Goal: Task Accomplishment & Management: Manage account settings

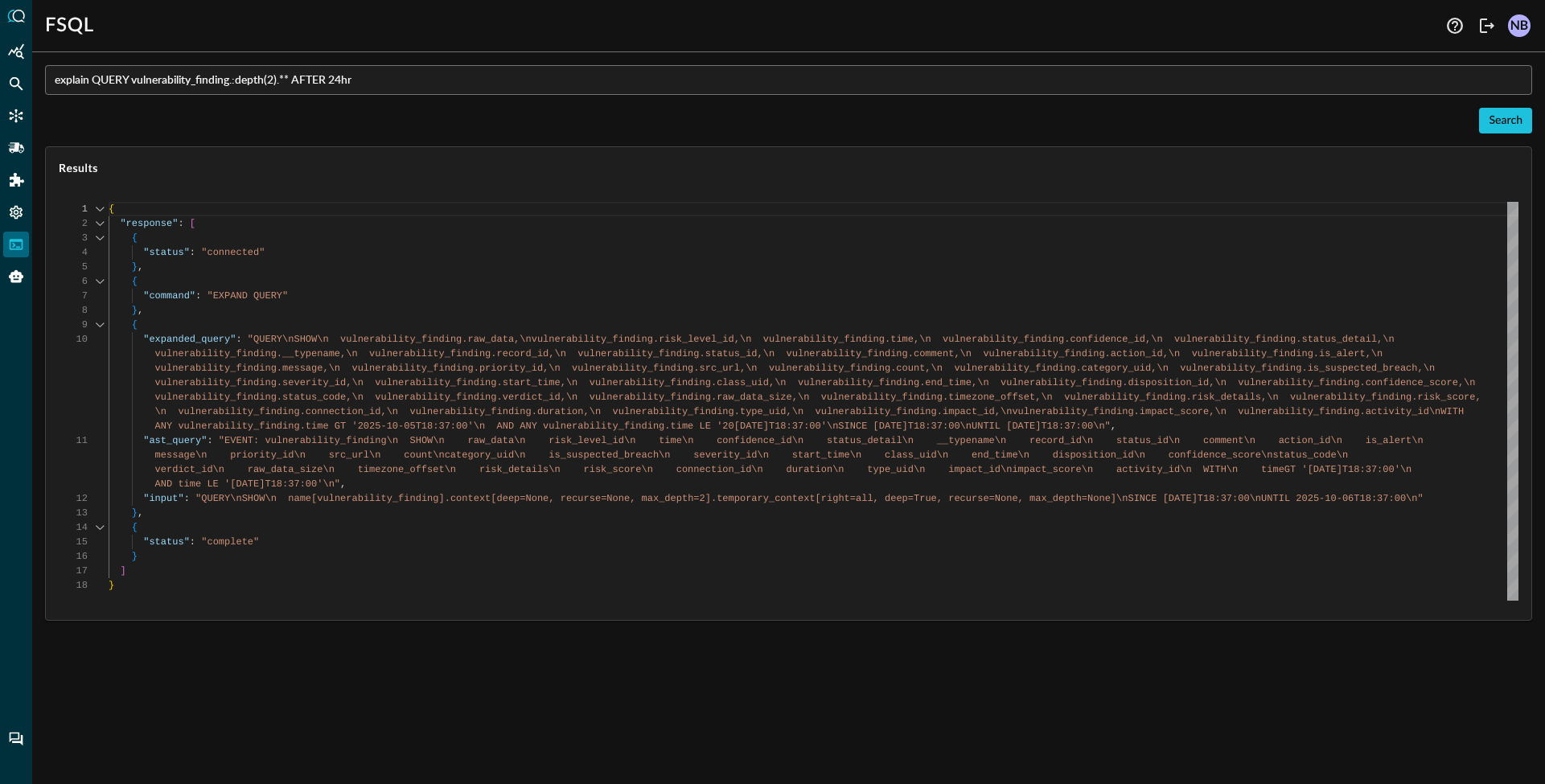
scroll to position [131, 0]
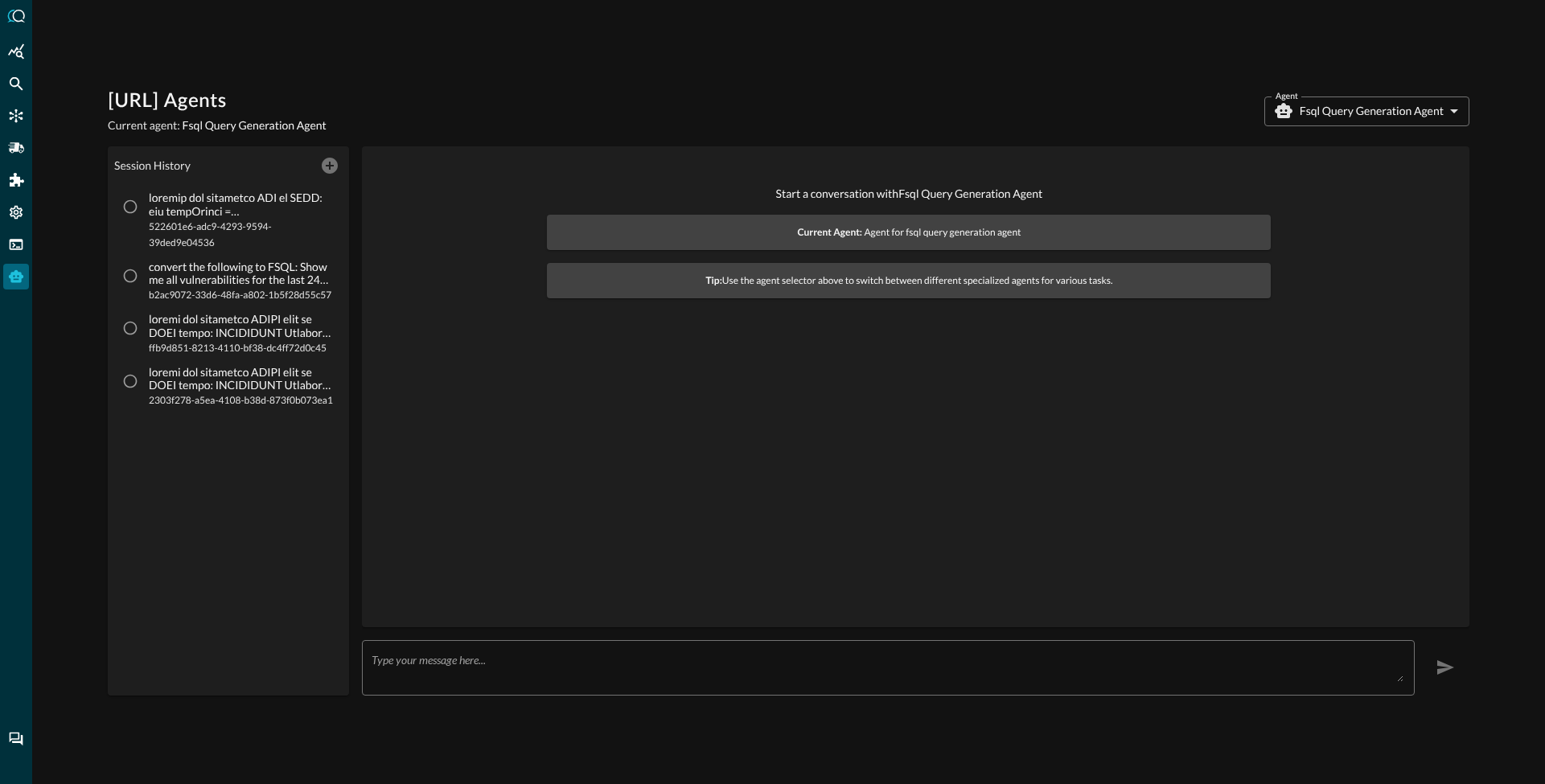
click at [452, 650] on div "x ​" at bounding box center [889, 668] width 1053 height 56
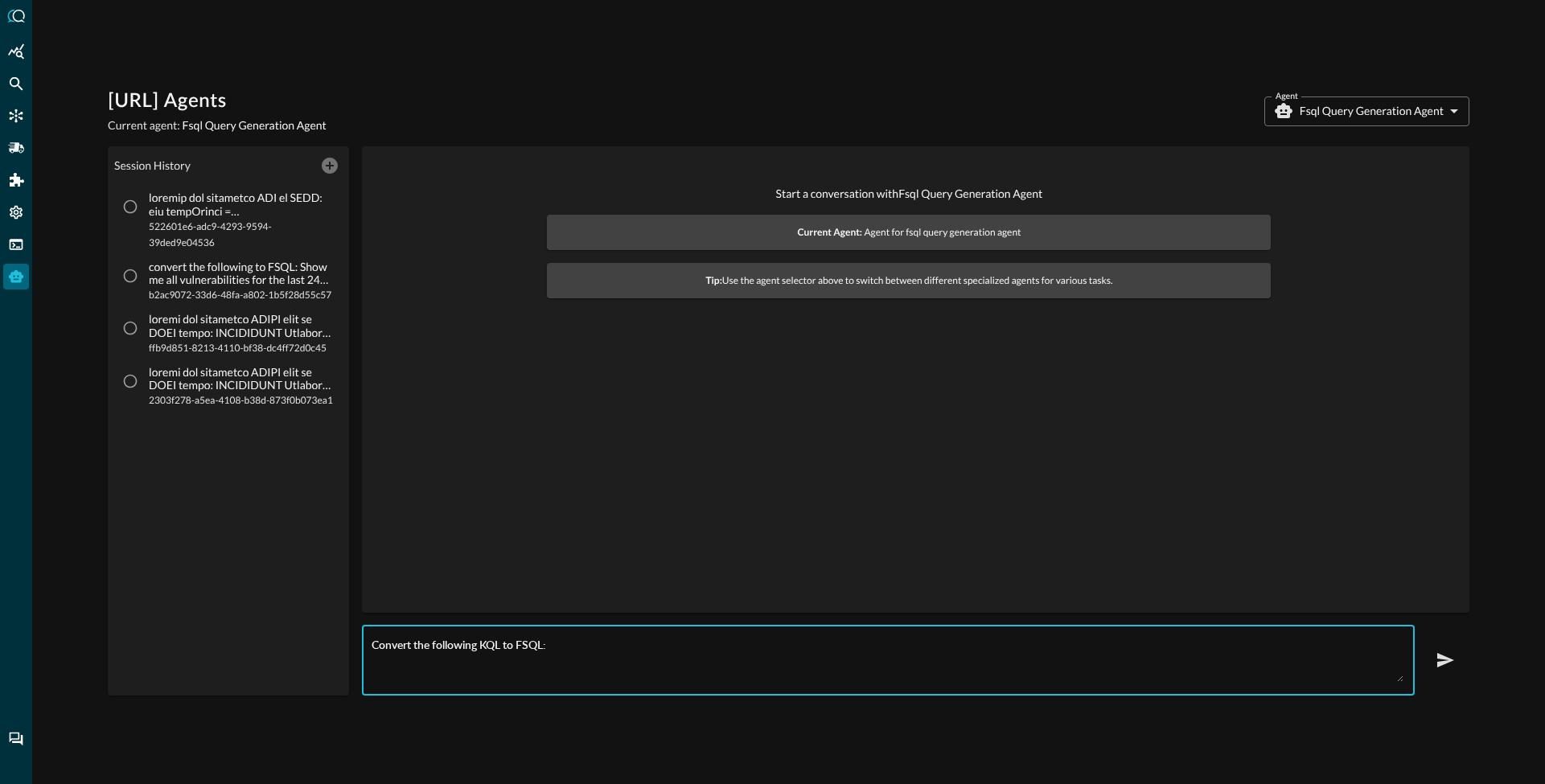
paste textarea "let fileHashes = dynamic(["771a55e5e3e252178739edec854140fd9b372162470b6b9baa72…"
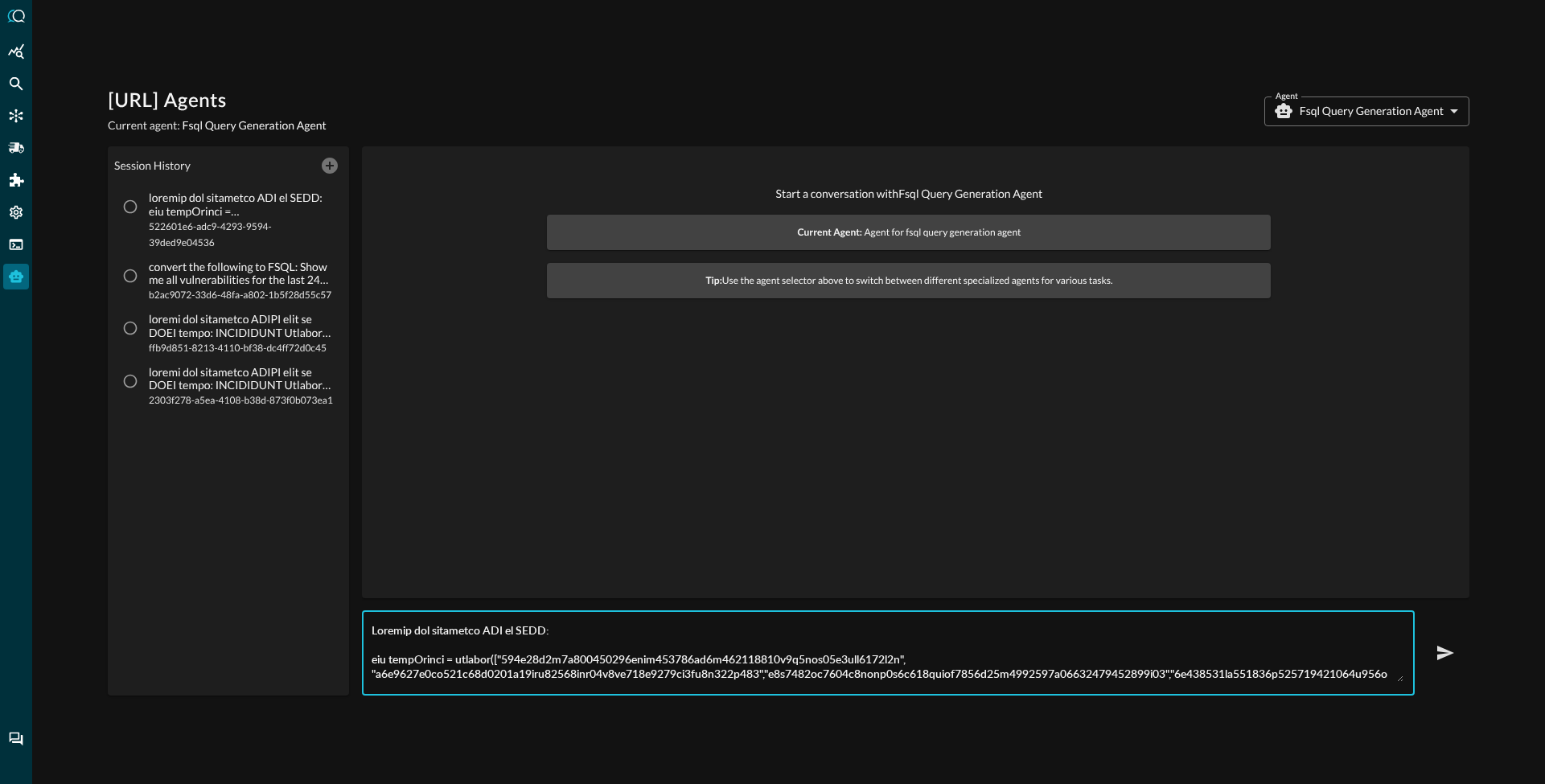
scroll to position [332, 0]
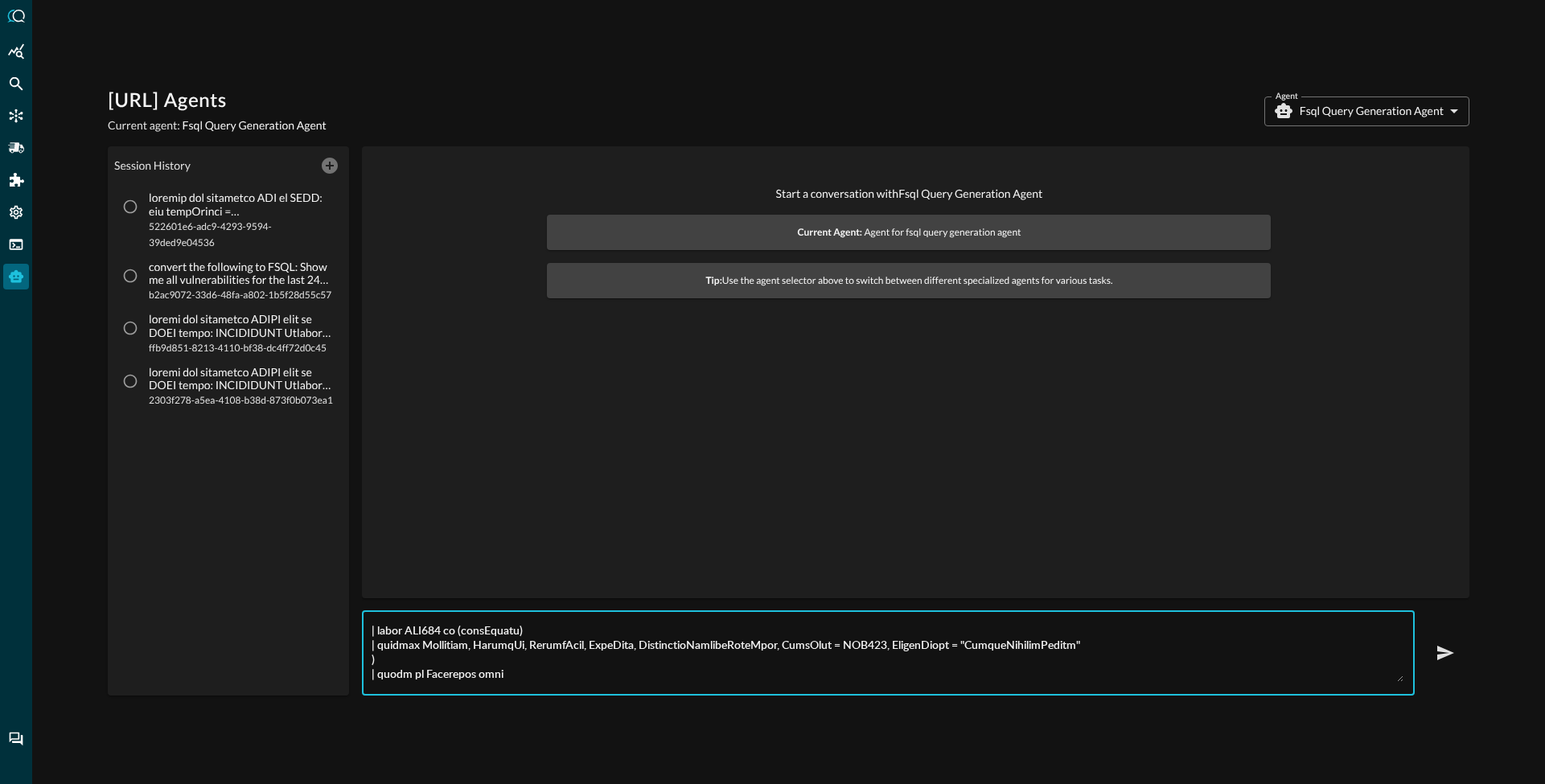
type textarea "Convert the following KQL to FSQL: let fileHashes = dynamic(["771a55e5e3e252178…"
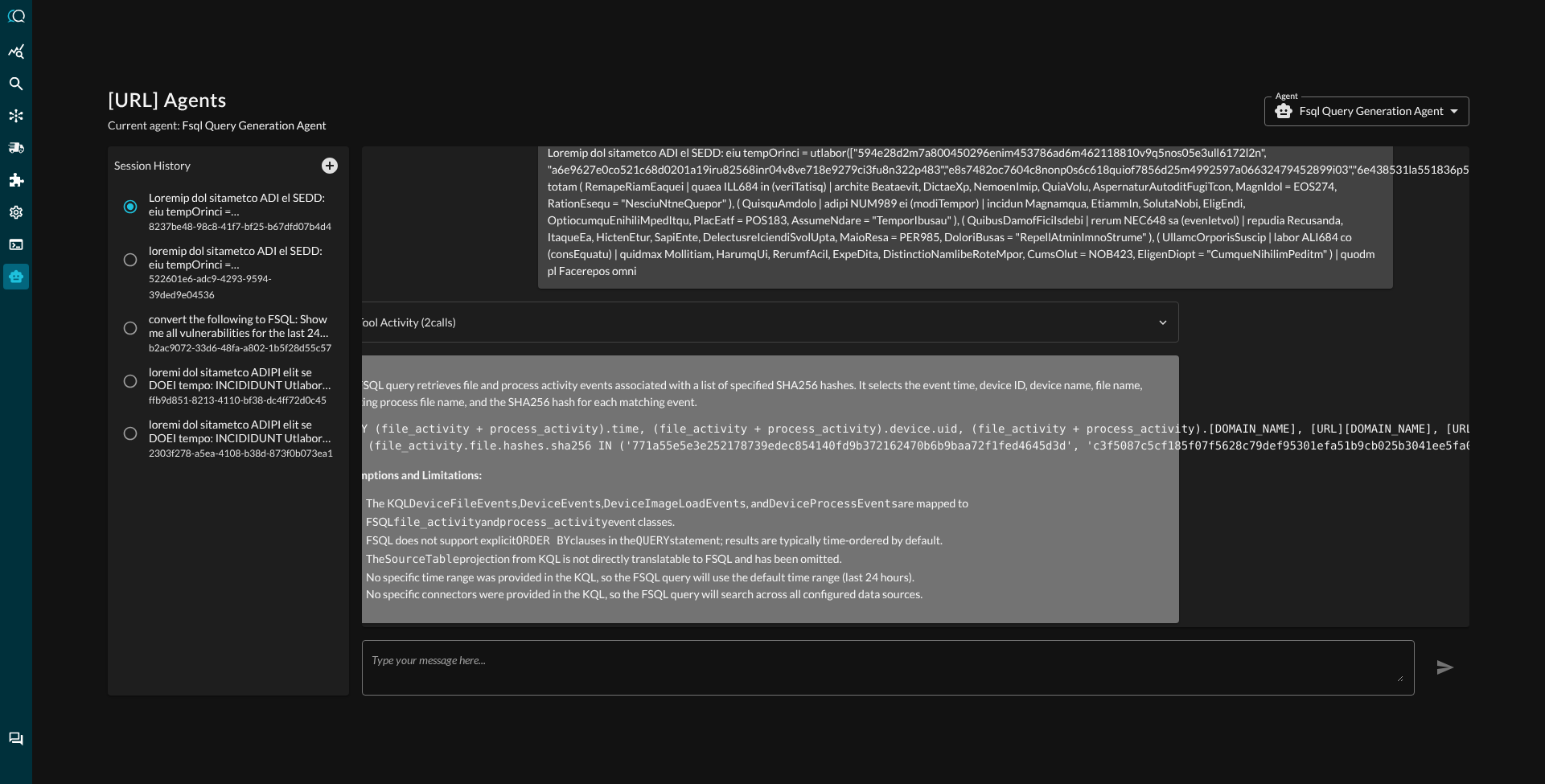
scroll to position [25, 0]
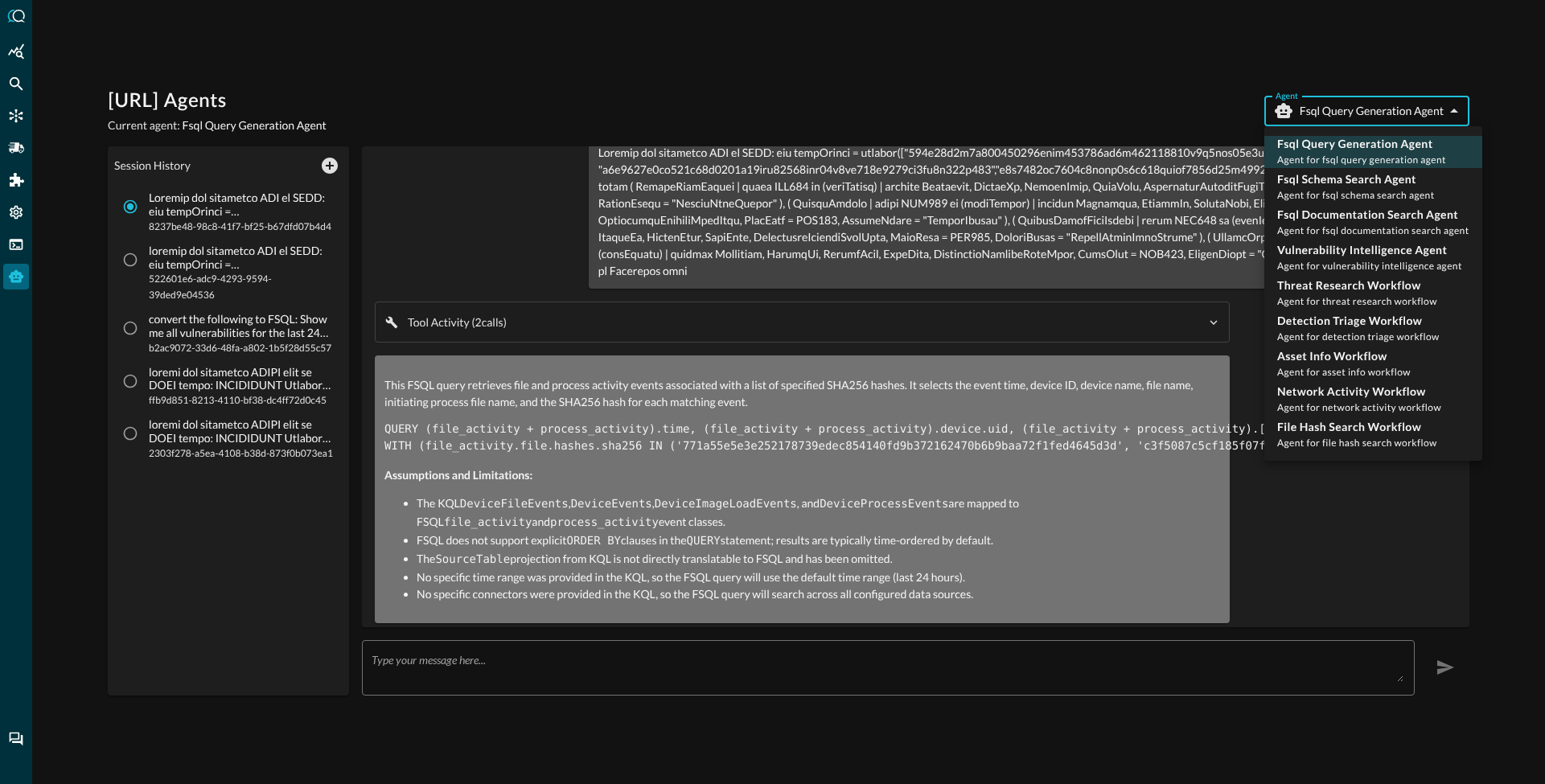
click at [1347, 110] on body "Query.AI Agents Current agent: Fsql Query Generation Agent Agent Fsql Query Gen…" at bounding box center [772, 392] width 1545 height 784
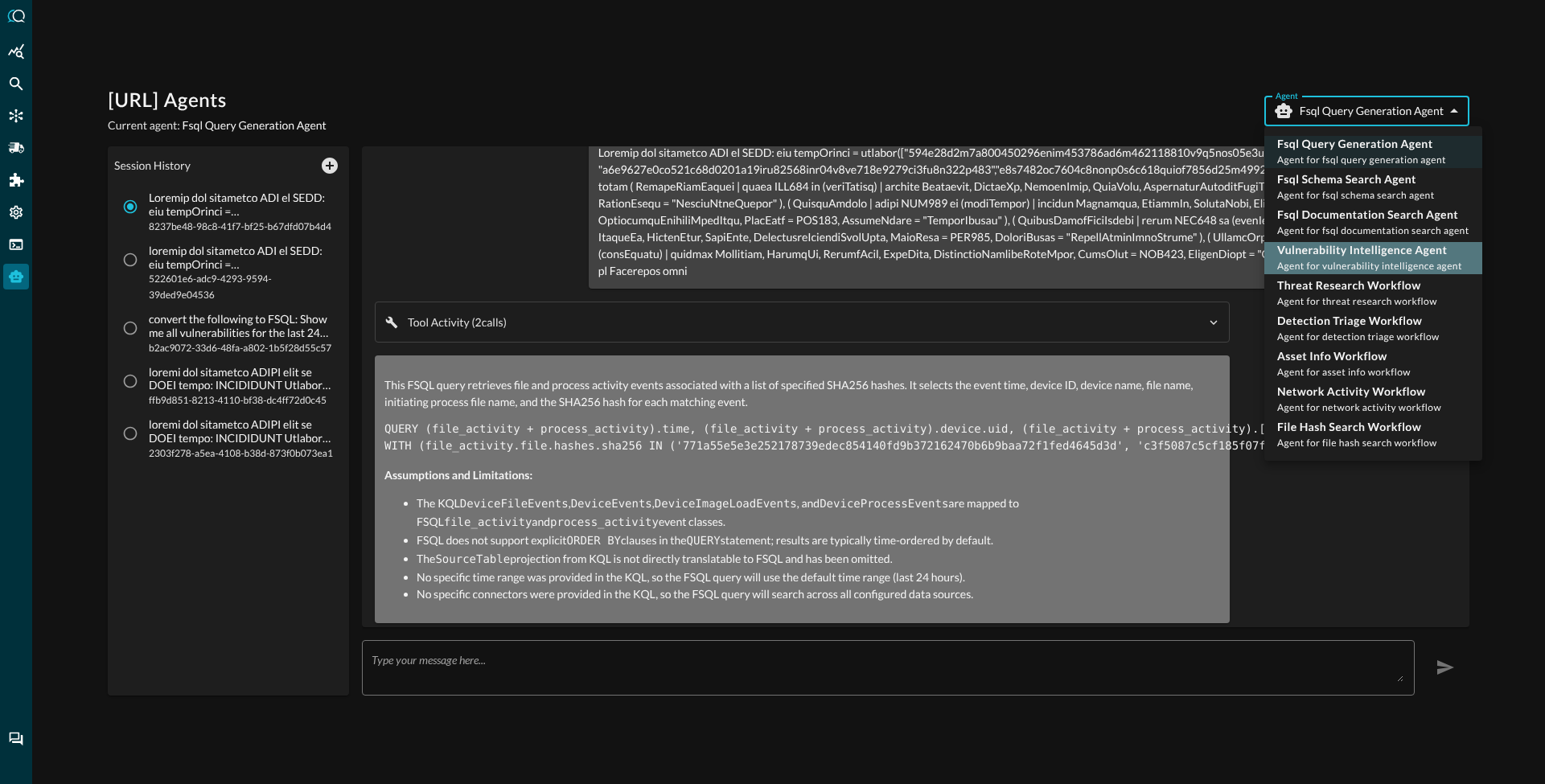
click at [1325, 251] on p "Vulnerability Intelligence Agent" at bounding box center [1369, 250] width 184 height 16
type input "vulnerability_intelligence_agent"
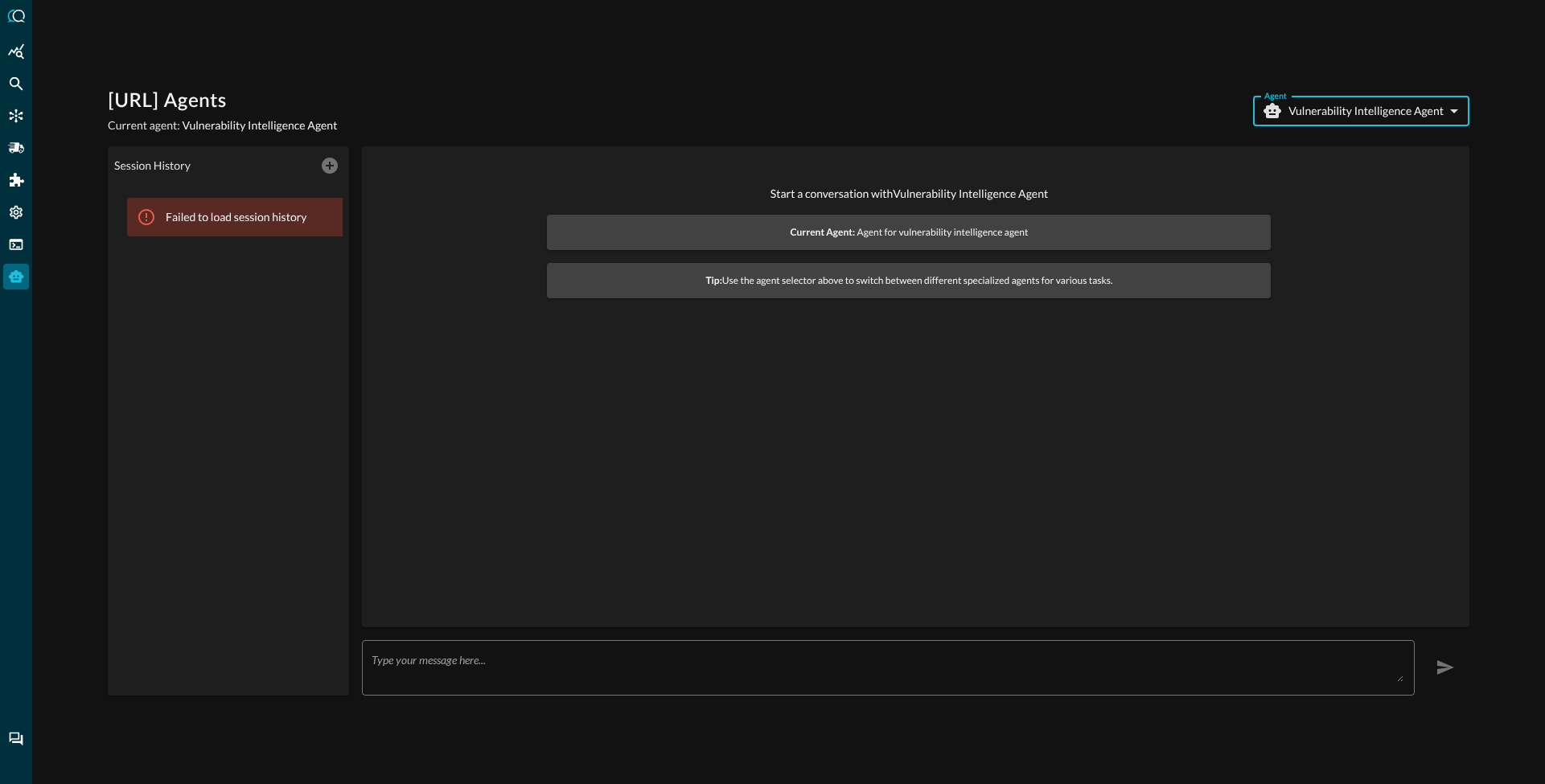
click at [496, 661] on textarea at bounding box center [888, 668] width 1032 height 29
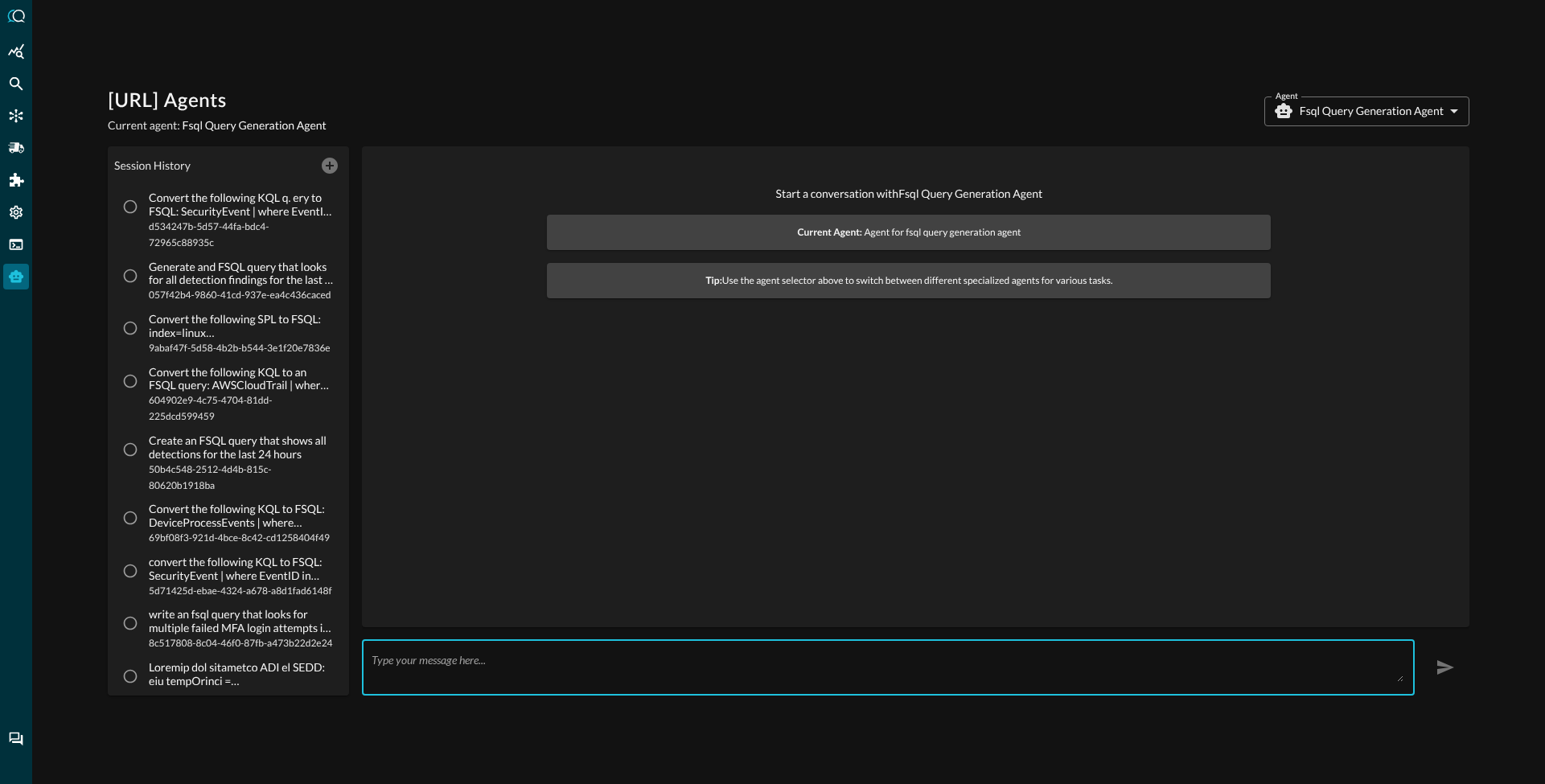
click at [519, 668] on textarea at bounding box center [888, 668] width 1032 height 29
click at [1363, 110] on body "Query.AI Agents Current agent: Fsql Query Generation Agent Agent Fsql Query Gen…" at bounding box center [772, 392] width 1545 height 784
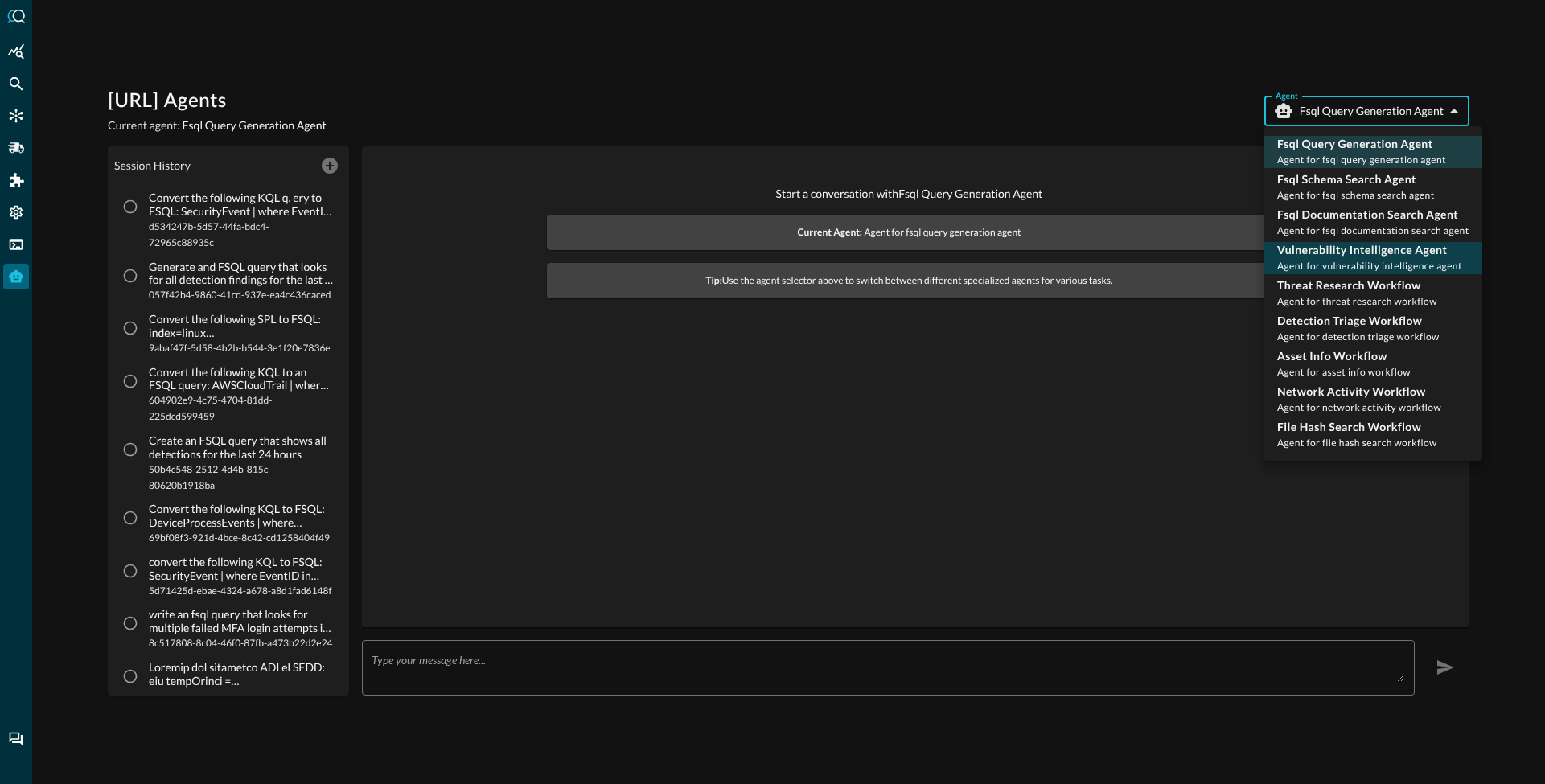
click at [1338, 259] on span "Agent for vulnerability intelligence agent" at bounding box center [1369, 265] width 184 height 12
type input "vulnerability_intelligence_agent"
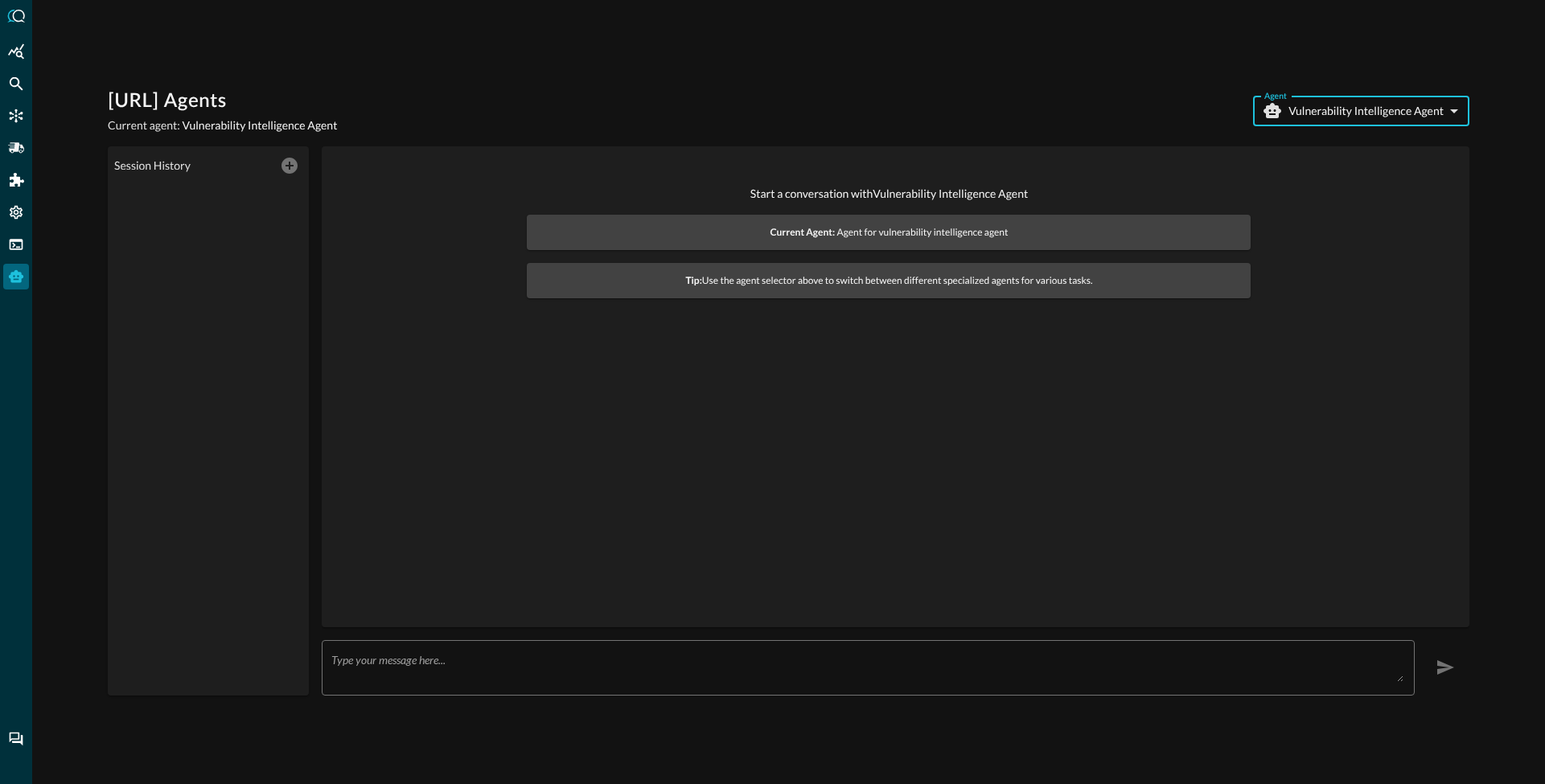
click at [624, 683] on div "x ​" at bounding box center [868, 668] width 1092 height 56
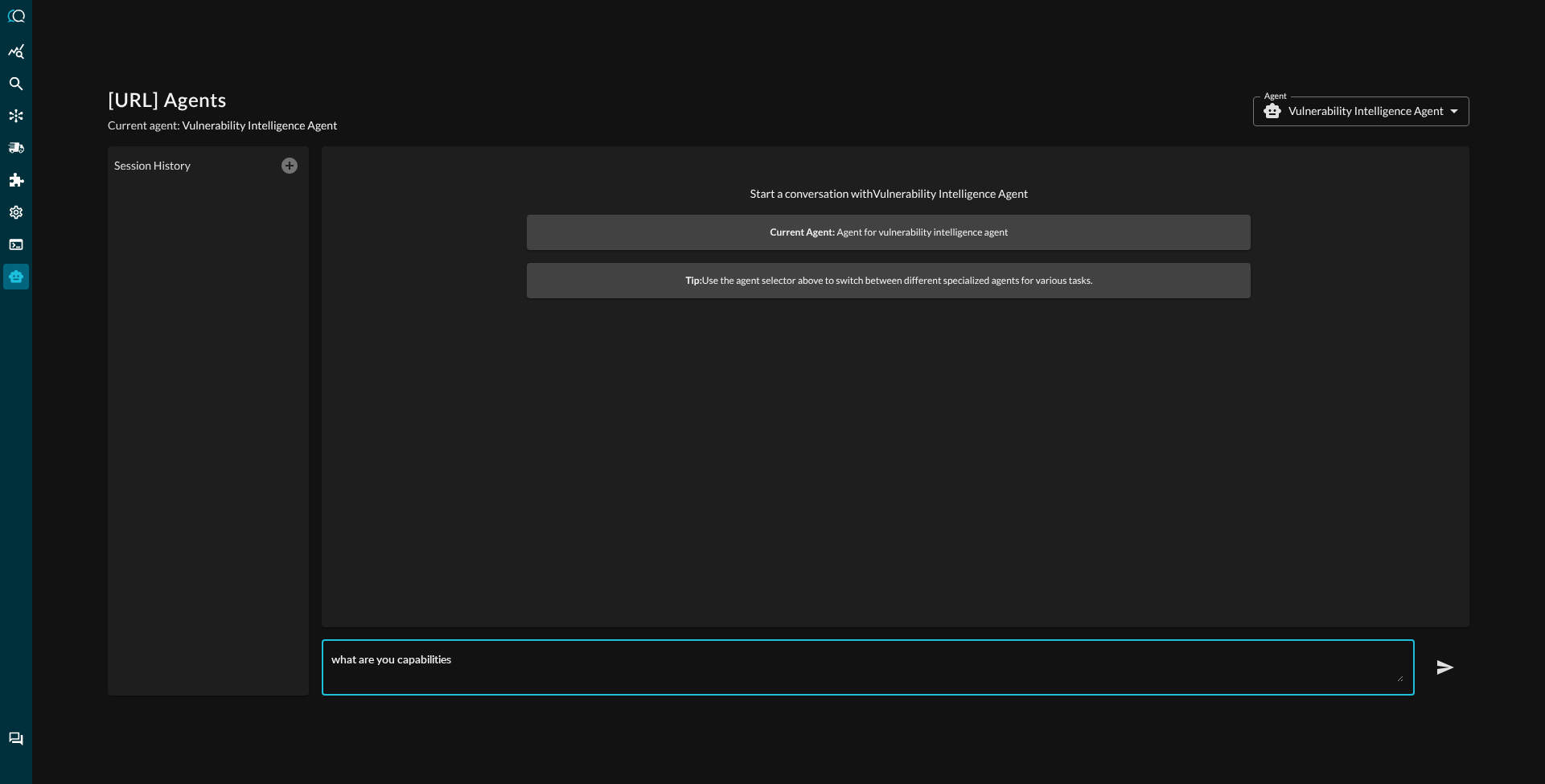
type textarea "what are you capabilities"
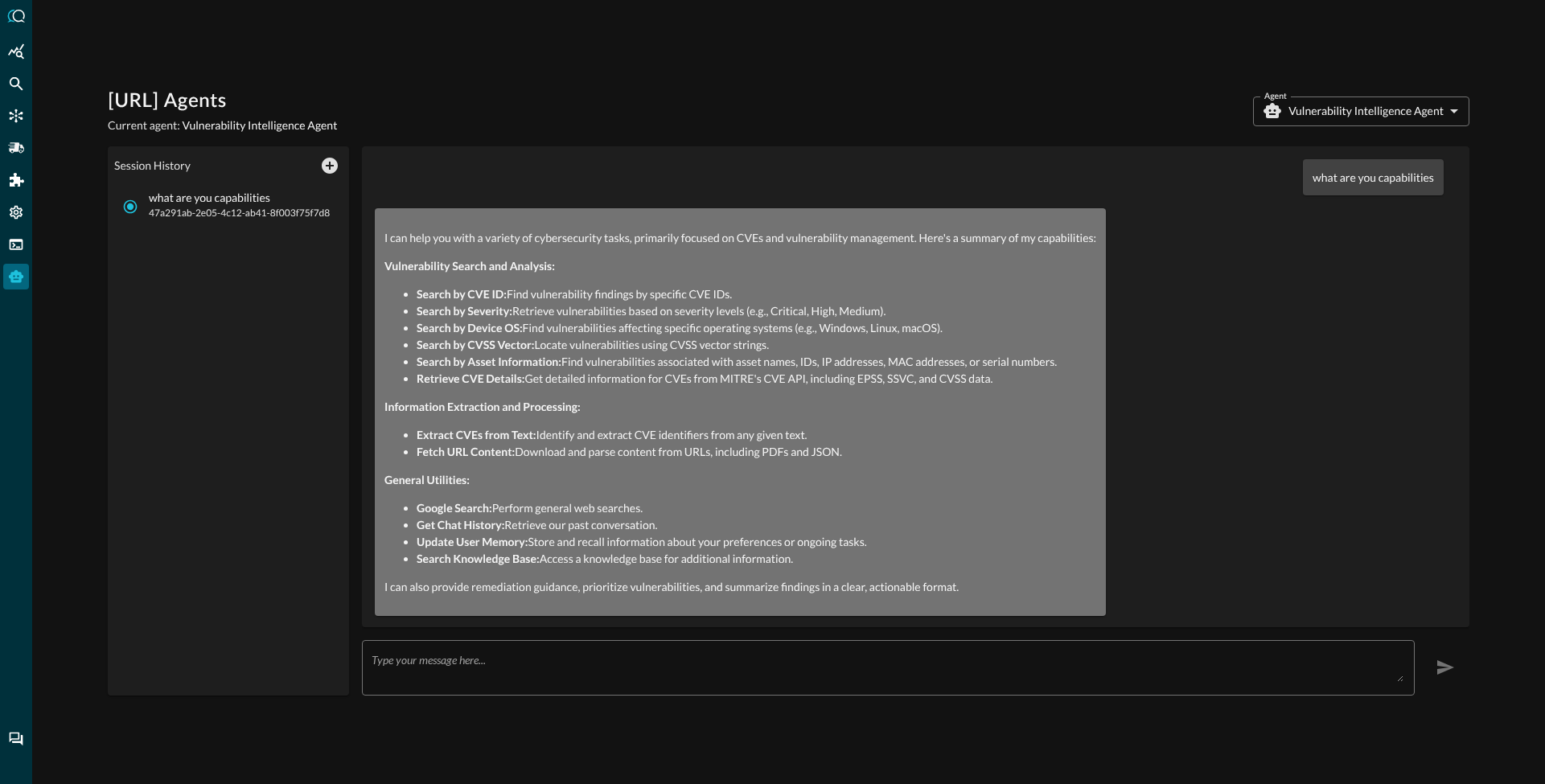
scroll to position [2, 0]
click at [1346, 114] on body "[URL] Agents Current agent: Vulnerability Intelligence Agent Agent Vulnerabilit…" at bounding box center [772, 392] width 1545 height 784
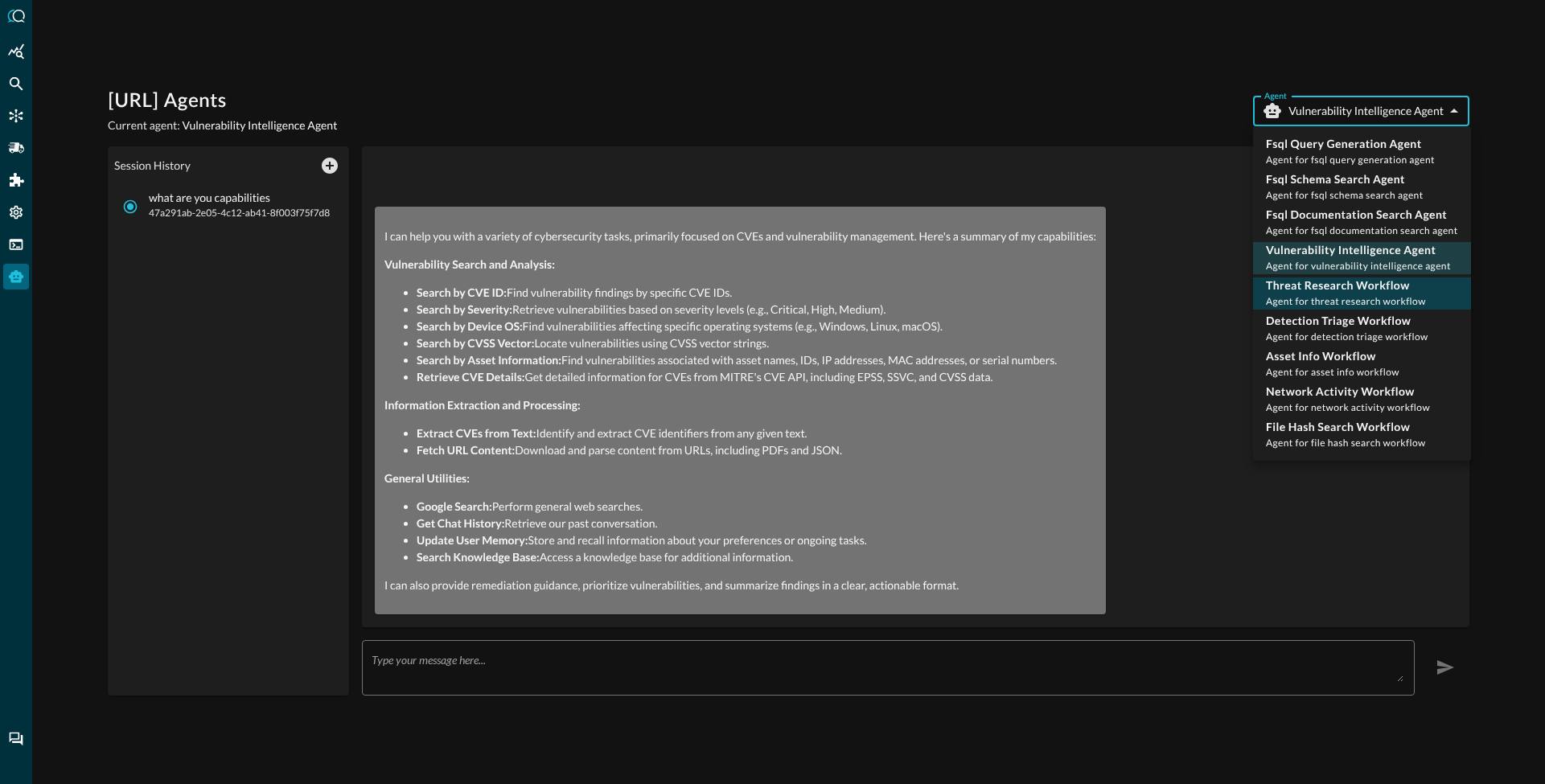
click at [1351, 287] on p "Threat Research Workflow" at bounding box center [1345, 285] width 160 height 16
type input "threat_research_workflow"
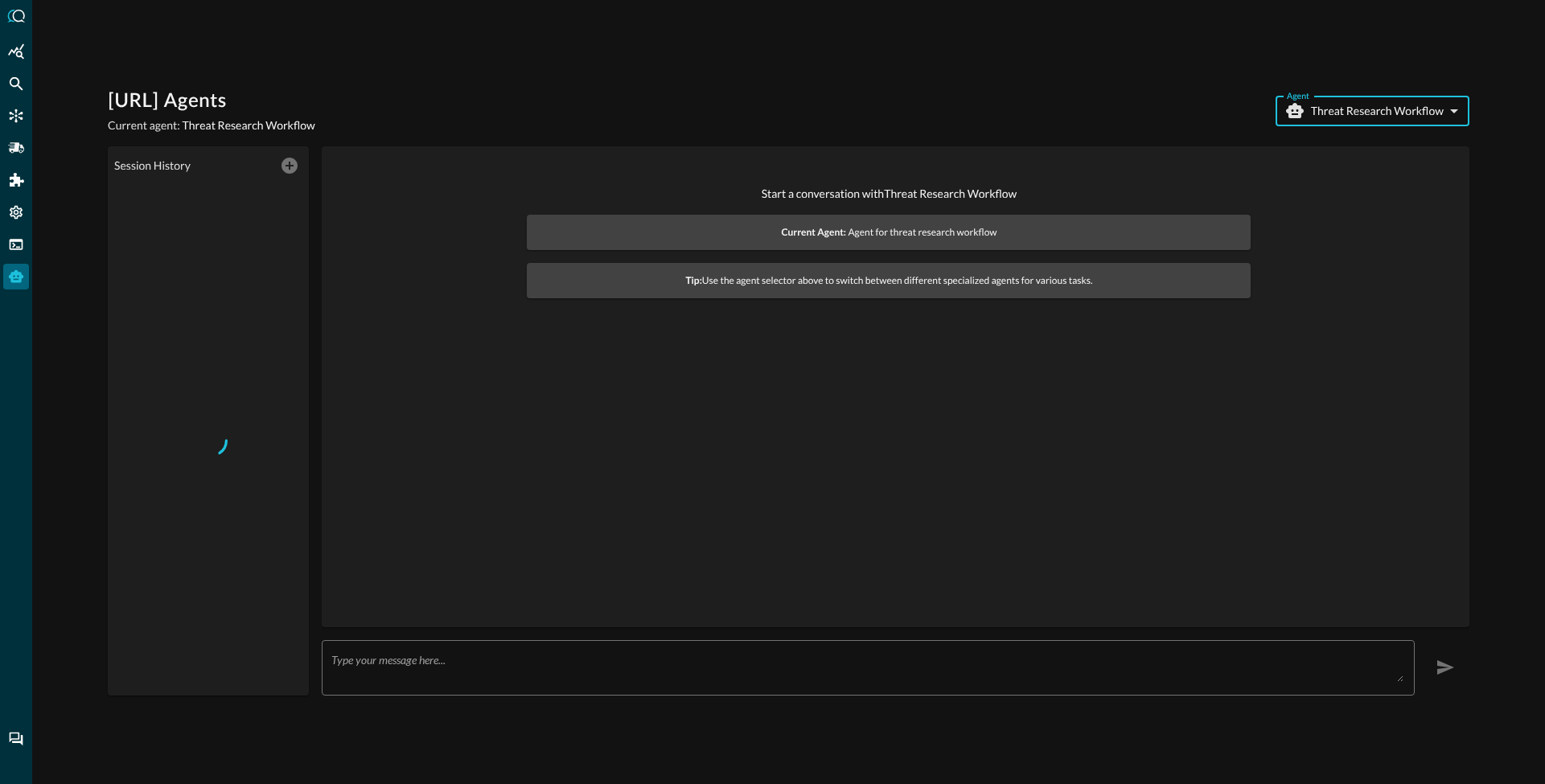
scroll to position [0, 0]
click at [604, 661] on textarea at bounding box center [868, 668] width 1072 height 29
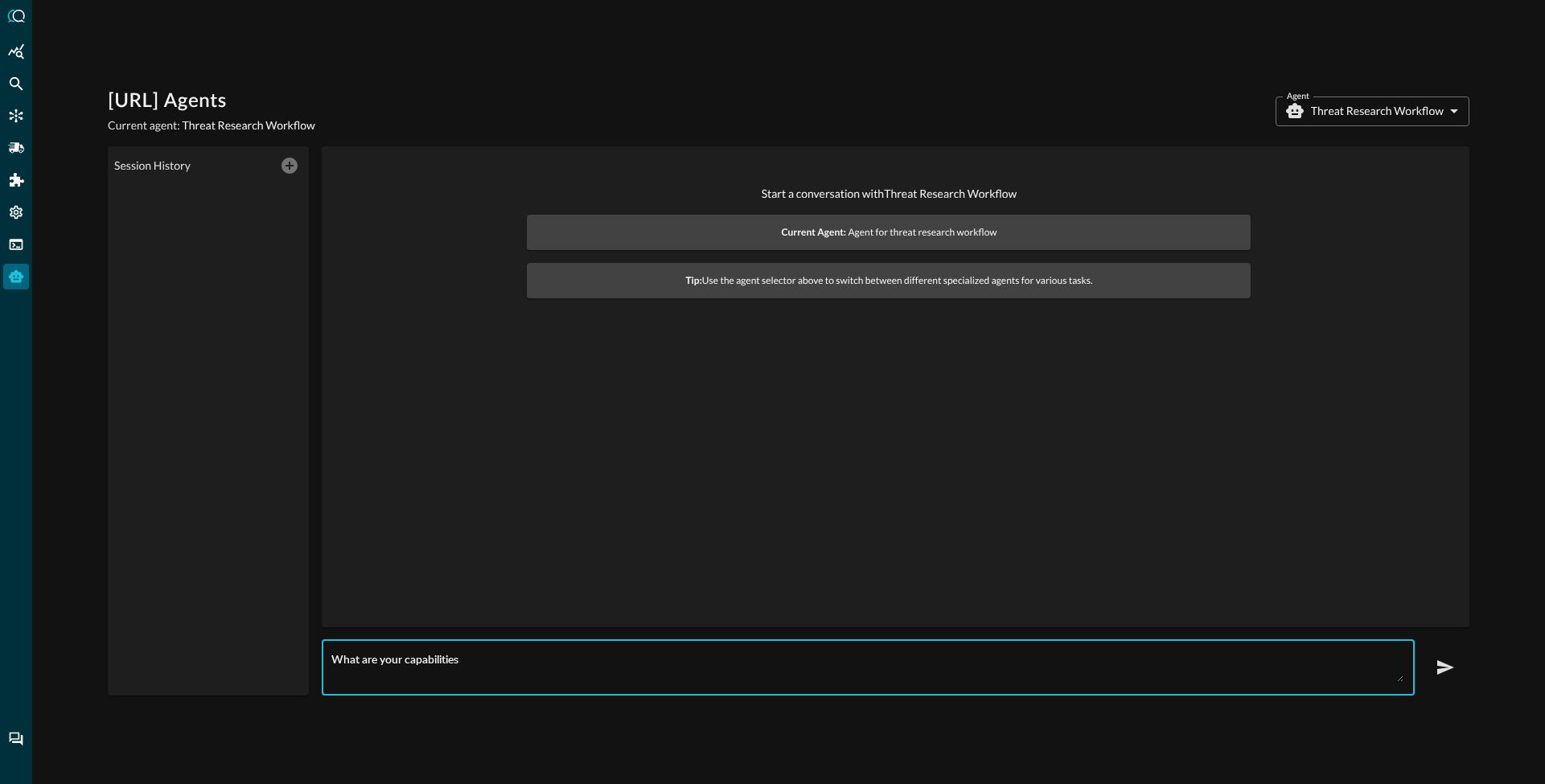
type textarea "What are your capabilities"
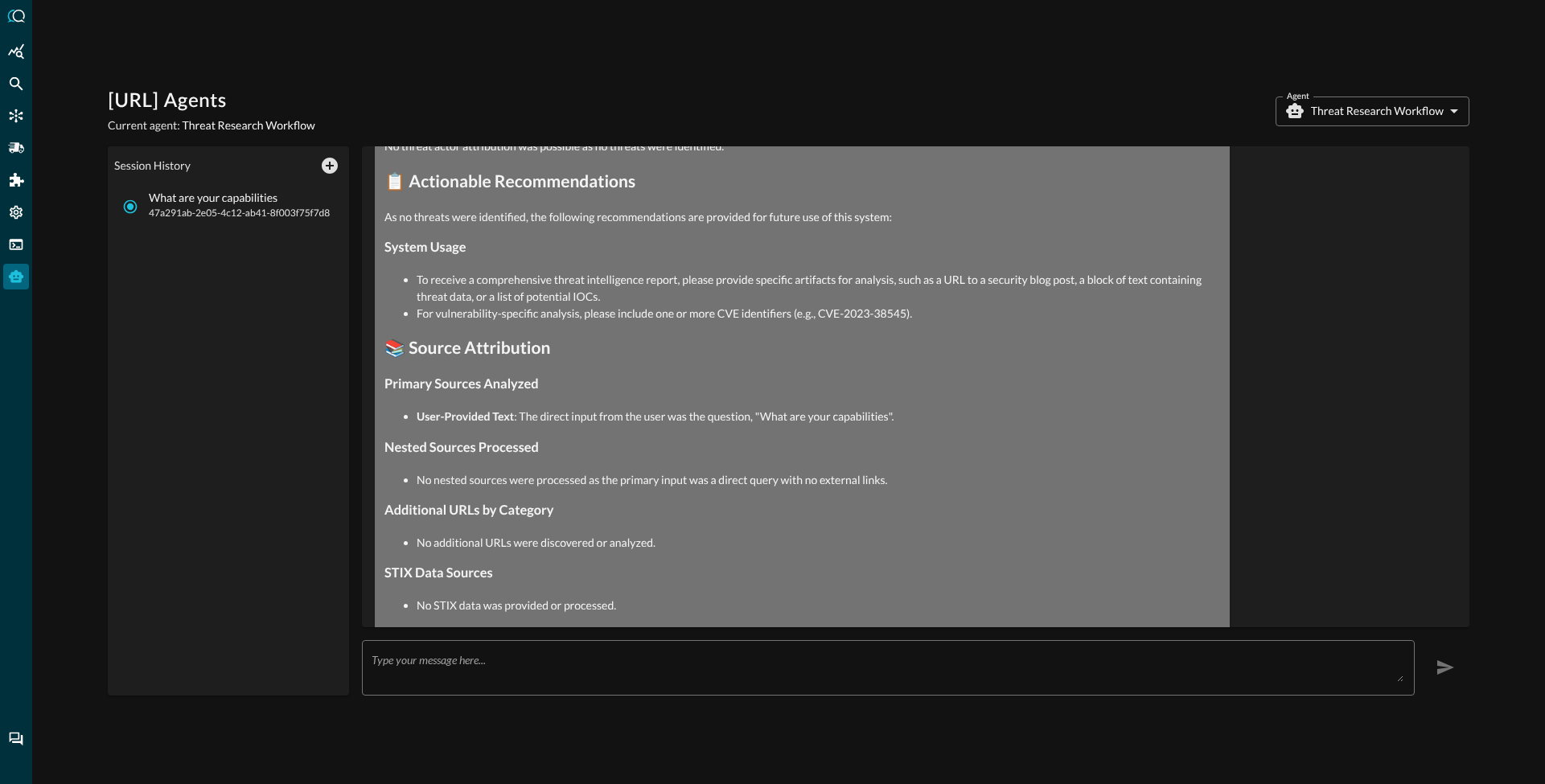
scroll to position [1826, 0]
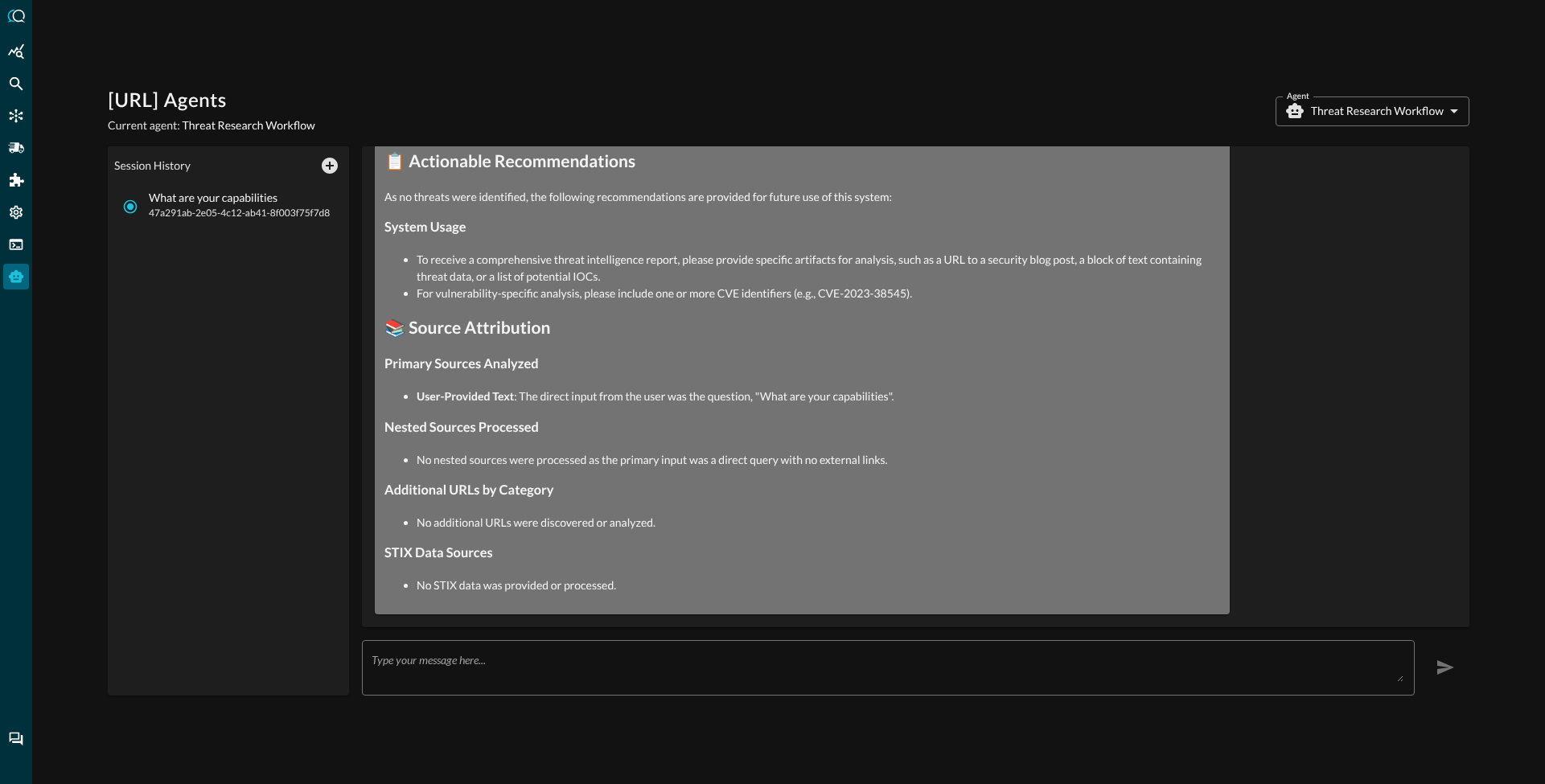
click at [1381, 95] on div "Query.AI Agents Current agent: Threat Research Workflow Agent Threat Research W…" at bounding box center [788, 110] width 1361 height 45
click at [1377, 126] on body "Query.AI Agents Current agent: Threat Research Workflow Agent Threat Research W…" at bounding box center [772, 392] width 1545 height 784
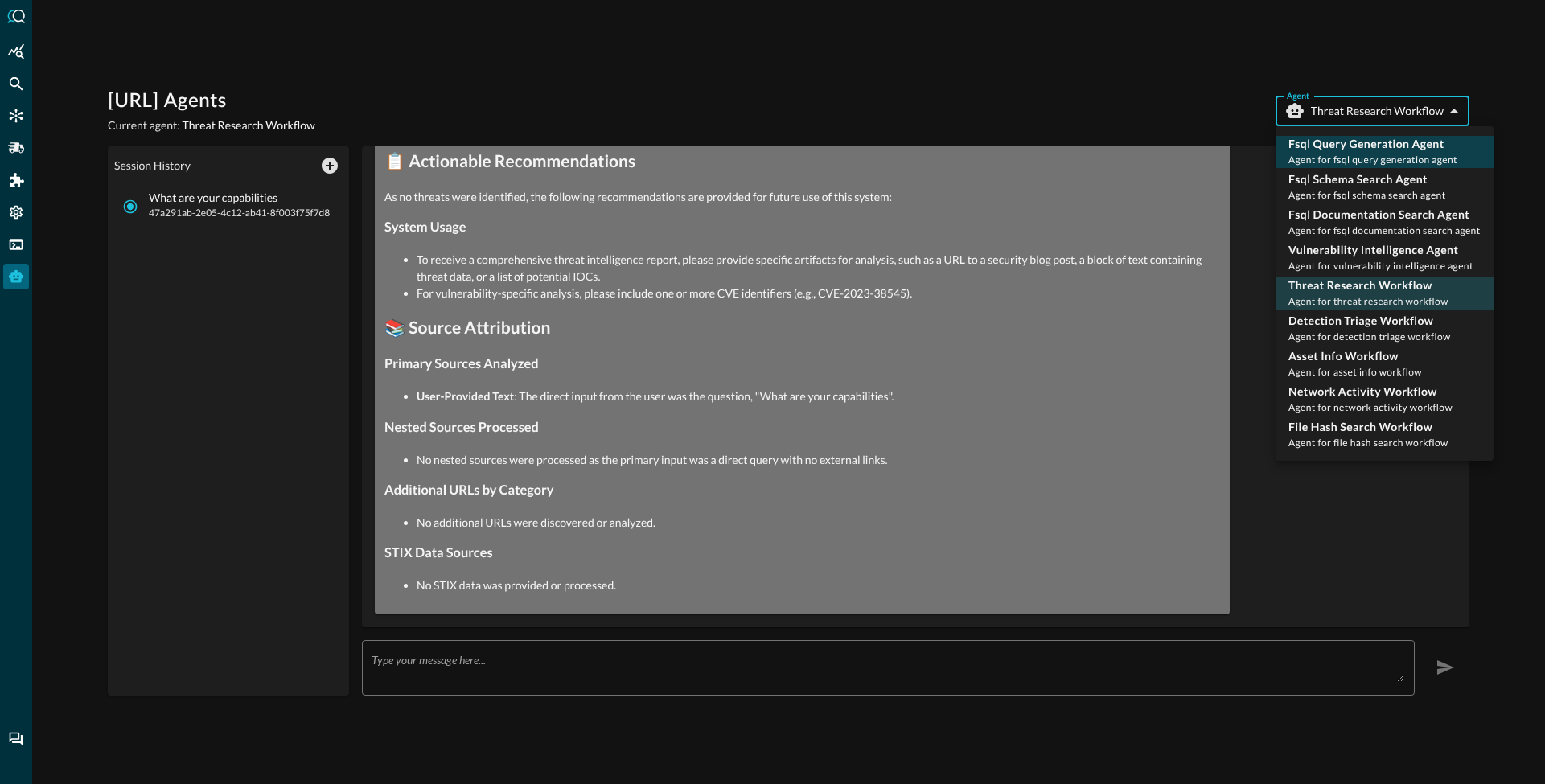
click at [1349, 157] on span "Agent for fsql query generation agent" at bounding box center [1373, 159] width 169 height 12
type input "fsql_query_generation_agent"
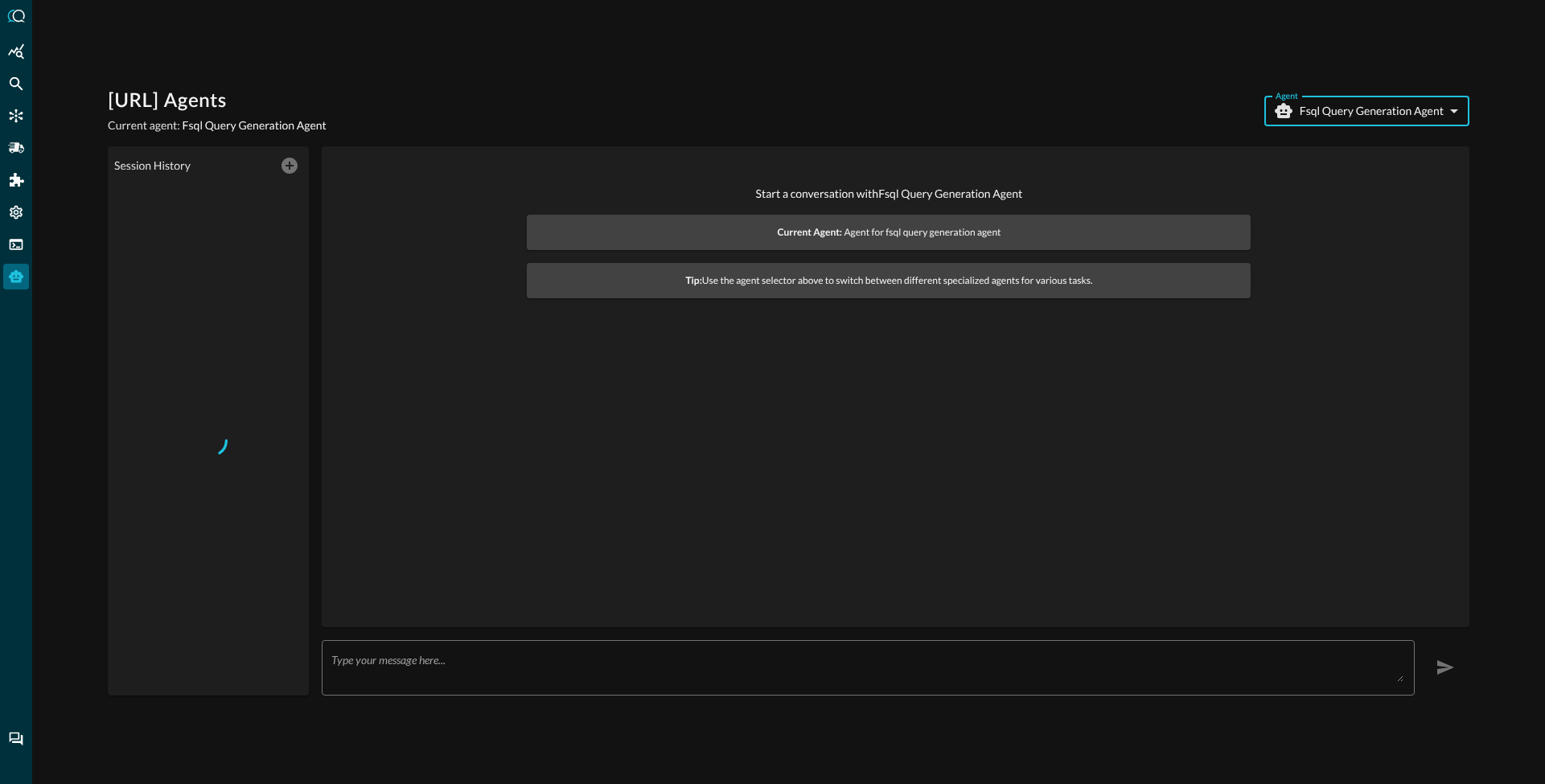
scroll to position [0, 0]
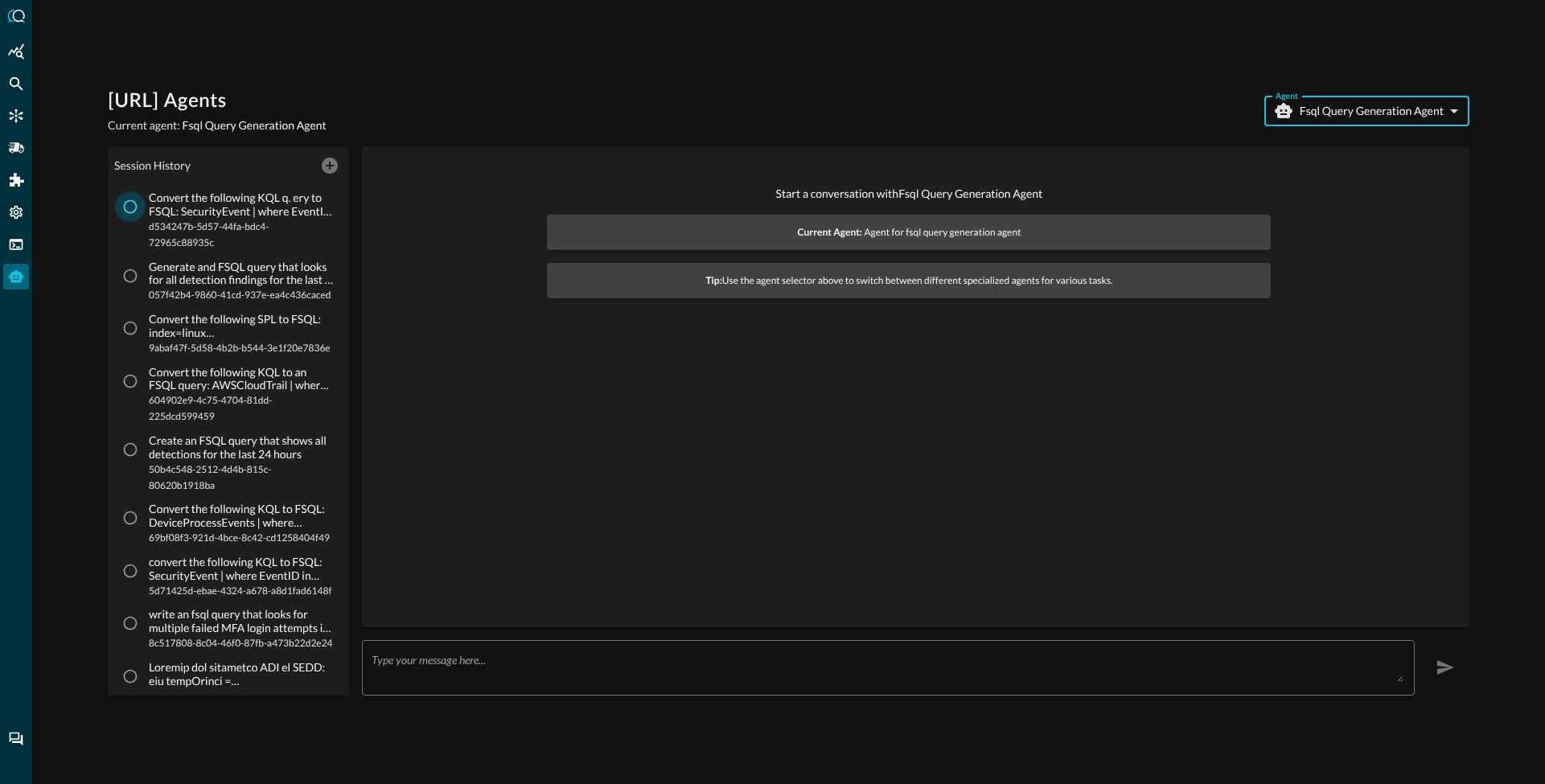
click at [134, 210] on input "Convert the following KQL q. ery to FSQL: SecurityEvent | where EventID in (472…" at bounding box center [131, 207] width 31 height 31
radio input "true"
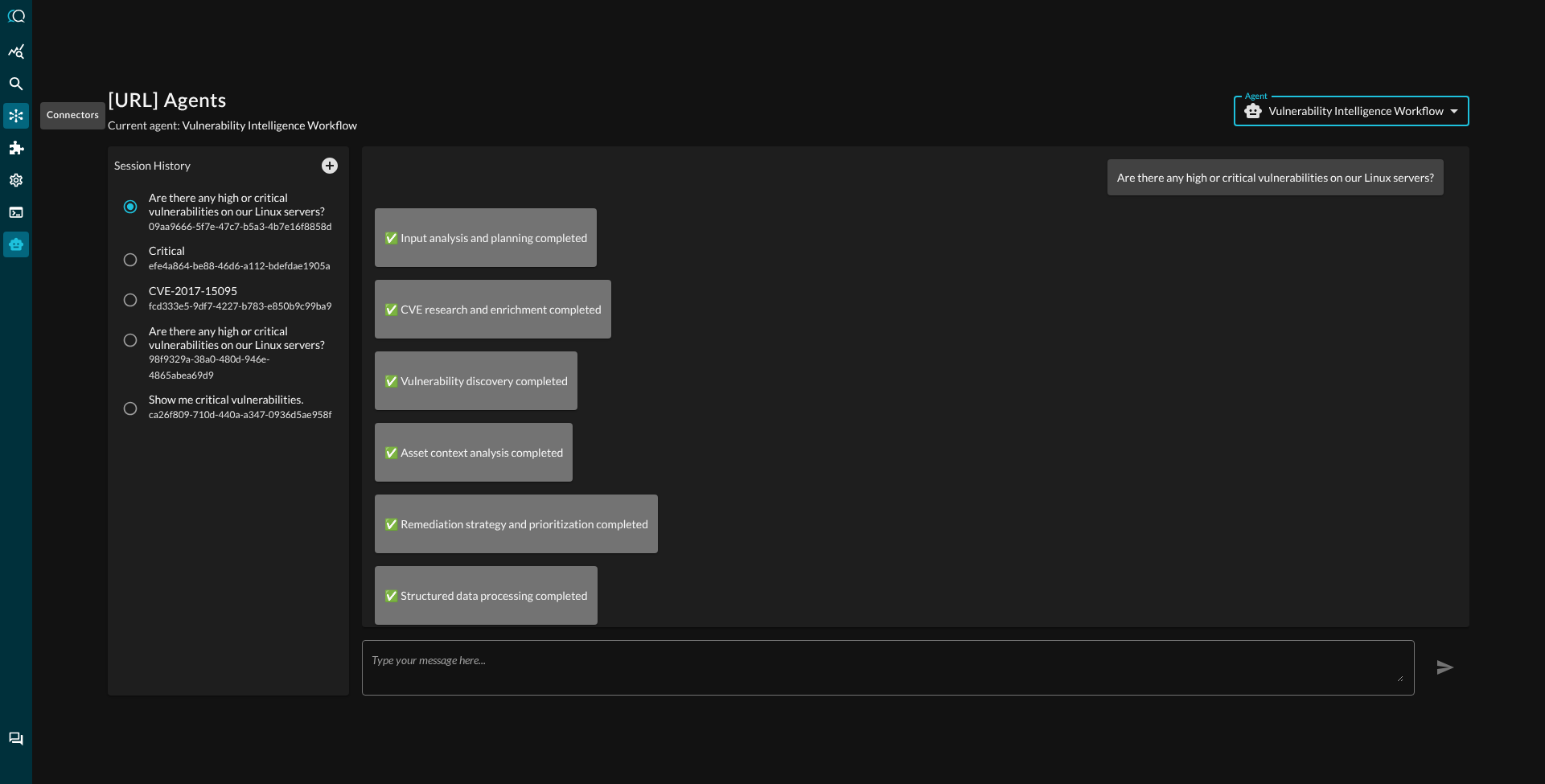
click at [12, 110] on icon "Connectors" at bounding box center [15, 115] width 16 height 16
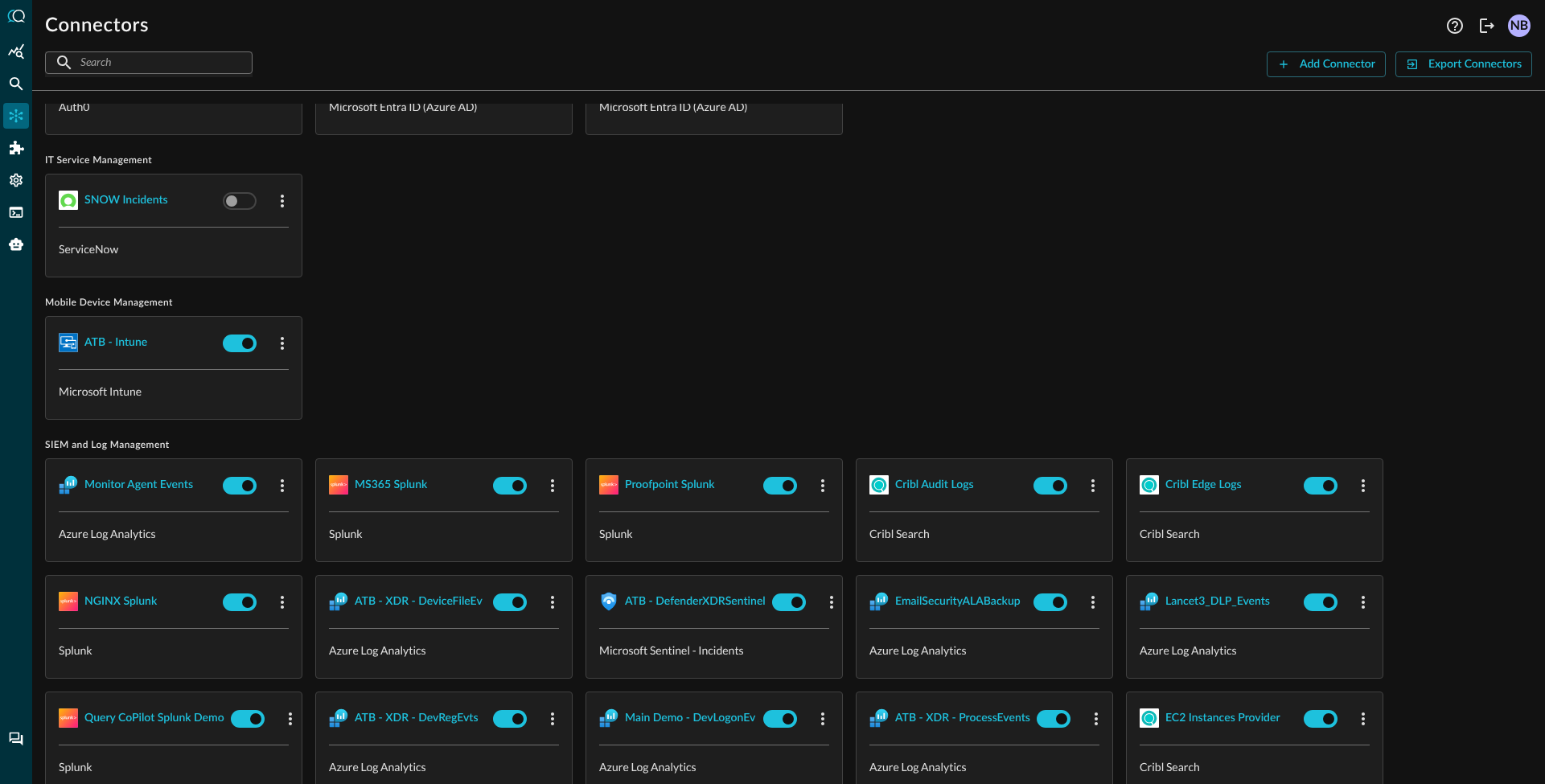
scroll to position [1077, 0]
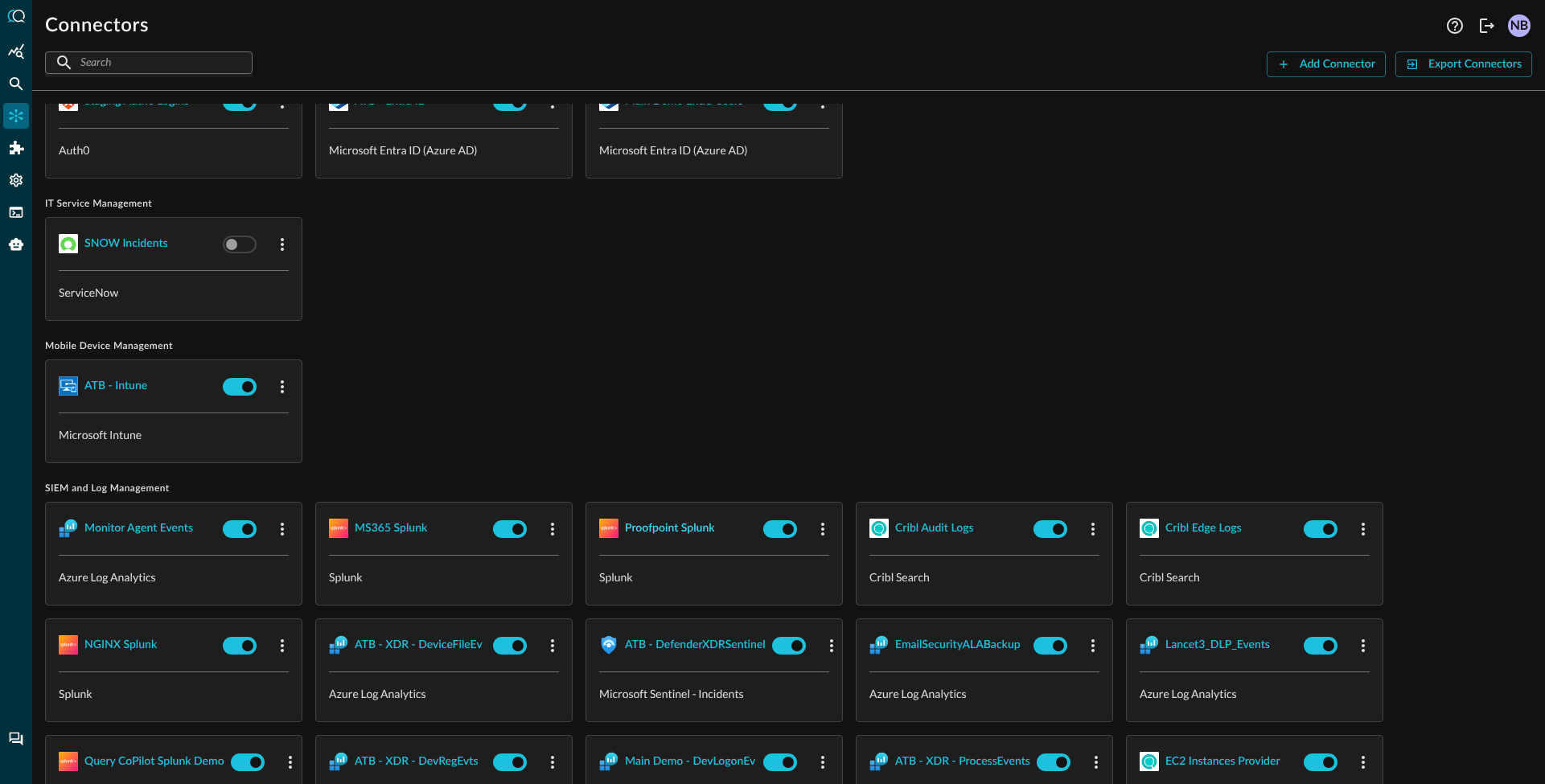
click at [658, 528] on div "Proofpoint Splunk" at bounding box center [670, 528] width 90 height 20
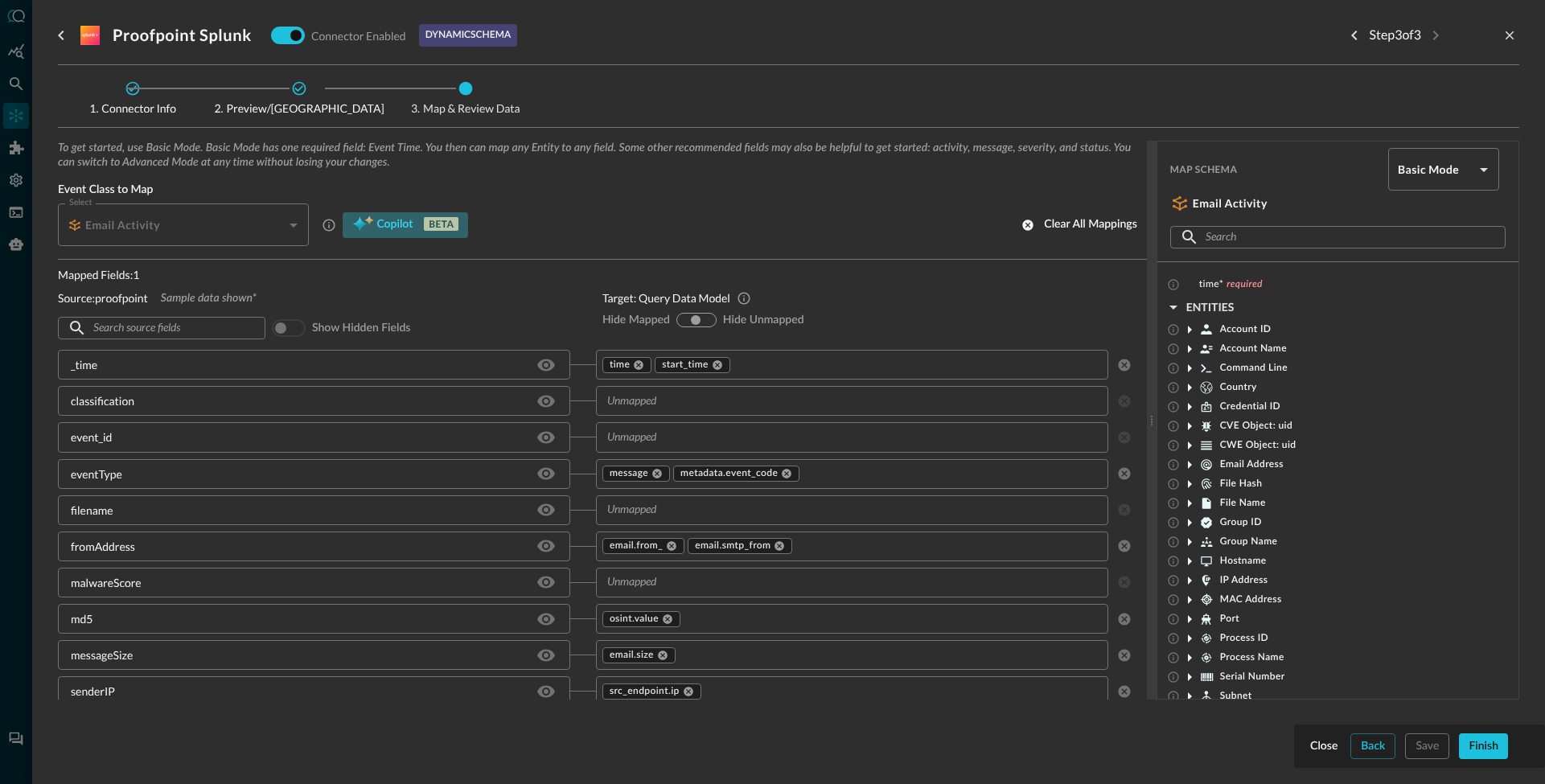
click at [388, 223] on span "Copilot" at bounding box center [395, 224] width 37 height 20
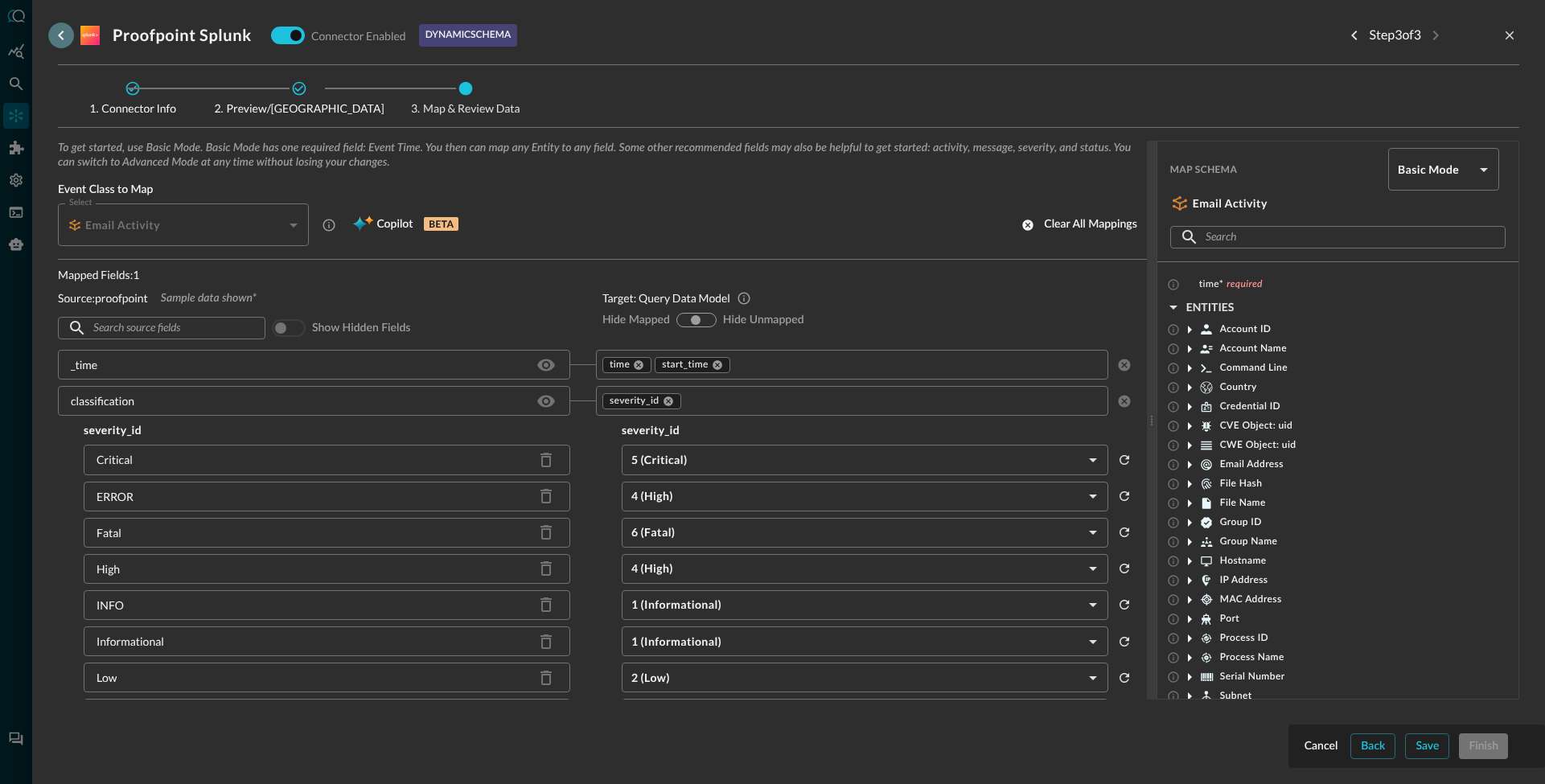
click at [62, 37] on icon "go back" at bounding box center [61, 36] width 19 height 19
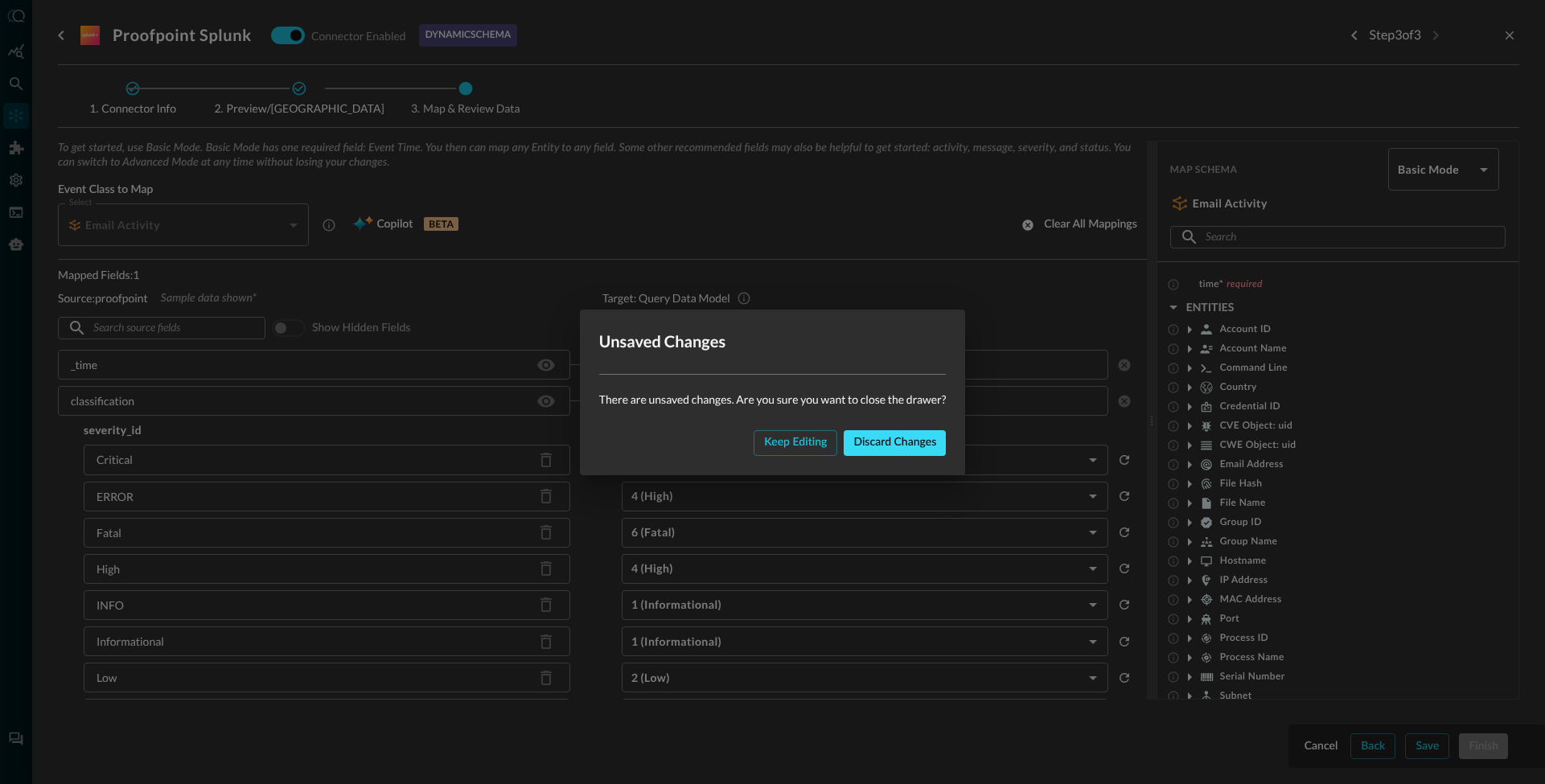
click at [907, 444] on div "Discard changes" at bounding box center [895, 442] width 83 height 20
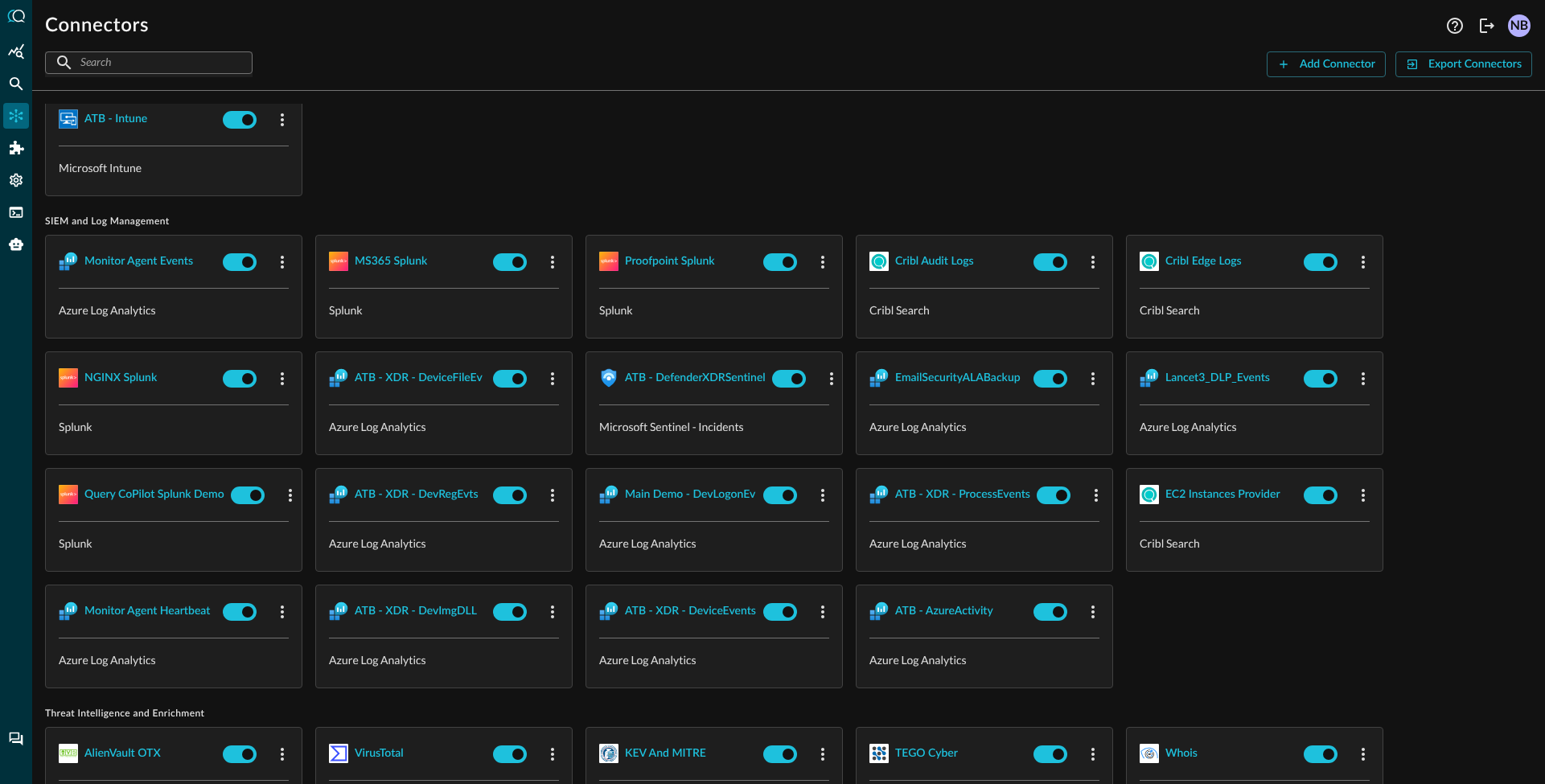
scroll to position [1320, 0]
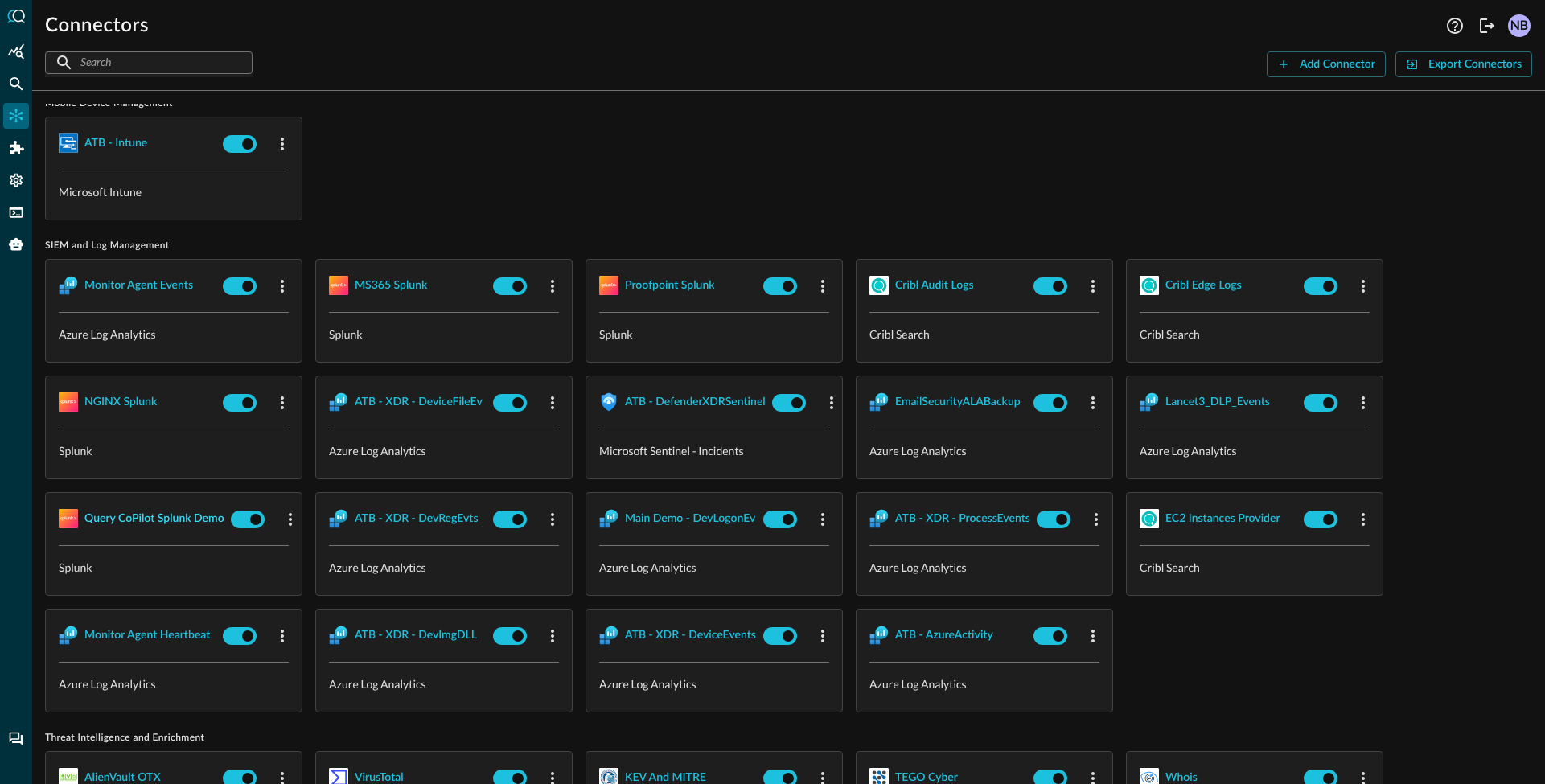
click at [166, 517] on div "Query CoPilot Splunk Demo" at bounding box center [155, 519] width 140 height 20
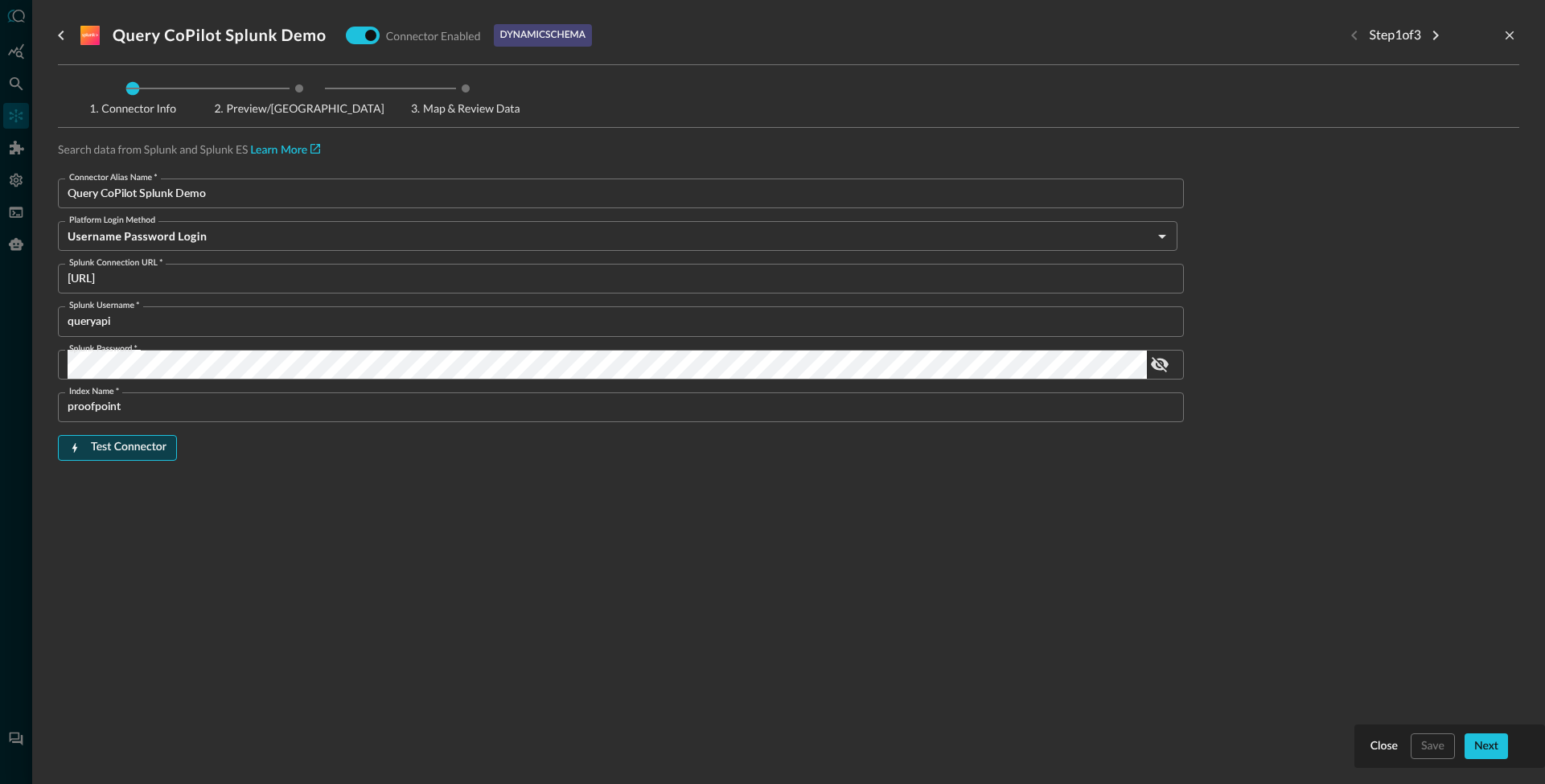
click at [129, 451] on div "Test Connector" at bounding box center [129, 447] width 76 height 20
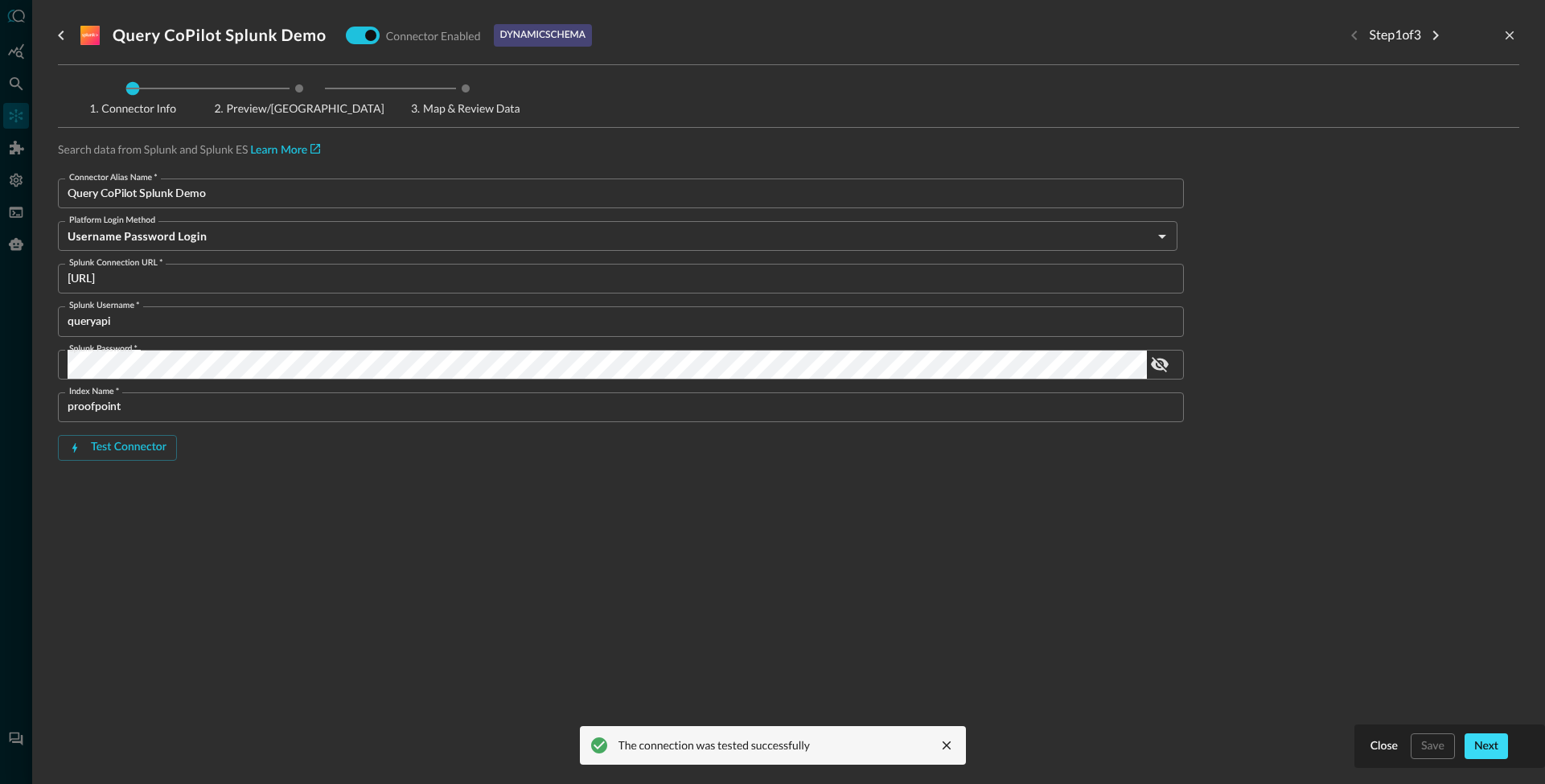
click at [1492, 745] on div "Next" at bounding box center [1485, 747] width 24 height 20
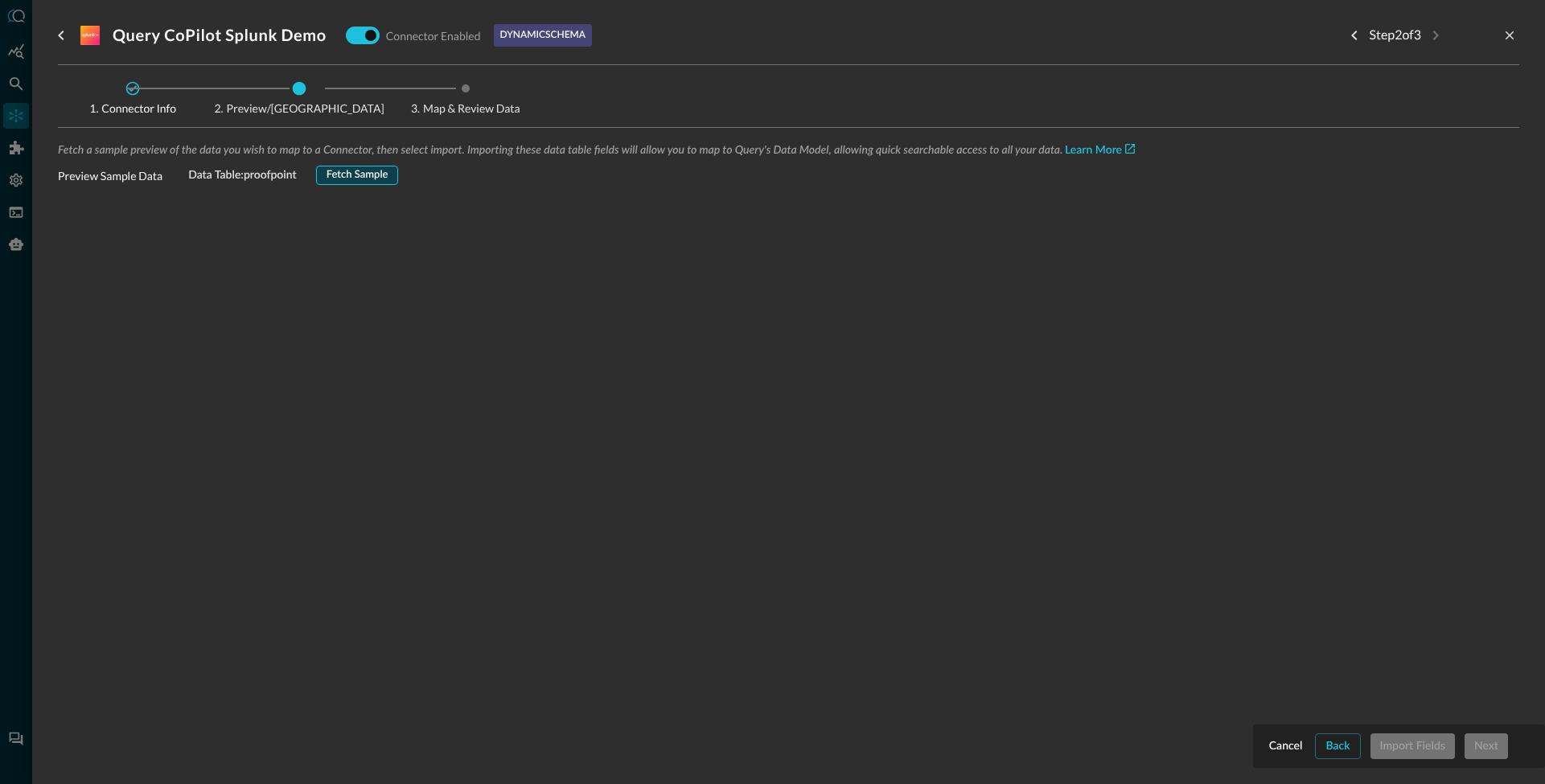
click at [376, 176] on div "Fetch Sample" at bounding box center [357, 175] width 61 height 18
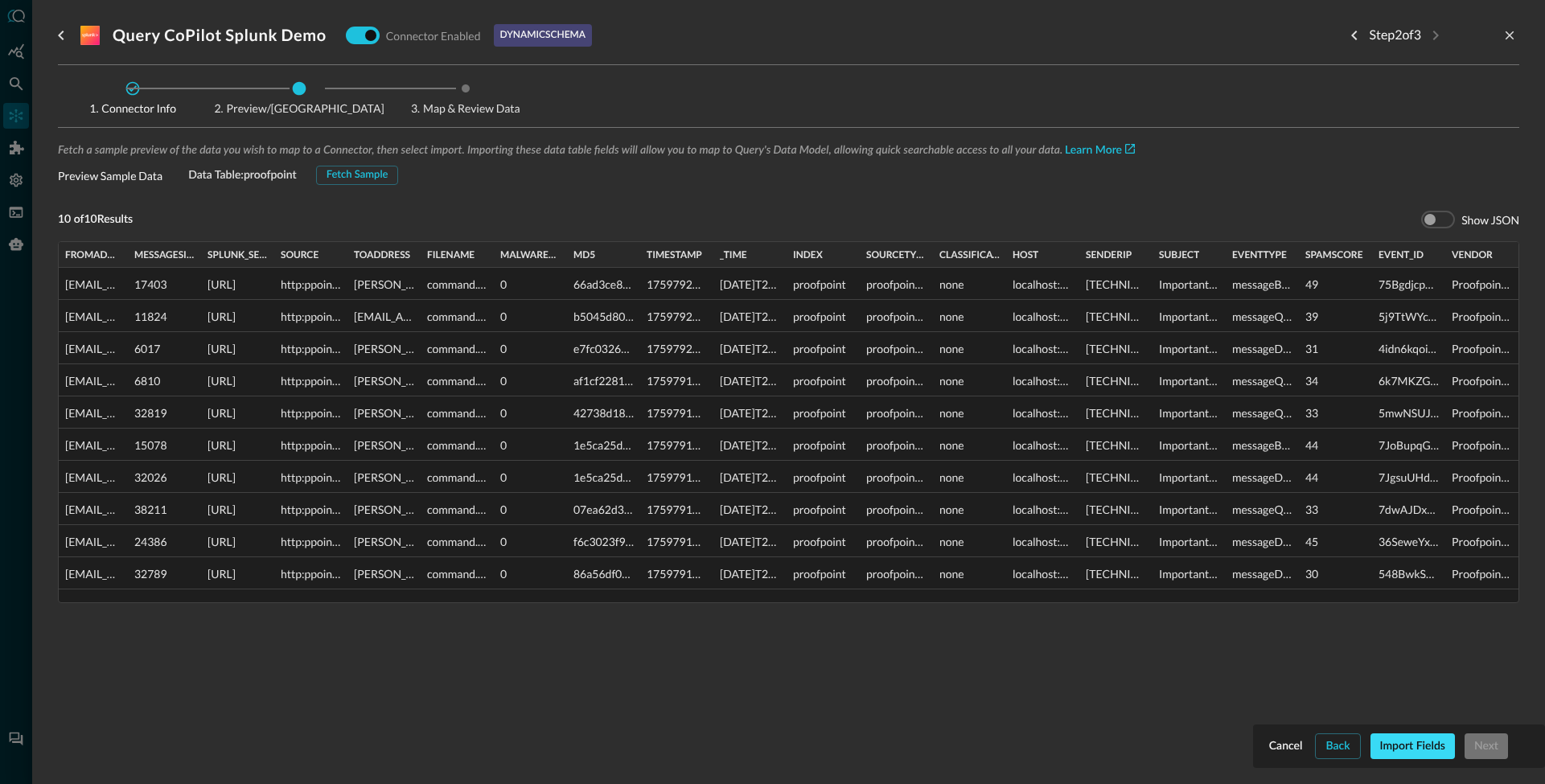
click at [1433, 745] on div "Import Fields" at bounding box center [1412, 747] width 65 height 20
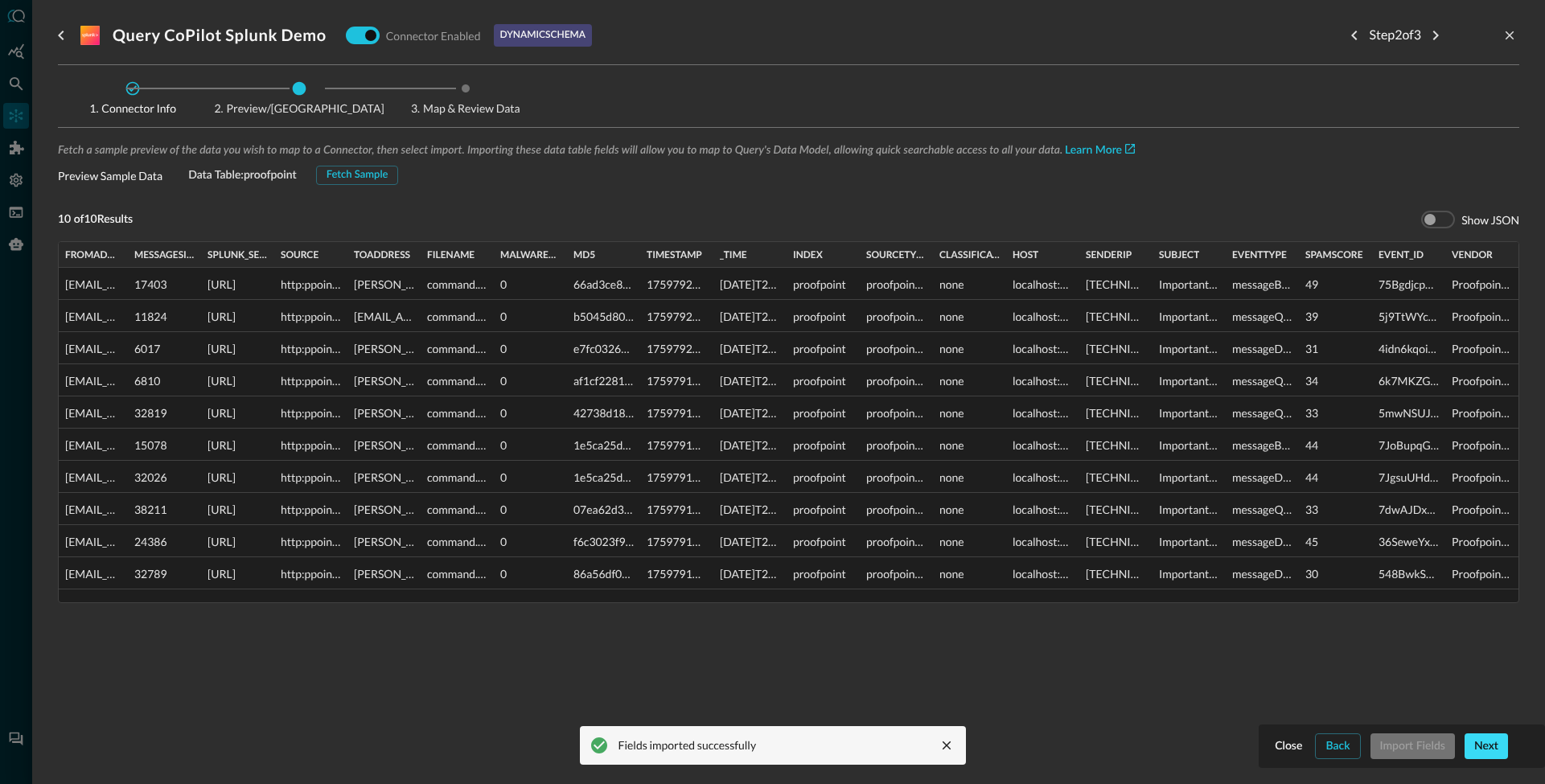
click at [1483, 742] on div "Next" at bounding box center [1485, 747] width 24 height 20
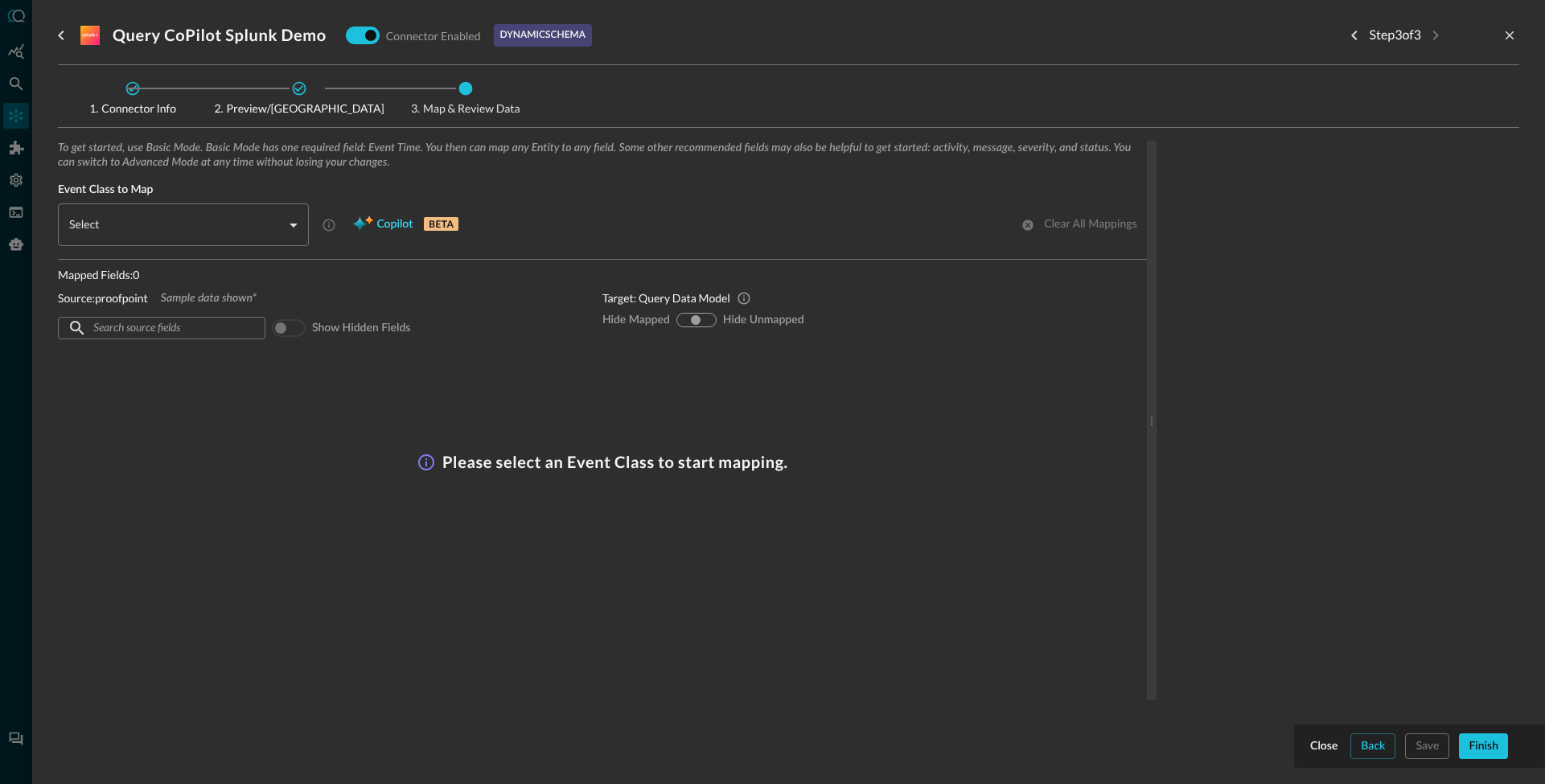
click at [382, 218] on span "Copilot" at bounding box center [395, 224] width 37 height 20
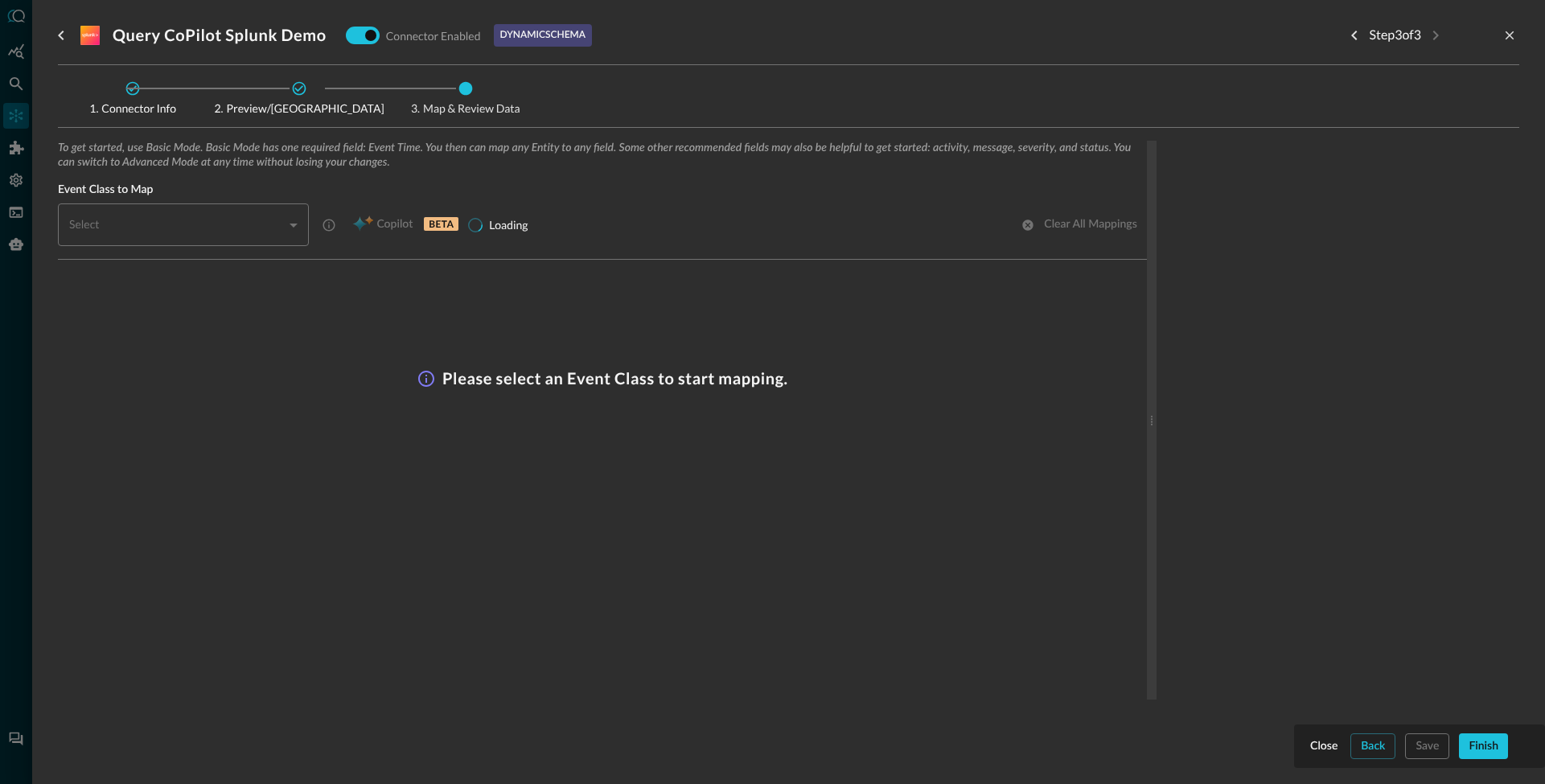
type input "CLASS_EMAIL_FILE_ACTIVITY"
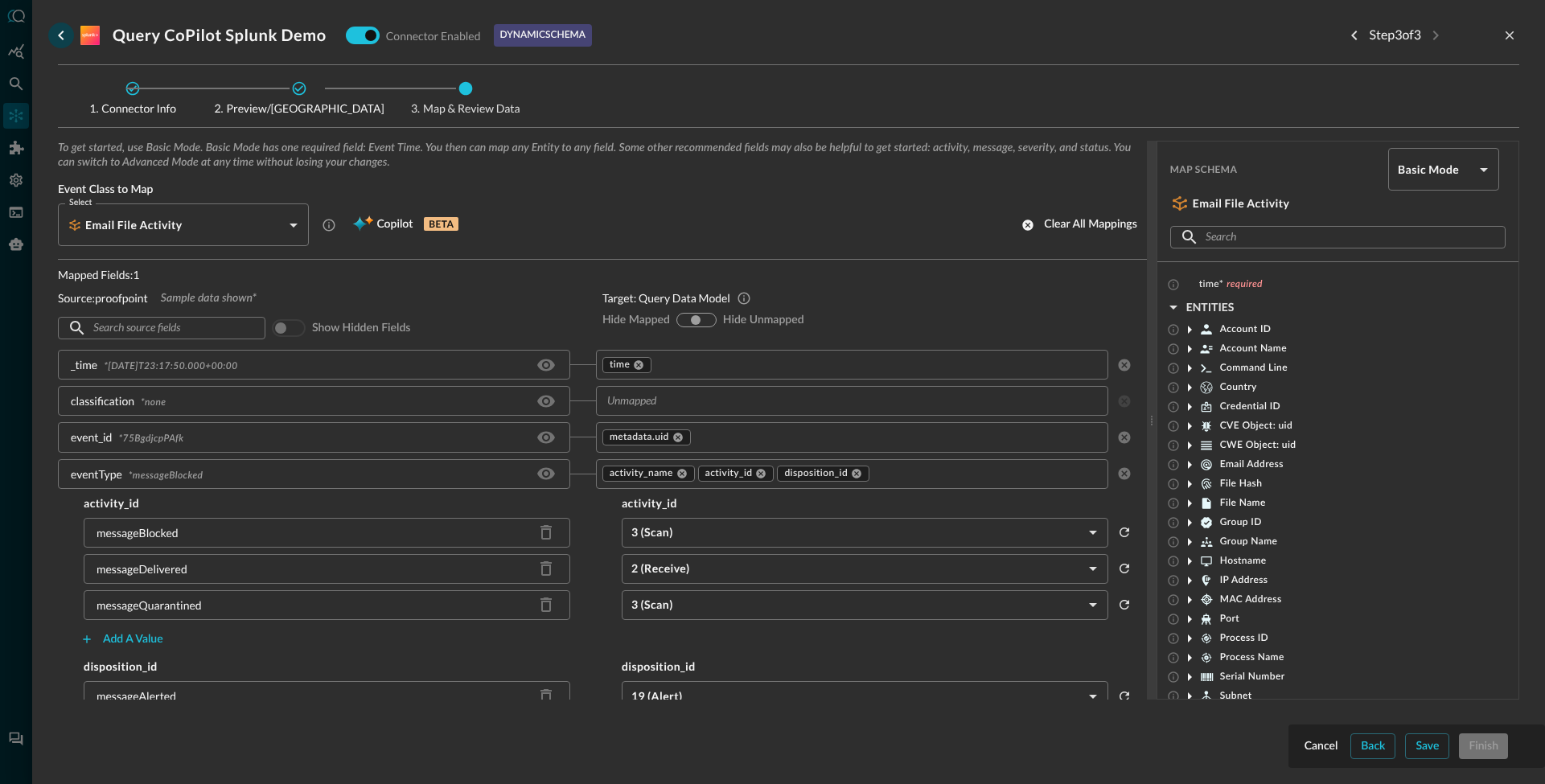
click at [56, 32] on icon "go back" at bounding box center [61, 36] width 19 height 19
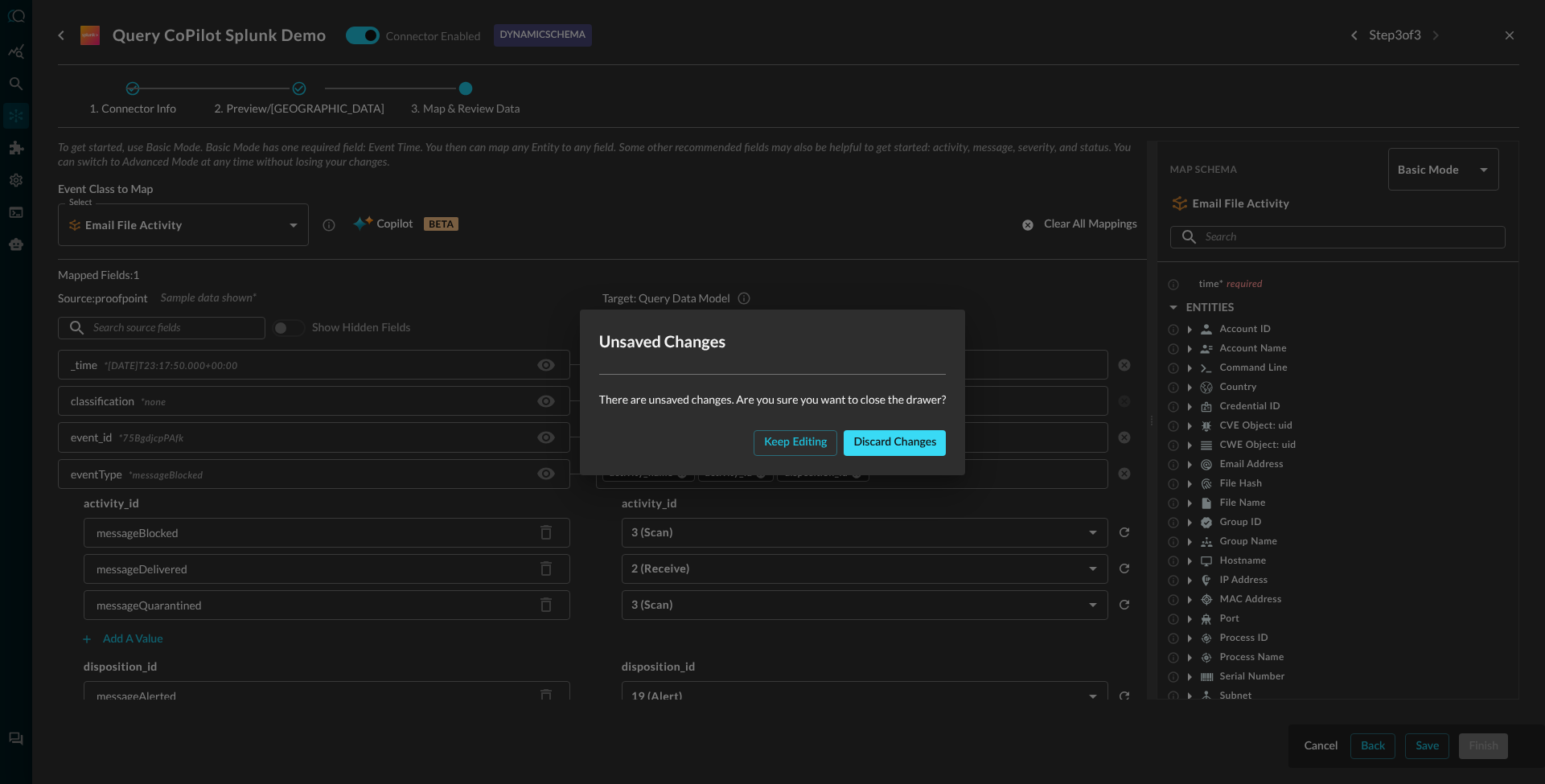
click at [887, 441] on div "Discard changes" at bounding box center [895, 442] width 83 height 20
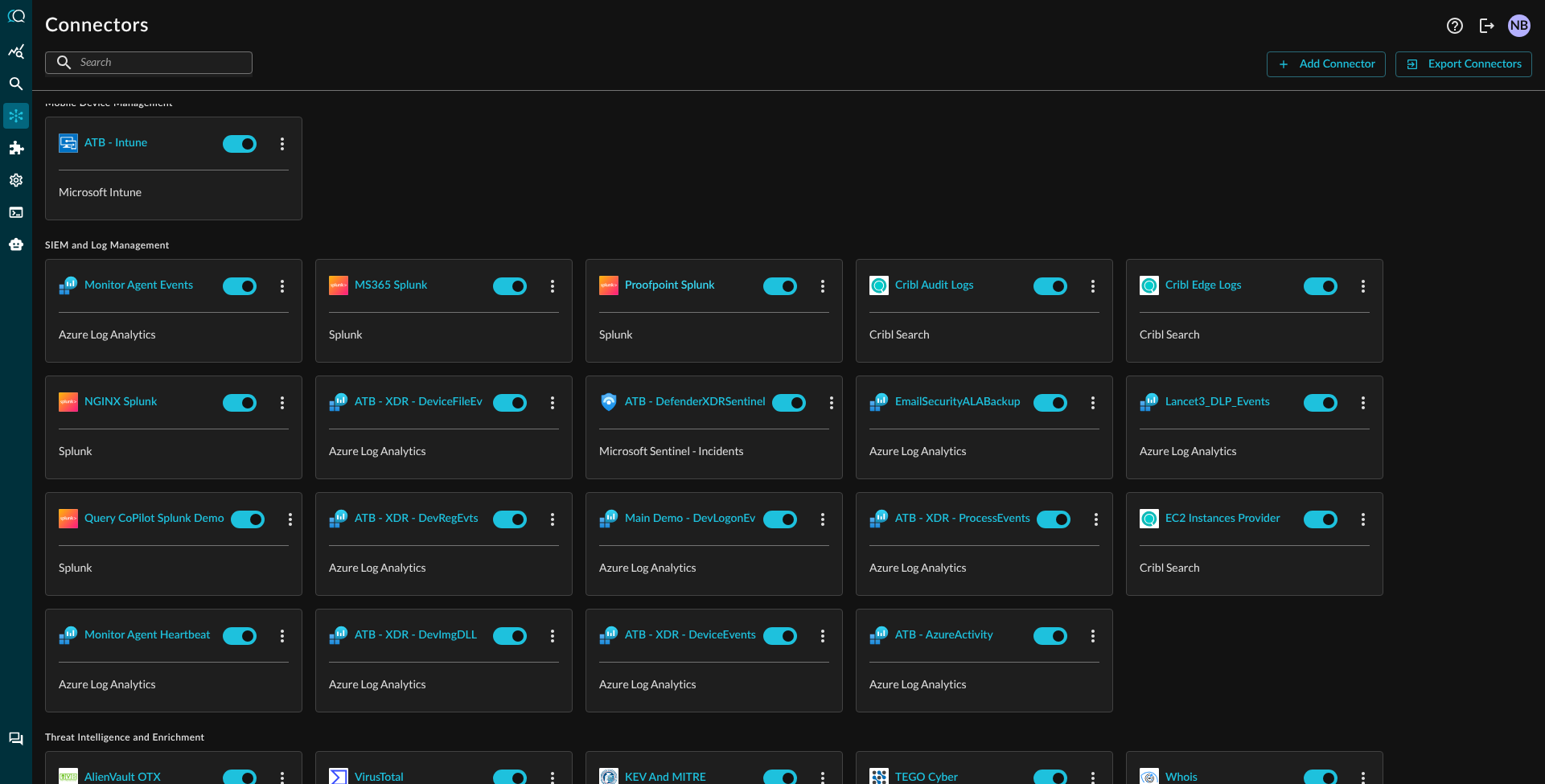
click at [645, 286] on div "Proofpoint Splunk" at bounding box center [670, 285] width 90 height 20
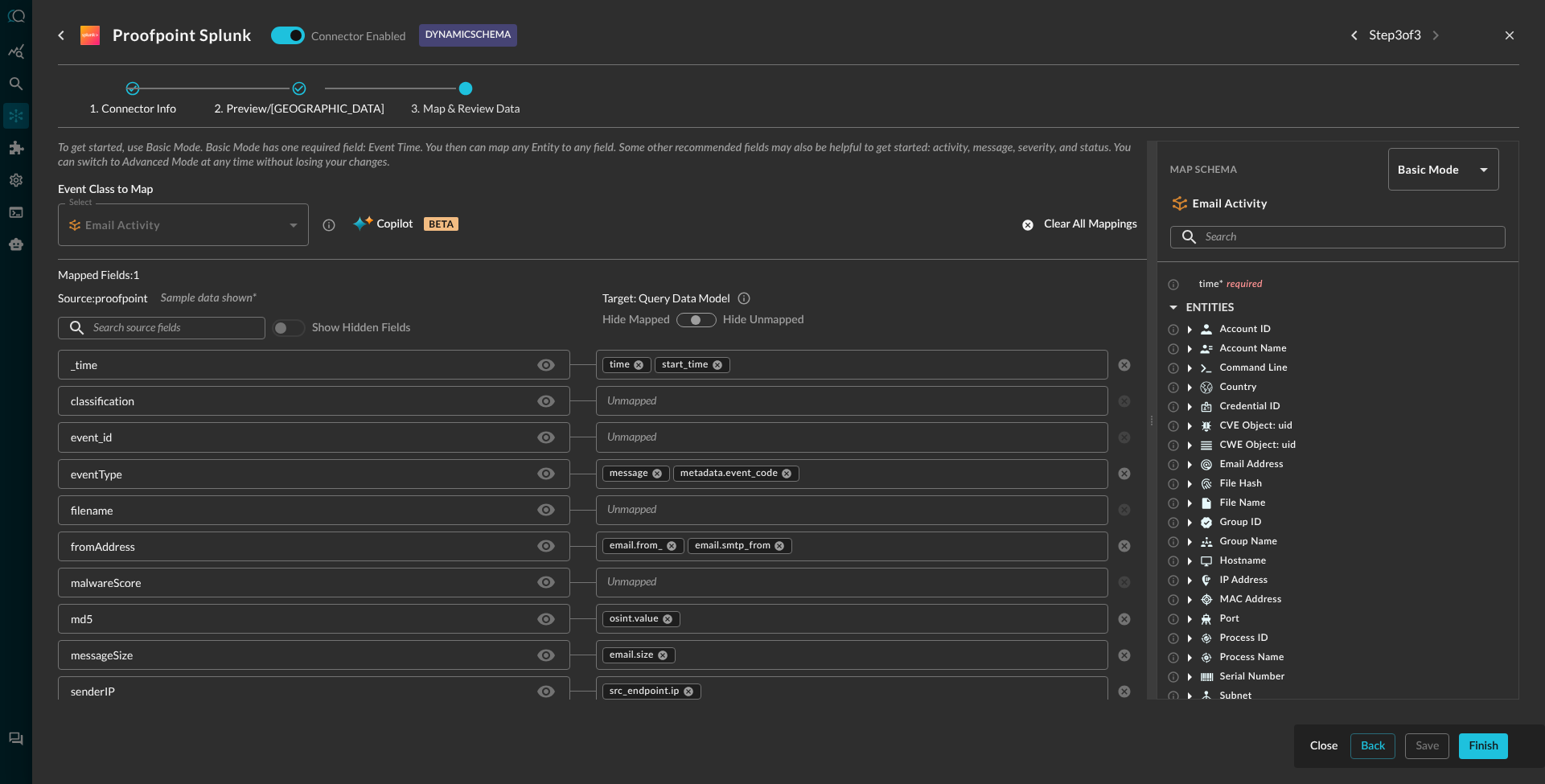
click at [680, 325] on div "hide-mapped" at bounding box center [684, 319] width 12 height 12
click at [702, 320] on input "hide-unmapped" at bounding box center [707, 320] width 10 height 10
radio input "true"
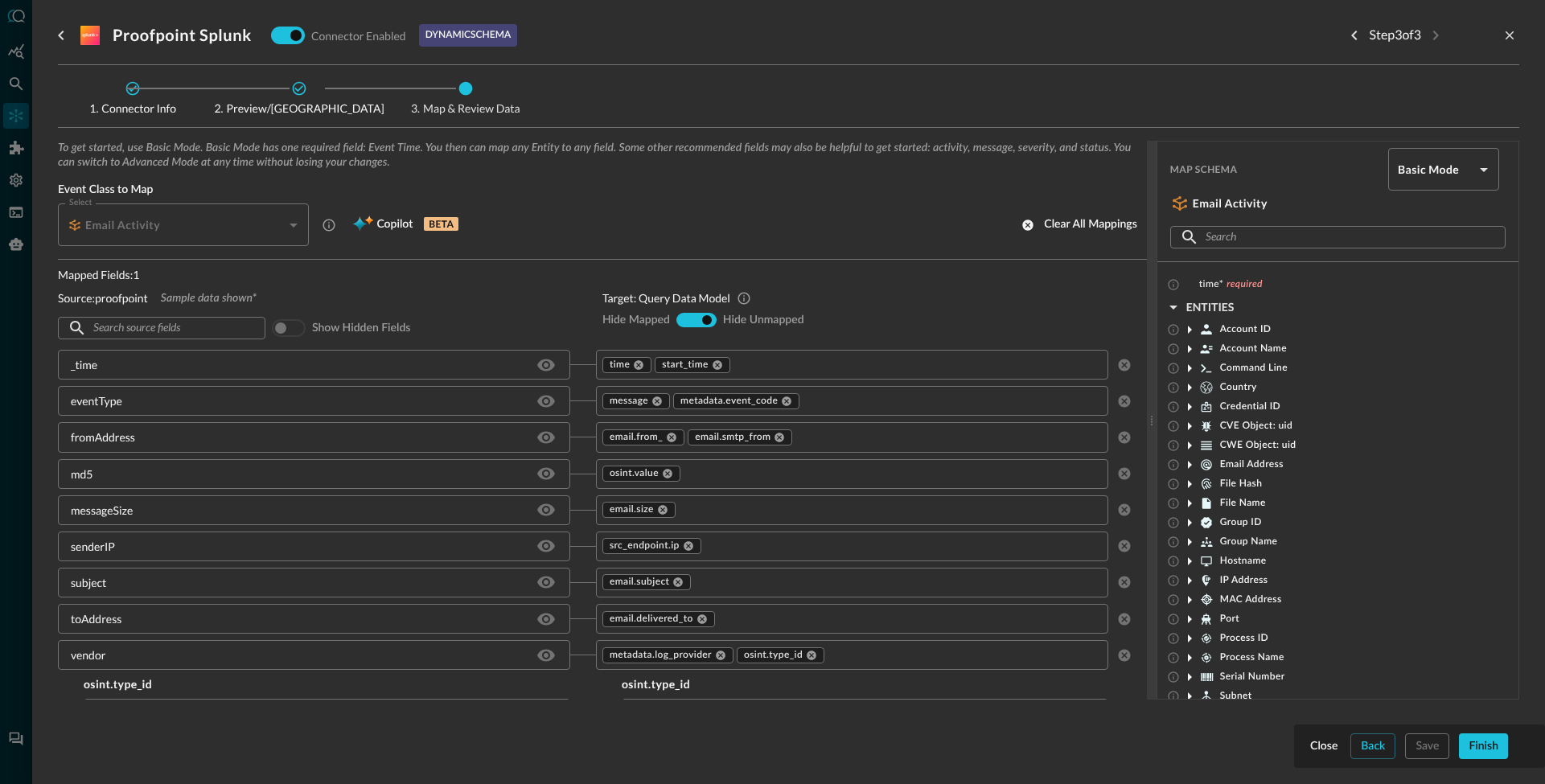
click at [702, 318] on input "hide-unmapped" at bounding box center [707, 320] width 10 height 10
click at [682, 321] on div "hide-mapped" at bounding box center [684, 319] width 12 height 12
click at [678, 320] on input "hide-mapped" at bounding box center [683, 320] width 10 height 10
radio input "true"
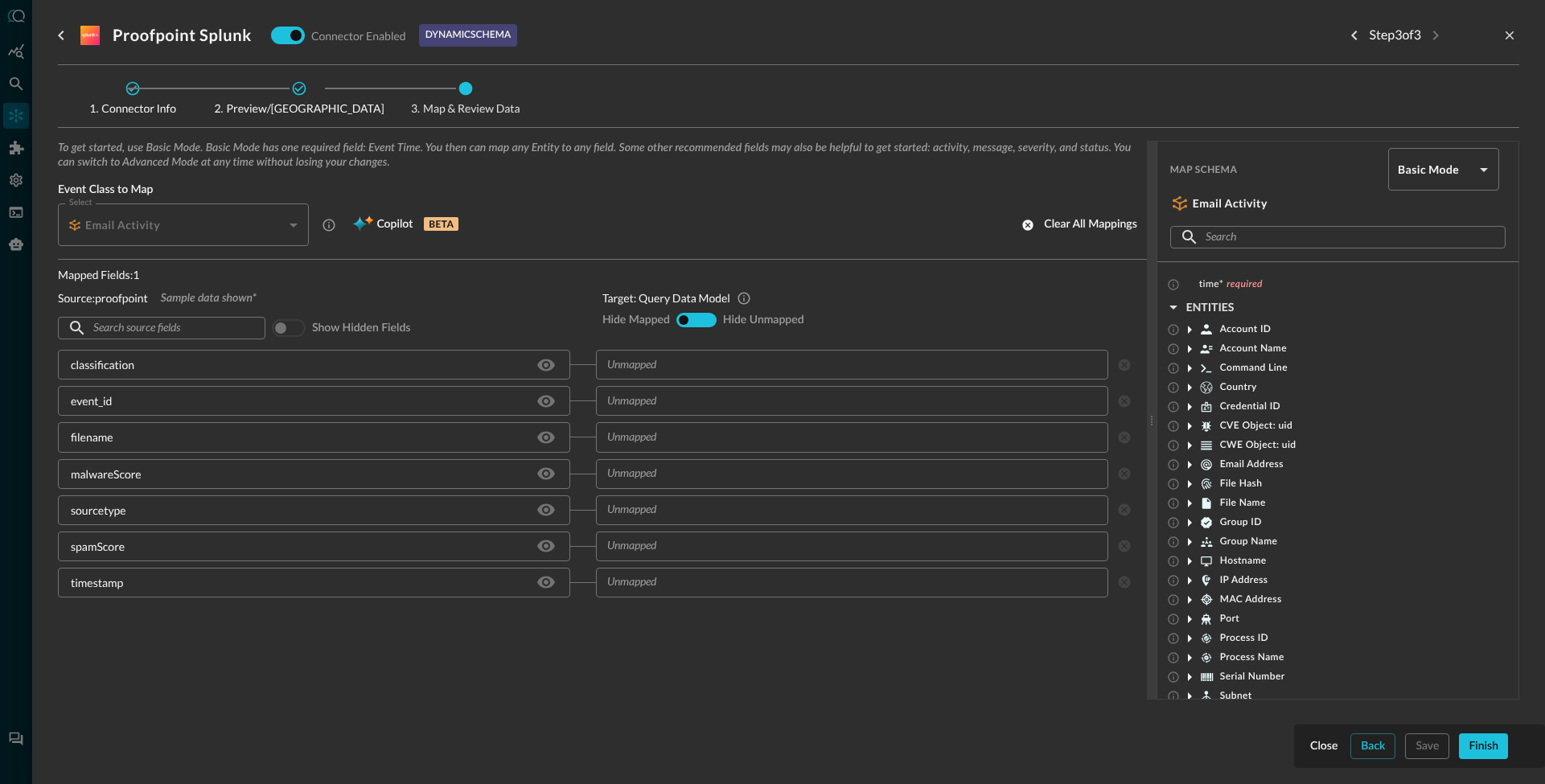
click at [674, 440] on input "text" at bounding box center [850, 436] width 501 height 20
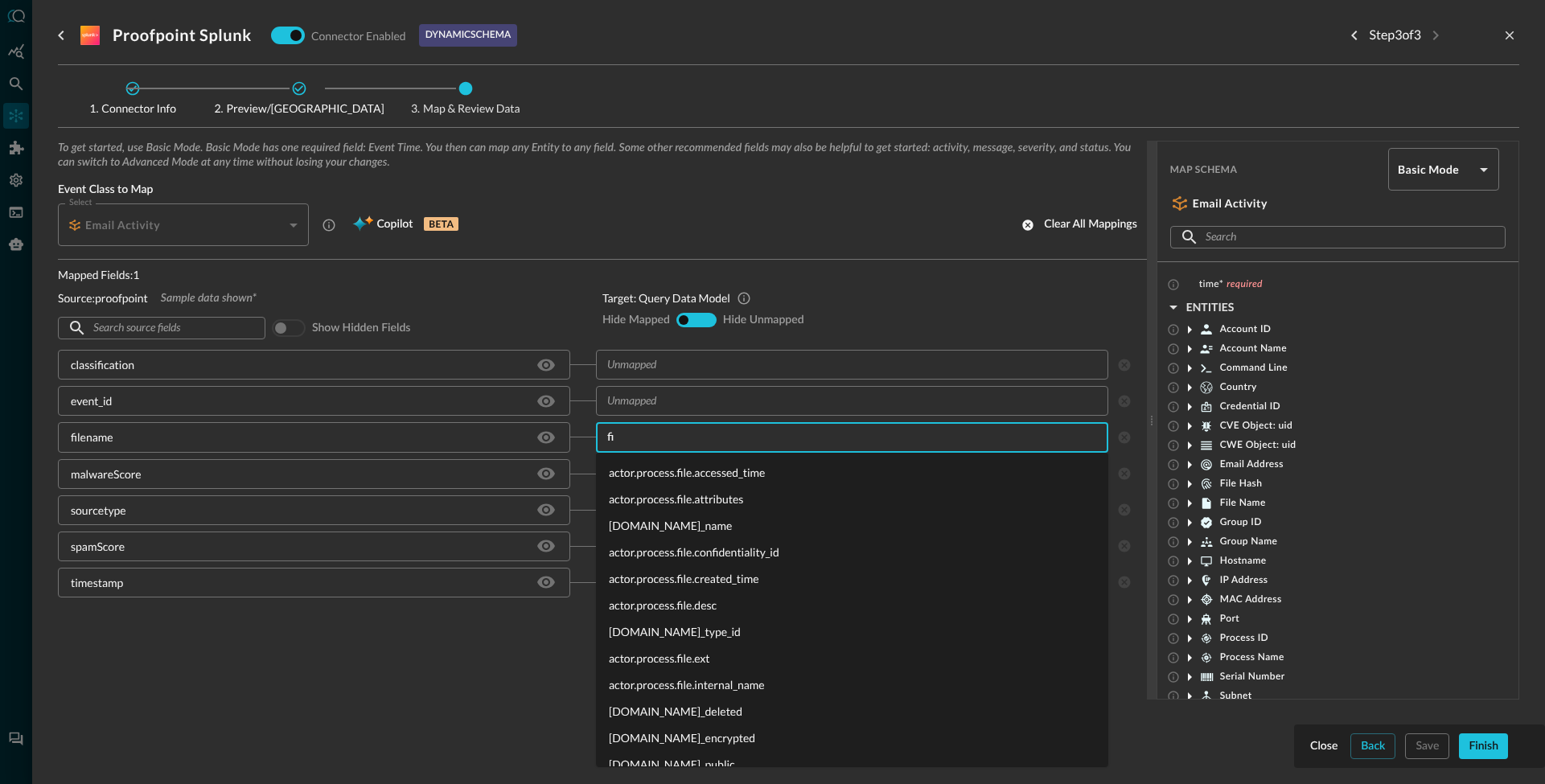
type input "f"
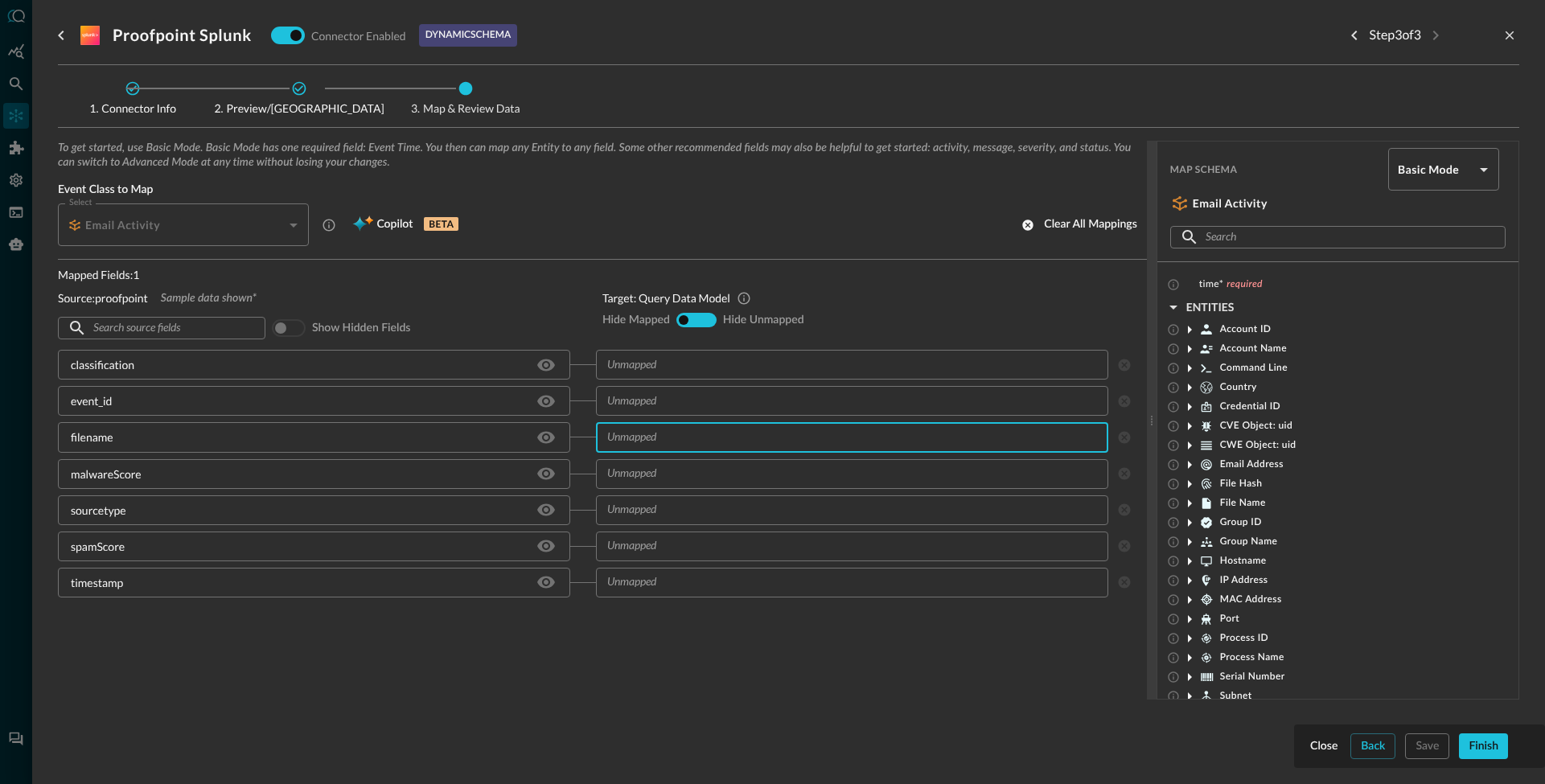
click at [639, 479] on input "text" at bounding box center [850, 474] width 501 height 20
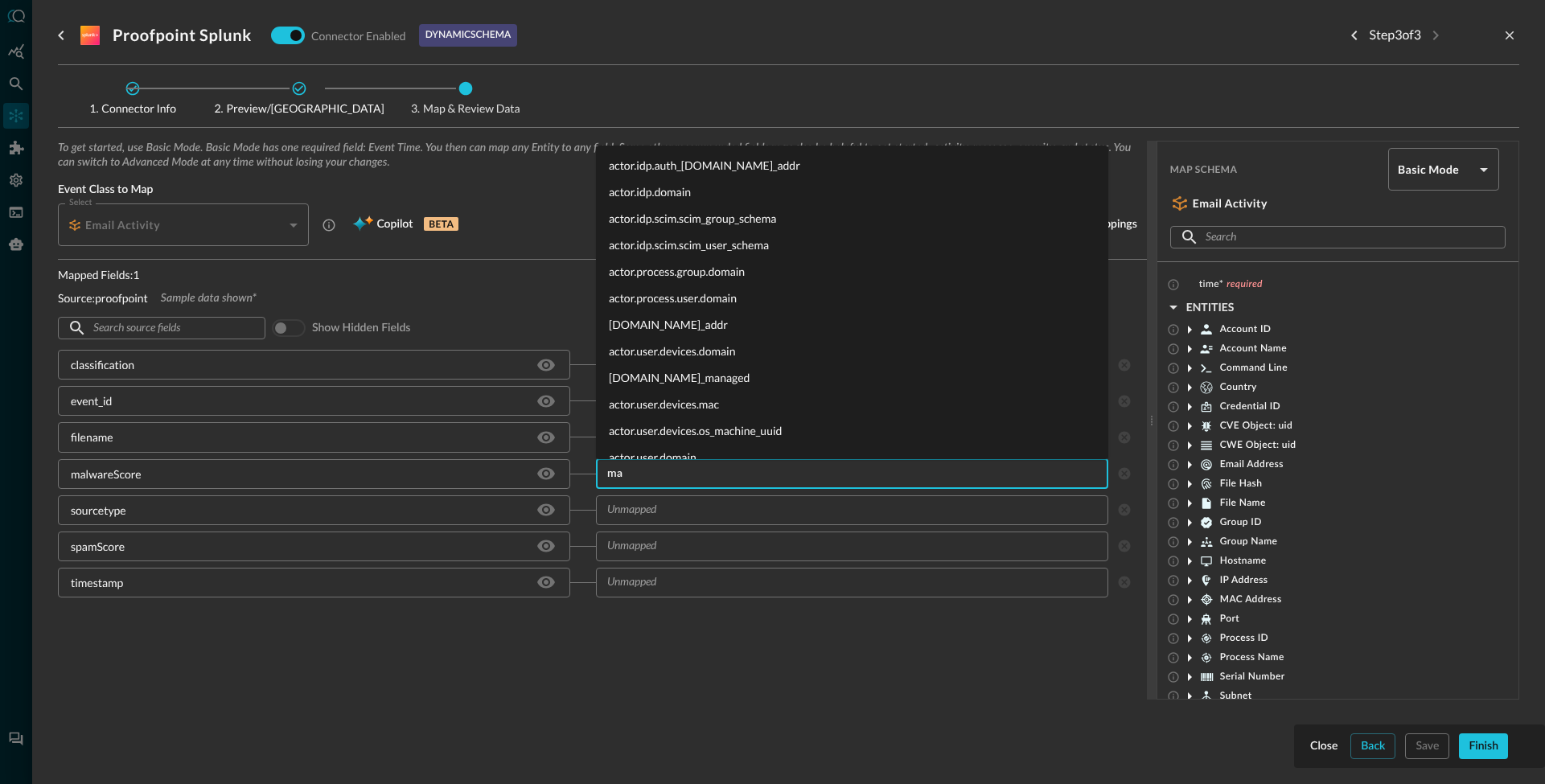
type input "m"
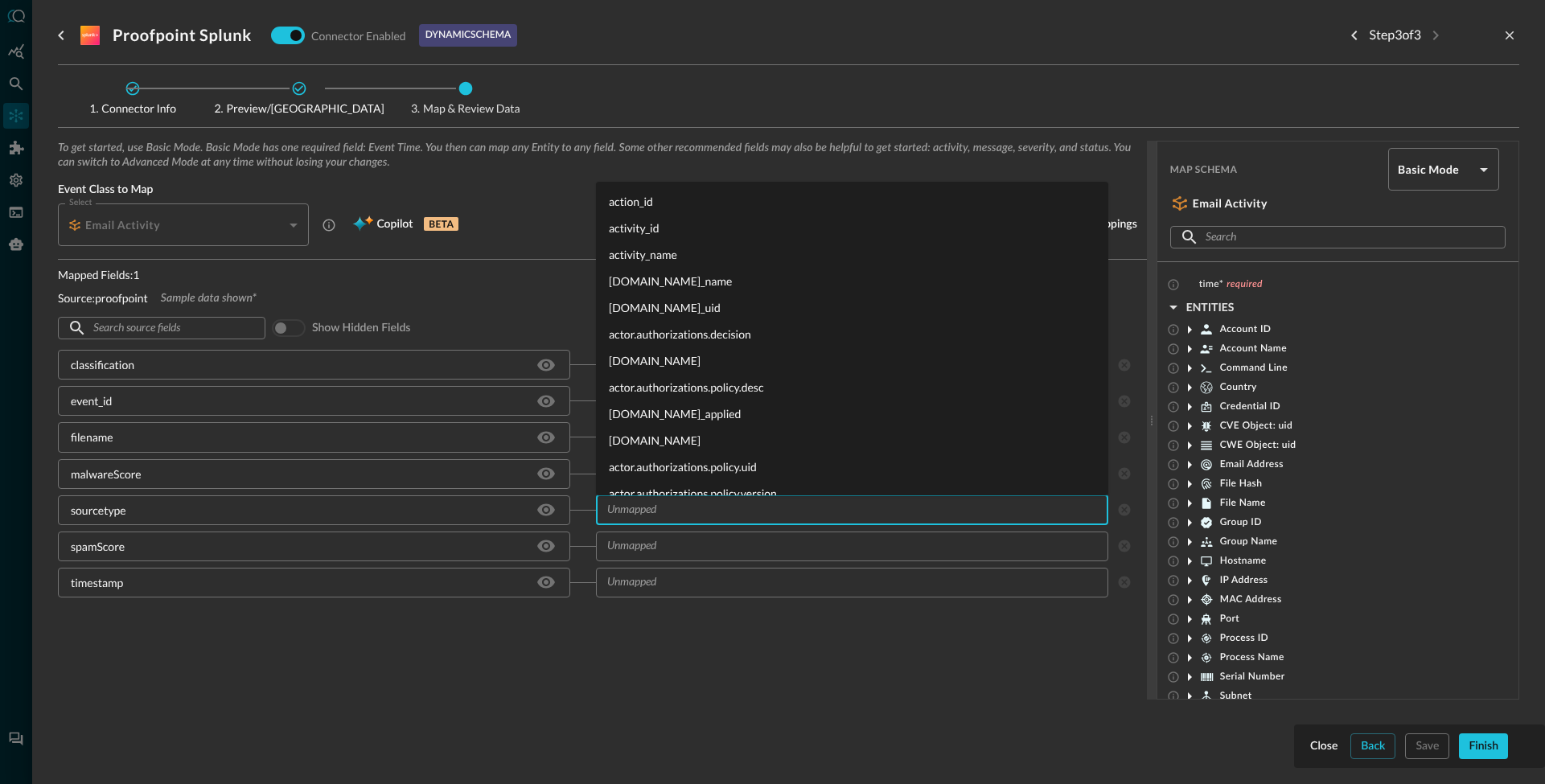
click at [674, 520] on input "text" at bounding box center [850, 510] width 501 height 20
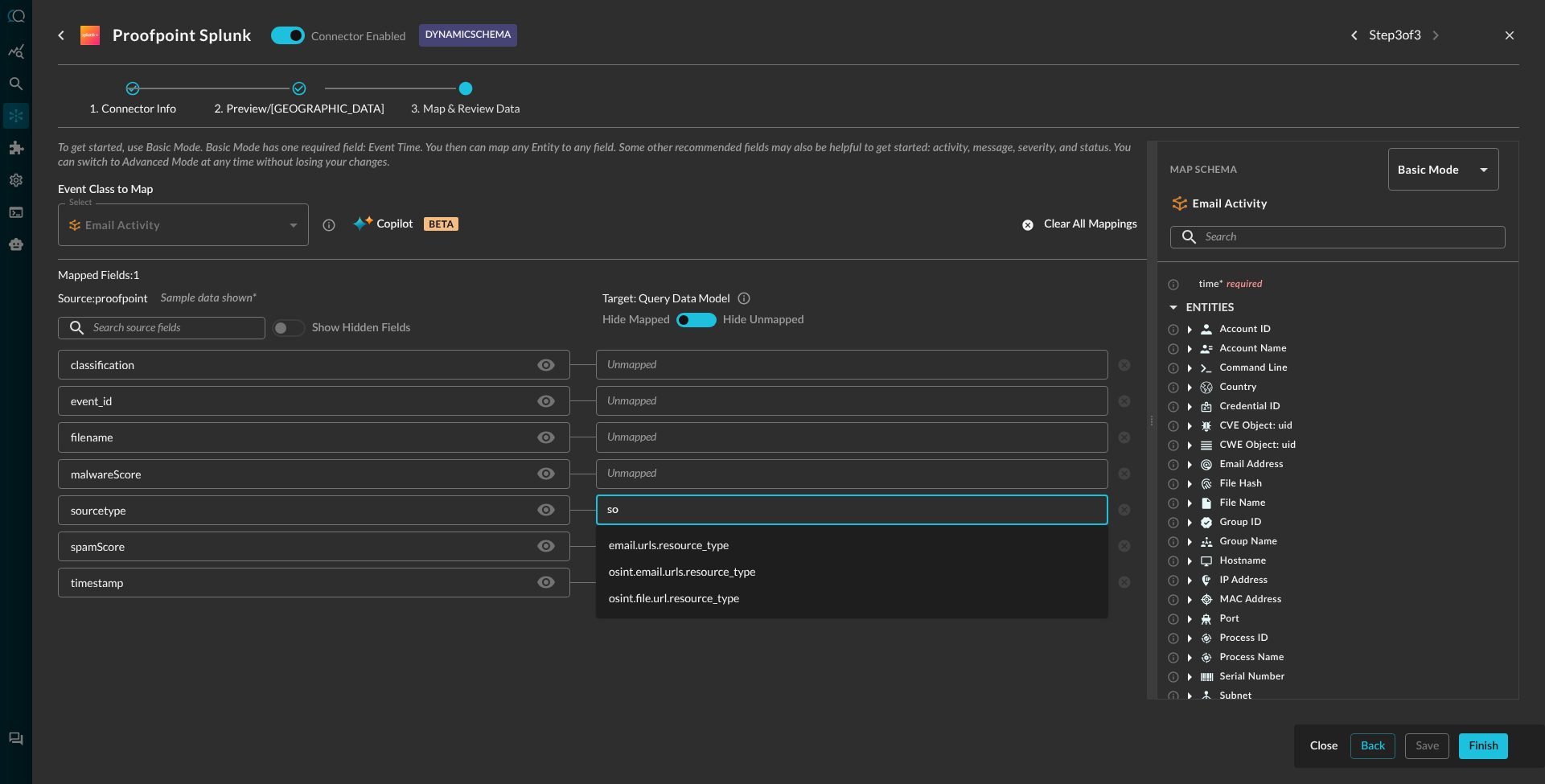
type input "s"
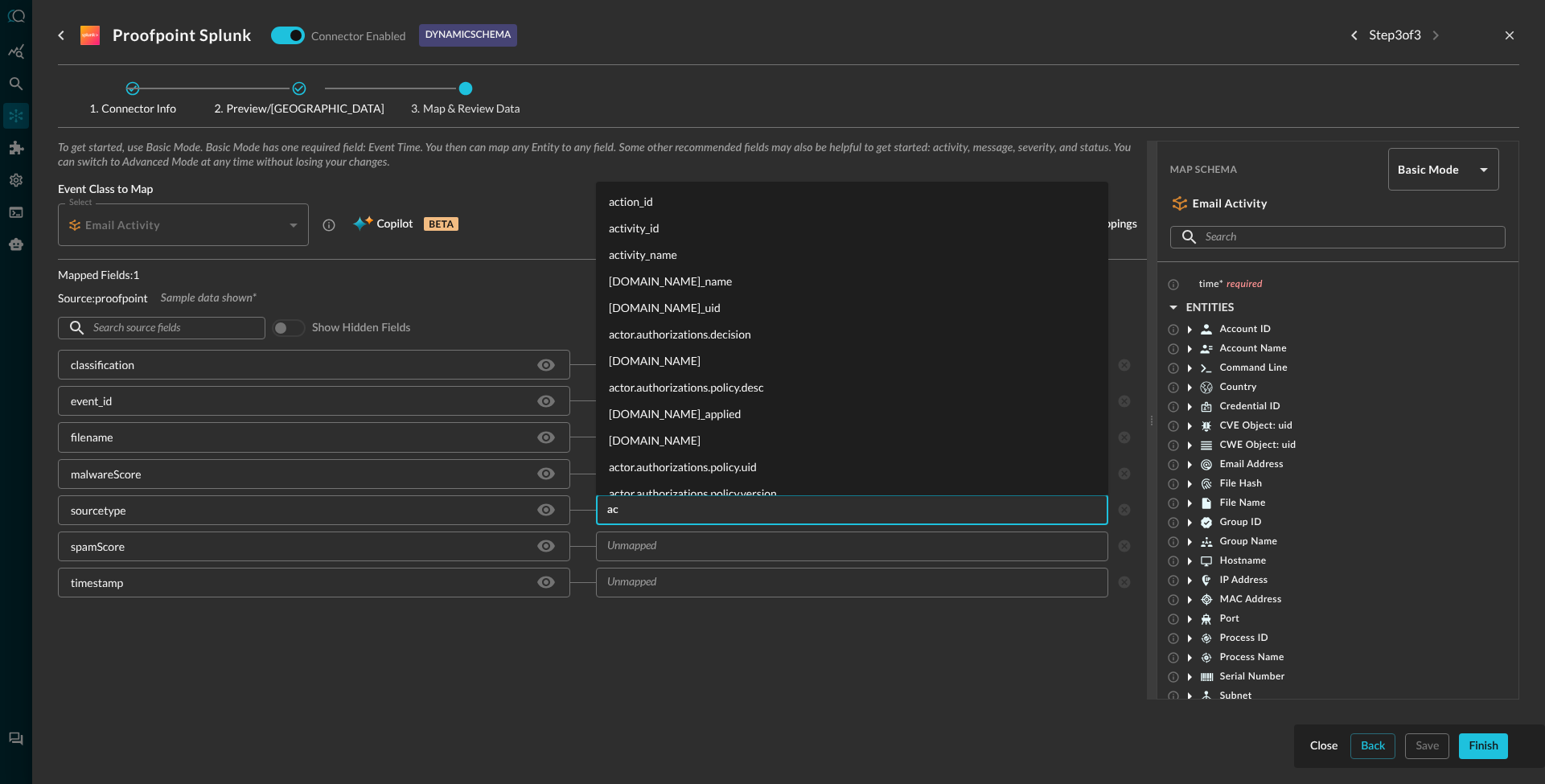
type input "a"
type input "actor"
click at [672, 200] on li "[DOMAIN_NAME]_name" at bounding box center [851, 202] width 512 height 27
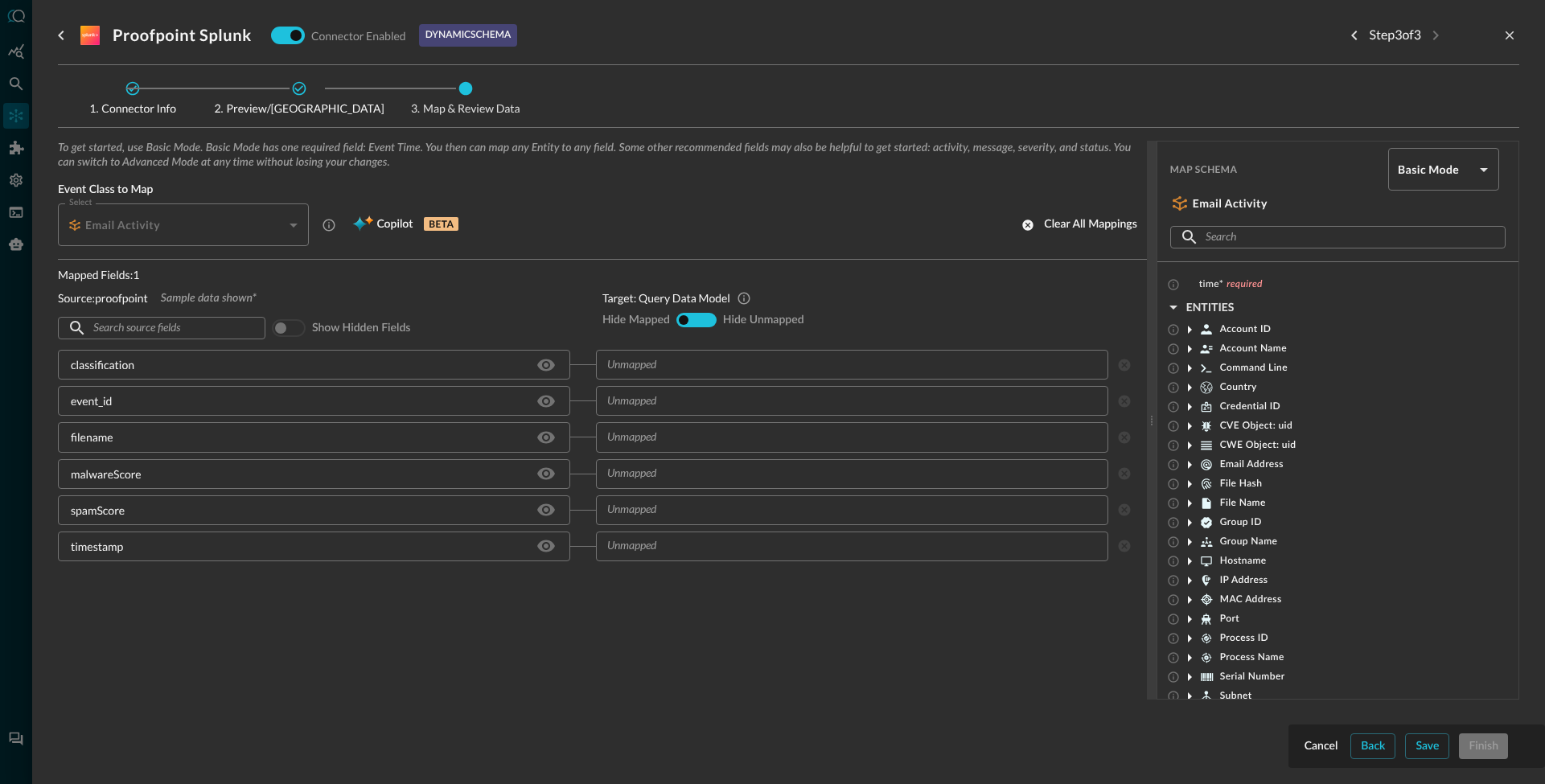
click at [694, 319] on input "show-all" at bounding box center [696, 320] width 10 height 10
radio input "true"
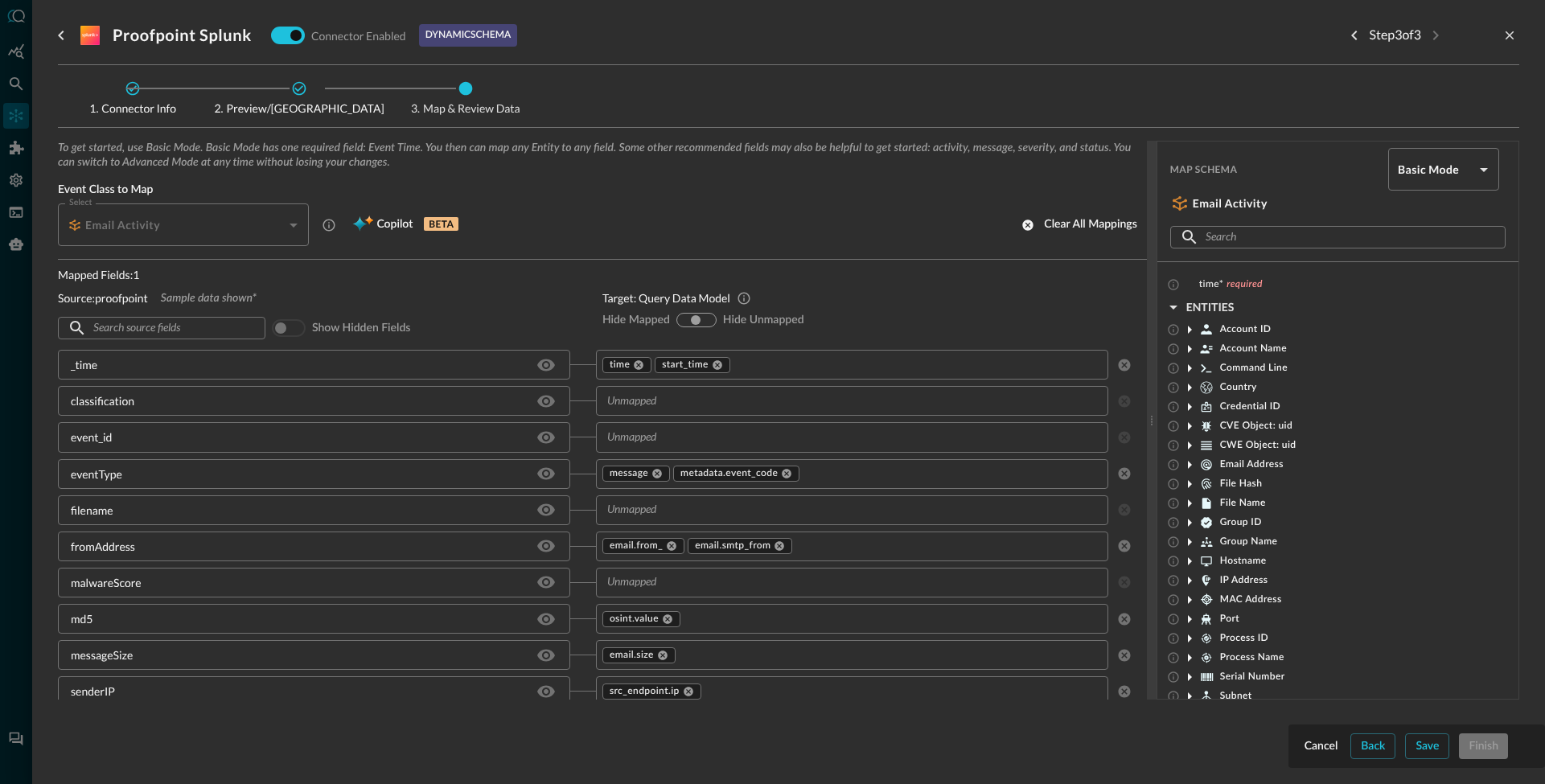
drag, startPoint x: 699, startPoint y: 320, endPoint x: 712, endPoint y: 318, distance: 13.2
click at [711, 318] on div "Hide Mapped hide-mapped show-all hide-unmapped Hide Unmapped" at bounding box center [868, 320] width 531 height 14
click at [702, 322] on input "hide-unmapped" at bounding box center [707, 320] width 10 height 10
radio input "true"
click at [1189, 461] on icon at bounding box center [1189, 465] width 19 height 19
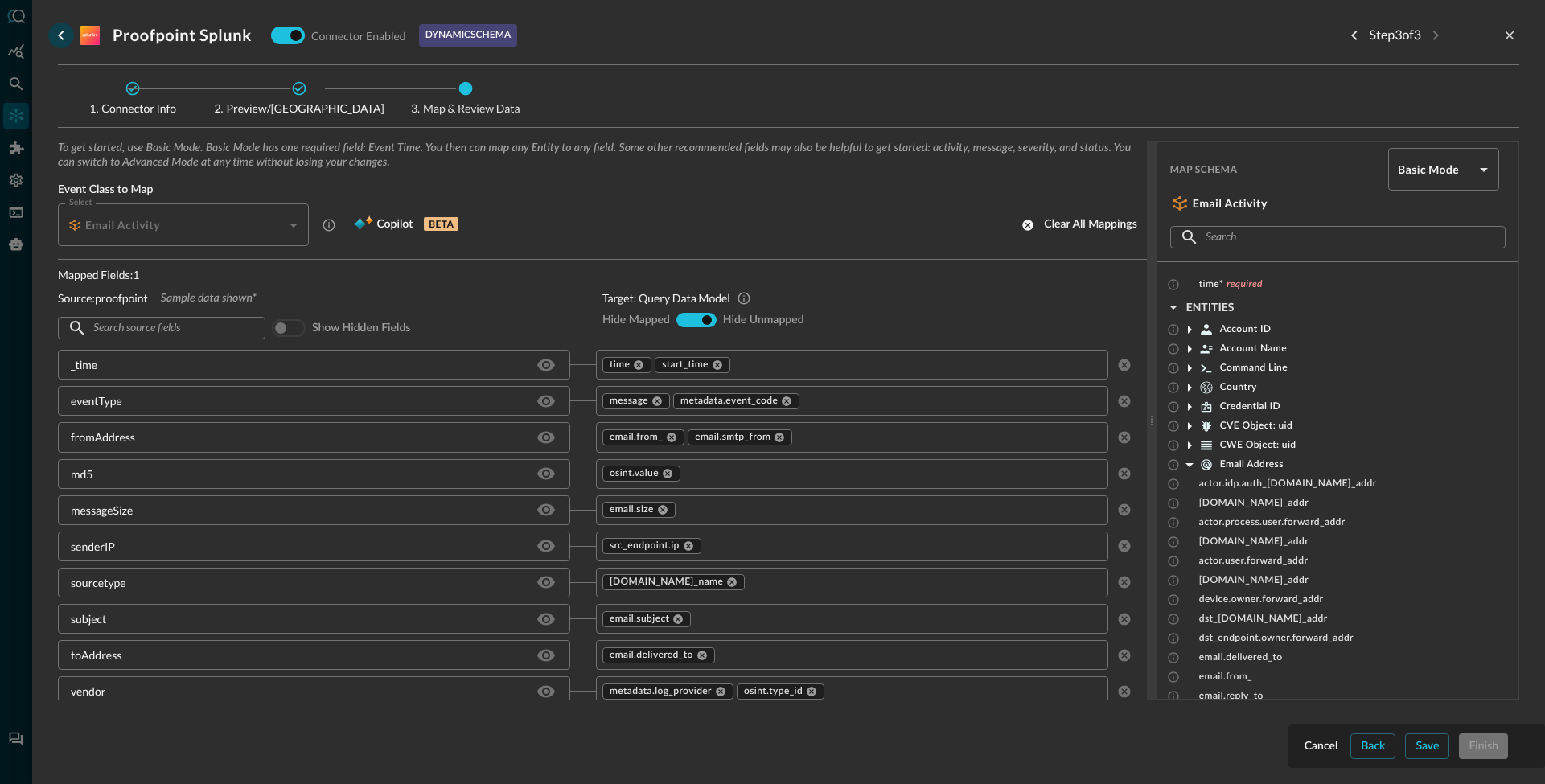
click at [65, 32] on icon "go back" at bounding box center [61, 36] width 19 height 19
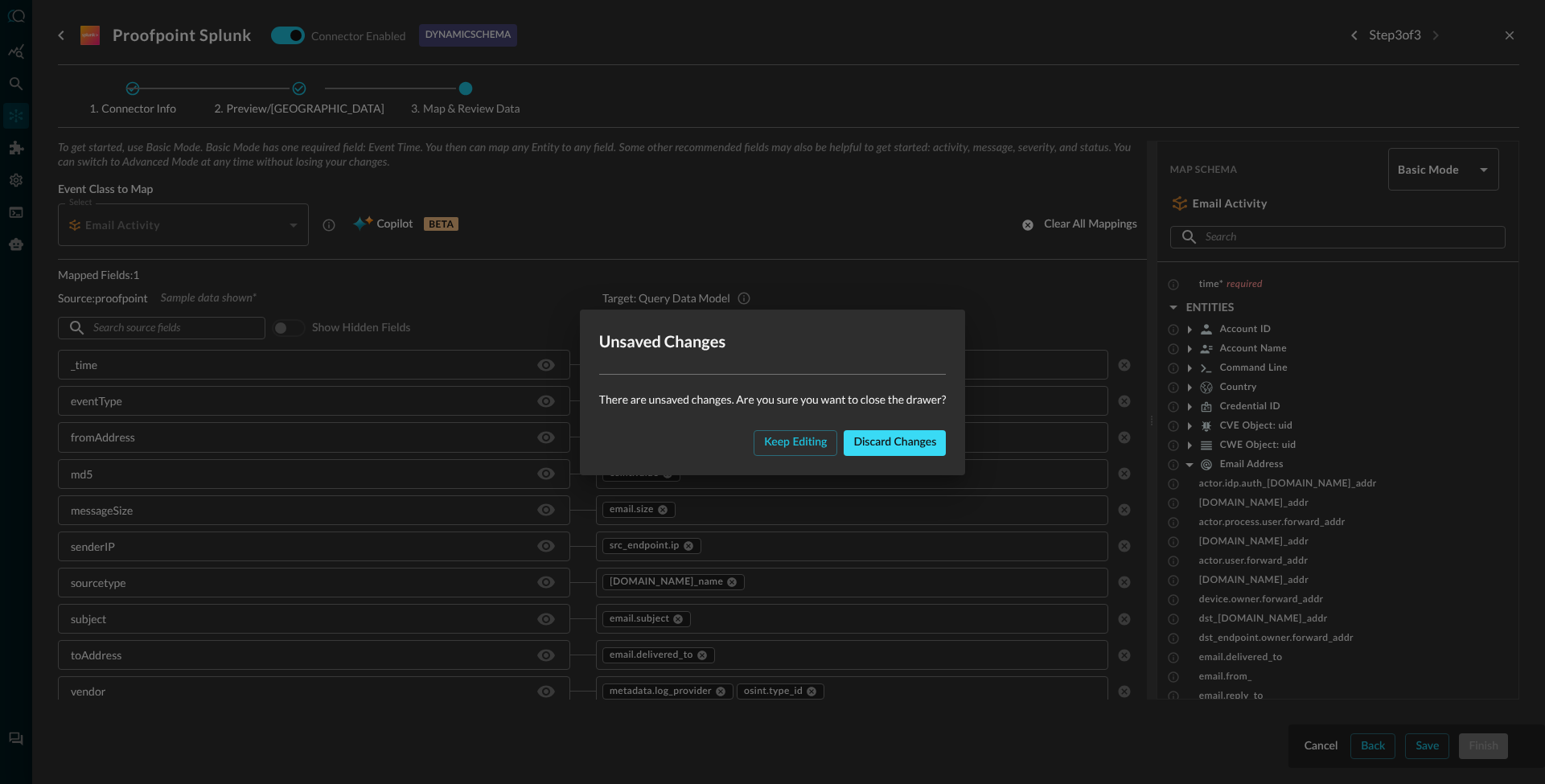
click at [895, 440] on div "Discard changes" at bounding box center [895, 442] width 83 height 20
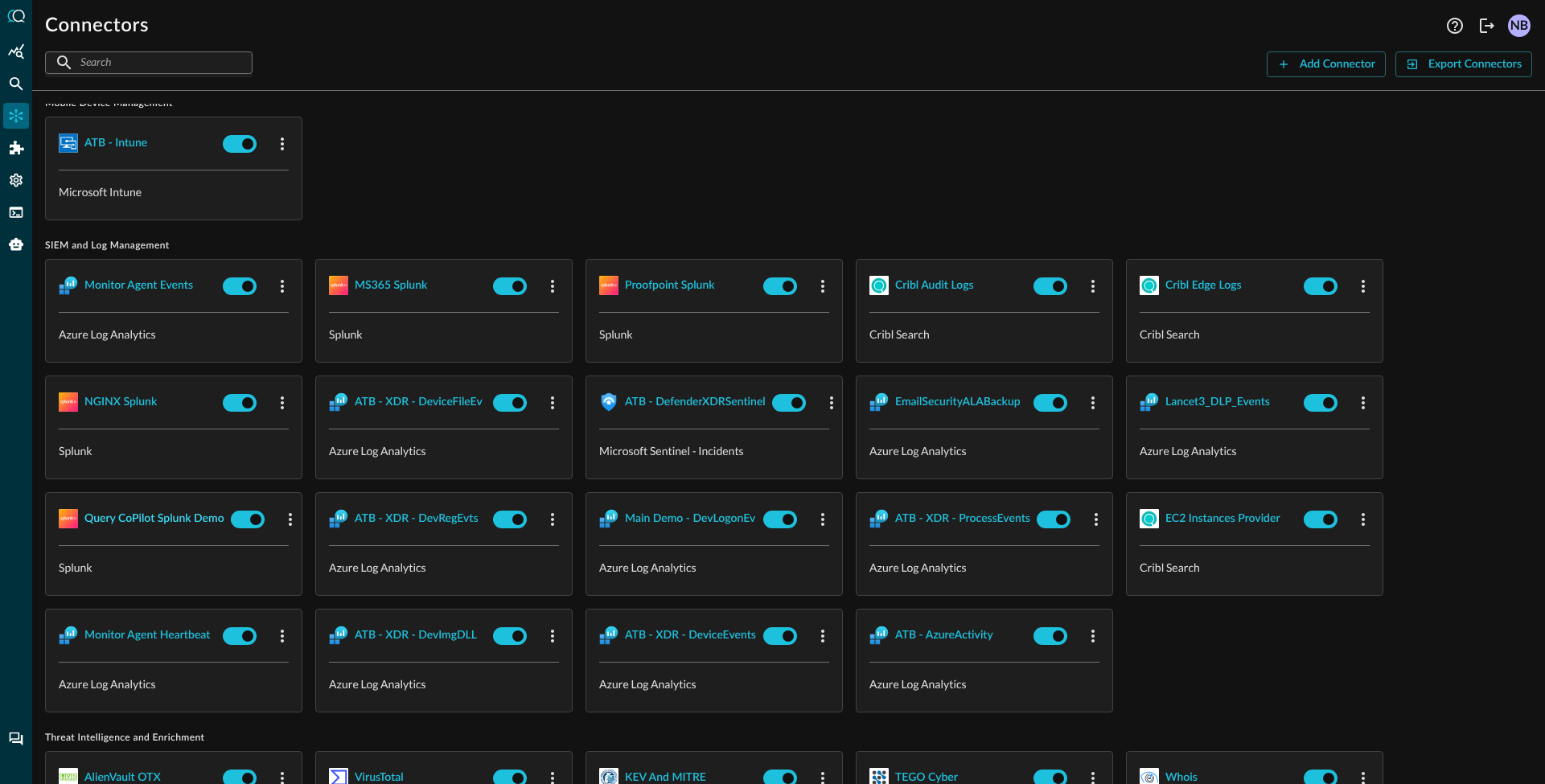
click at [178, 522] on div "Query CoPilot Splunk Demo" at bounding box center [155, 519] width 140 height 20
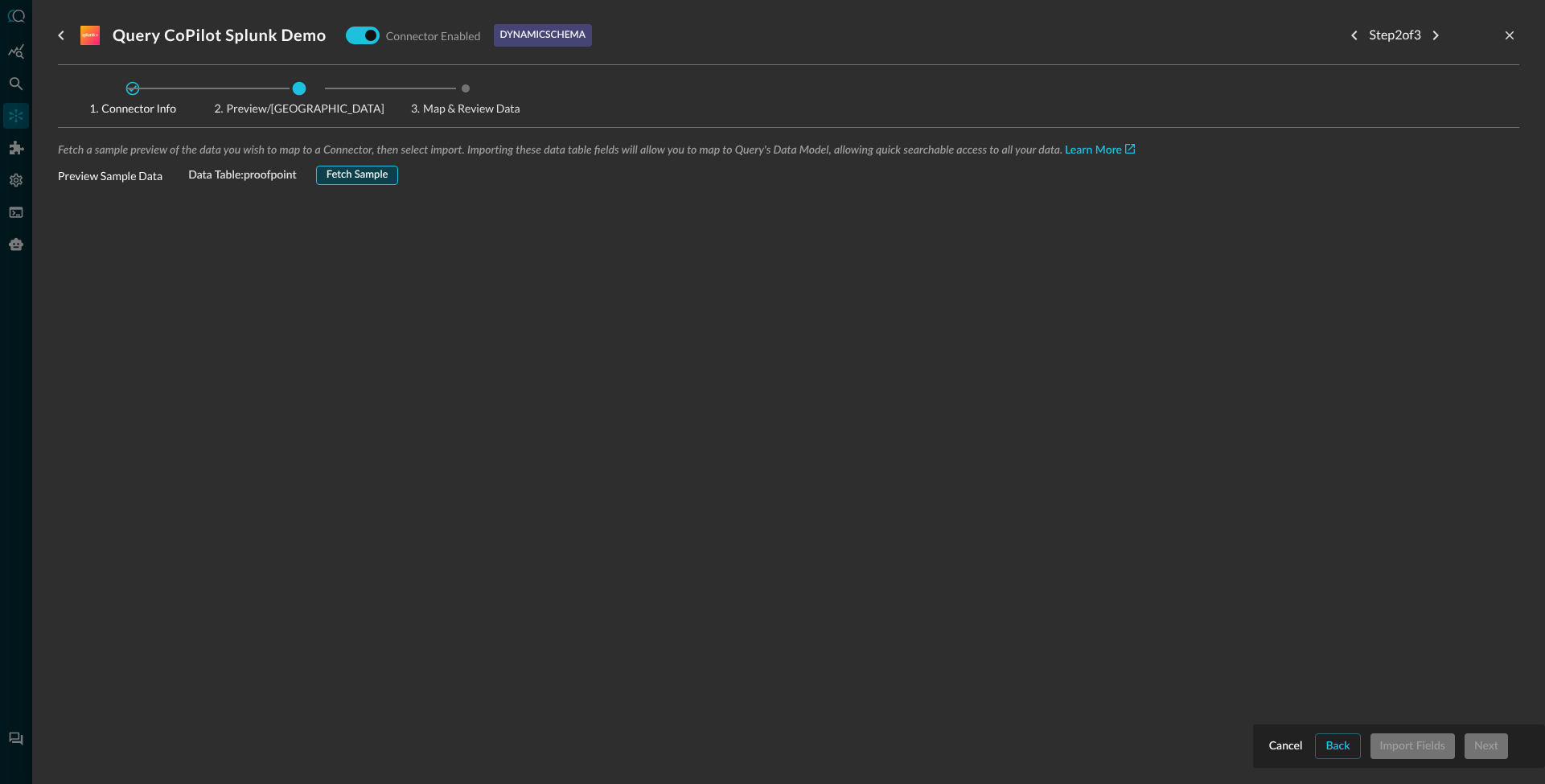
click at [357, 175] on div "Fetch Sample" at bounding box center [357, 175] width 61 height 18
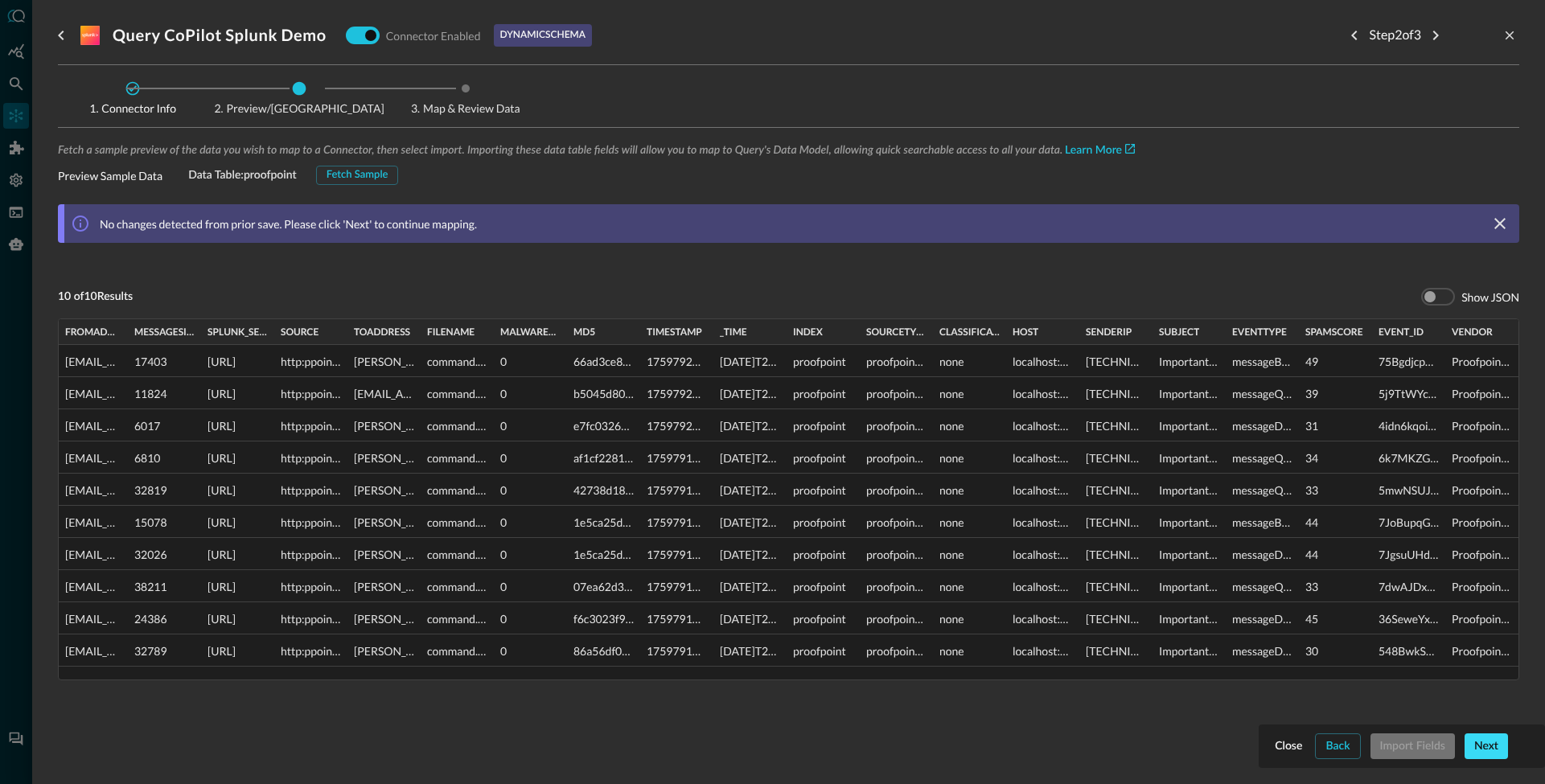
click at [1484, 749] on div "Next" at bounding box center [1485, 747] width 24 height 20
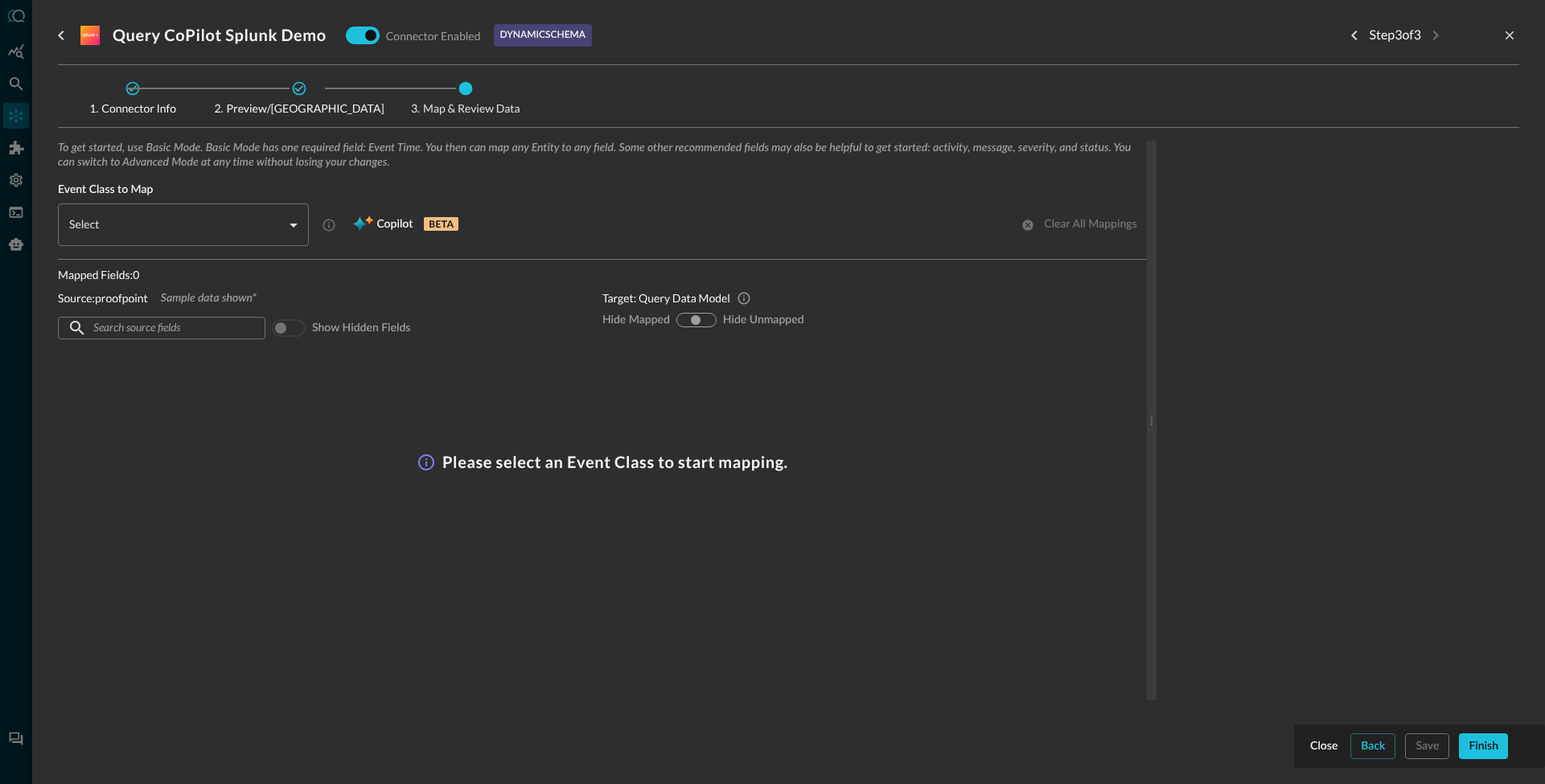
click at [245, 237] on body "Connectors Help Logout NB ​ ​ Add Connector Export Connectors Cloud Infrastruct…" at bounding box center [772, 392] width 1545 height 784
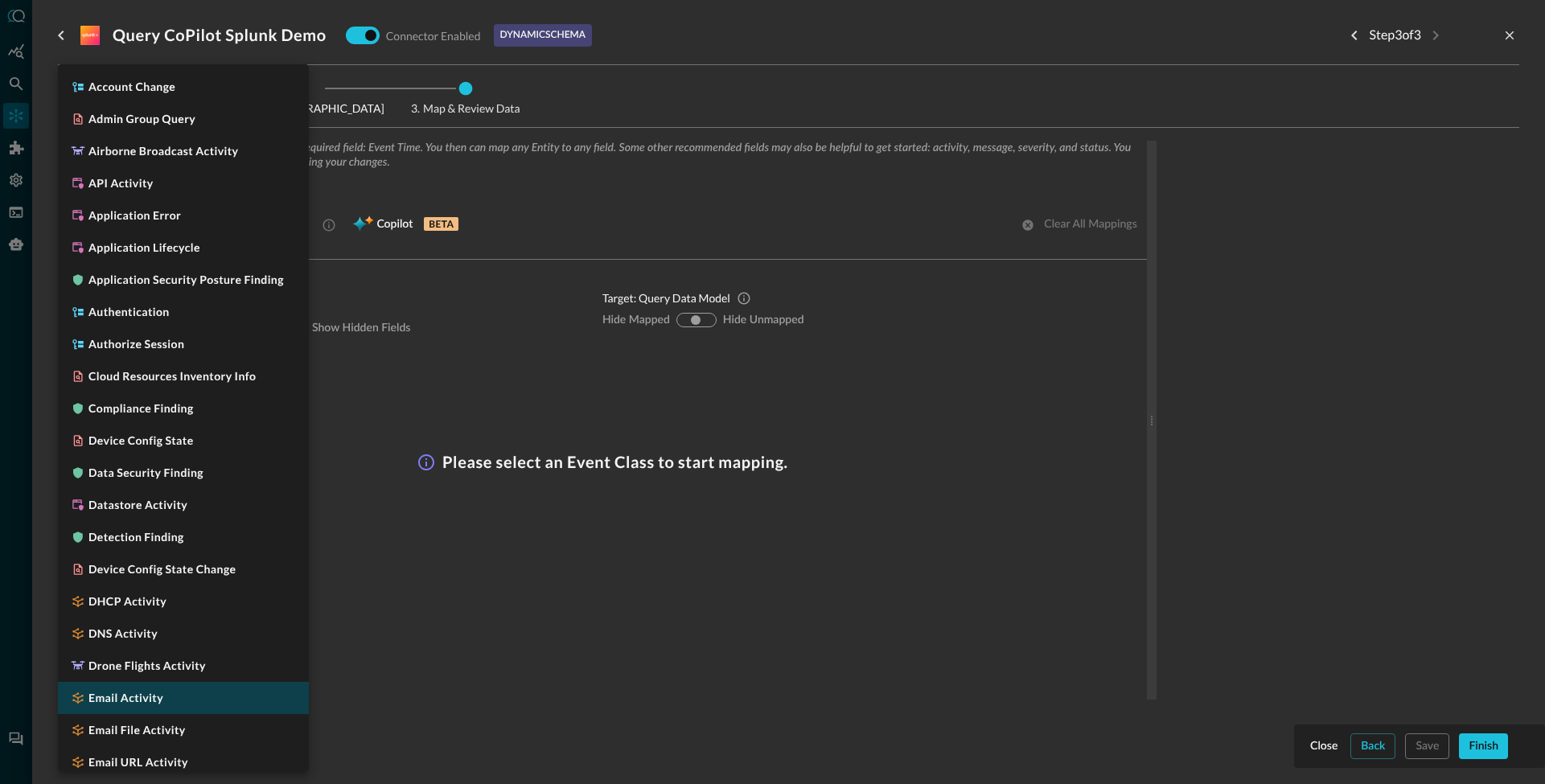
click at [165, 702] on li "Email Activity" at bounding box center [183, 698] width 251 height 32
type input "CLASS_EMAIL_ACTIVITY"
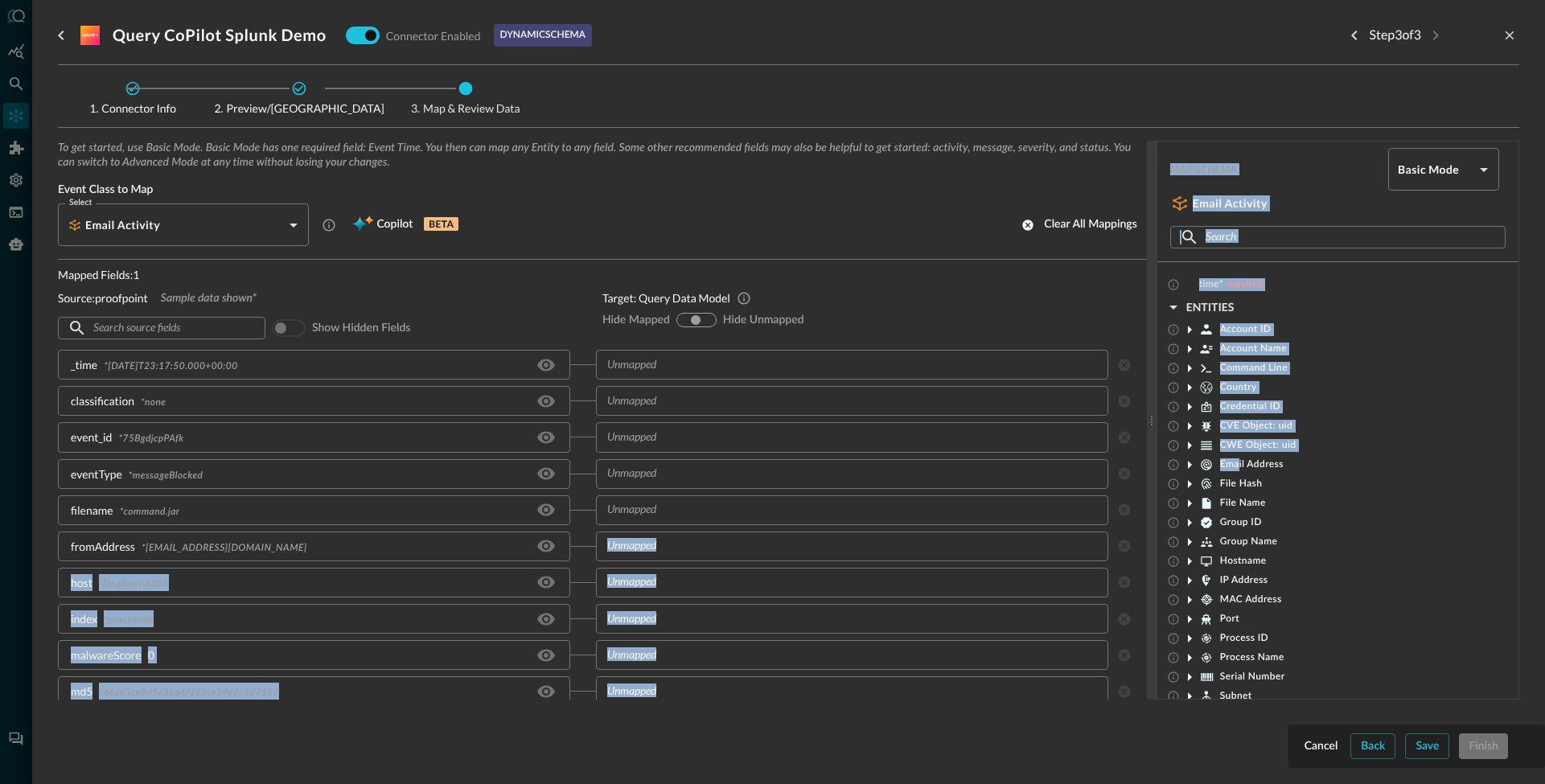
drag, startPoint x: 1239, startPoint y: 464, endPoint x: 638, endPoint y: 545, distance: 606.4
click at [638, 545] on div "To get started, use Basic Mode. Basic Mode has one required field: Event Time. …" at bounding box center [788, 420] width 1461 height 559
click at [653, 554] on input "text" at bounding box center [850, 546] width 501 height 20
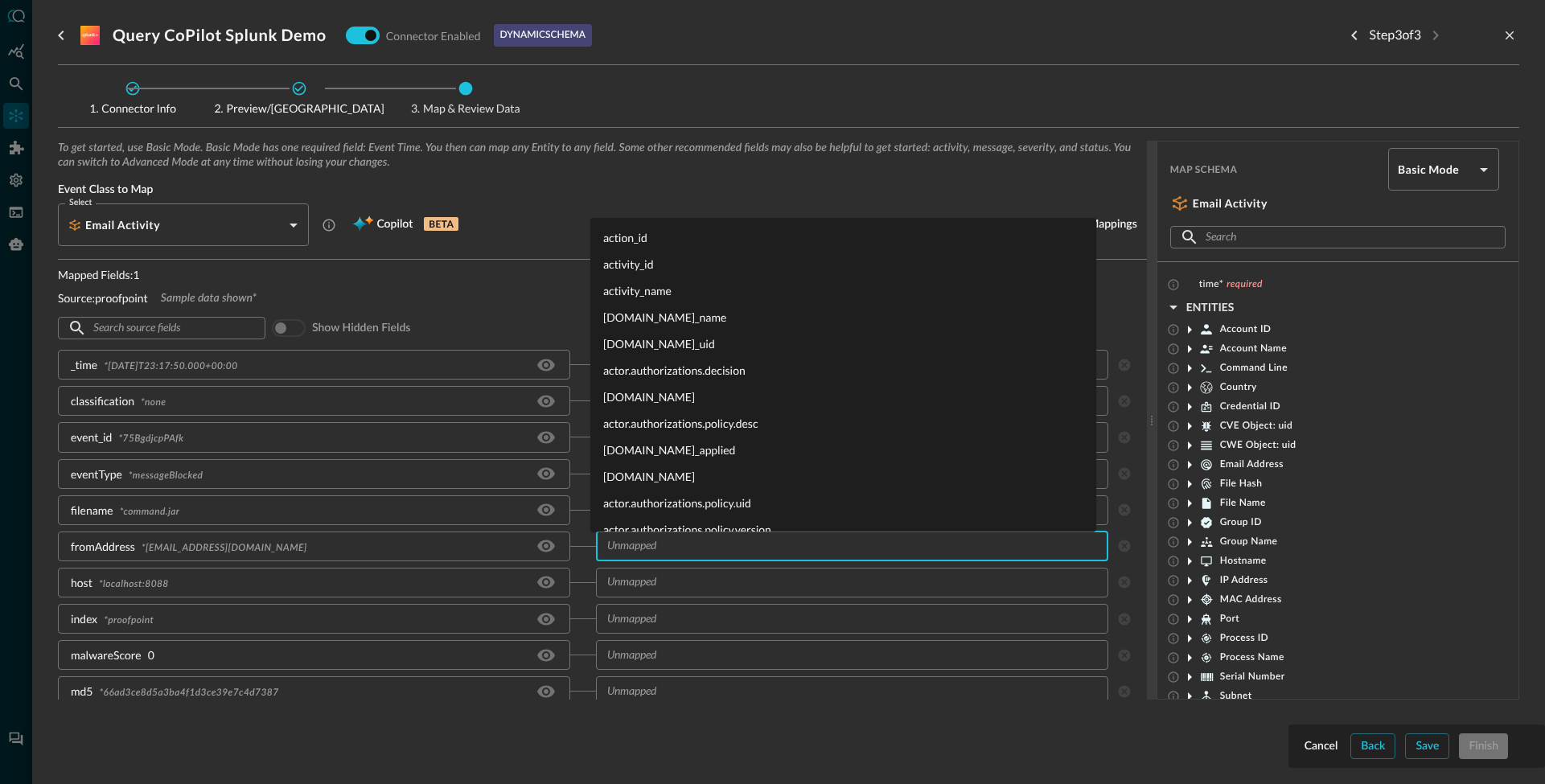
click at [1423, 530] on div "Group ID" at bounding box center [1337, 523] width 361 height 19
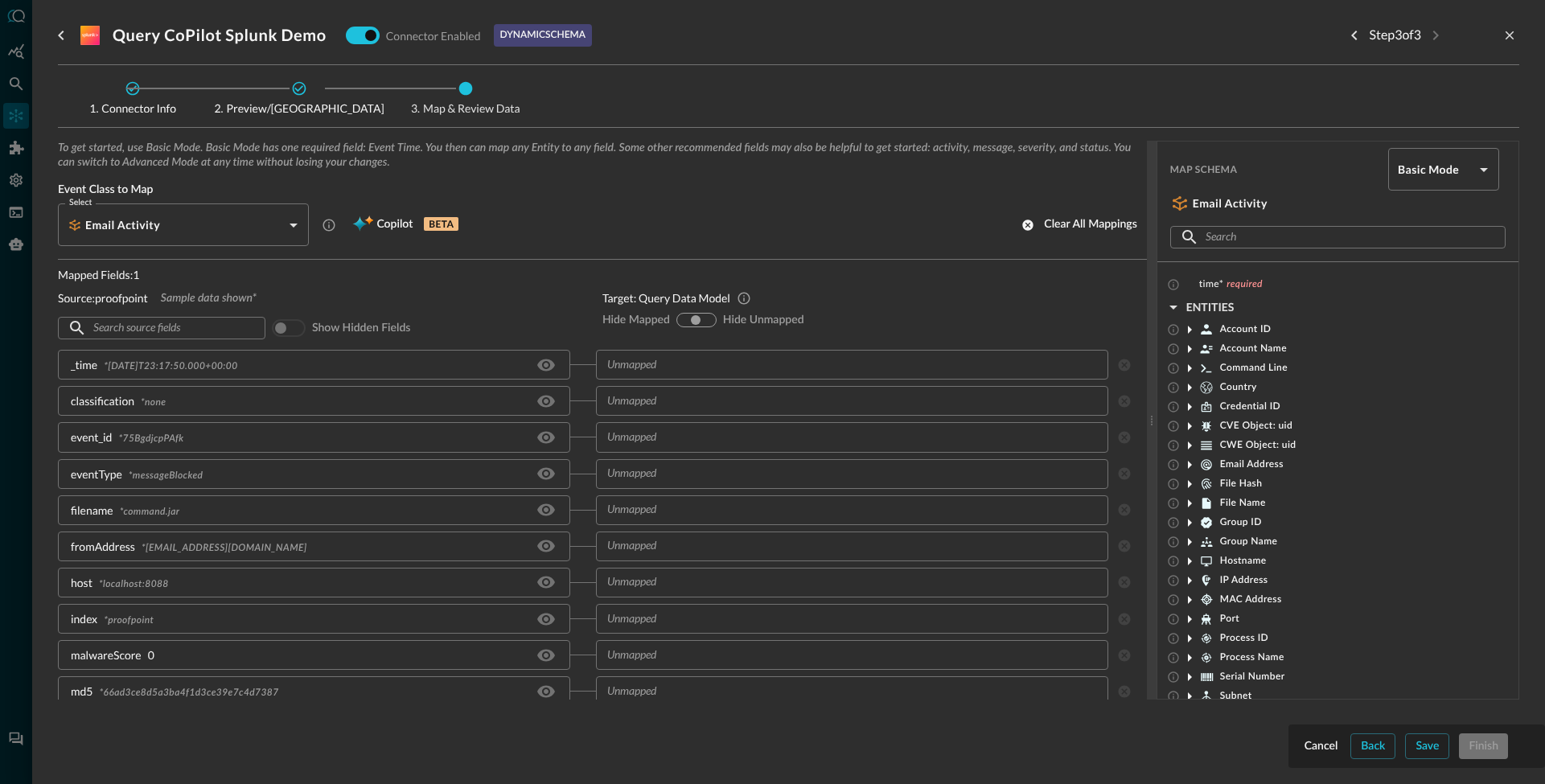
click at [1242, 466] on span "Email Address" at bounding box center [1252, 464] width 63 height 12
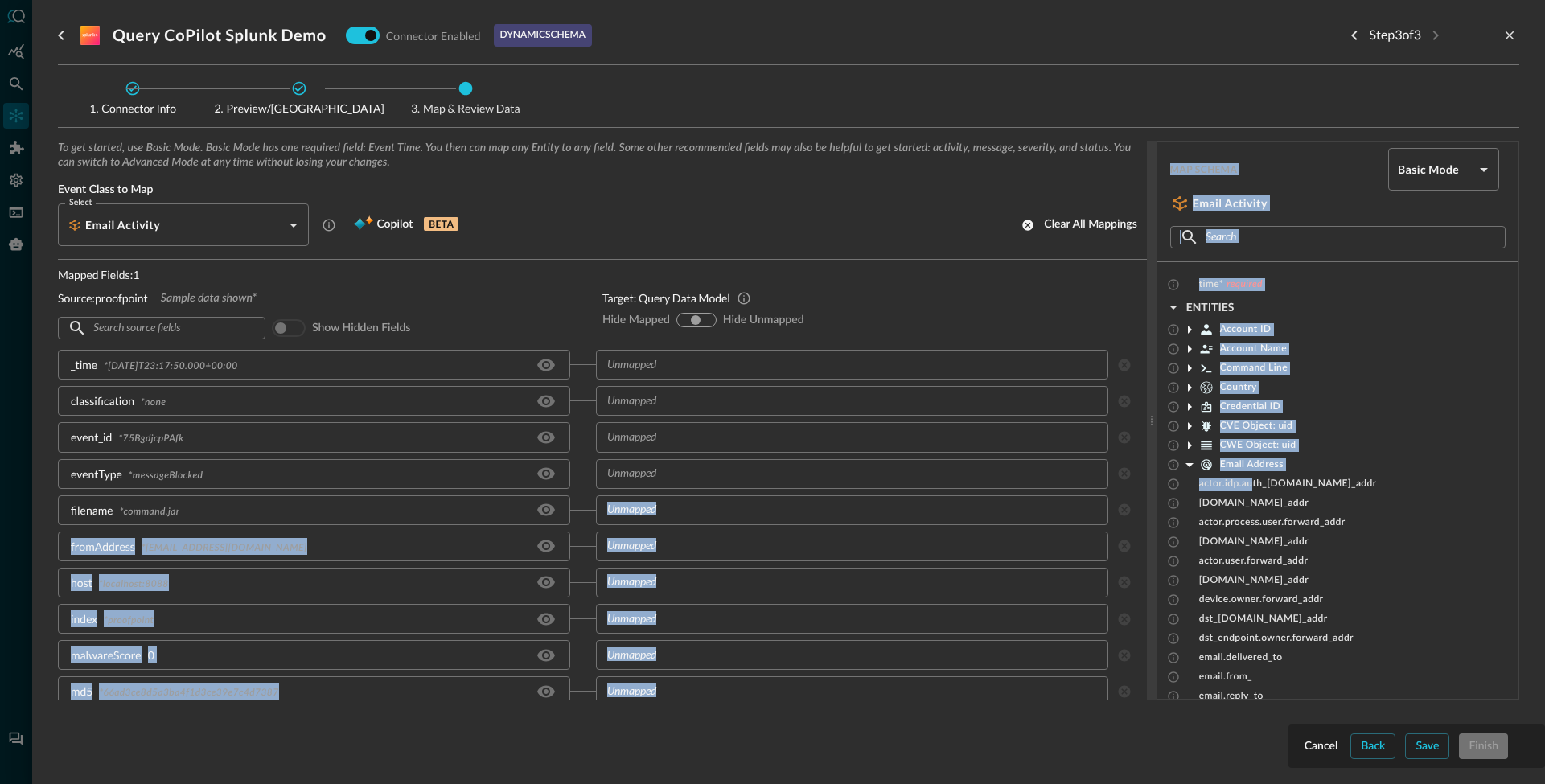
drag, startPoint x: 1253, startPoint y: 484, endPoint x: 856, endPoint y: 509, distance: 397.8
click at [828, 510] on div "To get started, use Basic Mode. Basic Mode has one required field: Event Time. …" at bounding box center [788, 420] width 1461 height 559
click at [1249, 462] on span "Email Address" at bounding box center [1252, 464] width 63 height 12
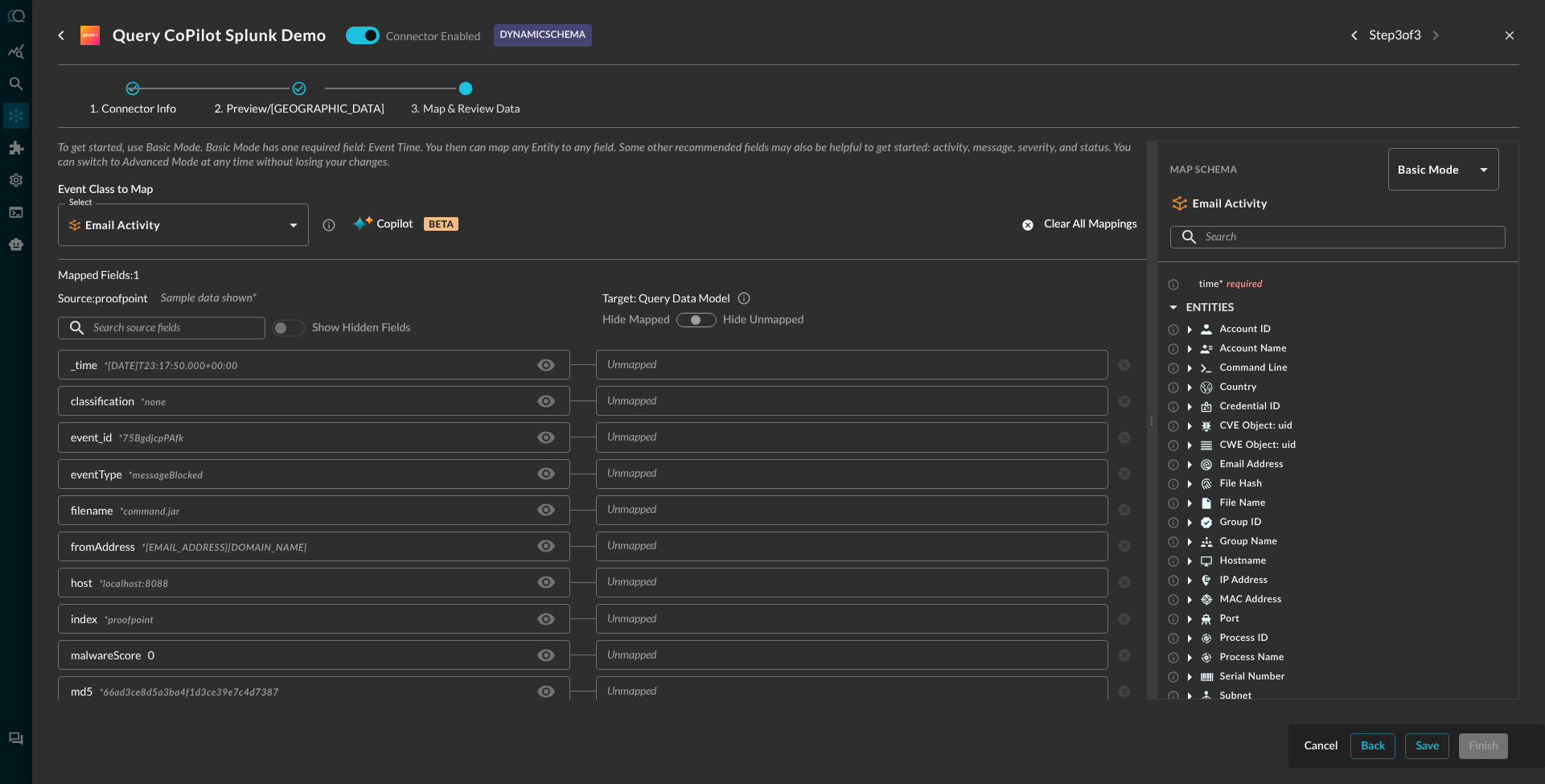
click at [1428, 175] on body "Connectors Help Logout NB ​ ​ Add Connector Export Connectors Cloud Infrastruct…" at bounding box center [772, 392] width 1545 height 784
click at [1414, 210] on li "Advanced Mode" at bounding box center [1431, 212] width 110 height 32
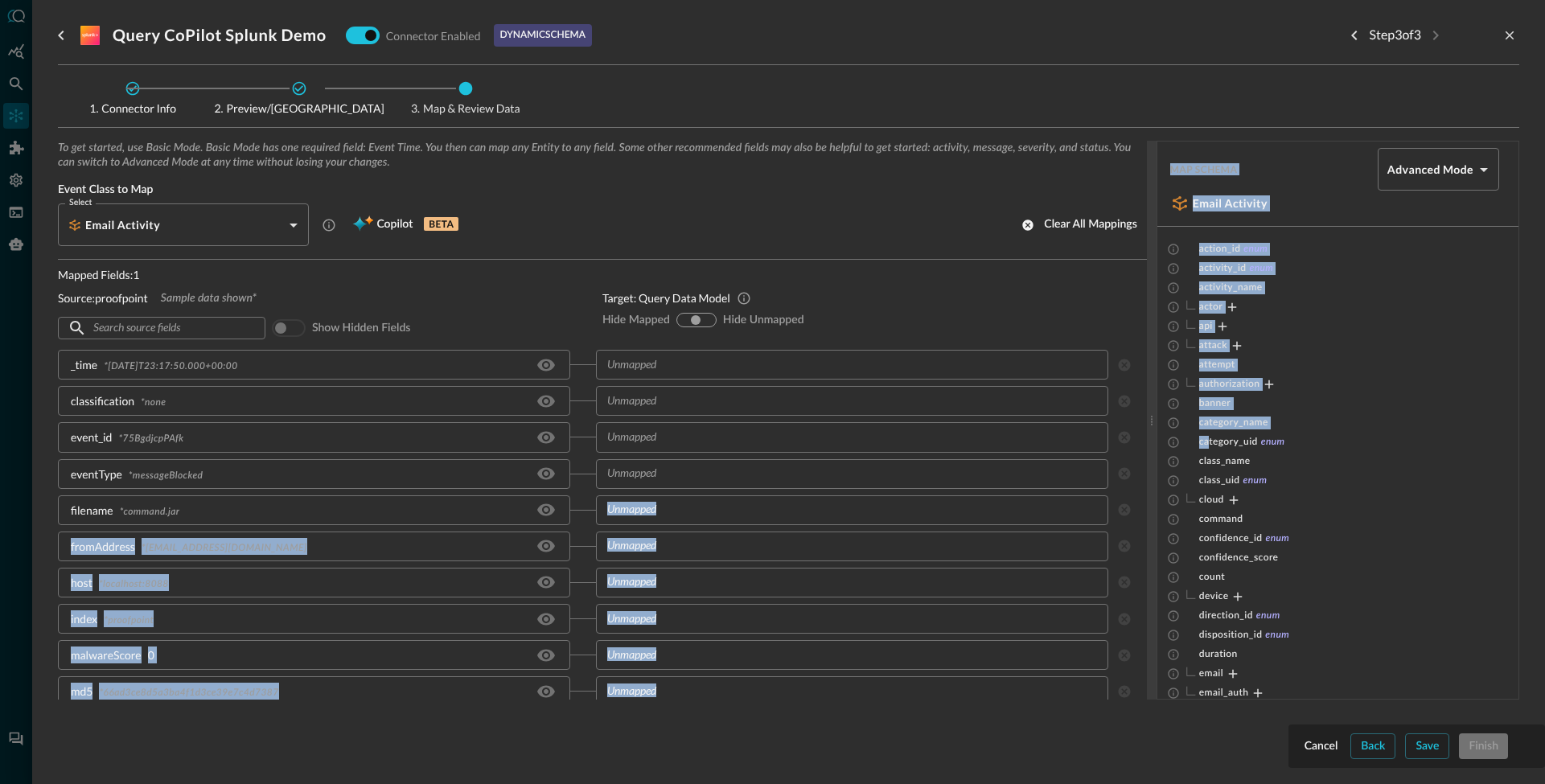
drag, startPoint x: 1209, startPoint y: 446, endPoint x: 903, endPoint y: 507, distance: 312.0
click at [903, 507] on div "To get started, use Basic Mode. Basic Mode has one required field: Event Time. …" at bounding box center [788, 420] width 1461 height 559
click at [1405, 177] on body "Connectors Help Logout NB ​ ​ Add Connector Export Connectors Cloud Infrastruct…" at bounding box center [772, 392] width 1545 height 784
drag, startPoint x: 1417, startPoint y: 238, endPoint x: 1406, endPoint y: 244, distance: 12.5
click at [1416, 239] on li "Basic Mode" at bounding box center [1426, 245] width 121 height 32
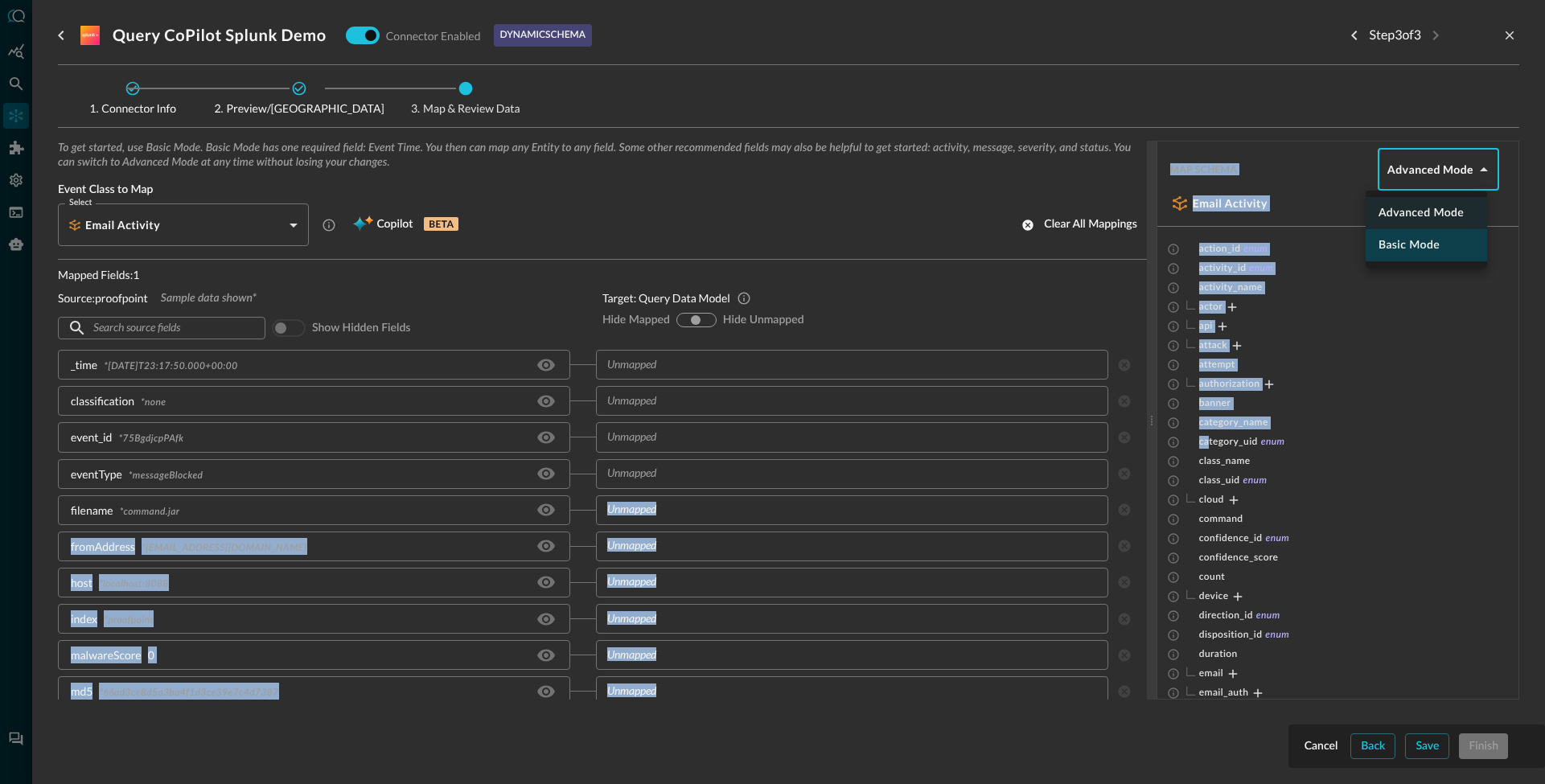
type input "basic"
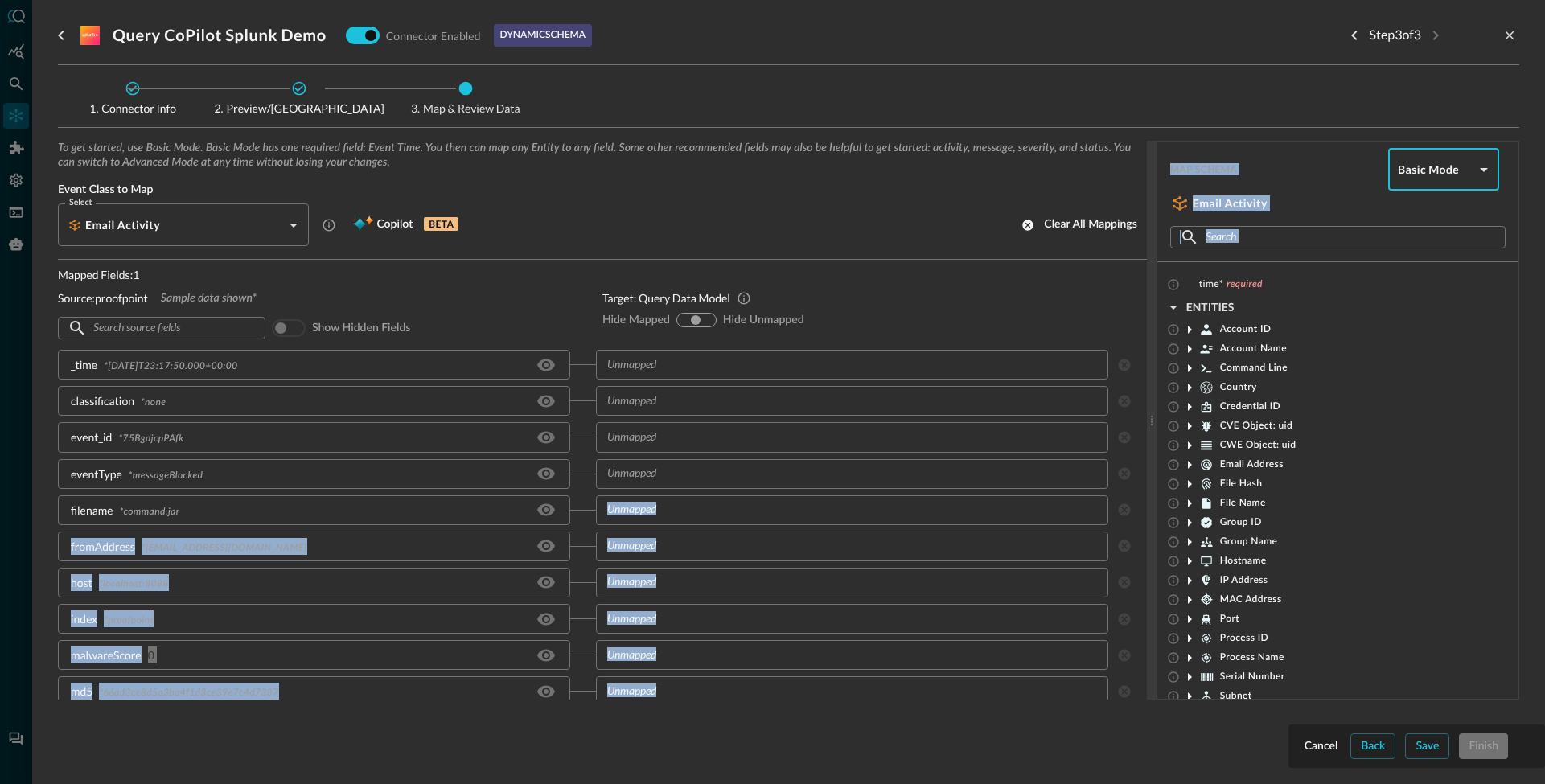
click at [630, 513] on input "text" at bounding box center [850, 510] width 501 height 20
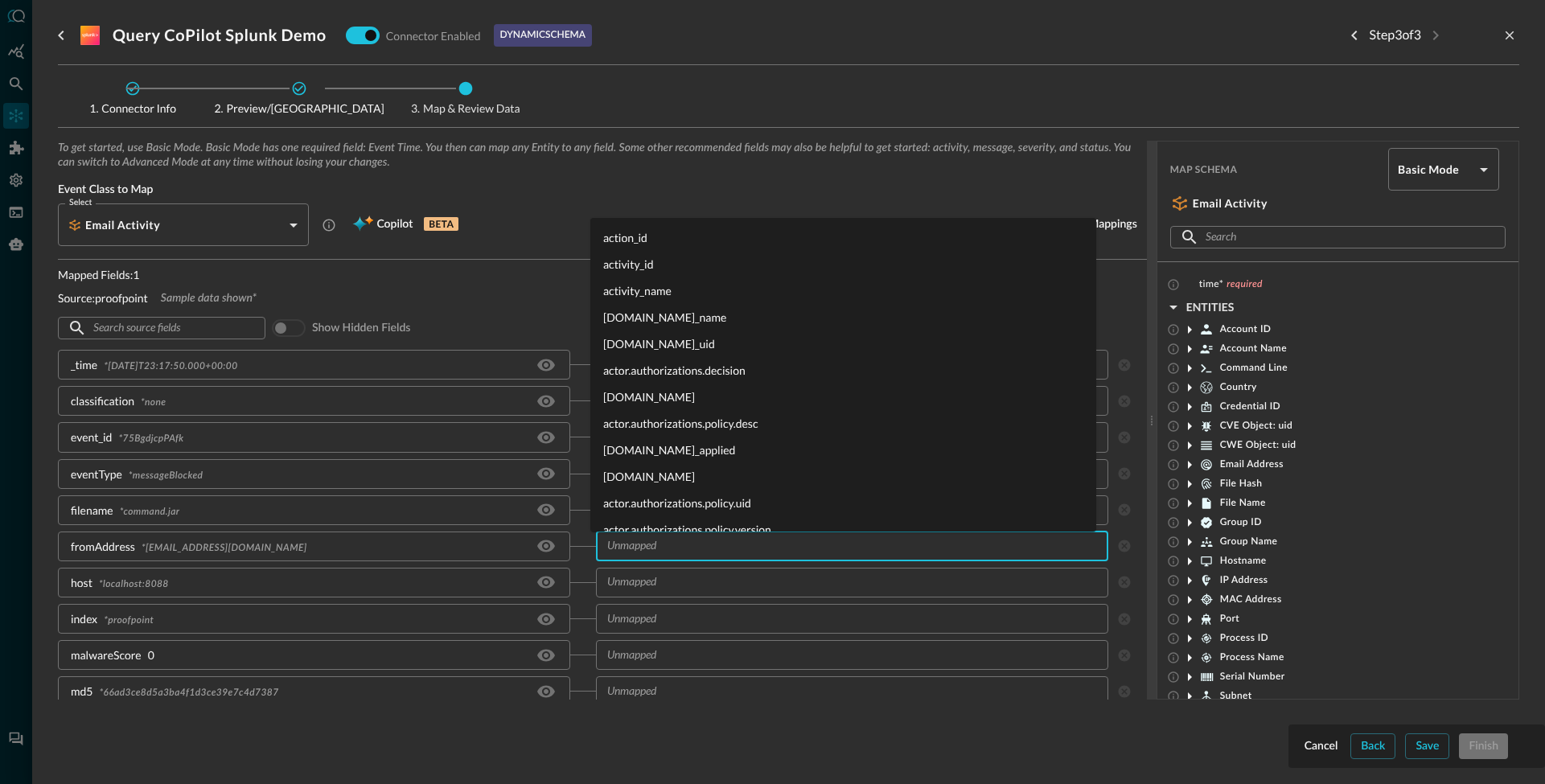
click at [670, 551] on input "text" at bounding box center [850, 546] width 501 height 20
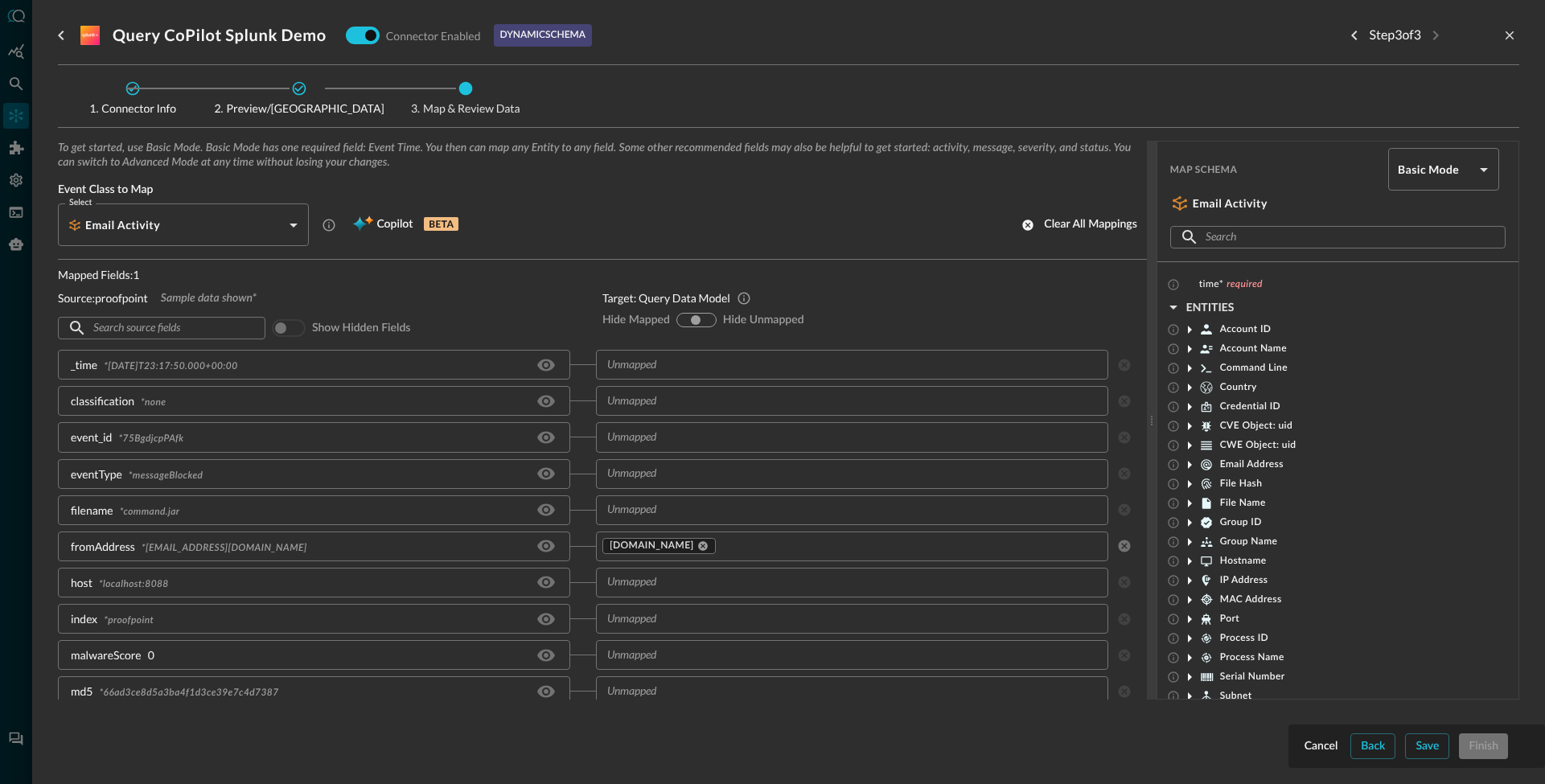
click at [1190, 463] on icon at bounding box center [1189, 465] width 19 height 19
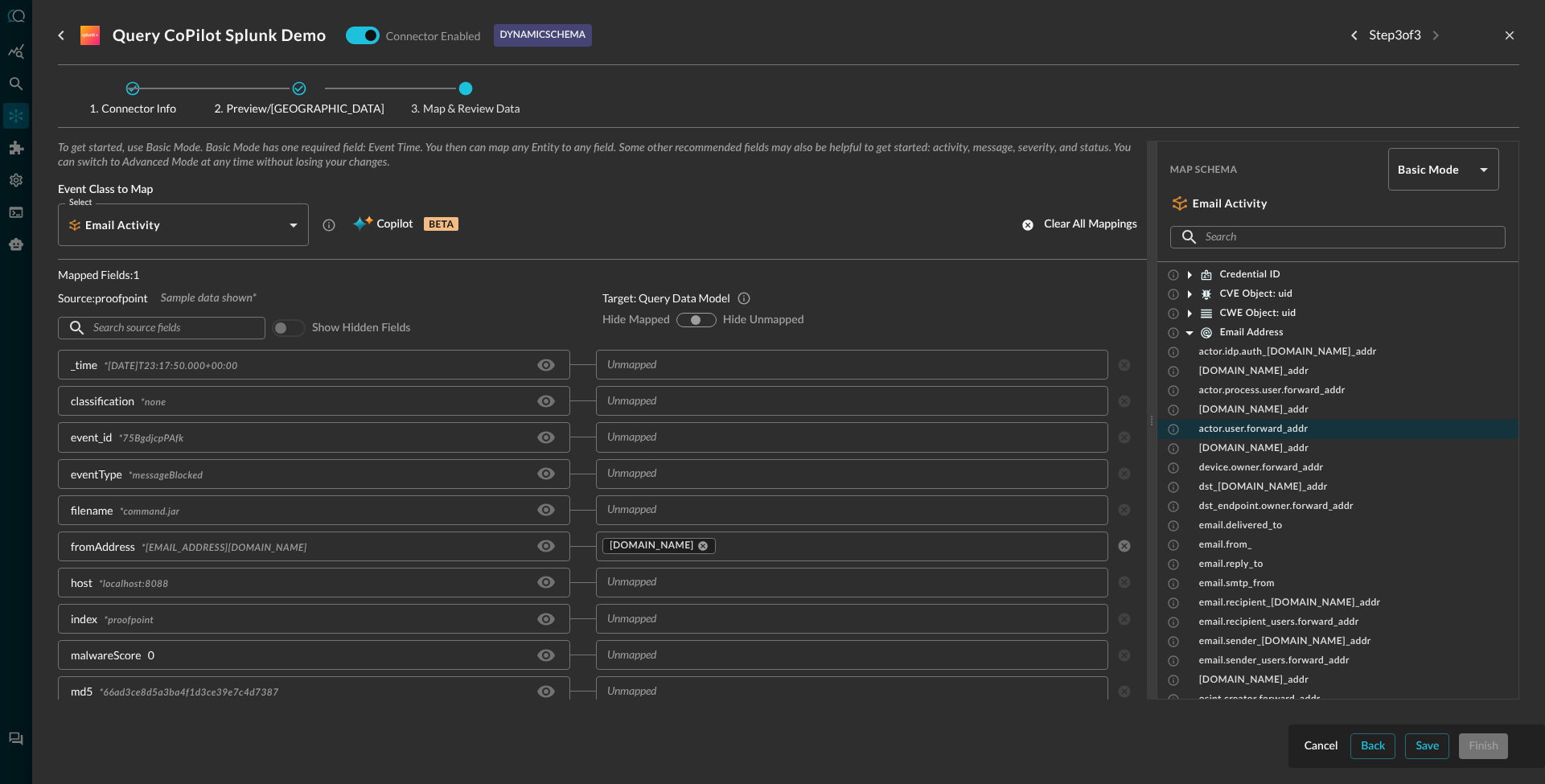
scroll to position [125, 0]
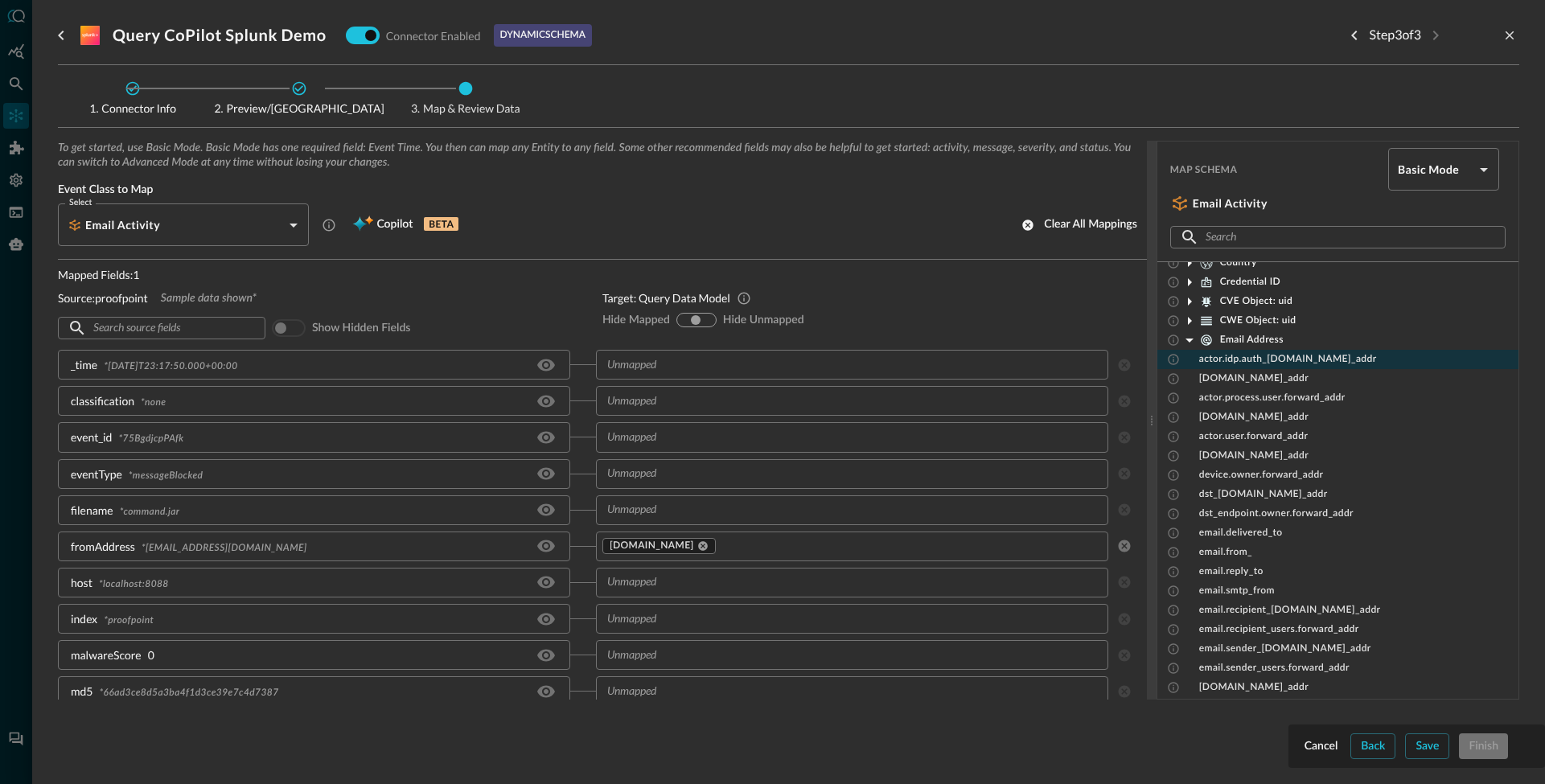
click at [1263, 366] on span "actor.idp.auth_[DOMAIN_NAME]_addr" at bounding box center [1288, 358] width 178 height 12
click at [1260, 376] on span "[DOMAIN_NAME]_addr" at bounding box center [1254, 378] width 110 height 12
click at [1256, 397] on span "actor.process.user.forward_addr" at bounding box center [1272, 398] width 146 height 12
click at [1252, 427] on div "actor.user.forward_addr" at bounding box center [1337, 436] width 361 height 19
click at [1251, 450] on span "[DOMAIN_NAME]_addr" at bounding box center [1254, 455] width 110 height 12
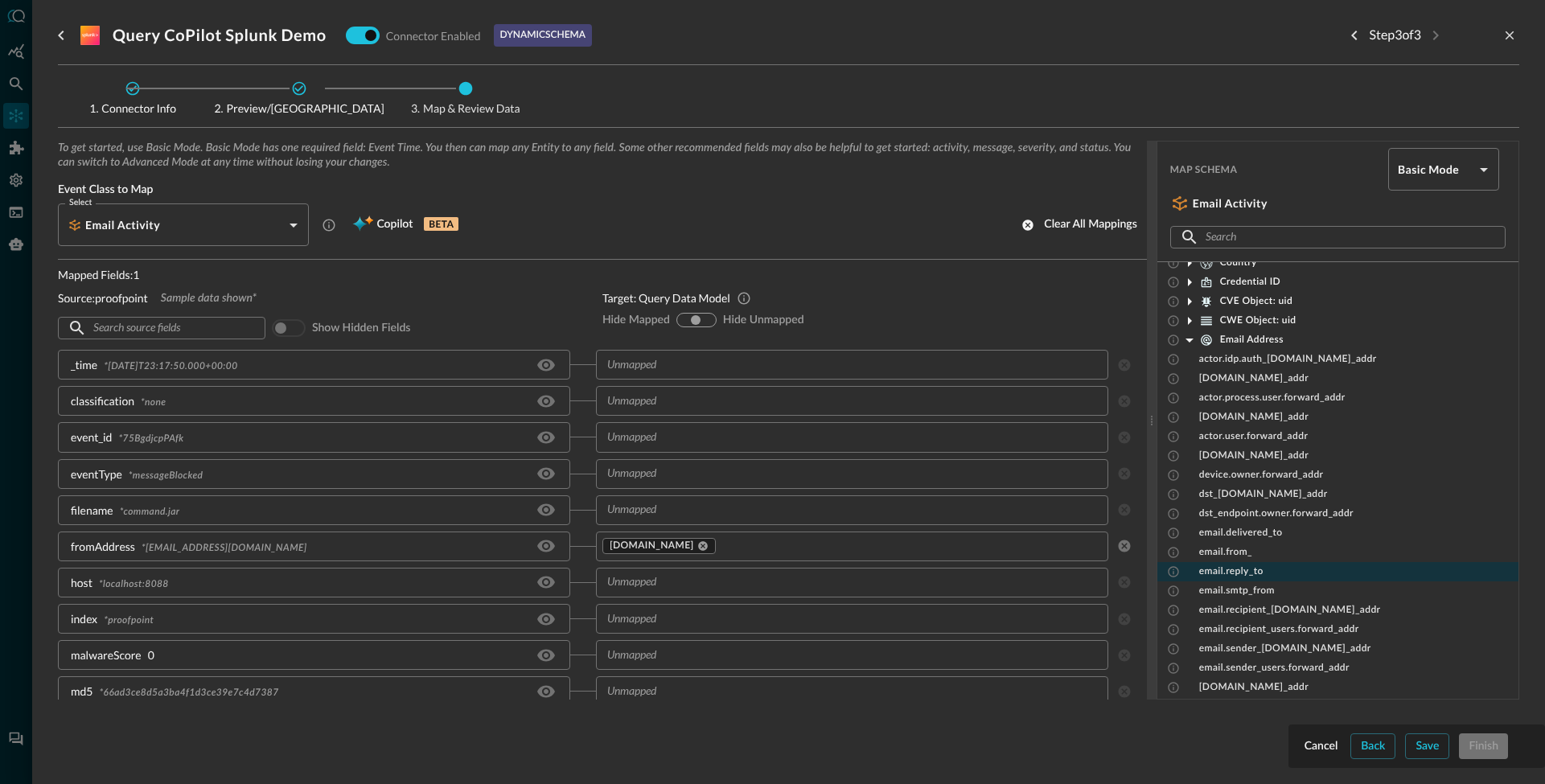
drag, startPoint x: 1260, startPoint y: 553, endPoint x: 1260, endPoint y: 570, distance: 17.0
click at [1259, 554] on div "email.from_" at bounding box center [1337, 552] width 361 height 19
click at [1264, 582] on div "email.smtp_from" at bounding box center [1337, 591] width 361 height 19
click at [1255, 624] on span "email.recipient_users.forward_addr" at bounding box center [1279, 629] width 160 height 12
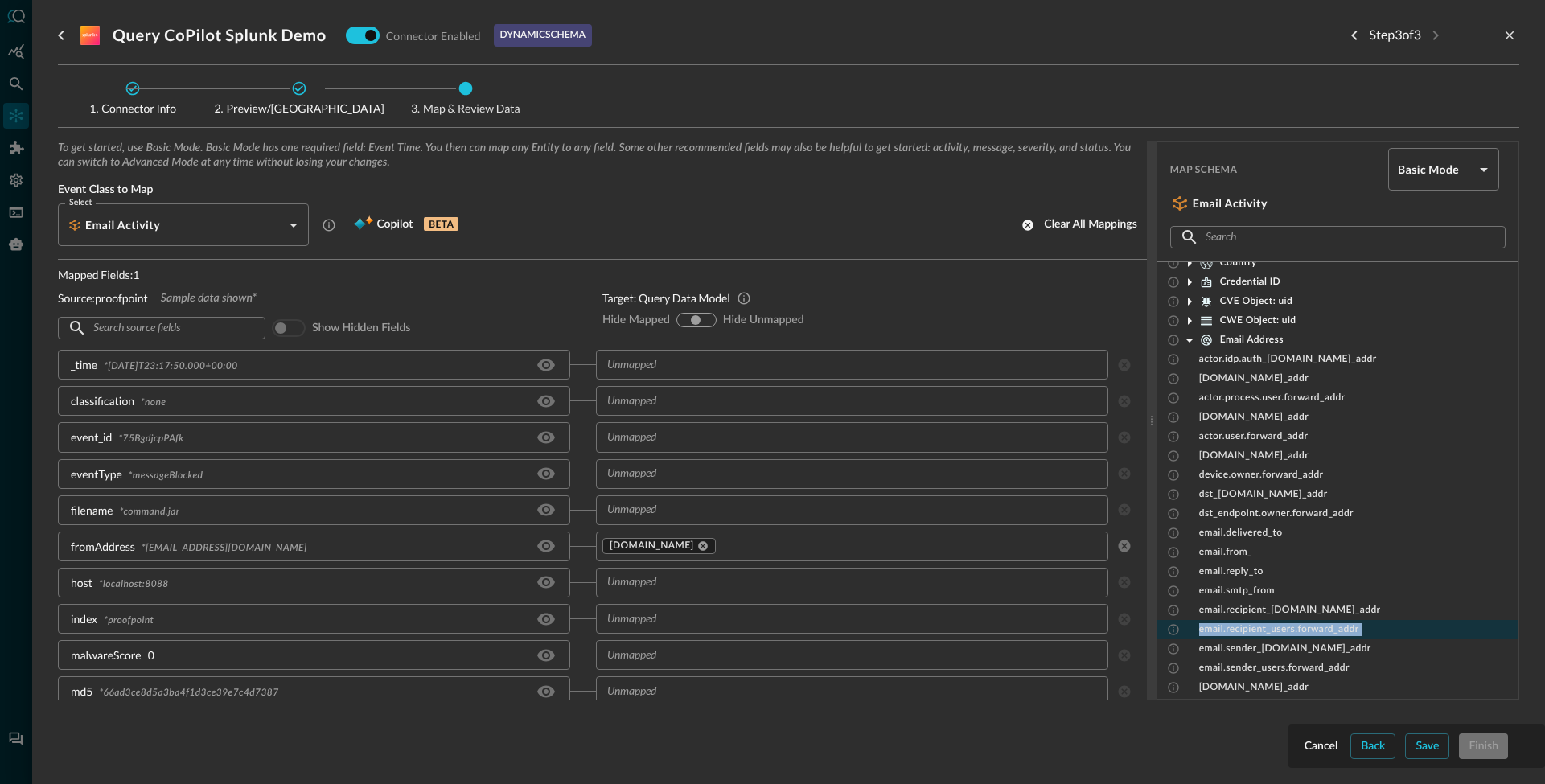
click at [1255, 624] on span "email.recipient_users.forward_addr" at bounding box center [1279, 629] width 160 height 12
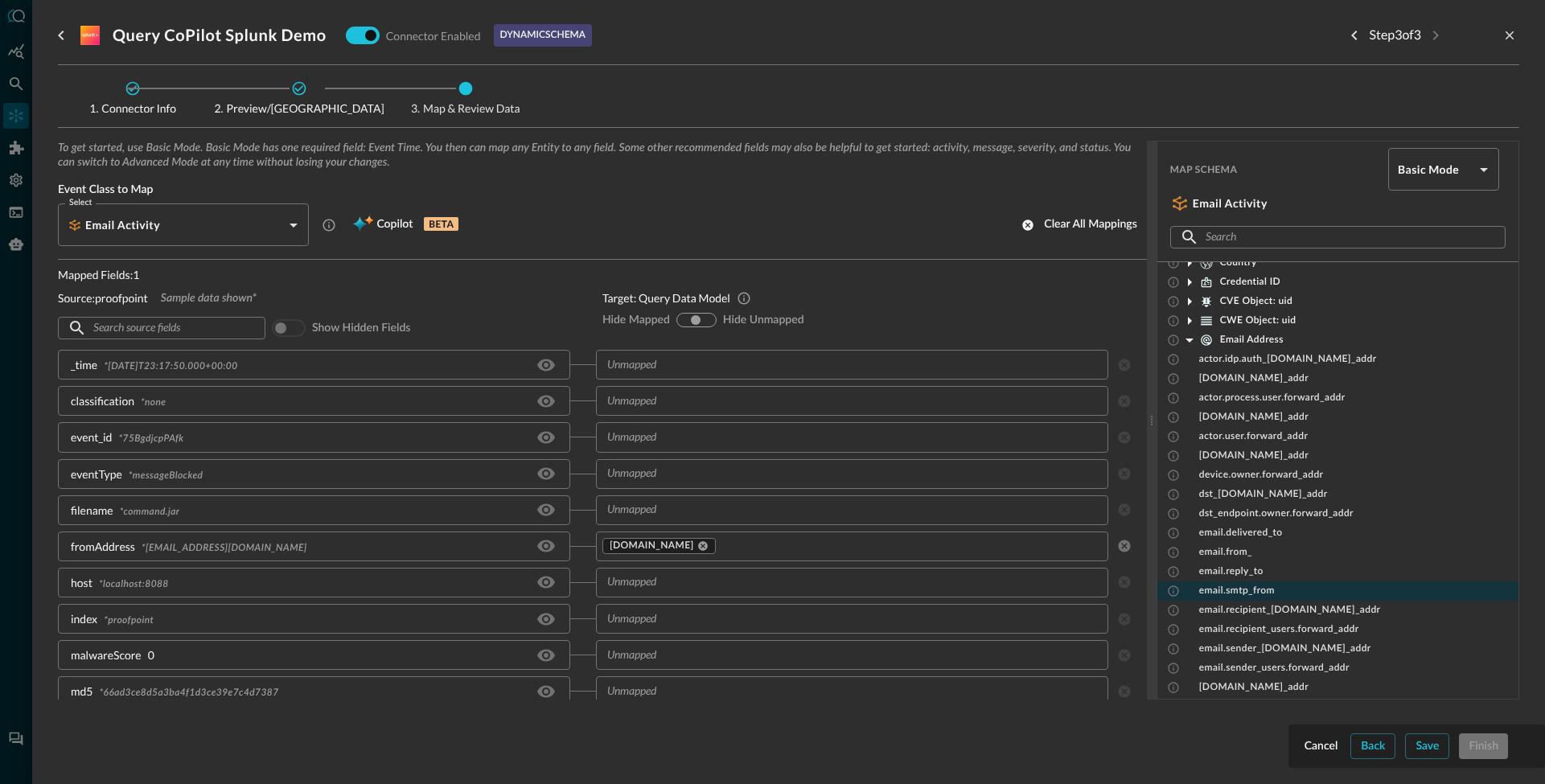
drag, startPoint x: 1250, startPoint y: 586, endPoint x: 1238, endPoint y: 501, distance: 85.8
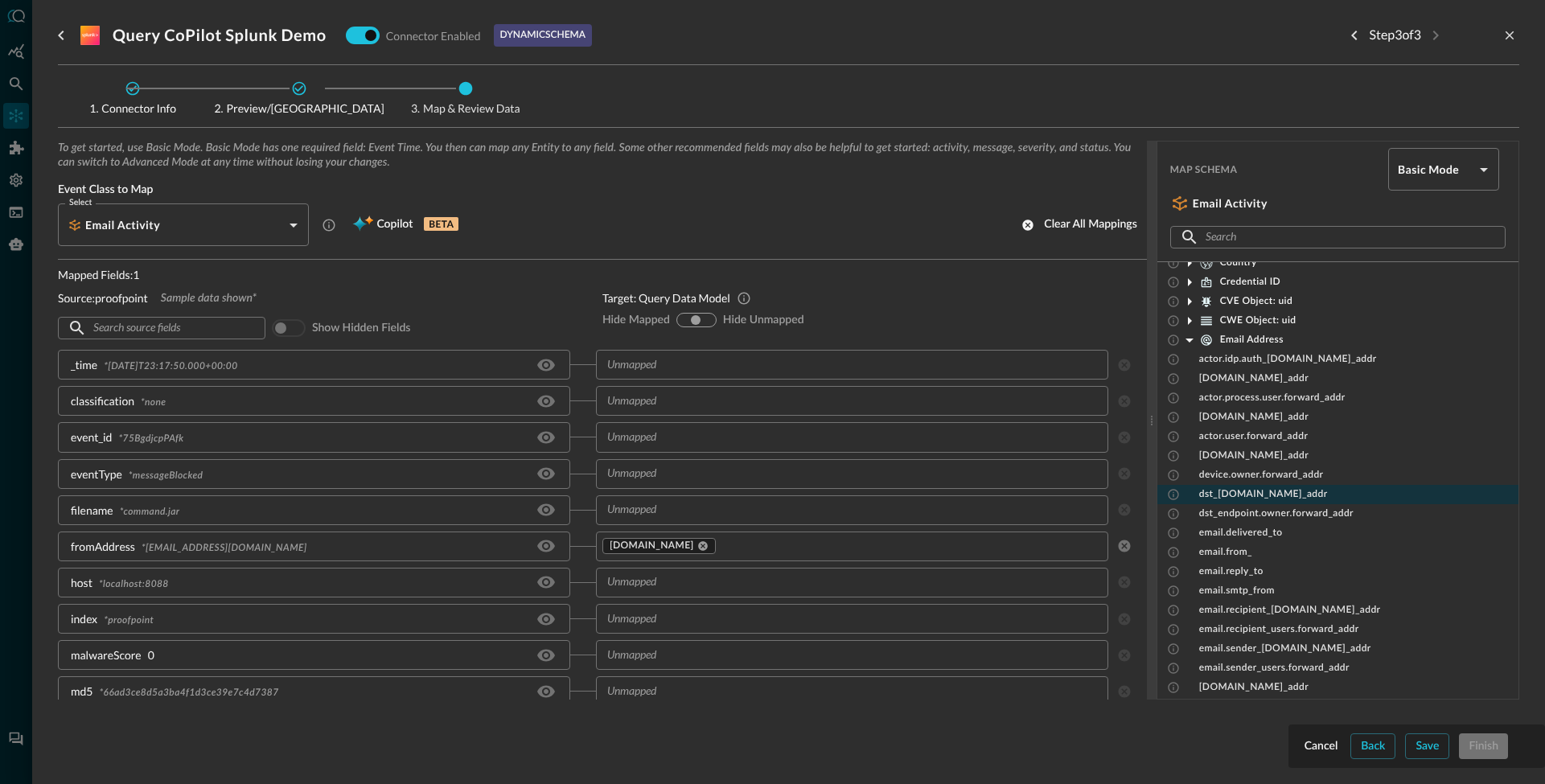
click at [1250, 585] on span "email.smtp_from" at bounding box center [1237, 590] width 76 height 12
click at [1238, 501] on div "dst_[DOMAIN_NAME]_addr" at bounding box center [1337, 495] width 361 height 19
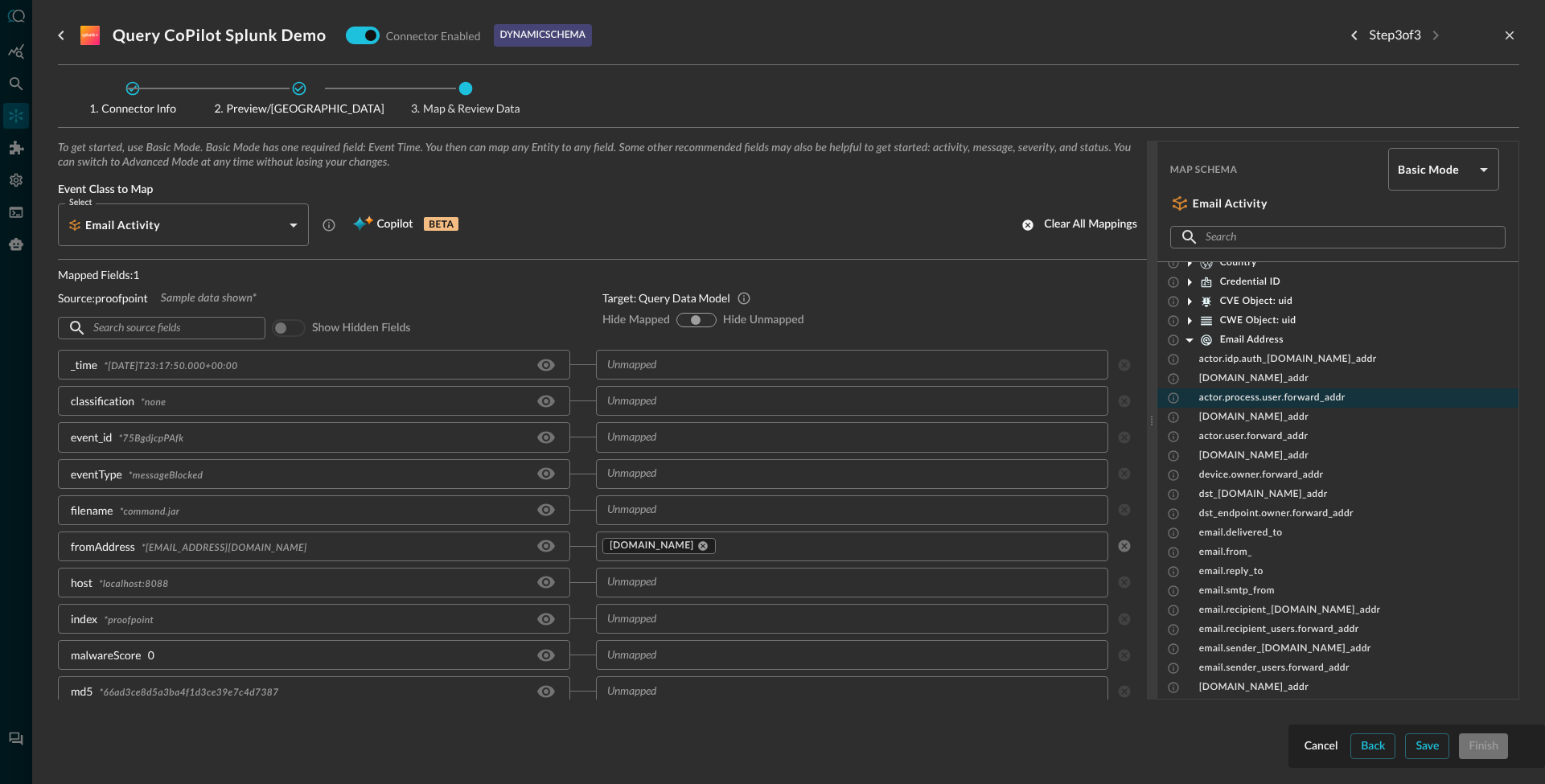
click at [1240, 406] on div "actor.process.user.forward_addr" at bounding box center [1337, 398] width 361 height 19
click at [1253, 388] on div "actor.process.user.forward_addr" at bounding box center [1337, 398] width 361 height 19
click at [1260, 464] on div "[DOMAIN_NAME]_addr" at bounding box center [1337, 455] width 361 height 19
click at [707, 542] on icon at bounding box center [702, 546] width 10 height 10
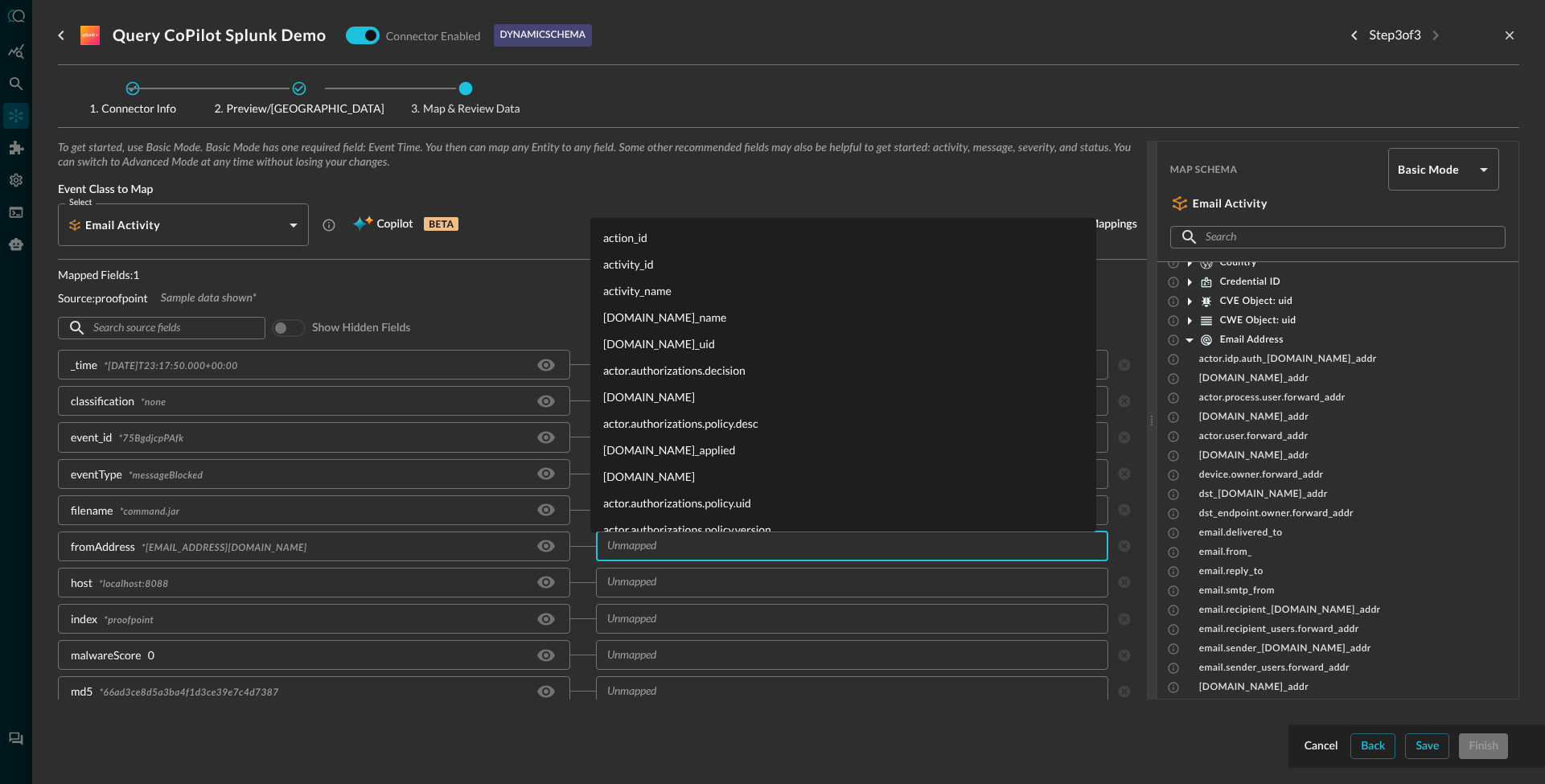
click at [705, 548] on input "text" at bounding box center [850, 546] width 501 height 20
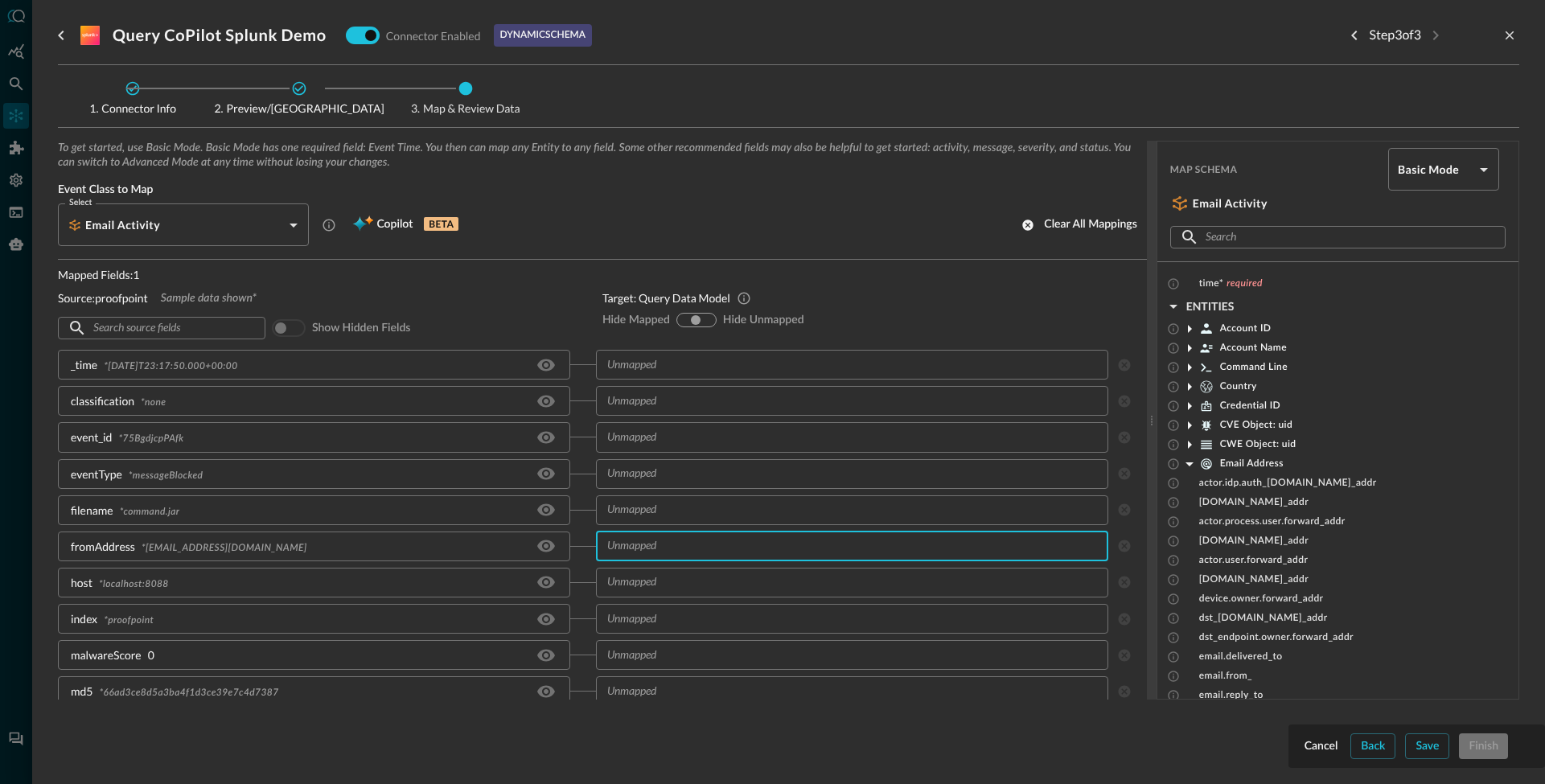
scroll to position [0, 0]
click at [1200, 462] on icon at bounding box center [1206, 464] width 14 height 14
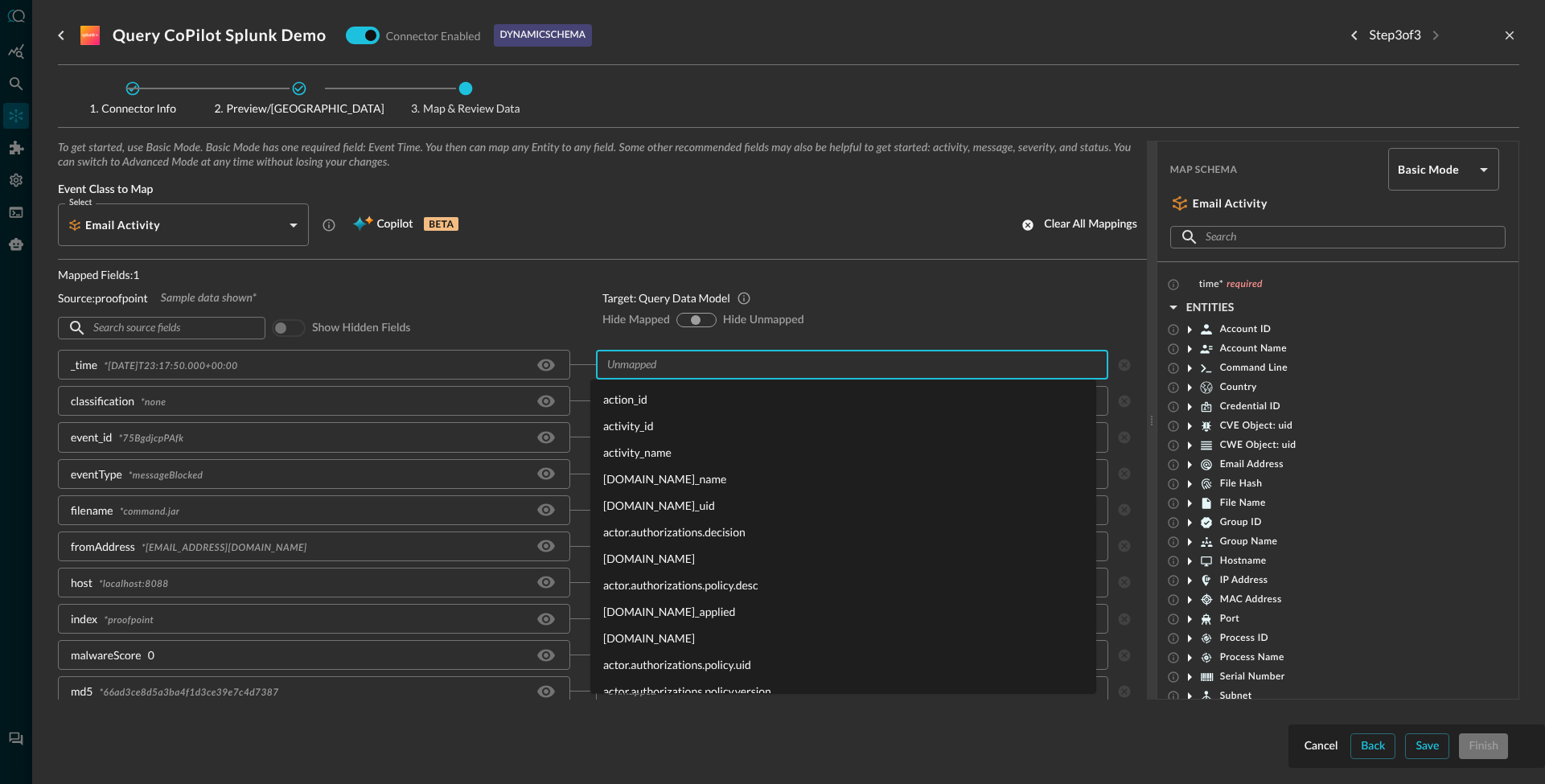
click at [678, 364] on input "text" at bounding box center [850, 364] width 501 height 20
type input "t"
click at [440, 360] on div "_time * [DATE]T23:17:50.000+00:00" at bounding box center [313, 364] width 512 height 30
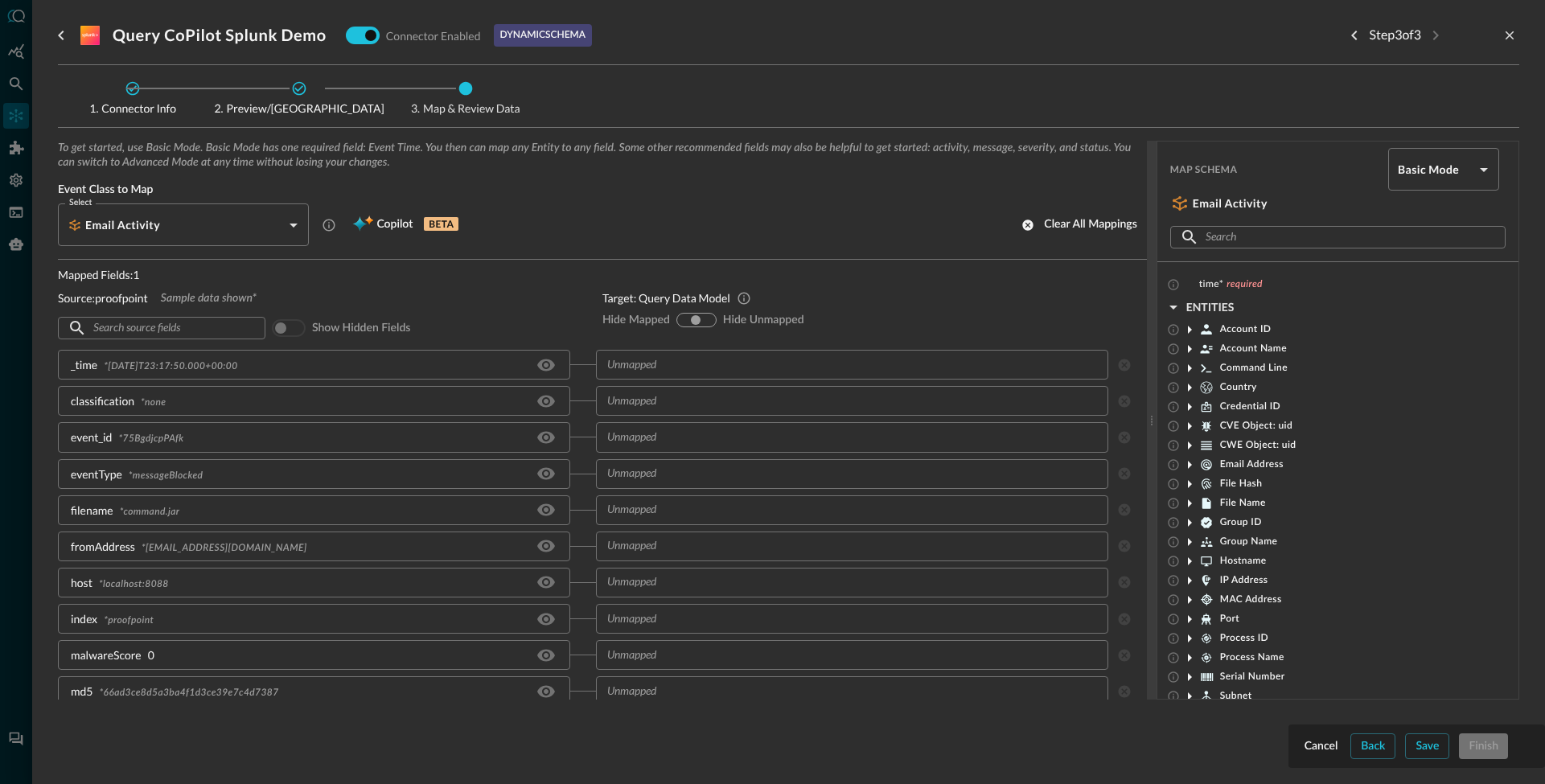
click at [554, 353] on div "_time * [DATE]T23:17:50.000+00:00" at bounding box center [313, 364] width 512 height 30
click at [496, 373] on div "_time * [DATE]T23:17:50.000+00:00" at bounding box center [313, 364] width 512 height 30
click at [544, 361] on icon "Hide/Show source field" at bounding box center [546, 364] width 17 height 12
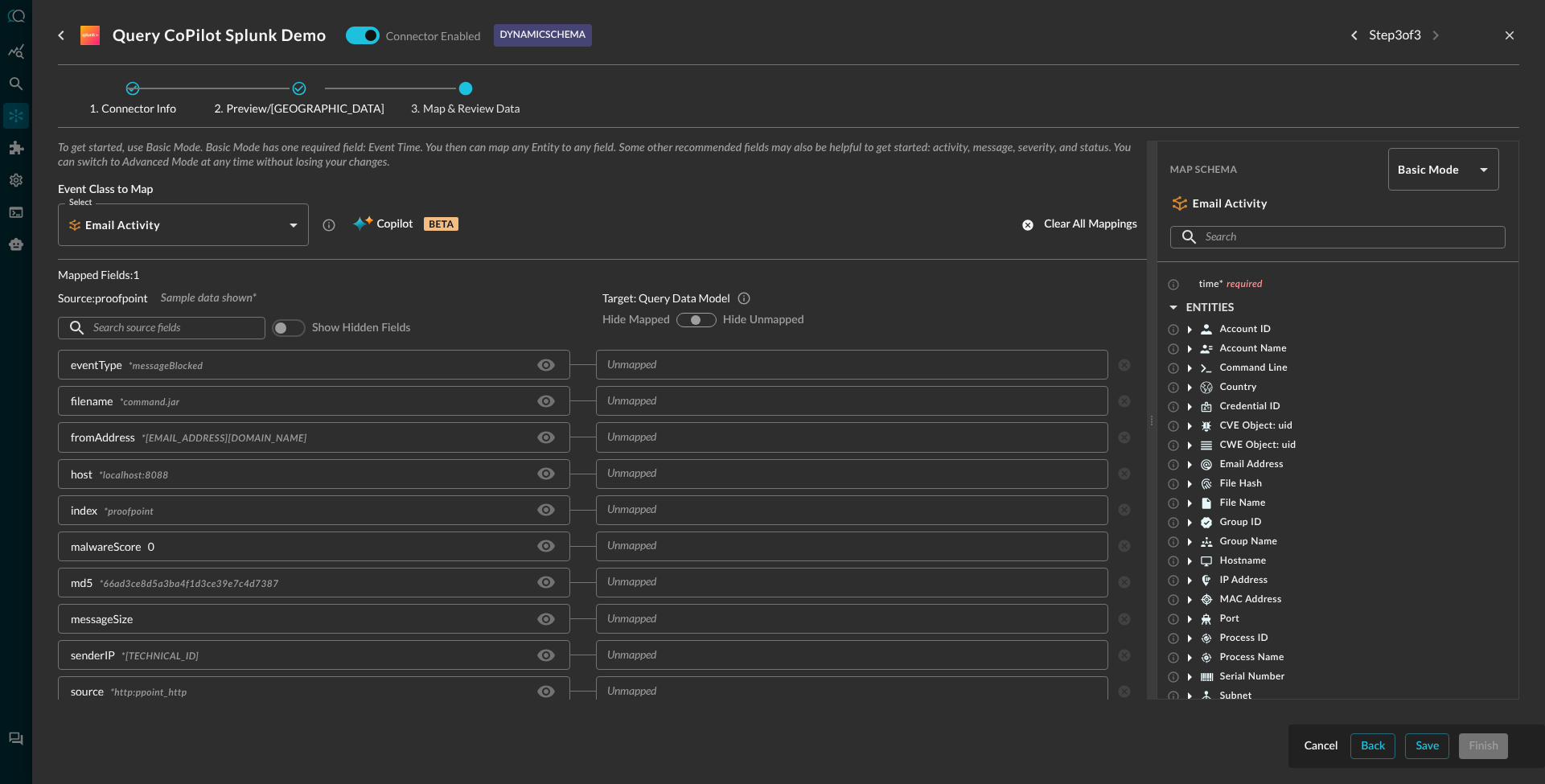
click at [544, 361] on icon "Hide/Show source field" at bounding box center [546, 364] width 17 height 12
click at [544, 395] on icon "Hide/Show source field" at bounding box center [546, 401] width 17 height 12
click at [544, 361] on icon "Hide/Show source field" at bounding box center [546, 364] width 17 height 12
click at [544, 395] on icon "Hide/Show source field" at bounding box center [546, 401] width 17 height 12
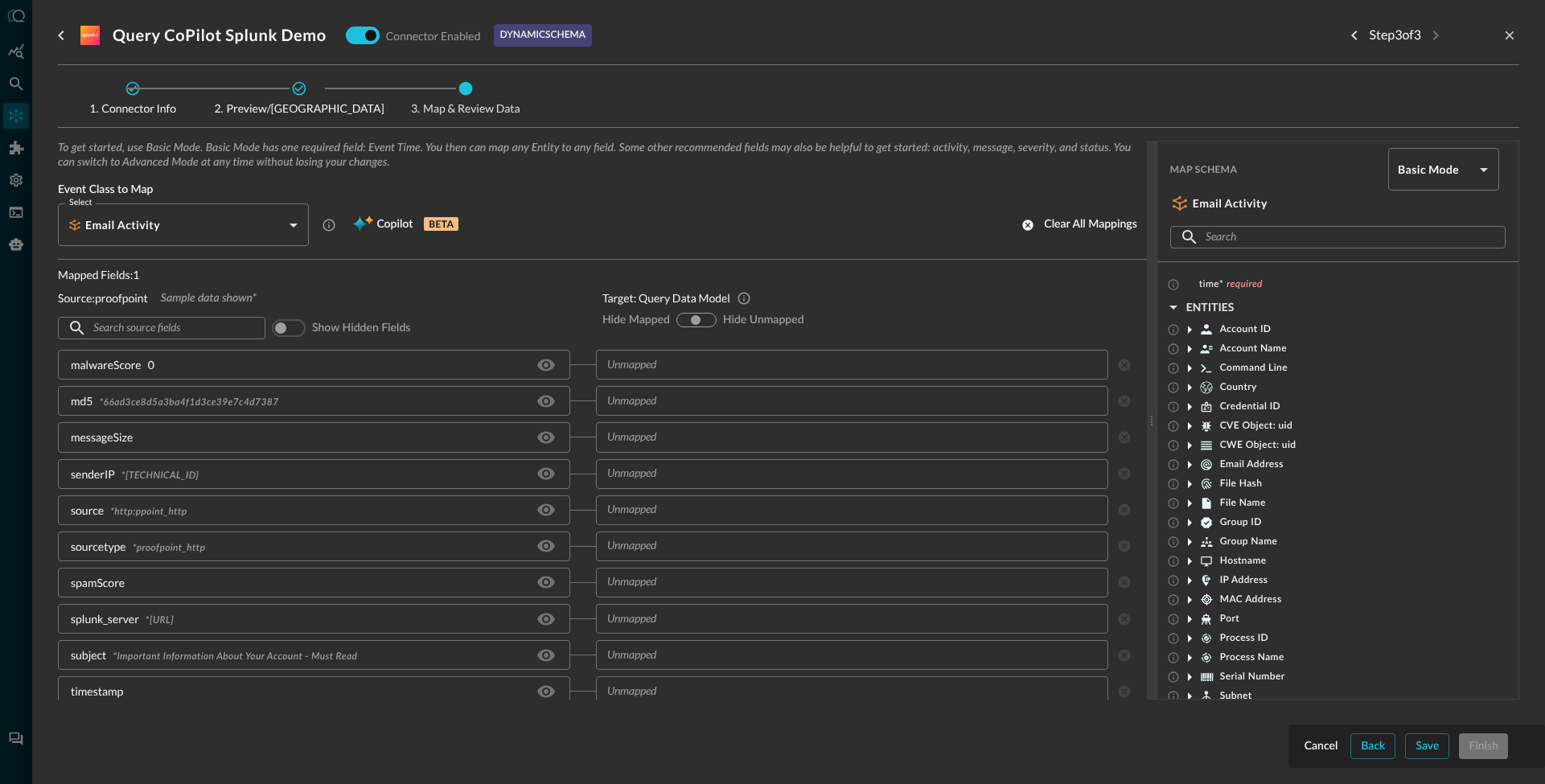
click at [544, 361] on icon "Hide/Show source field" at bounding box center [546, 364] width 17 height 12
click at [678, 322] on input "hide-mapped" at bounding box center [683, 320] width 10 height 10
radio input "true"
click at [694, 315] on div "show-all" at bounding box center [697, 319] width 12 height 12
click at [702, 315] on input "hide-unmapped" at bounding box center [707, 320] width 10 height 10
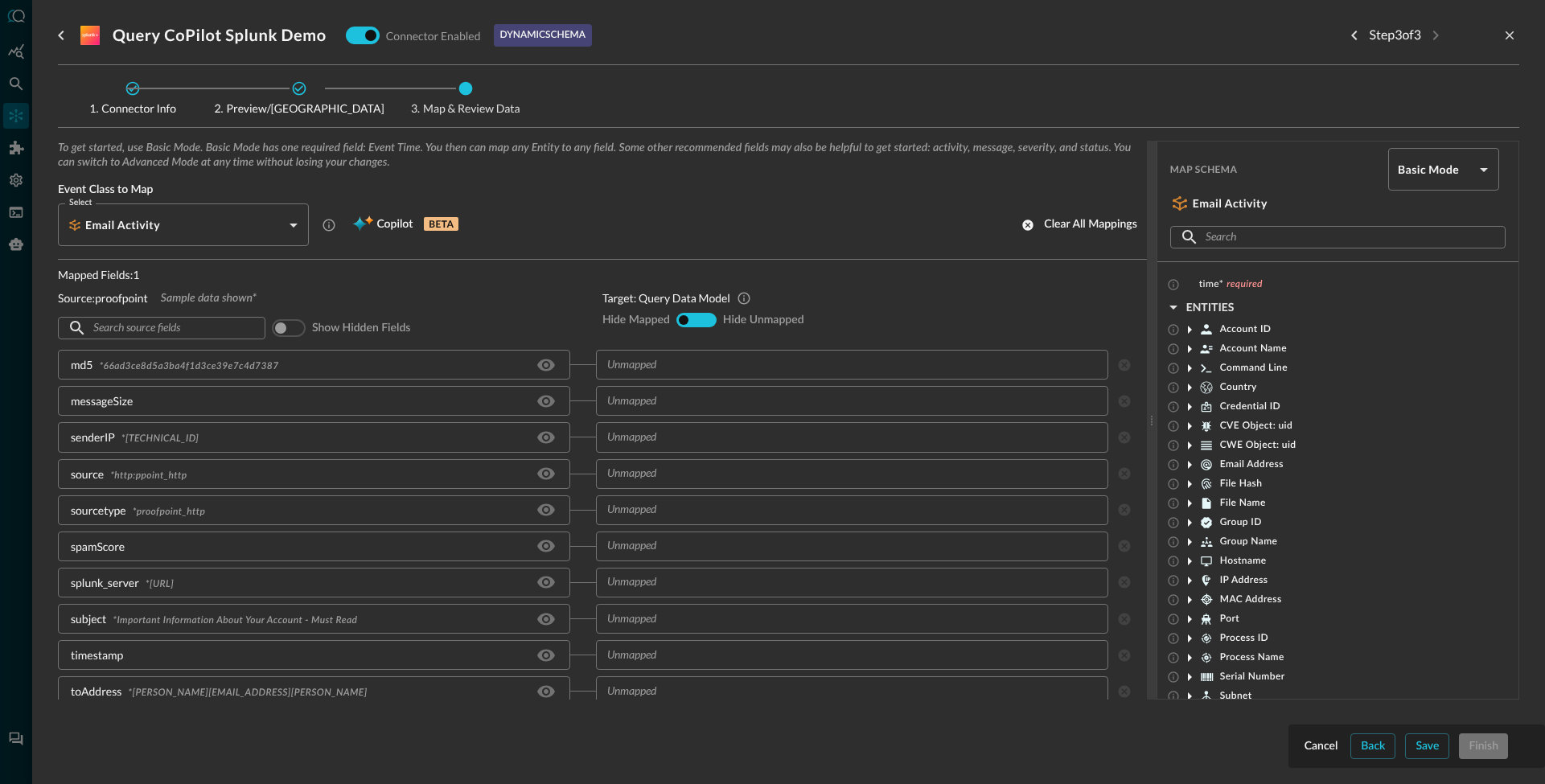
radio input "true"
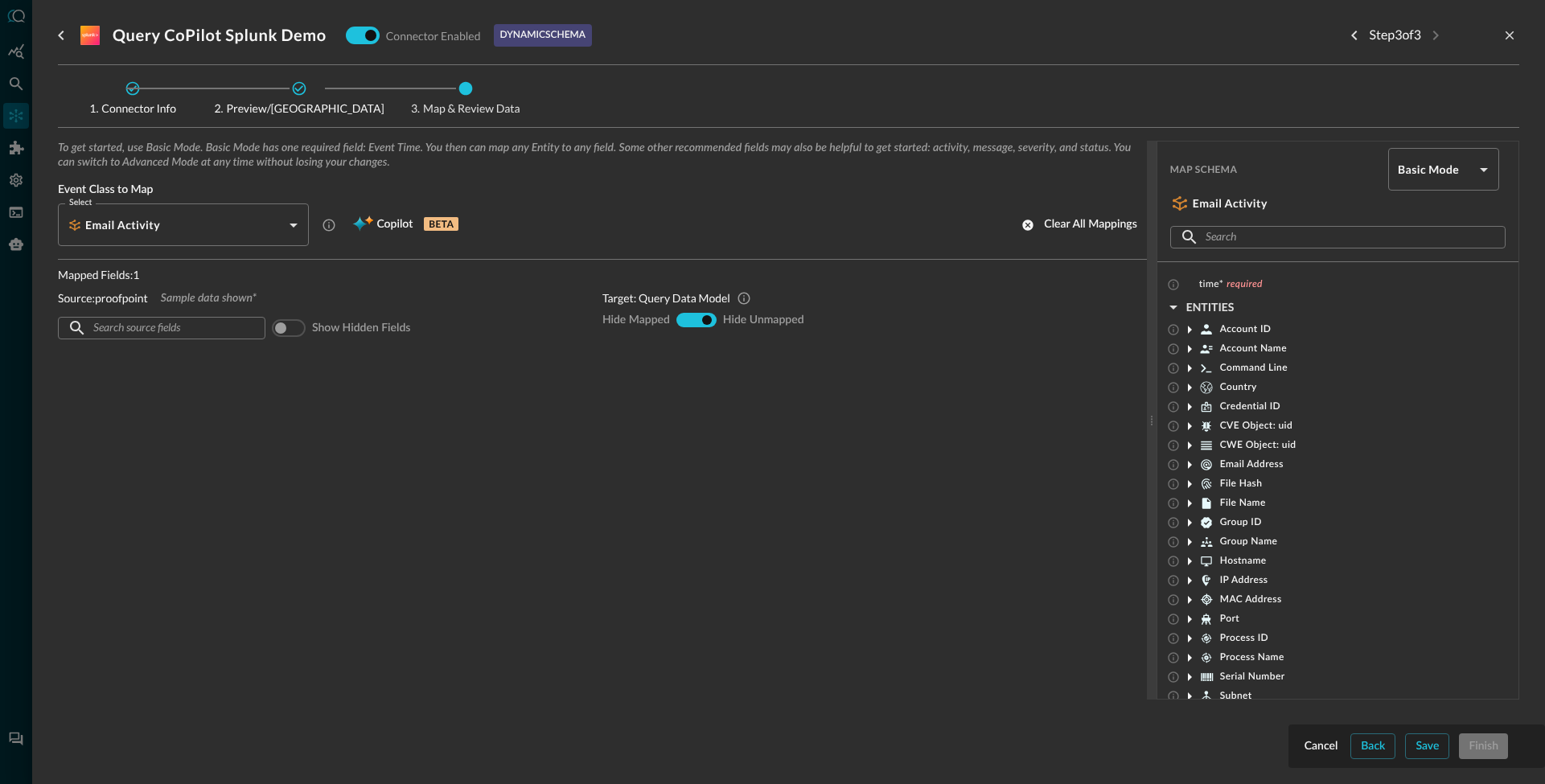
click at [685, 324] on div "hide-mapped" at bounding box center [684, 319] width 12 height 12
click at [685, 315] on div "hide-mapped show-all hide-unmapped" at bounding box center [697, 320] width 40 height 14
click at [682, 318] on input "hide-mapped" at bounding box center [683, 320] width 10 height 10
radio input "true"
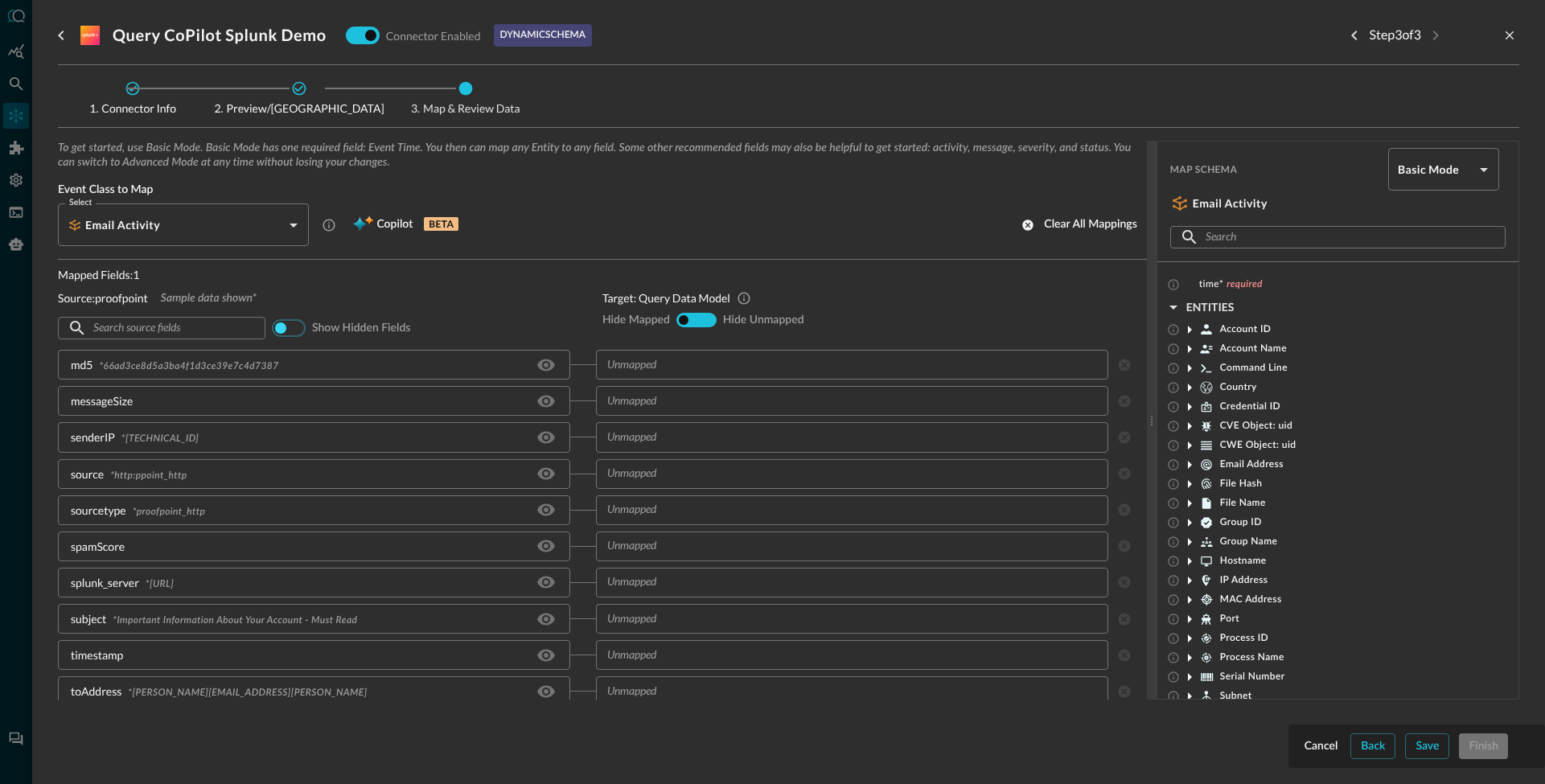
click at [286, 336] on input "checkbox" at bounding box center [280, 328] width 89 height 30
checkbox input "true"
click at [544, 364] on icon "Hide/Show source field" at bounding box center [546, 365] width 19 height 19
drag, startPoint x: 541, startPoint y: 393, endPoint x: 544, endPoint y: 418, distance: 25.2
click at [541, 394] on icon "Hide/Show source field" at bounding box center [546, 402] width 19 height 19
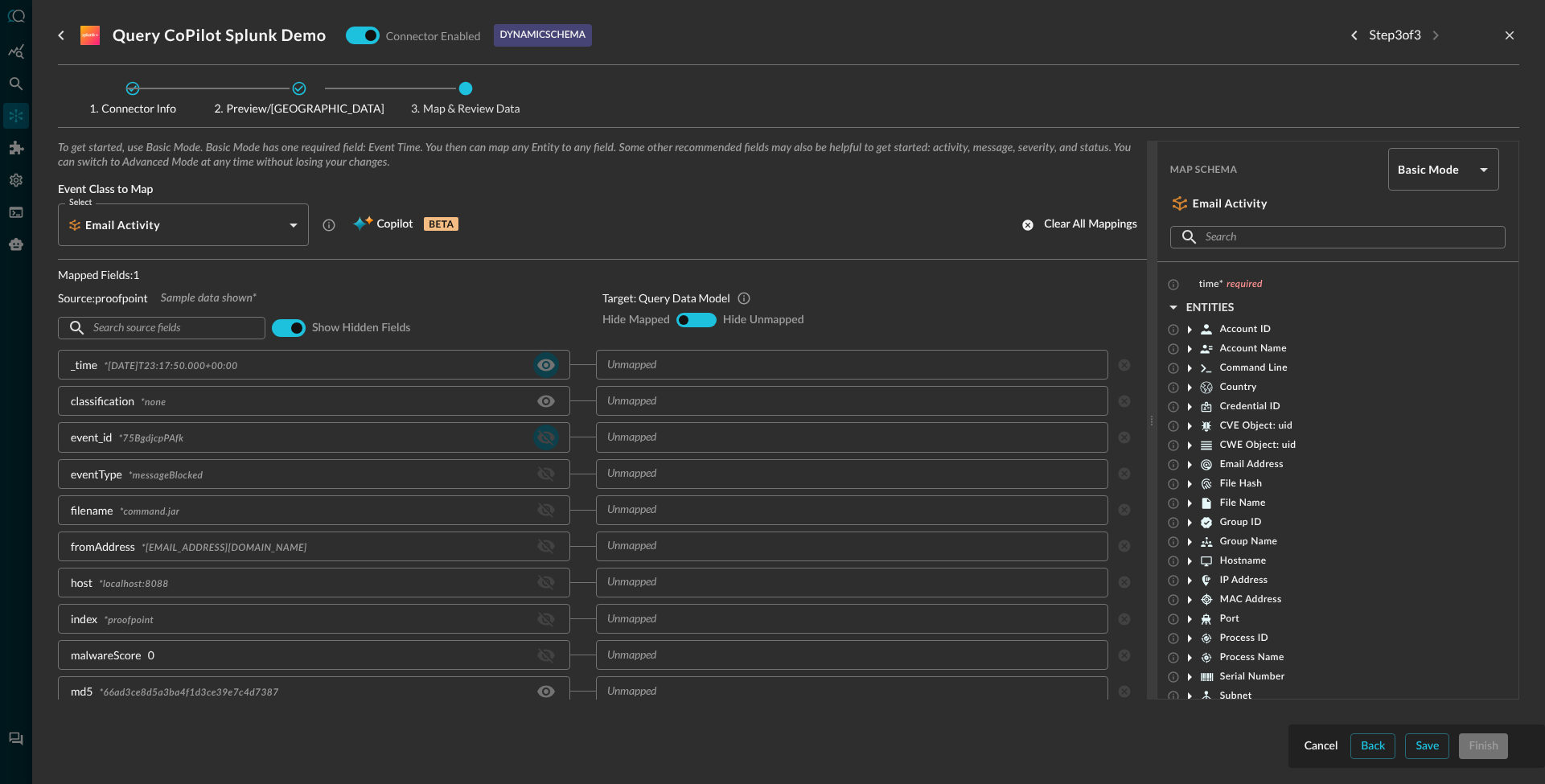
drag, startPoint x: 544, startPoint y: 438, endPoint x: 541, endPoint y: 448, distance: 10.4
click at [543, 438] on icon "Hide/Show source field" at bounding box center [546, 437] width 19 height 19
click at [540, 476] on icon "Hide/Show source field" at bounding box center [546, 474] width 19 height 19
click at [539, 510] on icon "Hide/Show source field" at bounding box center [546, 510] width 17 height 15
drag, startPoint x: 533, startPoint y: 547, endPoint x: 535, endPoint y: 574, distance: 27.1
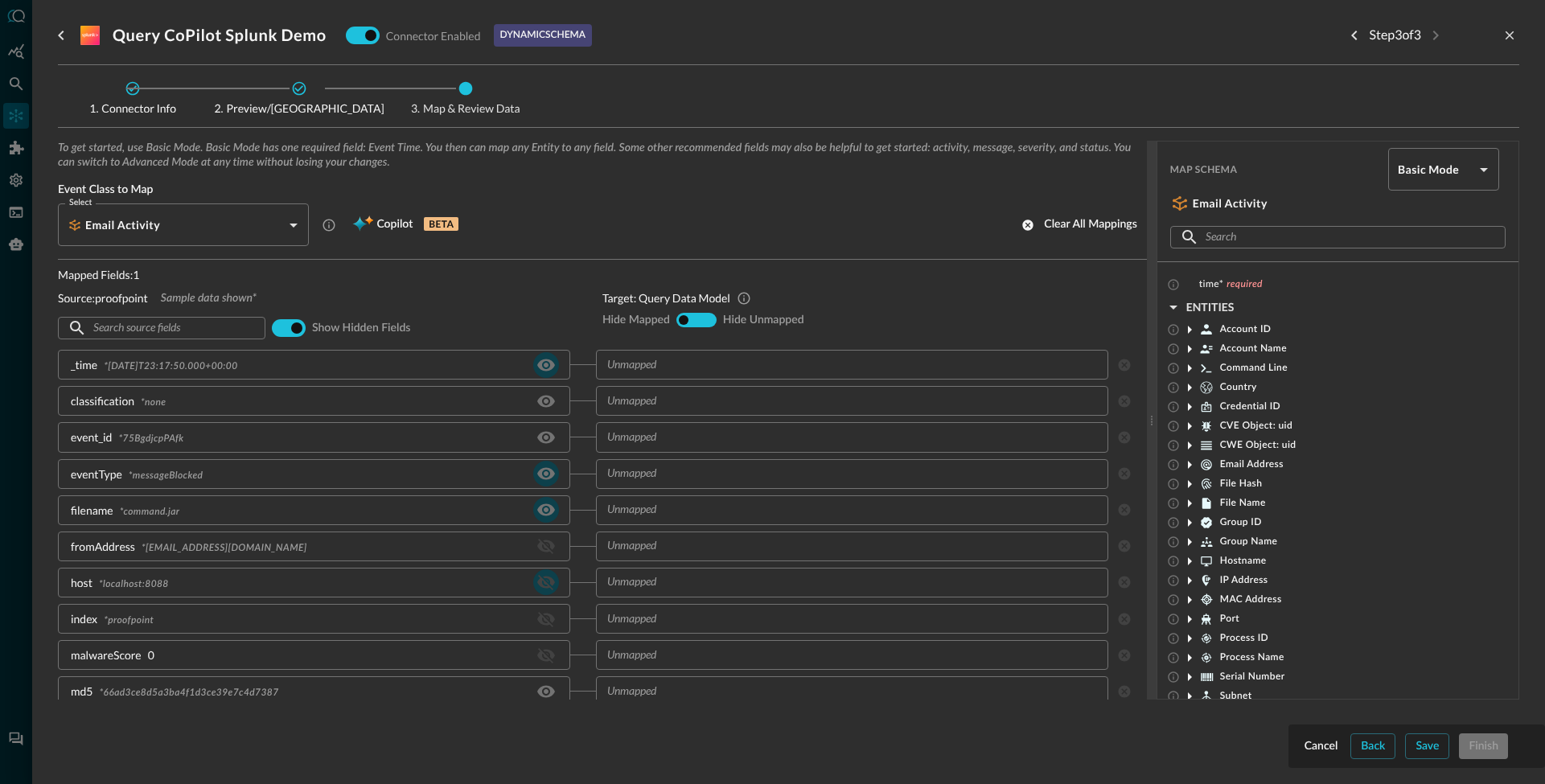
click at [537, 547] on icon "Hide/Show source field" at bounding box center [546, 547] width 17 height 15
click at [540, 584] on icon "Hide/Show source field" at bounding box center [546, 582] width 17 height 15
drag, startPoint x: 550, startPoint y: 616, endPoint x: 544, endPoint y: 629, distance: 14.3
click at [548, 617] on icon "Hide/Show source field" at bounding box center [546, 619] width 19 height 19
click at [537, 649] on icon "Hide/Show source field" at bounding box center [546, 655] width 19 height 19
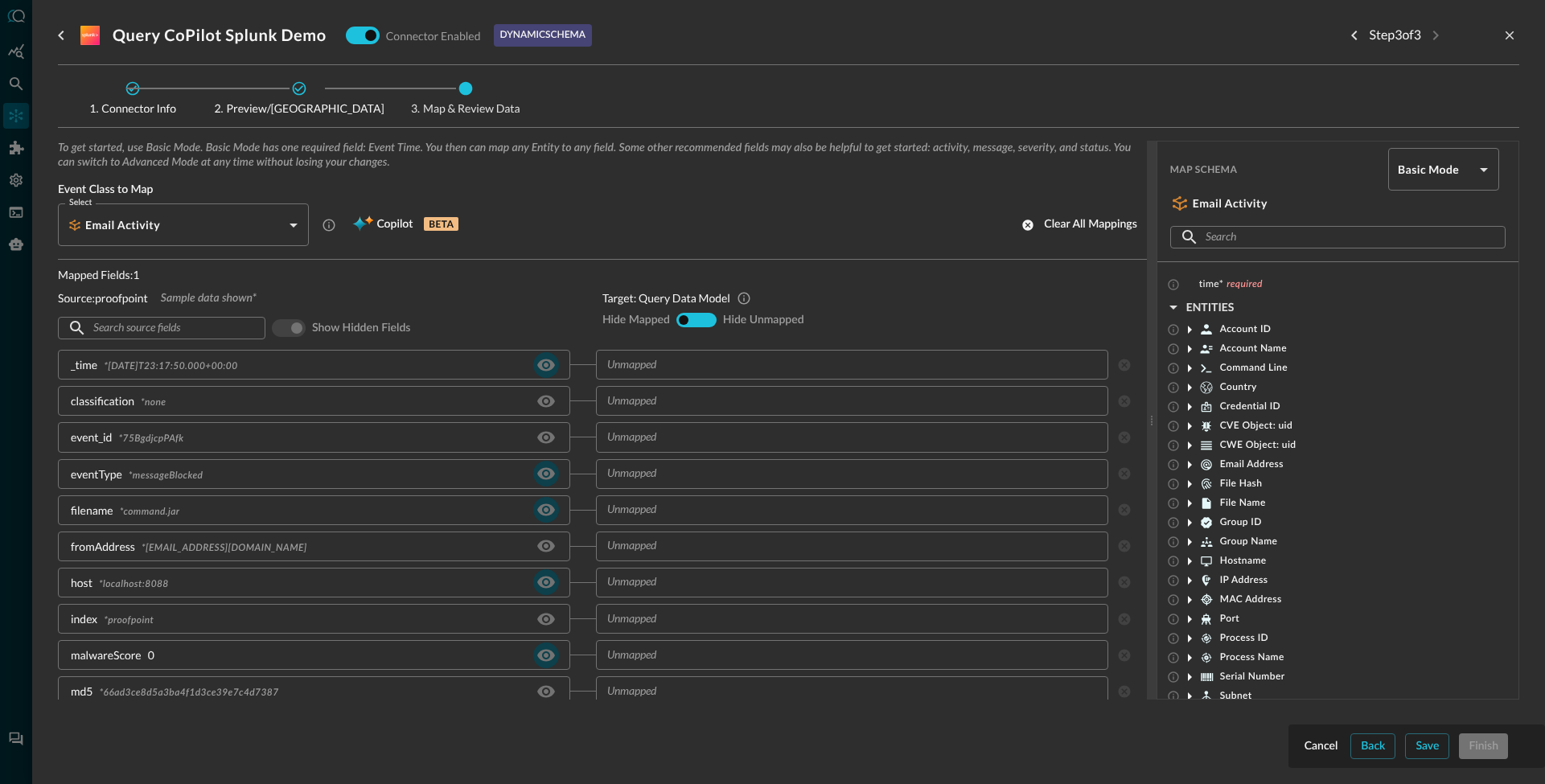
click at [184, 331] on input "text" at bounding box center [160, 328] width 135 height 30
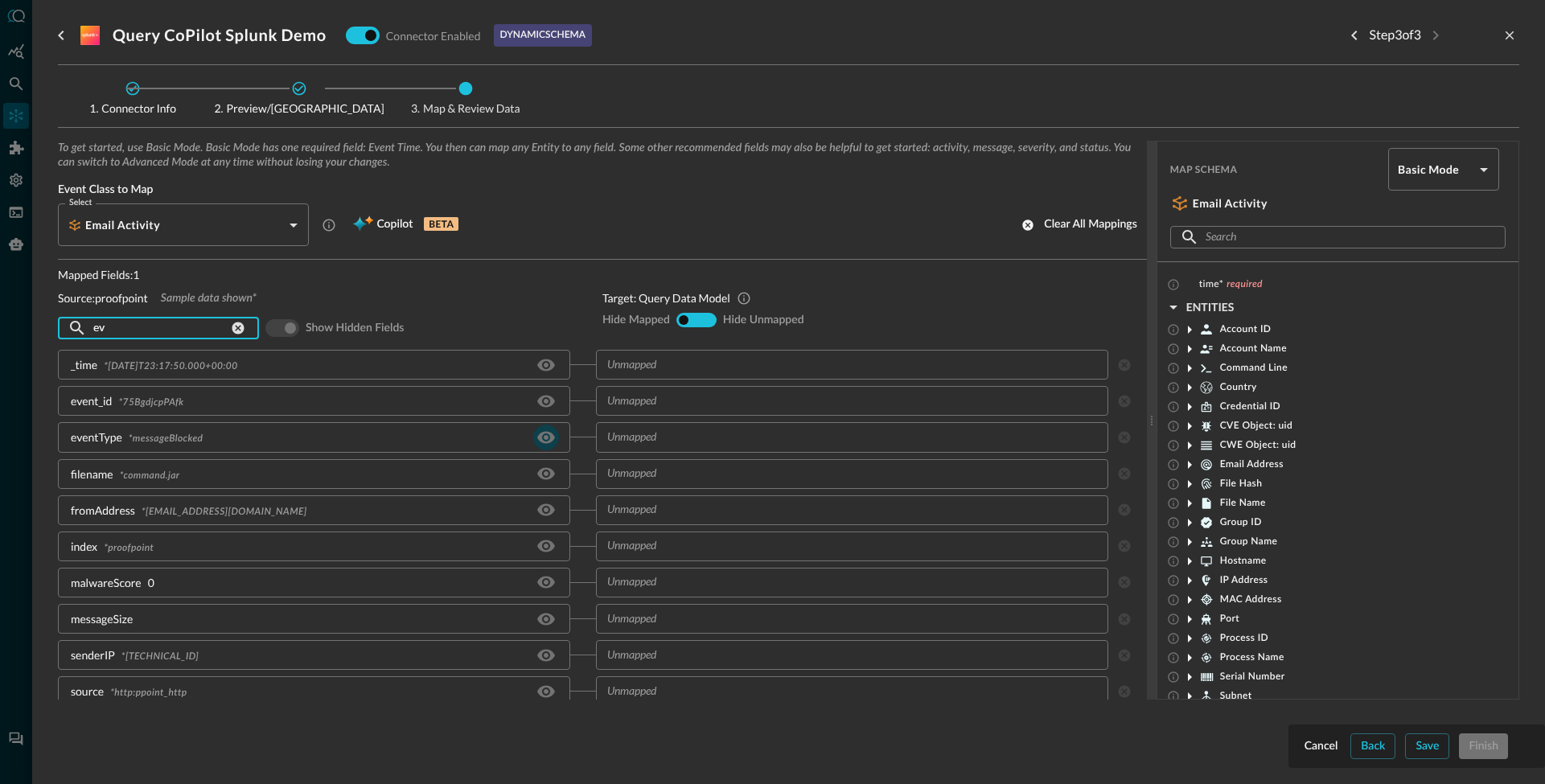
type input "e"
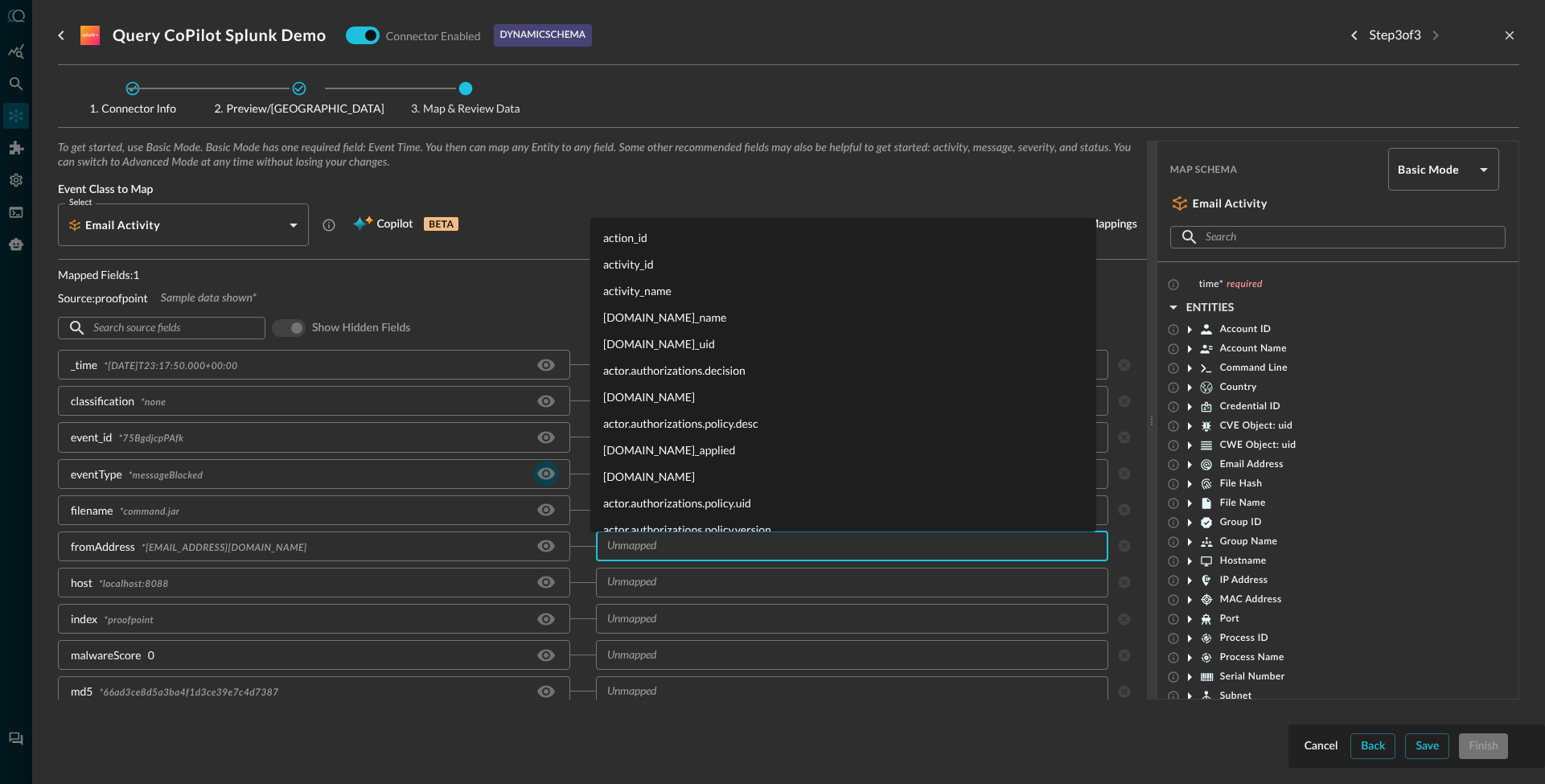
click at [672, 554] on input "text" at bounding box center [850, 546] width 501 height 20
click at [457, 256] on div "To get started, use Basic Mode. Basic Mode has one required field: Event Time. …" at bounding box center [601, 200] width 1089 height 119
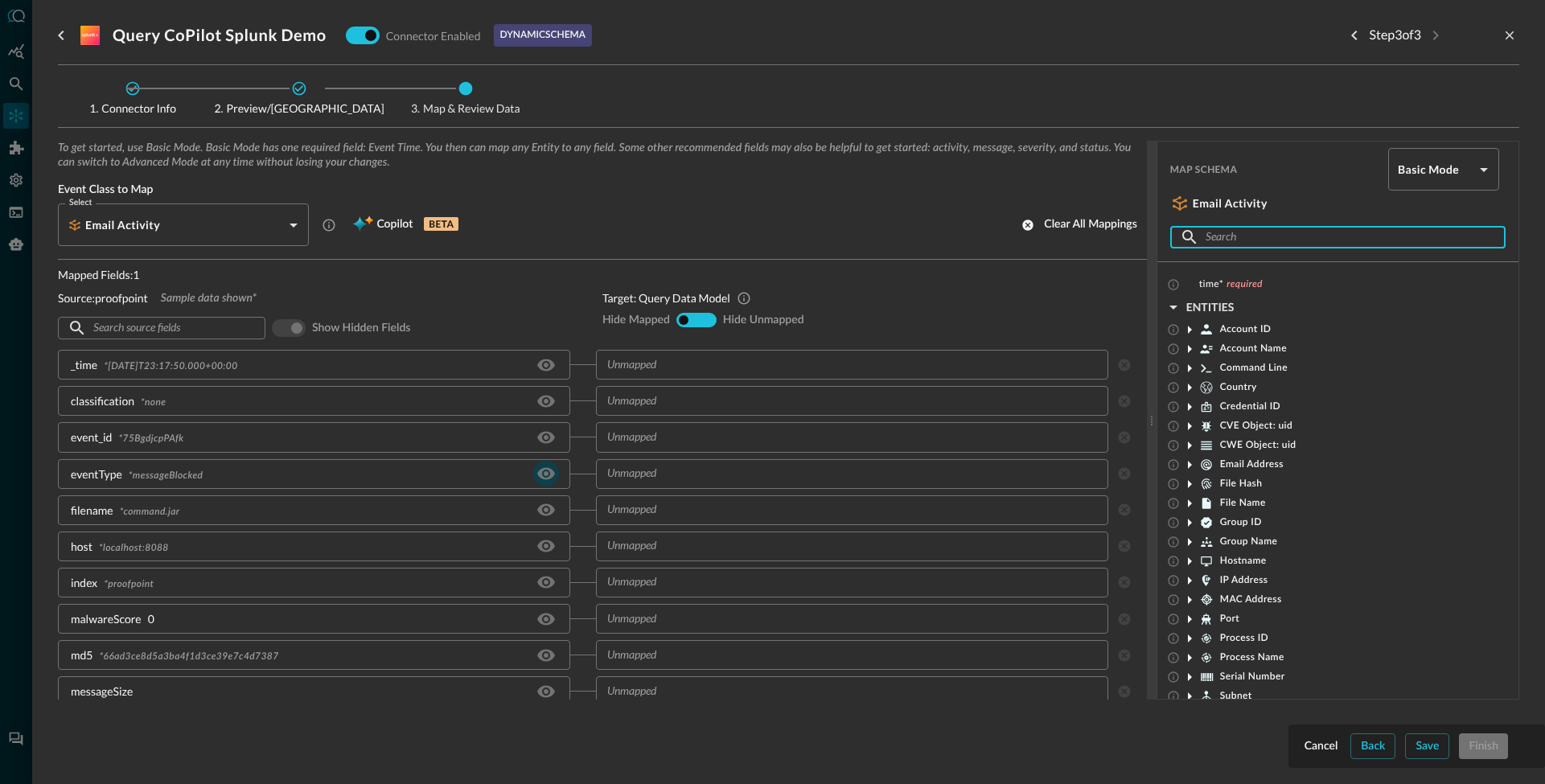
click at [1253, 234] on input "text" at bounding box center [1337, 237] width 263 height 30
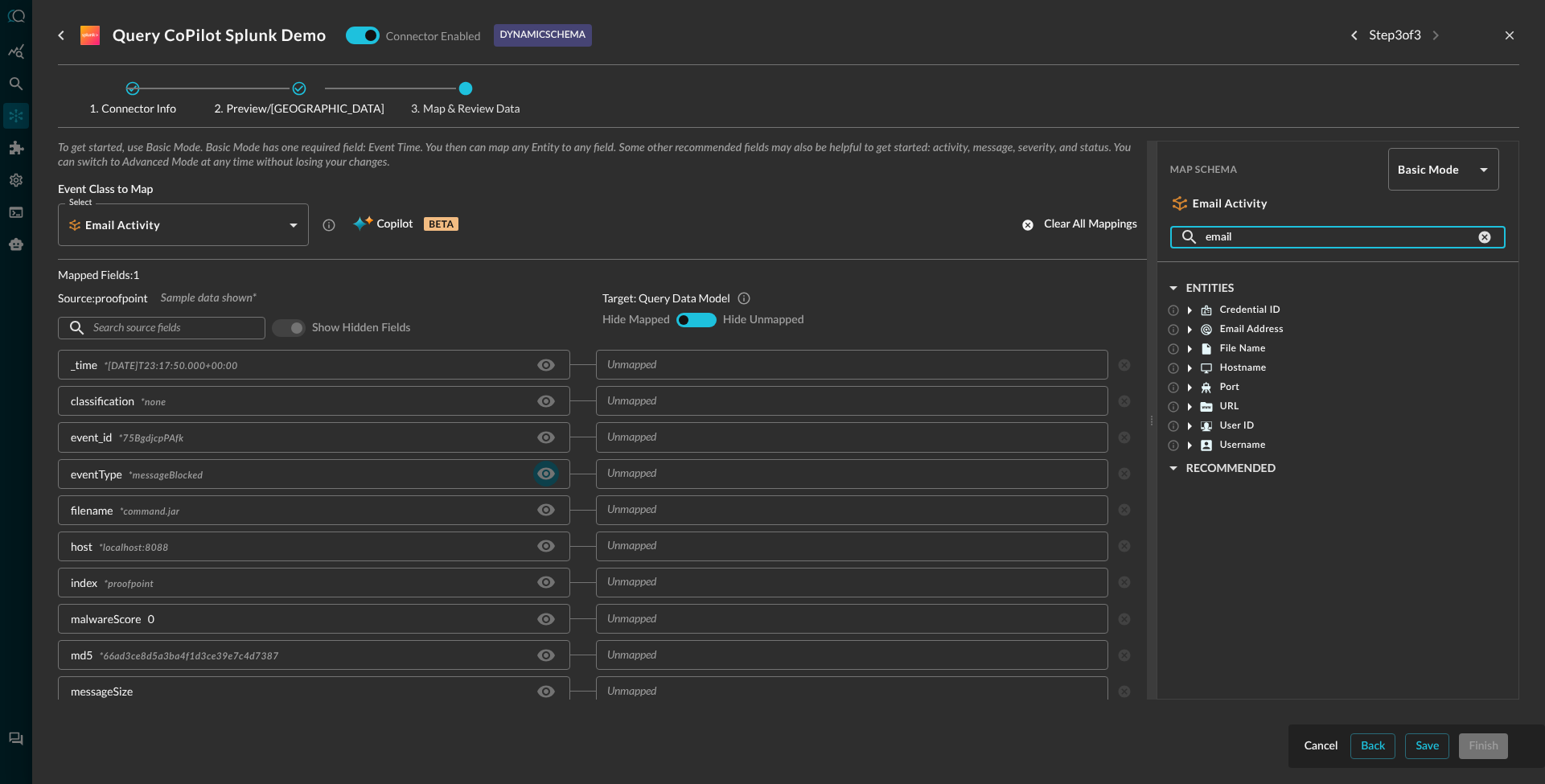
type input "email"
click at [1189, 326] on icon at bounding box center [1189, 330] width 19 height 19
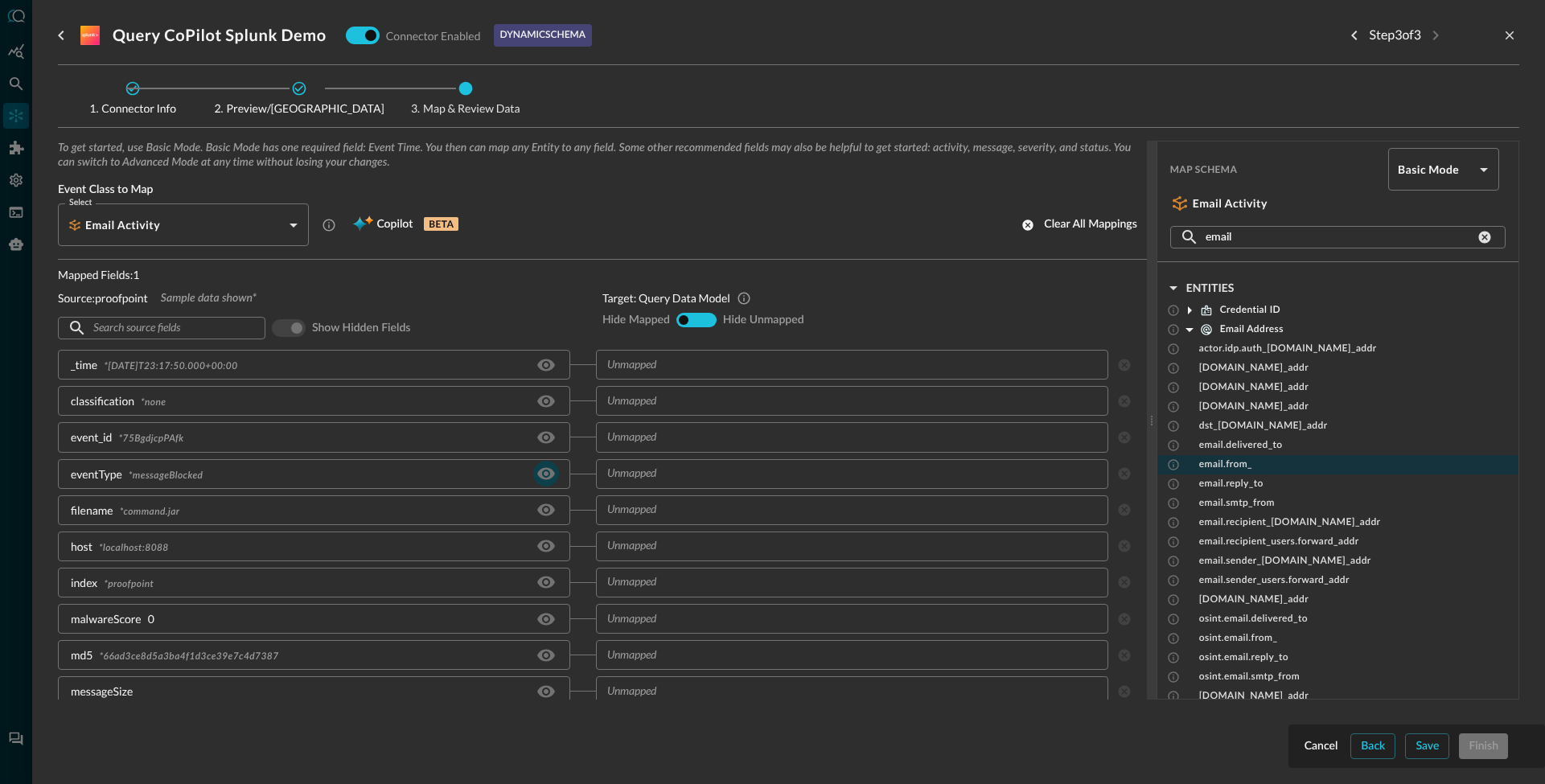
click at [1245, 465] on span "email.from_" at bounding box center [1225, 464] width 53 height 12
click at [1240, 466] on span "email.from_" at bounding box center [1225, 464] width 53 height 12
click at [1219, 470] on span "email.from_" at bounding box center [1225, 464] width 53 height 12
click at [1332, 755] on div "Cancel" at bounding box center [1321, 747] width 34 height 20
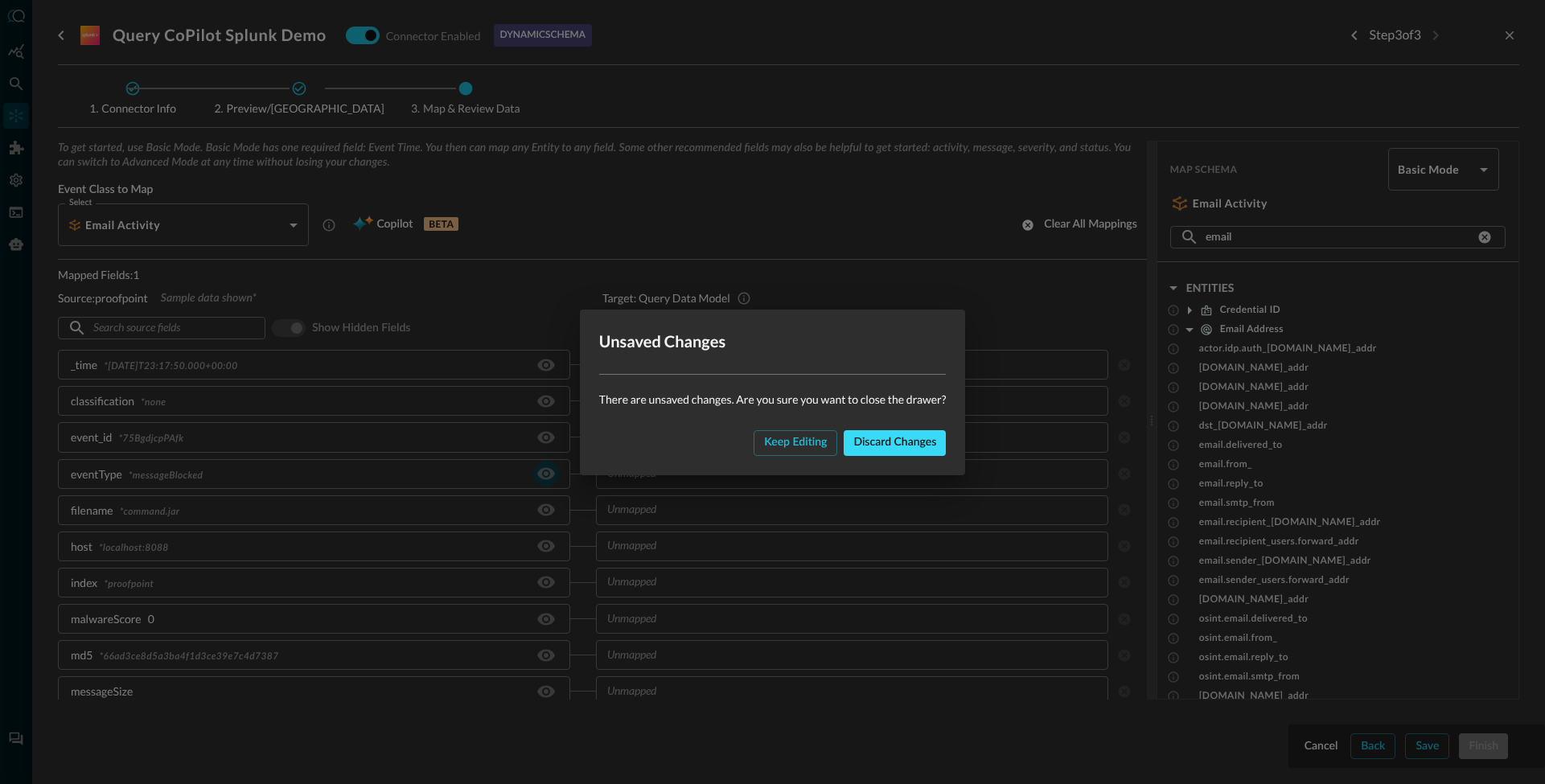
click at [936, 441] on button "Discard changes" at bounding box center [895, 443] width 102 height 26
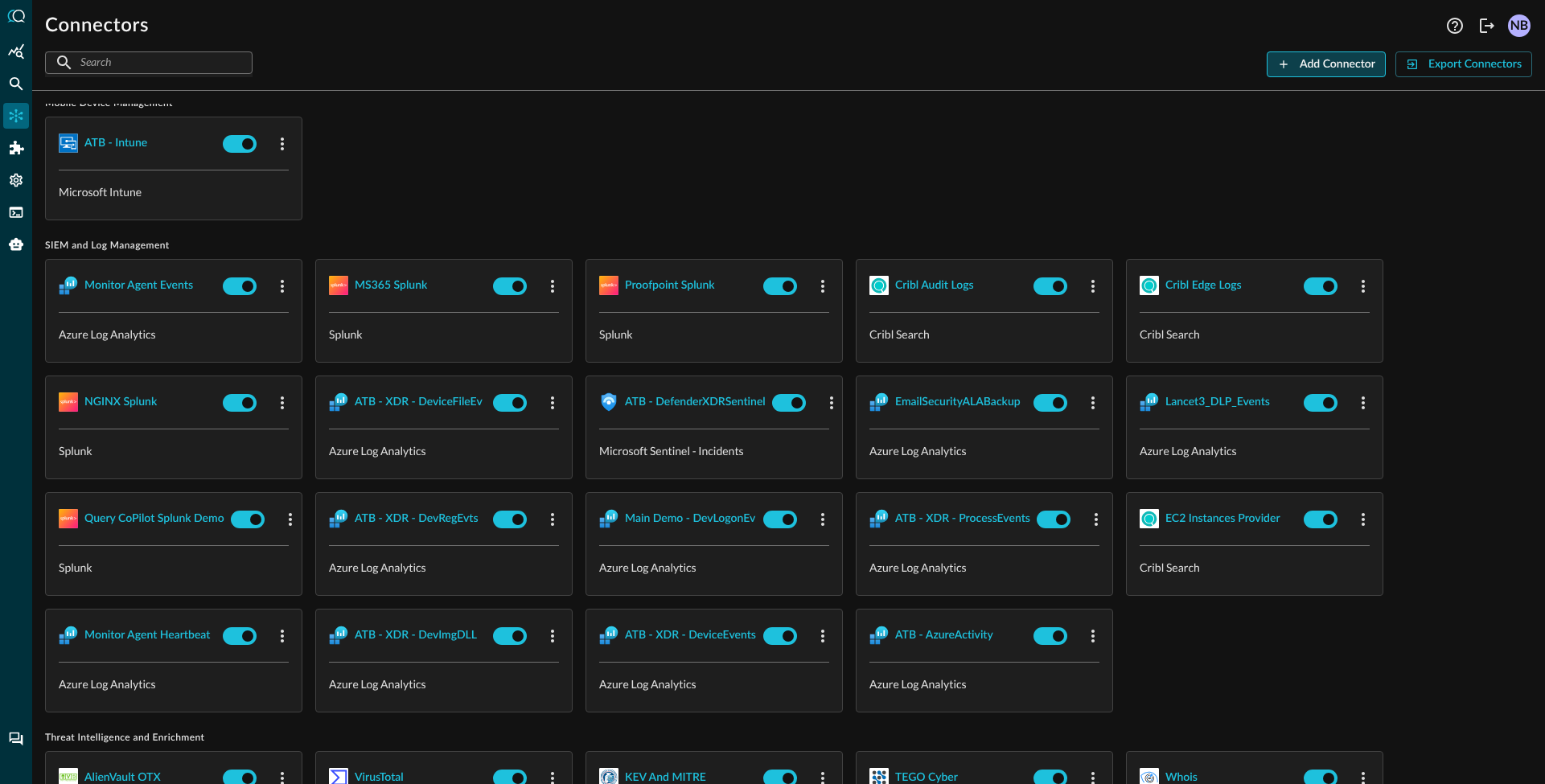
click at [1312, 58] on div "Add Connector" at bounding box center [1337, 64] width 76 height 20
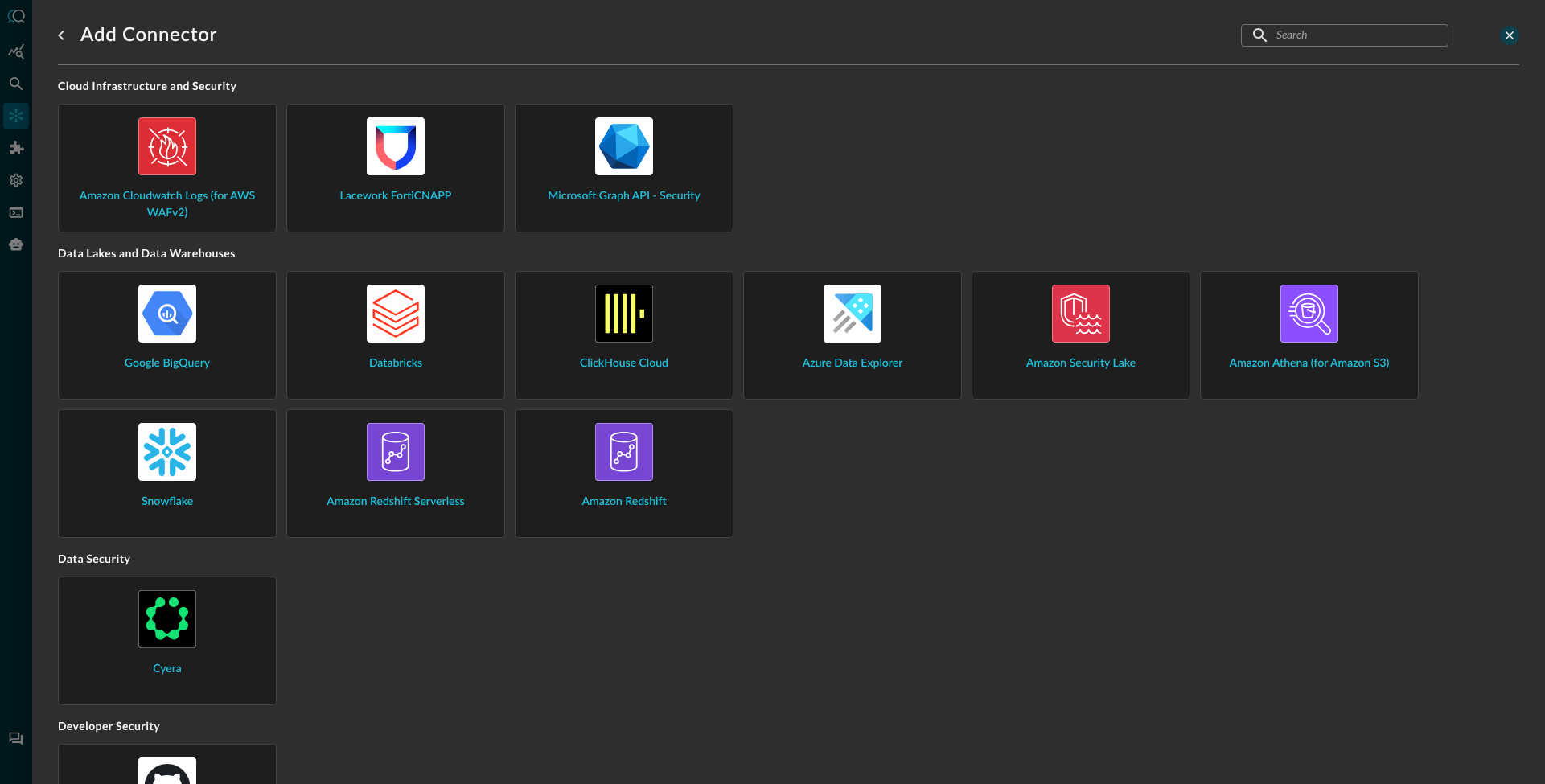
click at [1502, 37] on icon "close-drawer" at bounding box center [1508, 35] width 14 height 14
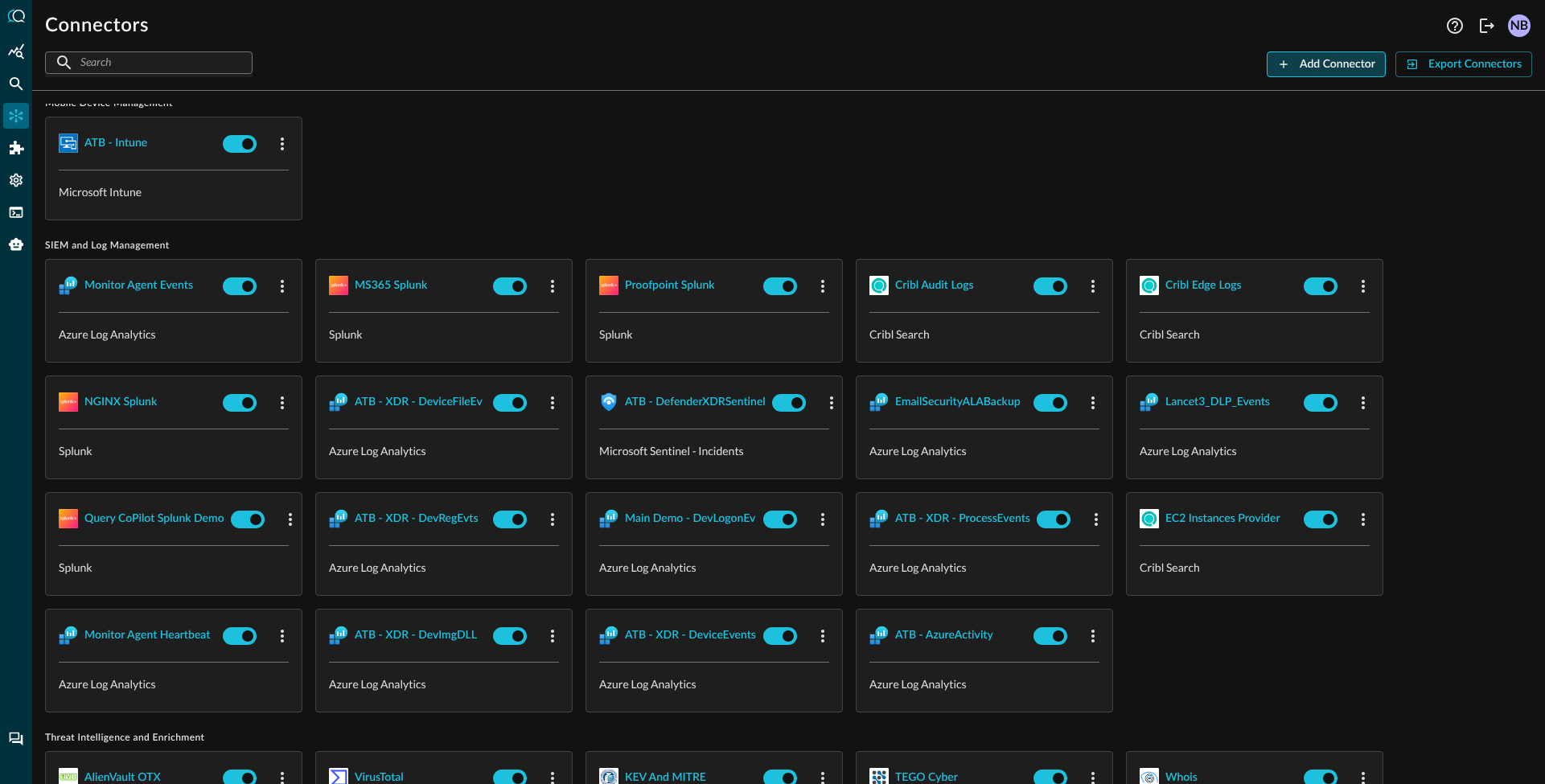
click at [1315, 66] on div "Add Connector" at bounding box center [1337, 64] width 76 height 20
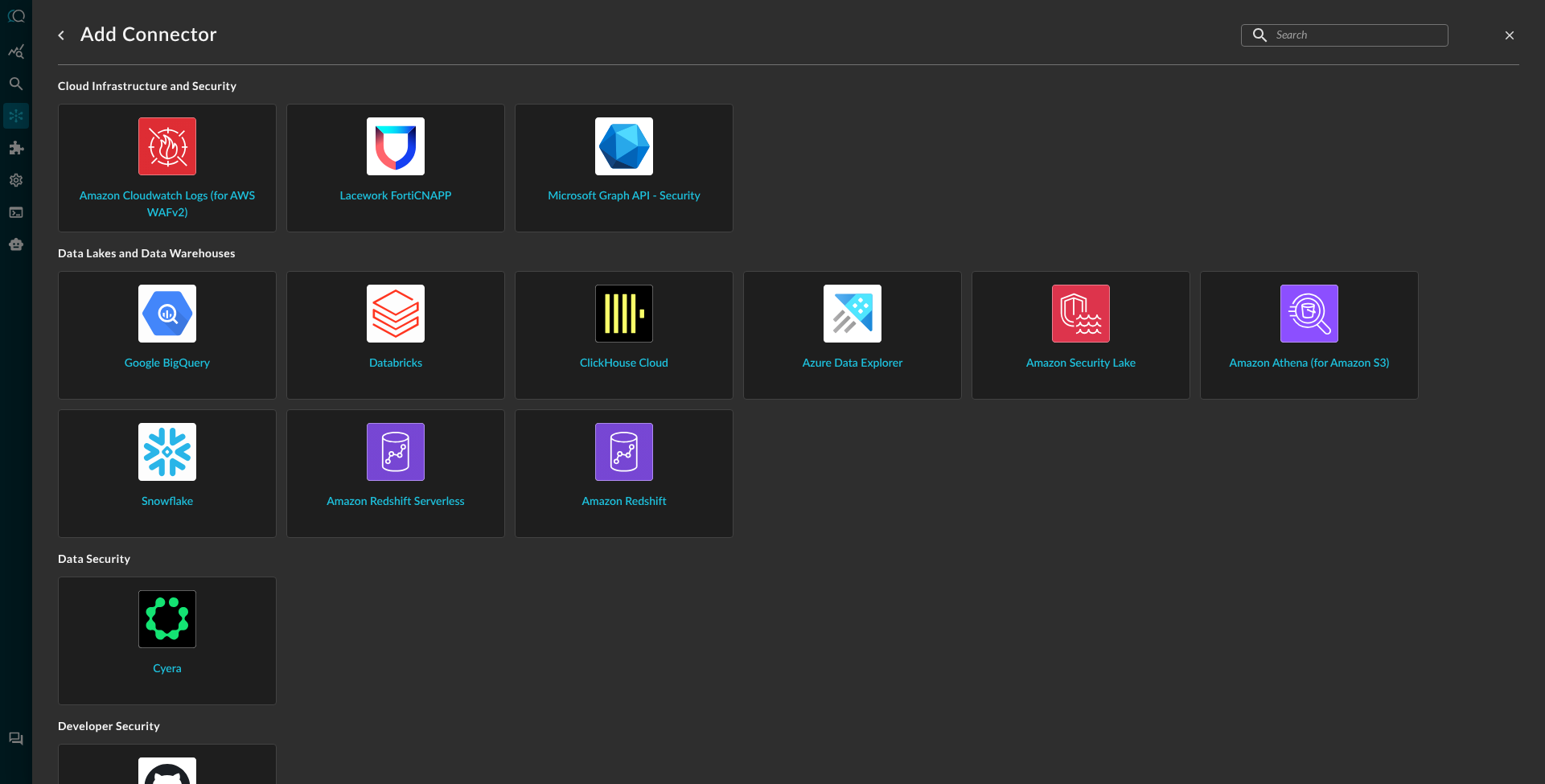
drag, startPoint x: 1499, startPoint y: 37, endPoint x: 1466, endPoint y: 91, distance: 63.3
click at [1506, 37] on icon "close-drawer" at bounding box center [1509, 36] width 9 height 9
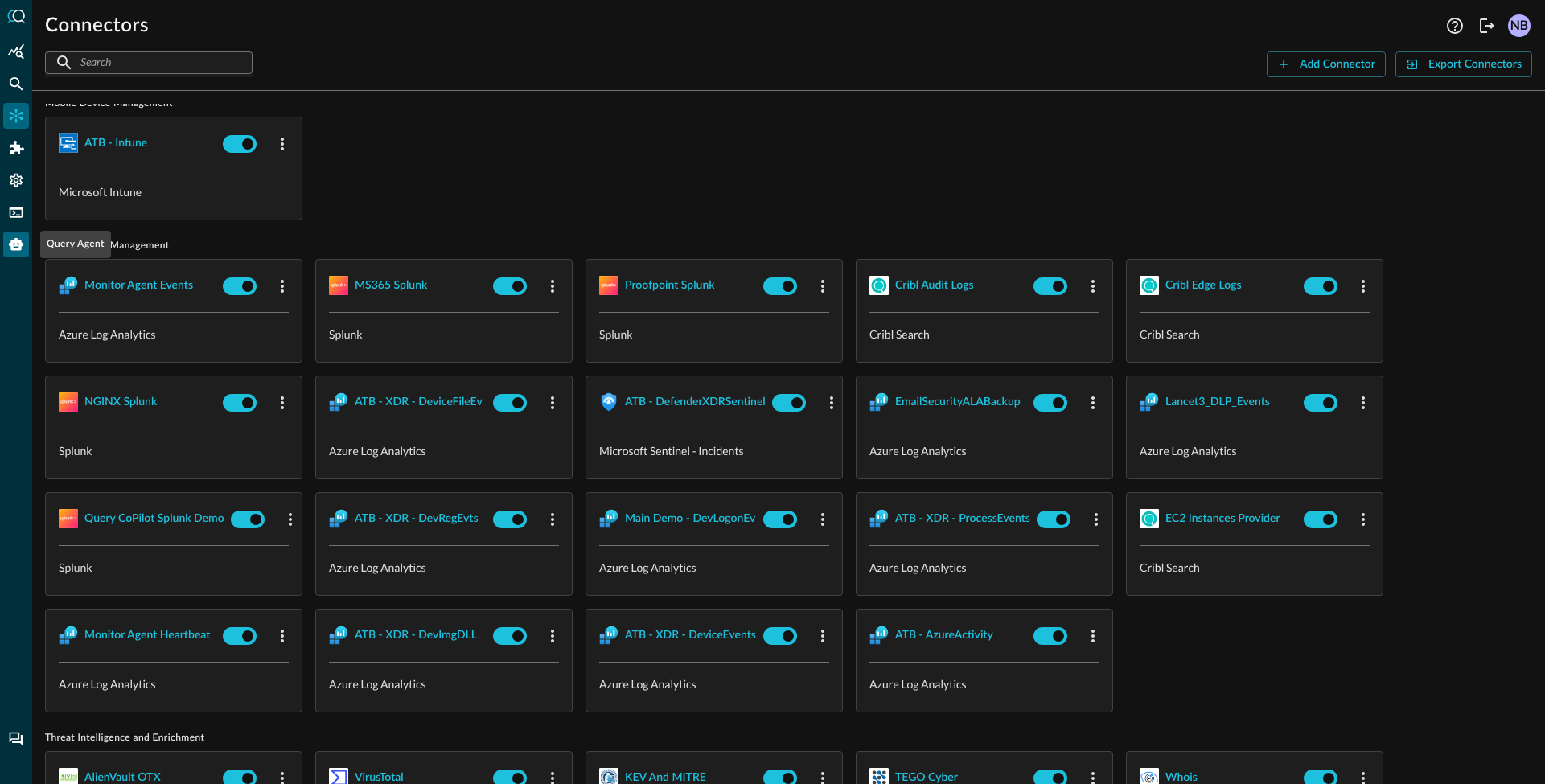
click at [12, 237] on icon "Query Agent" at bounding box center [15, 244] width 16 height 16
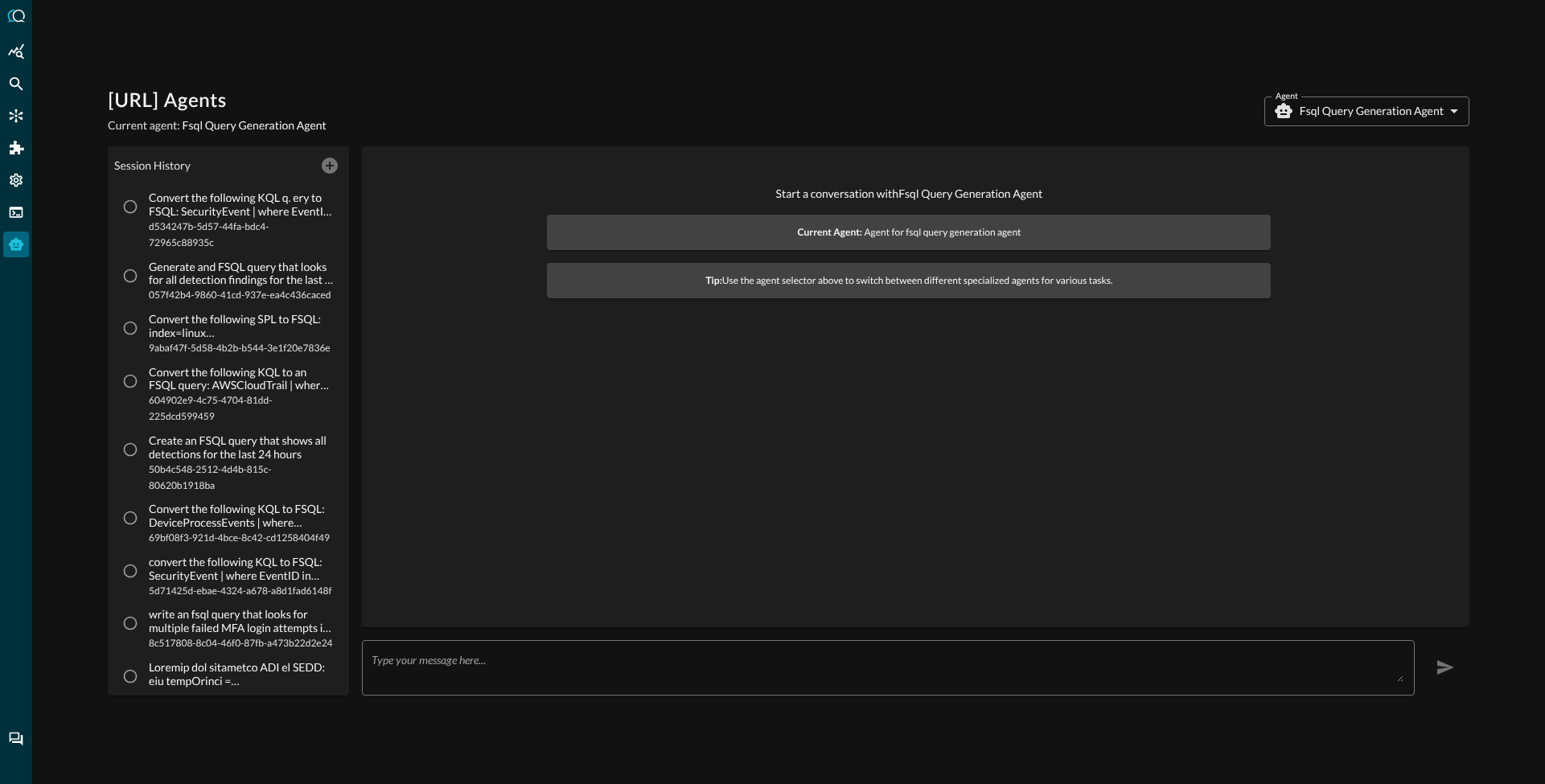
click at [1365, 105] on body "[URL] Agents Current agent: Fsql Query Generation Agent Agent Fsql Query Genera…" at bounding box center [772, 392] width 1545 height 784
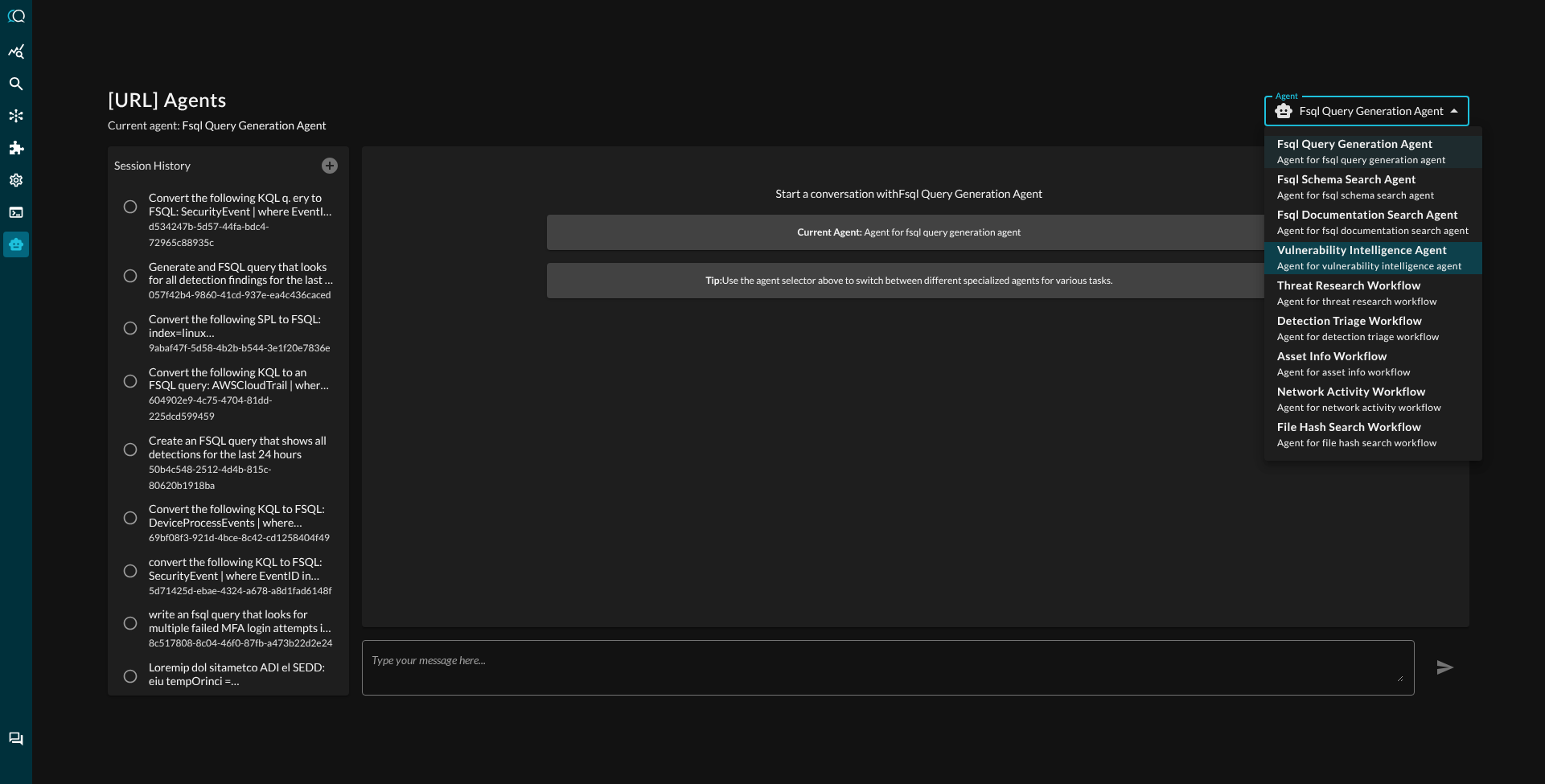
click at [1344, 255] on p "Vulnerability Intelligence Agent" at bounding box center [1369, 250] width 184 height 16
type input "vulnerability_intelligence_agent"
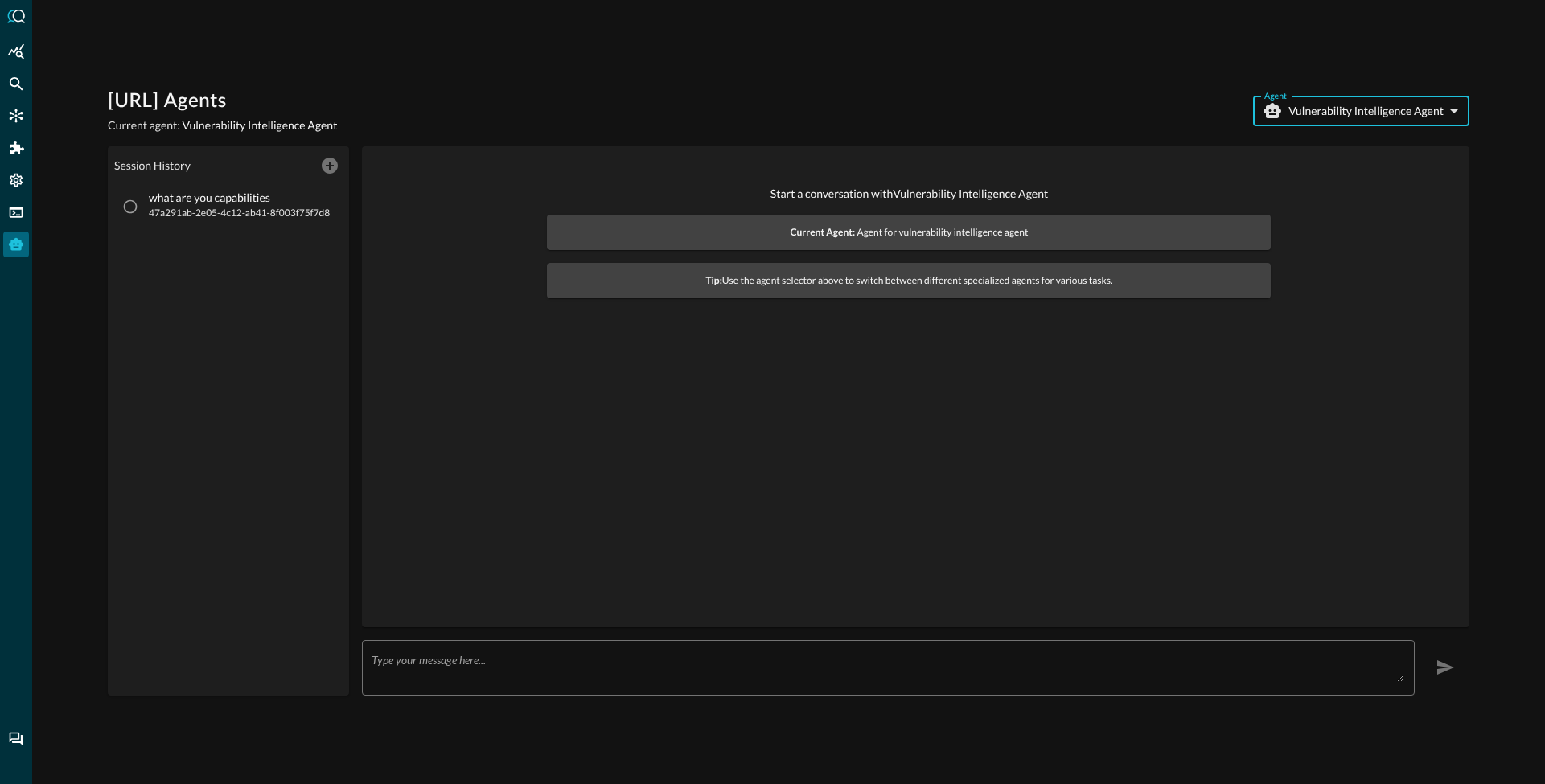
click at [597, 669] on textarea at bounding box center [888, 668] width 1032 height 29
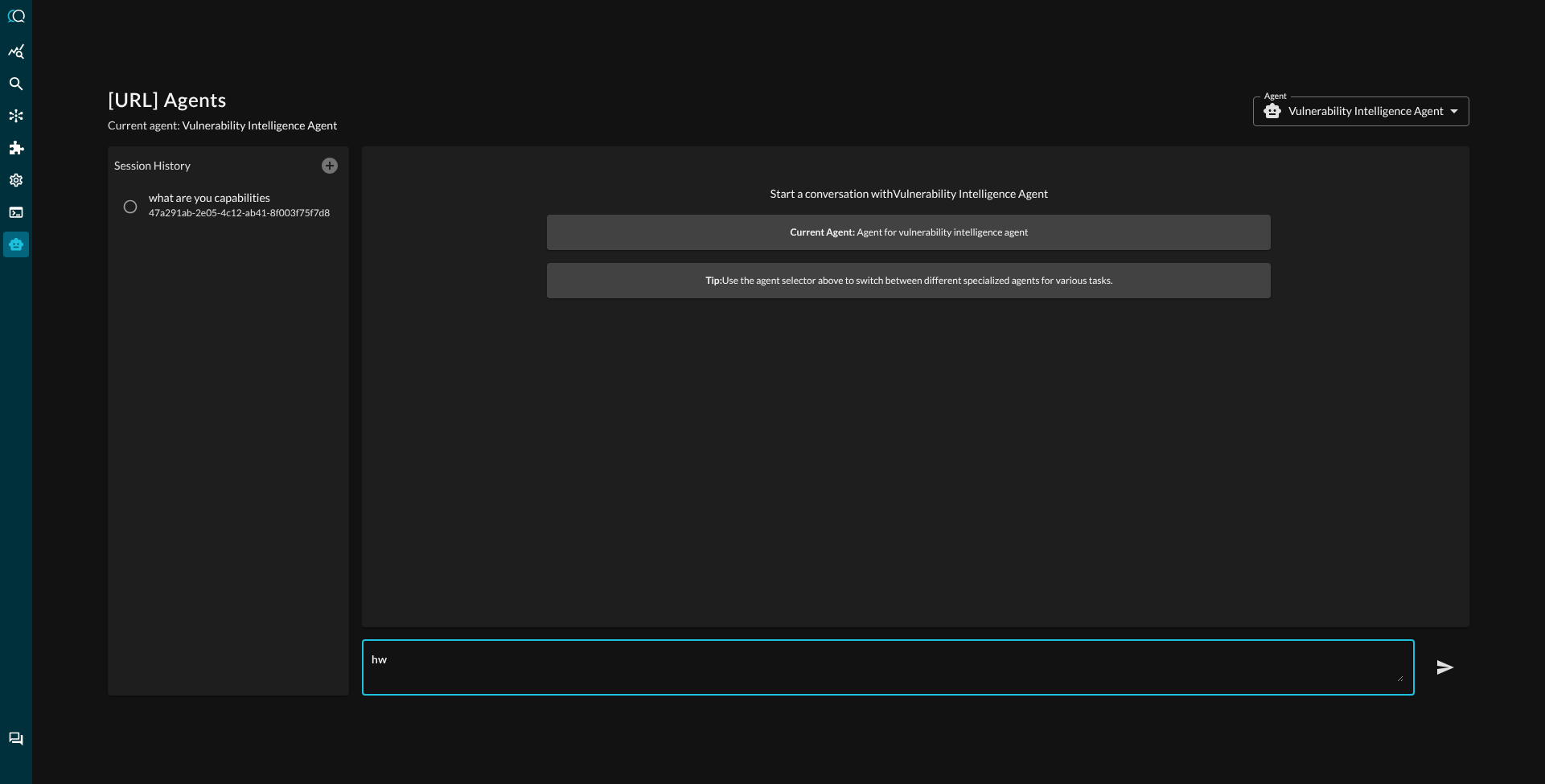
type textarea "h"
click at [134, 207] on input "what are you capabilities 47a291ab-2e05-4c12-ab41-8f003f75f7d8" at bounding box center [131, 207] width 31 height 31
radio input "true"
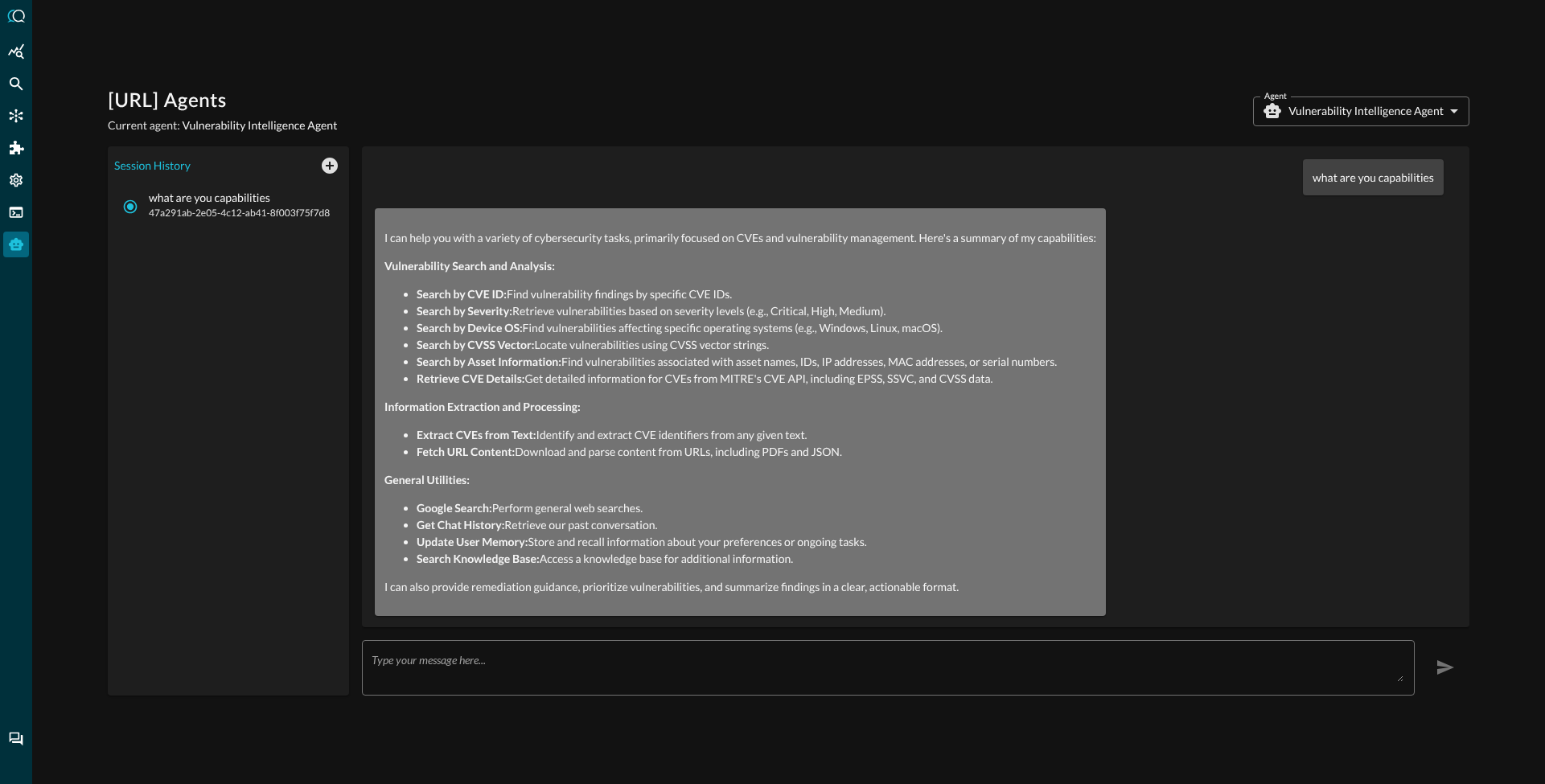
scroll to position [2, 0]
click at [455, 662] on textarea at bounding box center [888, 668] width 1032 height 29
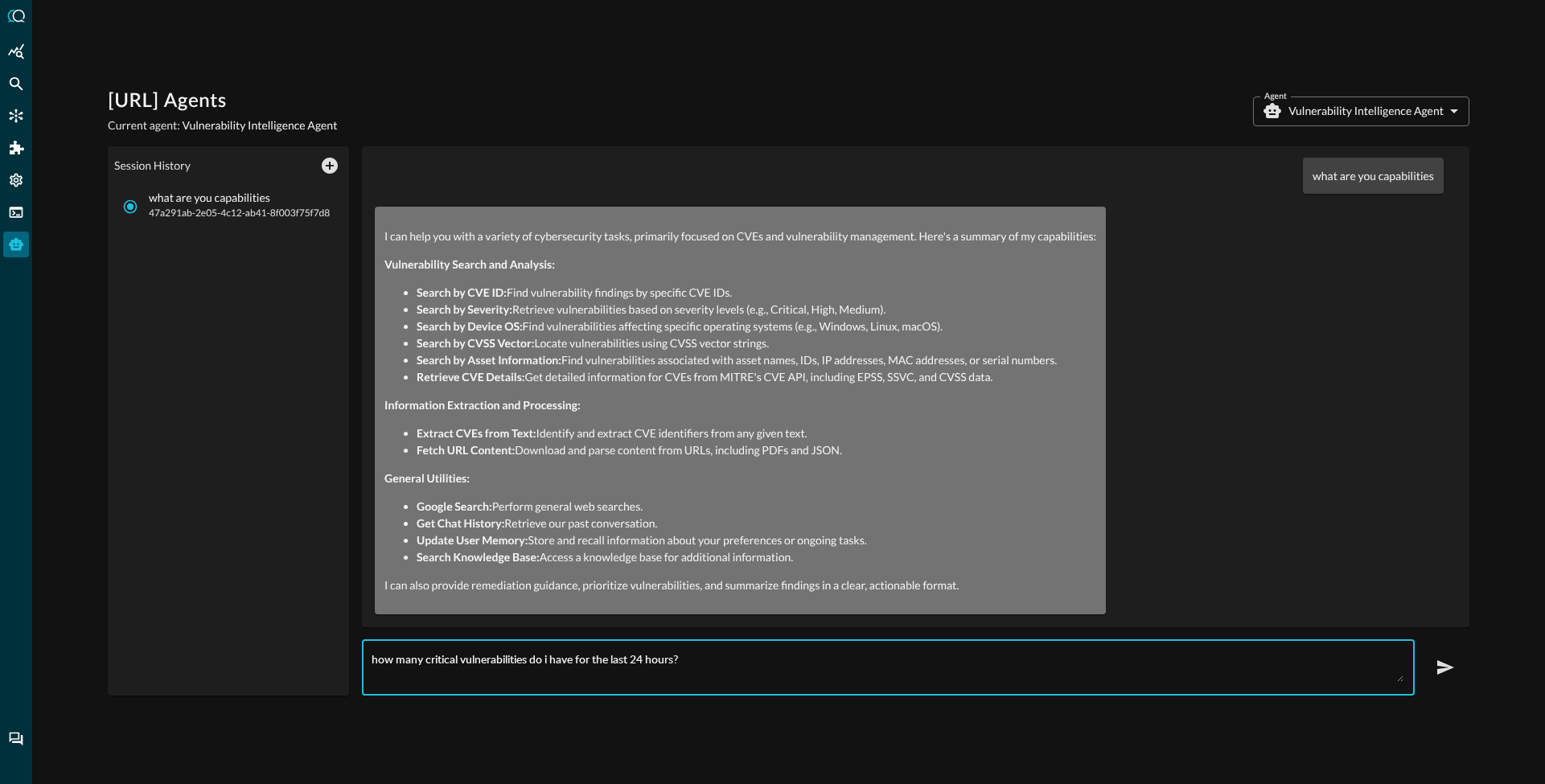
type textarea "how many critical vulnerabilities do i have for the last 24 hours?"
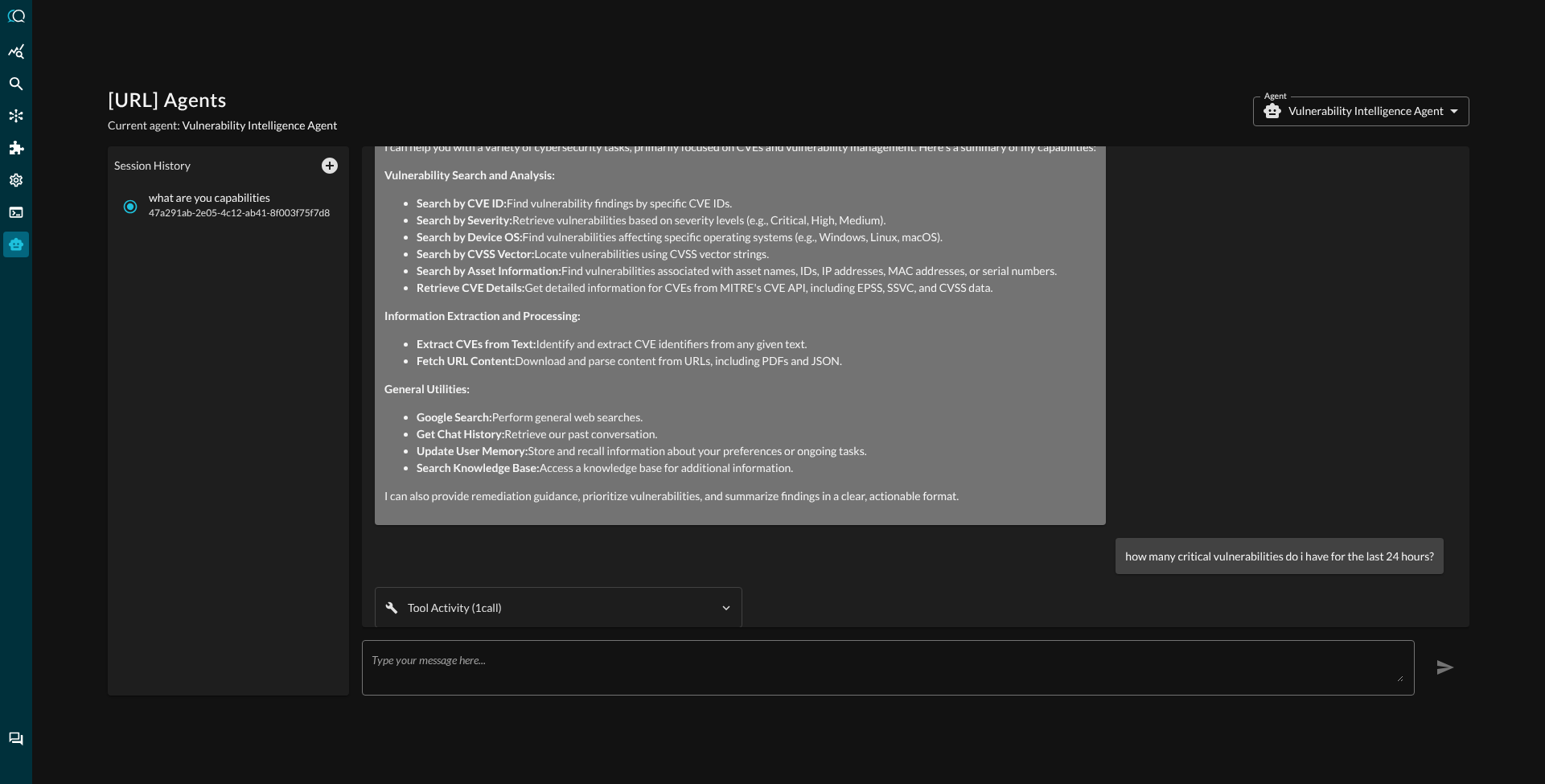
scroll to position [175, 0]
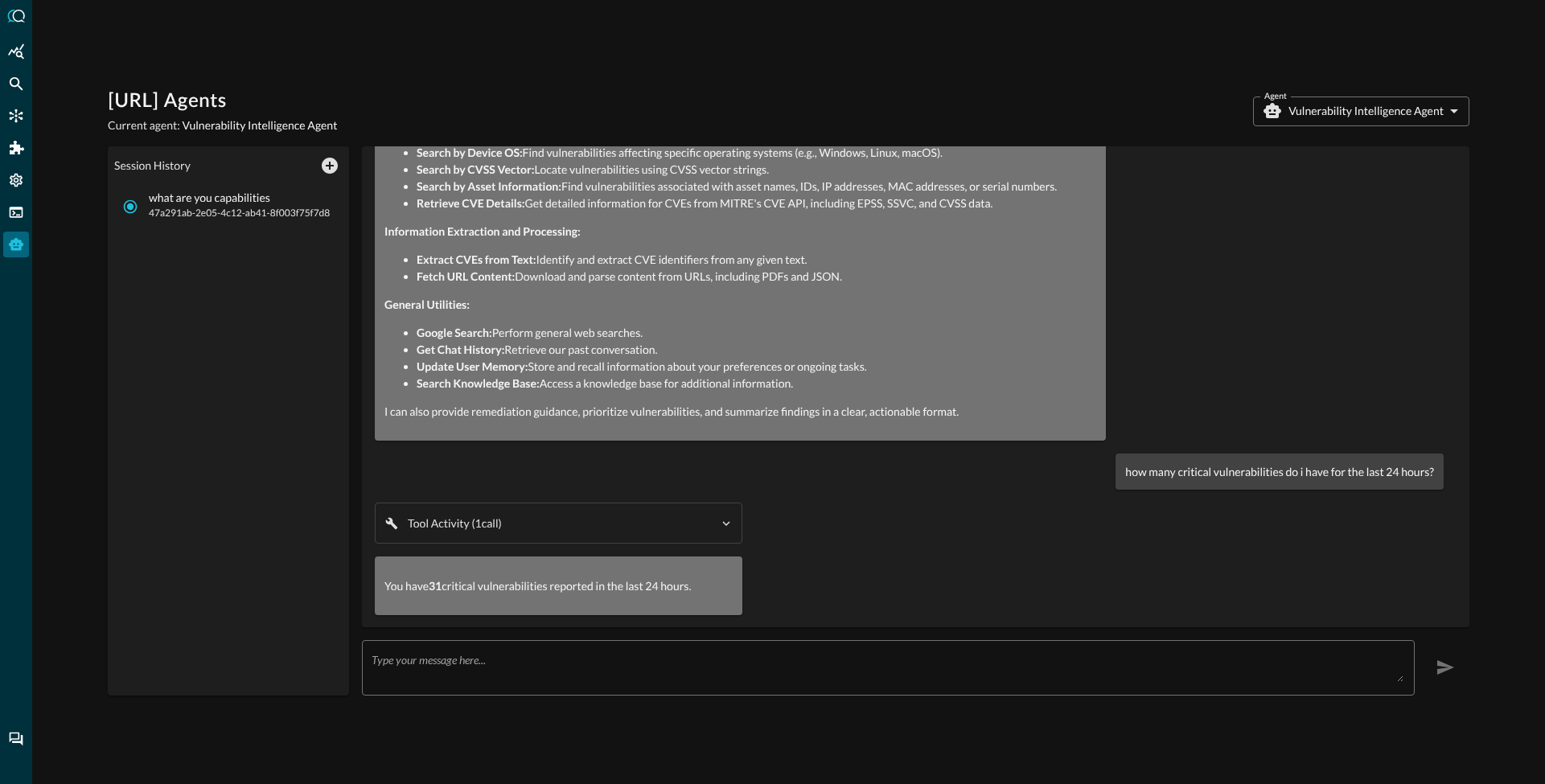
click at [406, 666] on textarea at bounding box center [888, 668] width 1032 height 29
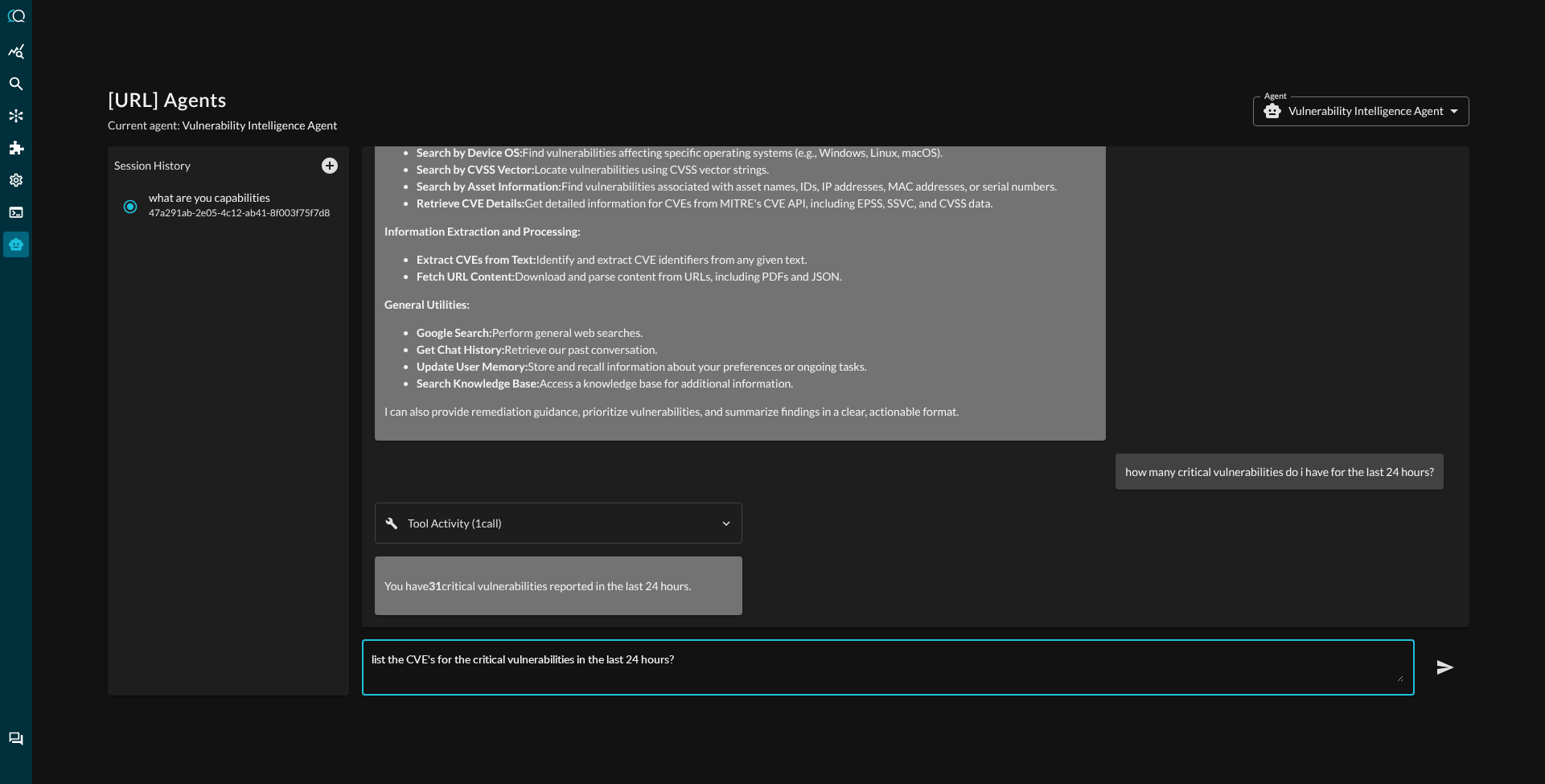
type textarea "list the CVE's for the critical vulnerabilities in the last 24 hours?"
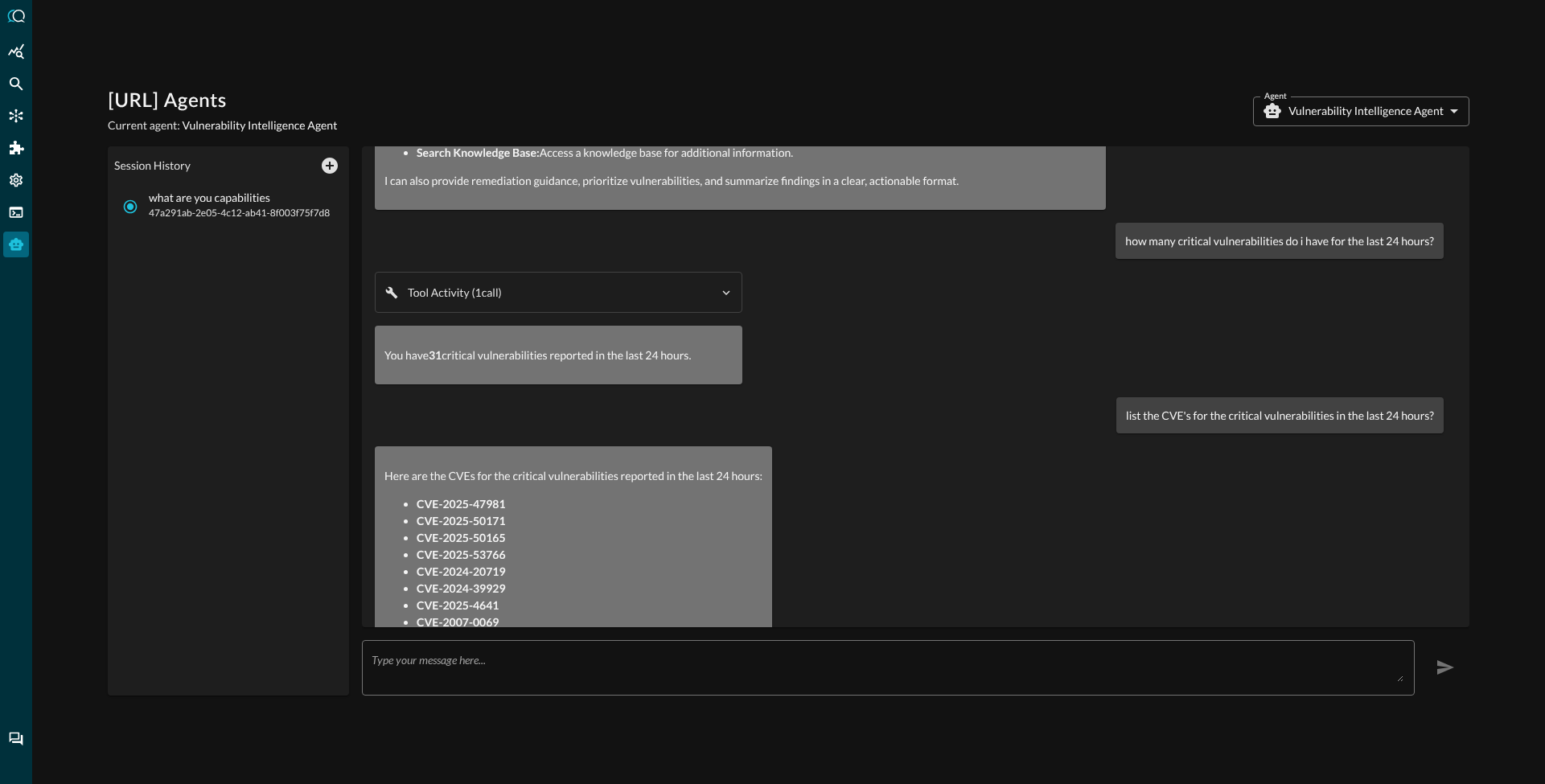
scroll to position [406, 0]
click at [431, 498] on strong "CVE-2025-47981" at bounding box center [461, 502] width 88 height 13
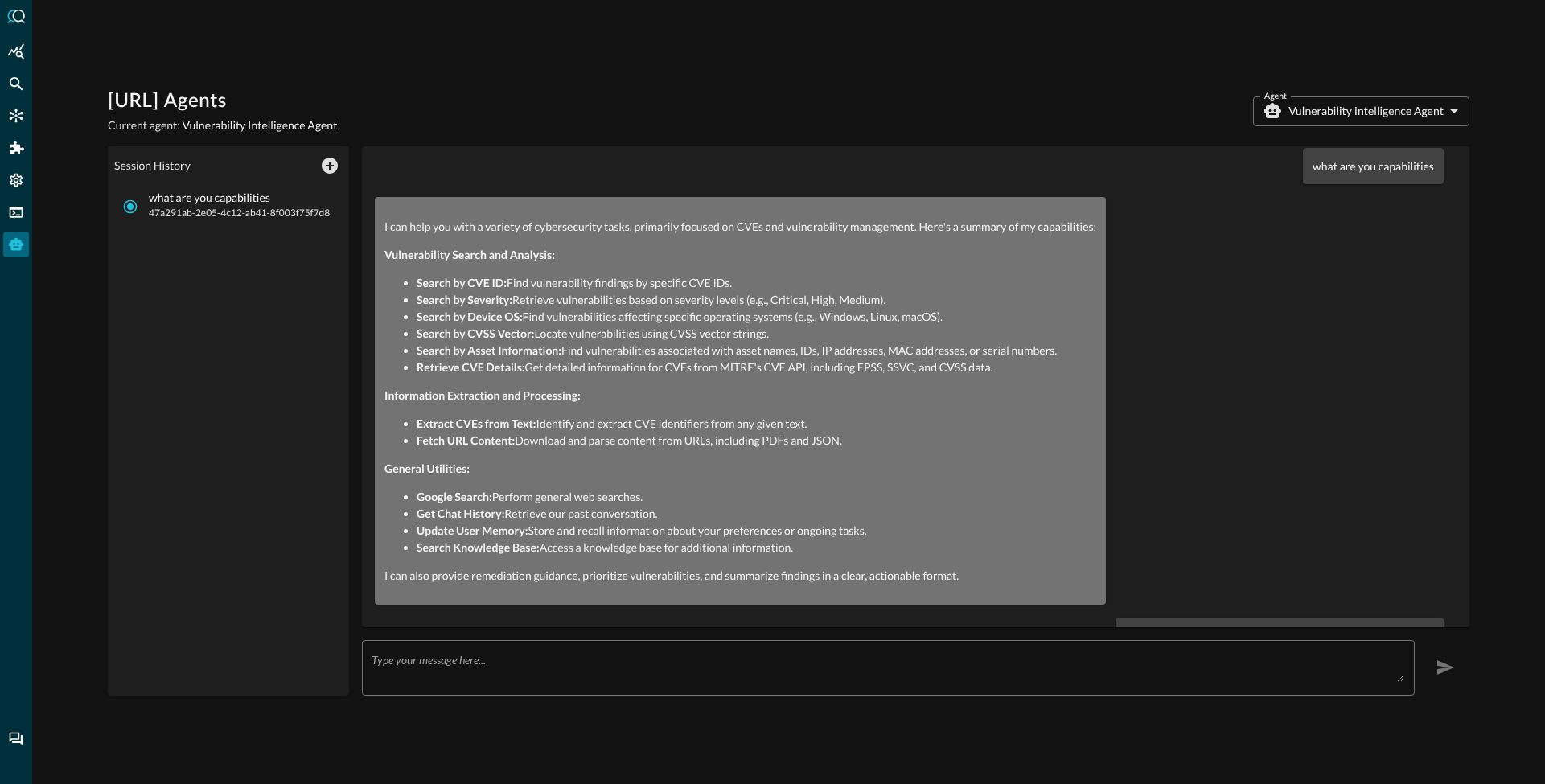
scroll to position [0, 0]
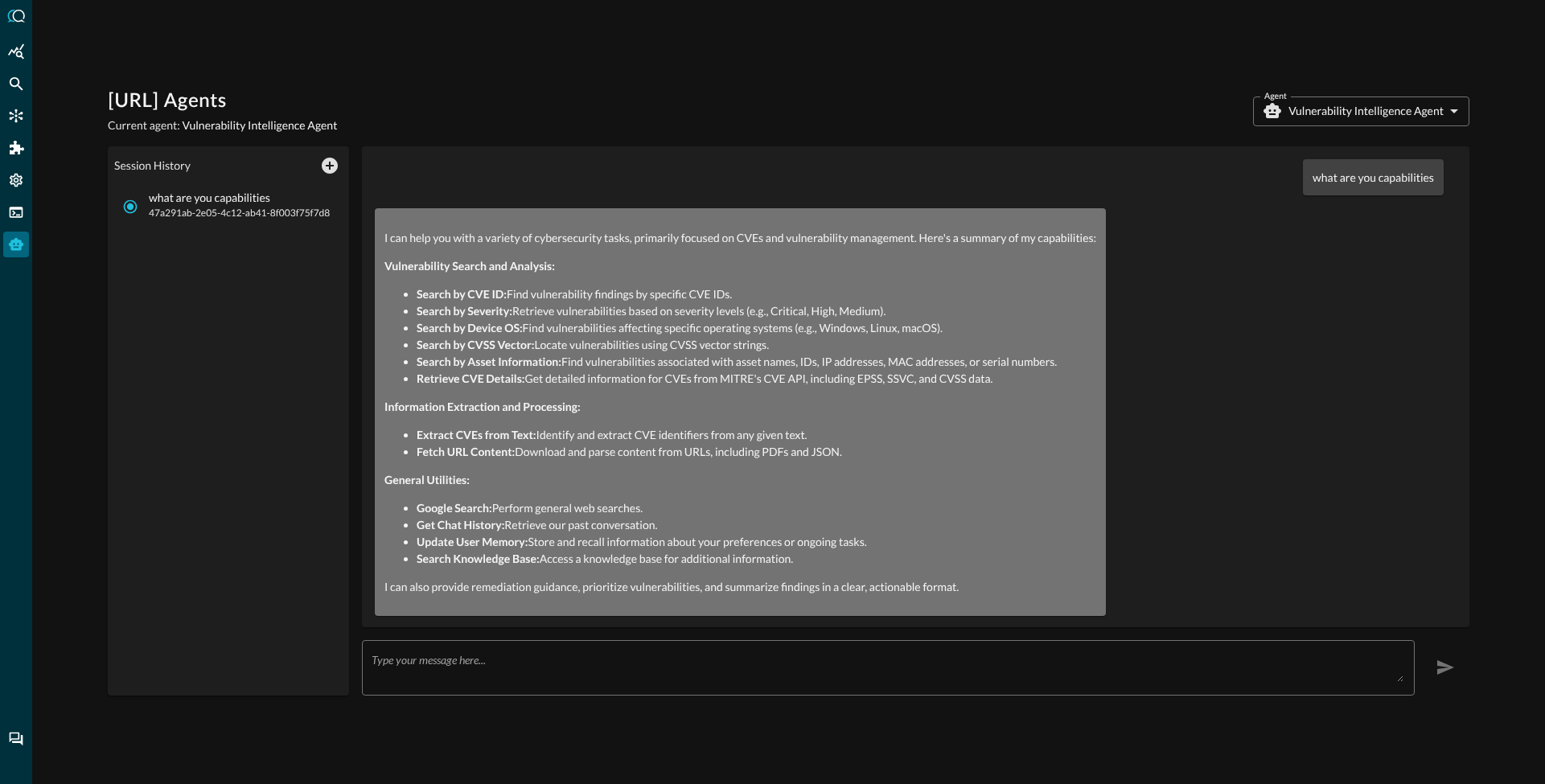
click at [201, 326] on div "what are you capabilities 47a291ab-2e05-4c12-ab41-8f003f75f7d8" at bounding box center [229, 440] width 229 height 498
click at [1335, 101] on body "[URL] Agents Current agent: Vulnerability Intelligence Agent Agent Vulnerabilit…" at bounding box center [772, 392] width 1545 height 784
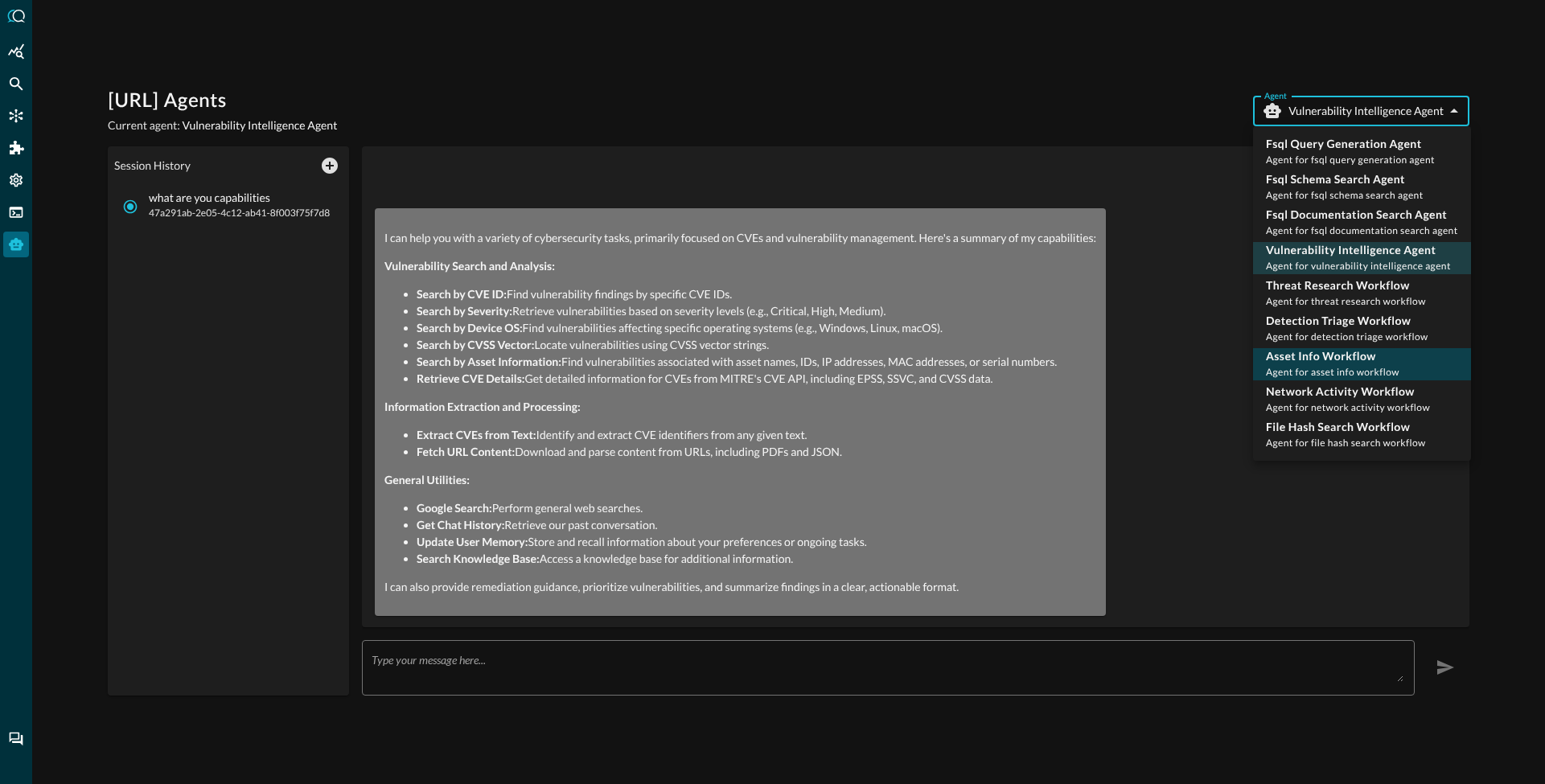
click at [1340, 366] on span "Agent for asset info workflow" at bounding box center [1332, 372] width 134 height 12
type input "asset_info_workflow"
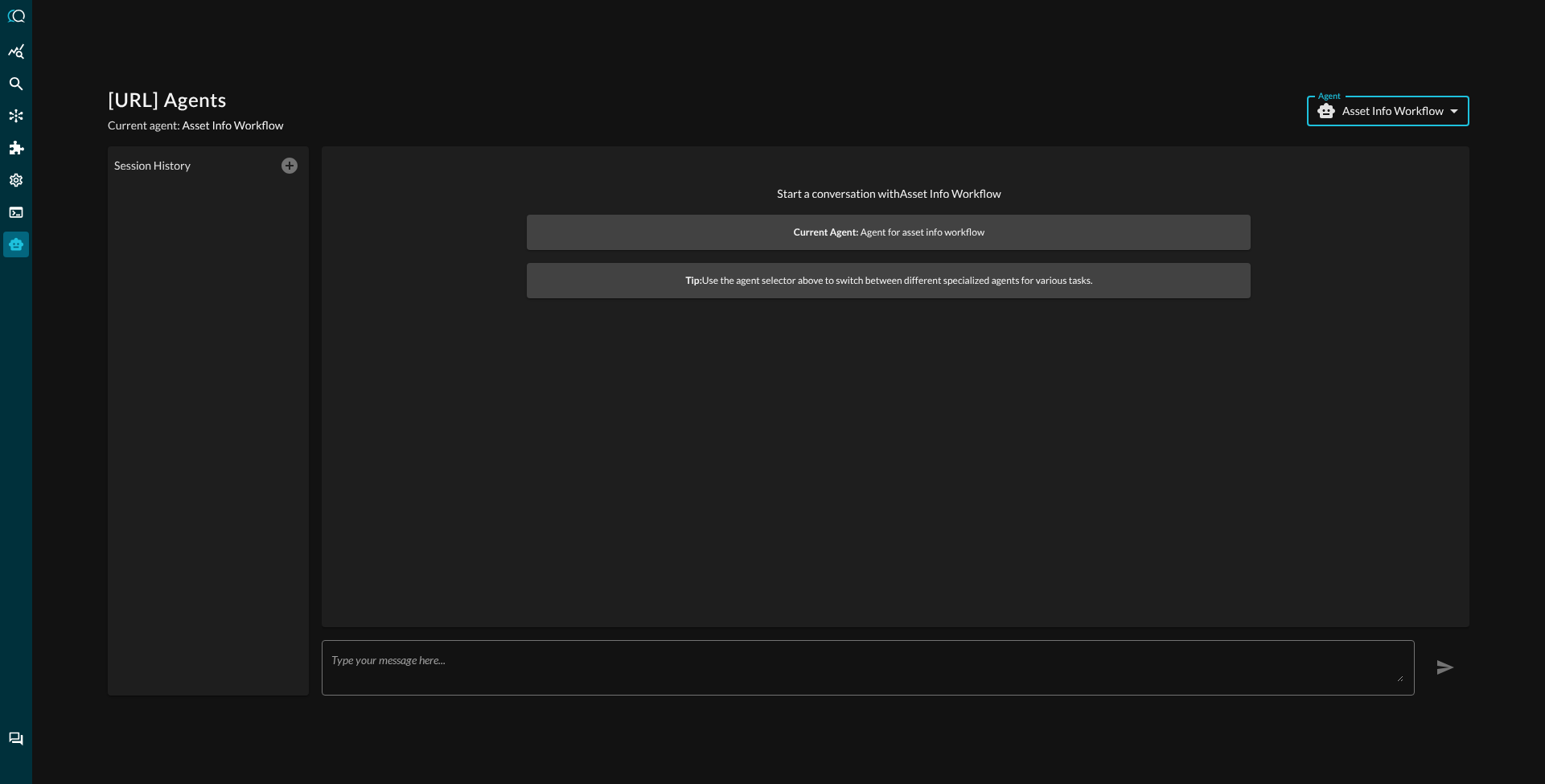
click at [494, 654] on textarea at bounding box center [868, 668] width 1072 height 29
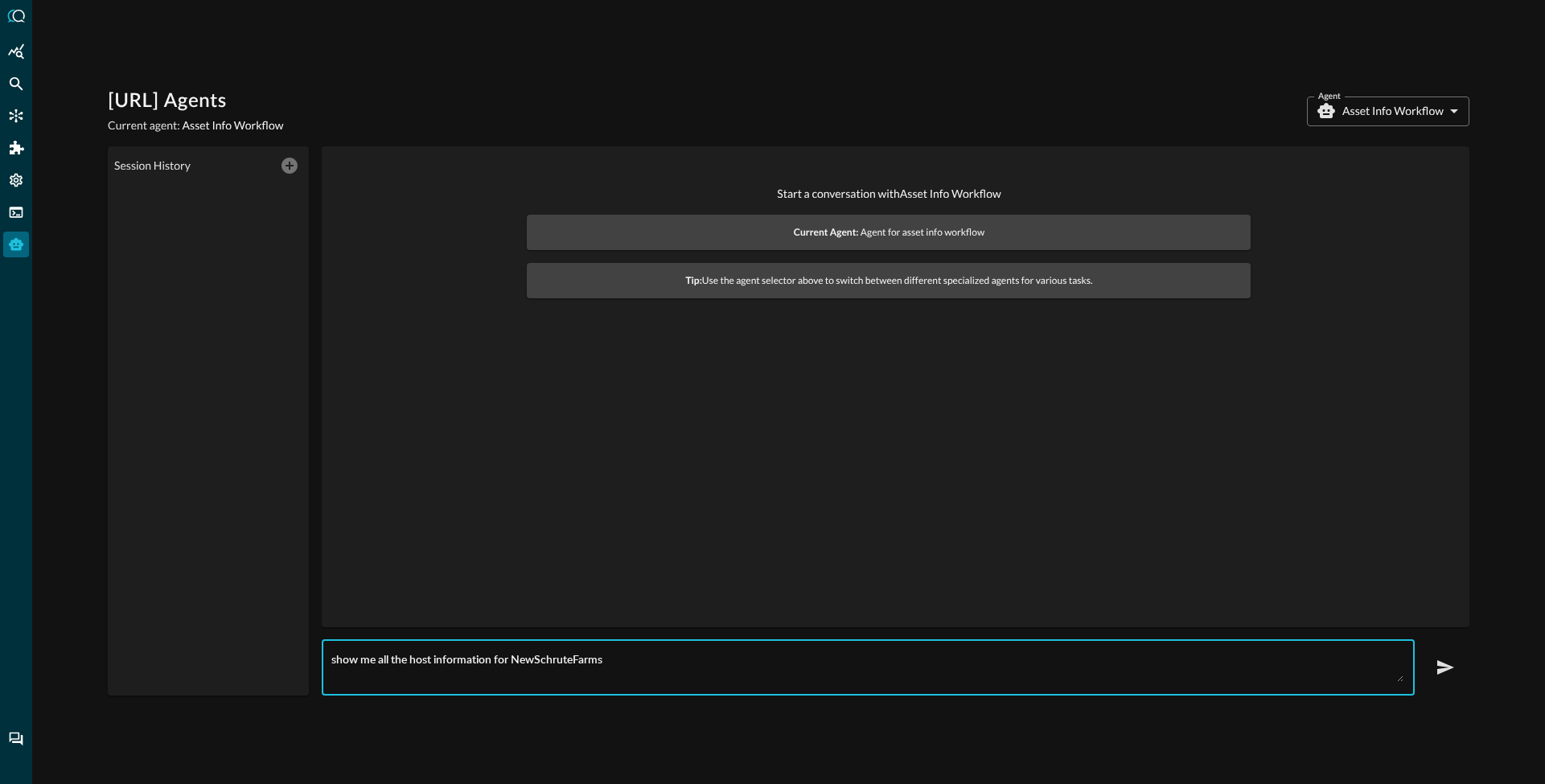
type textarea "show me all the host information for NewSchruteFarms"
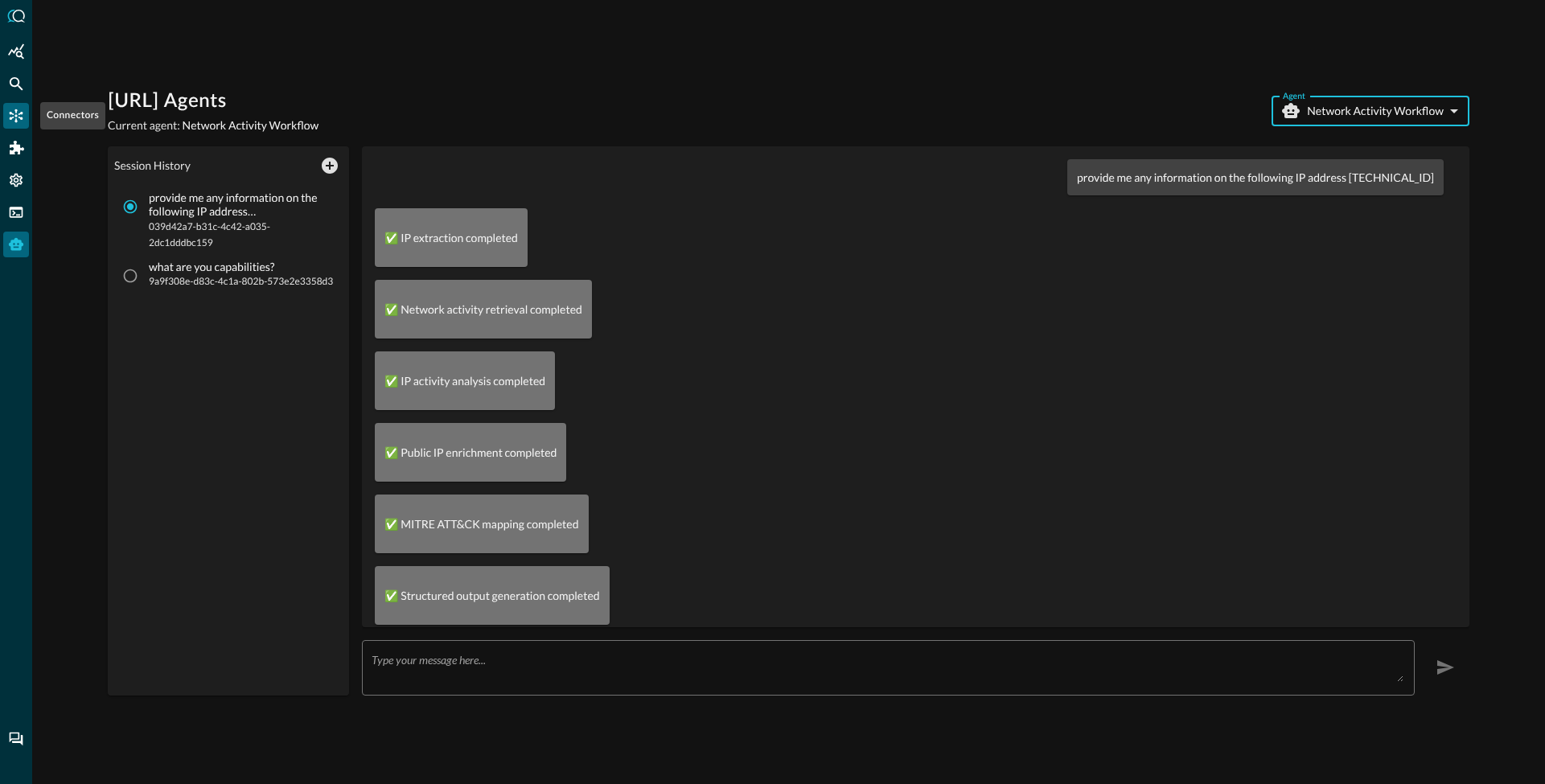
click at [15, 119] on icon "Connectors" at bounding box center [16, 116] width 13 height 13
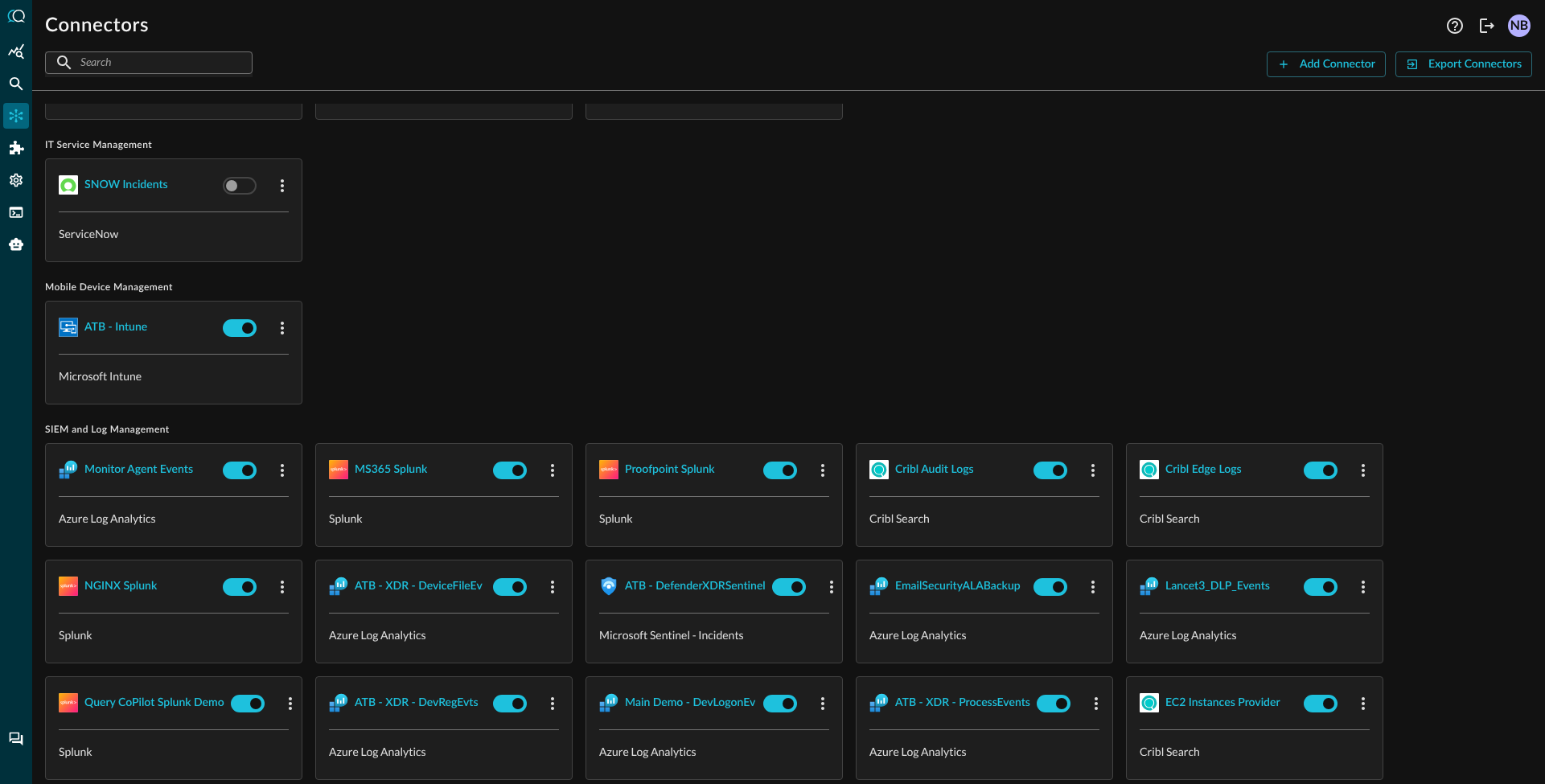
scroll to position [1137, 0]
click at [155, 704] on div "Query CoPilot Splunk Demo" at bounding box center [155, 702] width 140 height 20
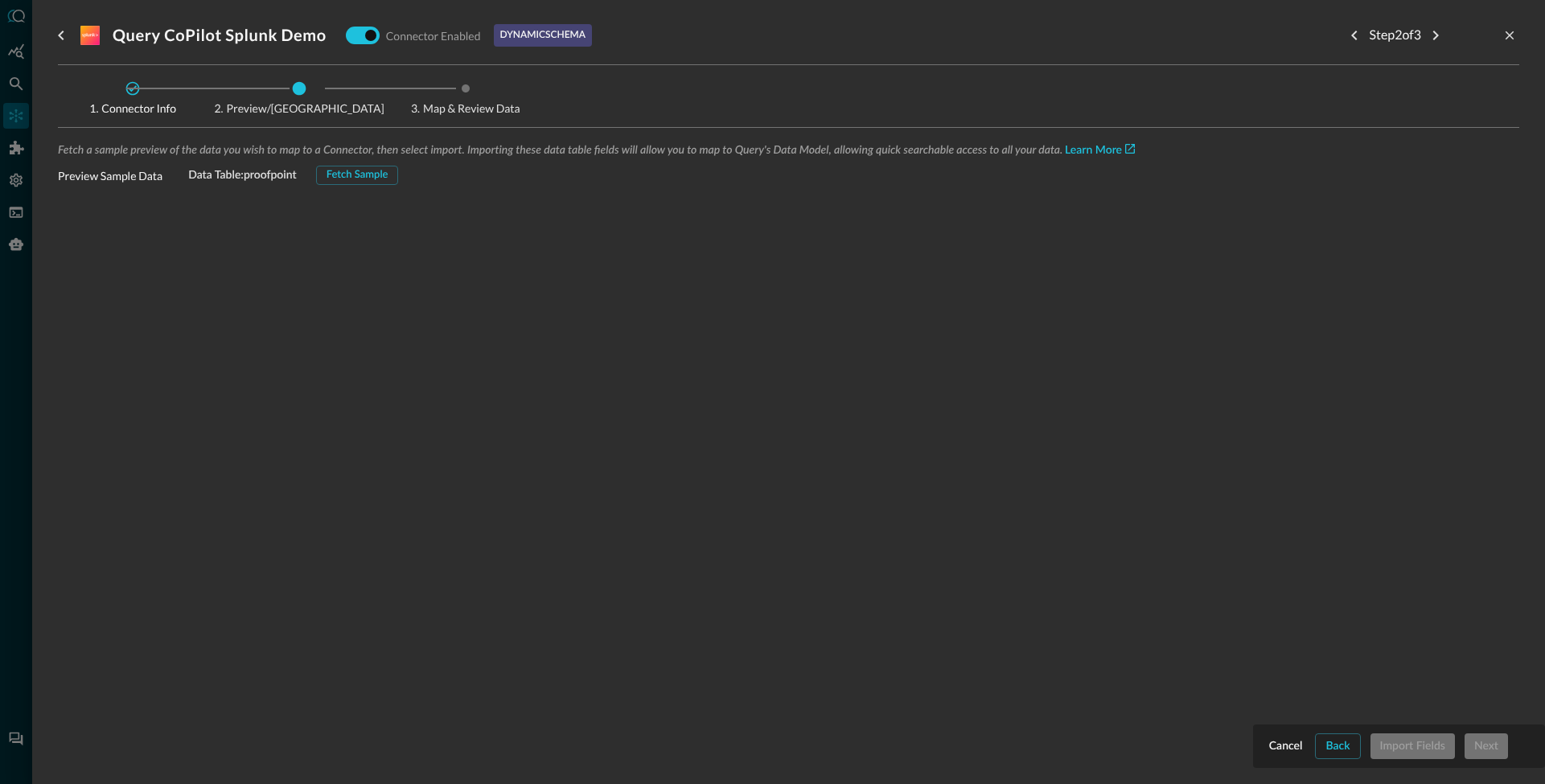
click at [364, 169] on div "Fetch Sample" at bounding box center [357, 175] width 61 height 18
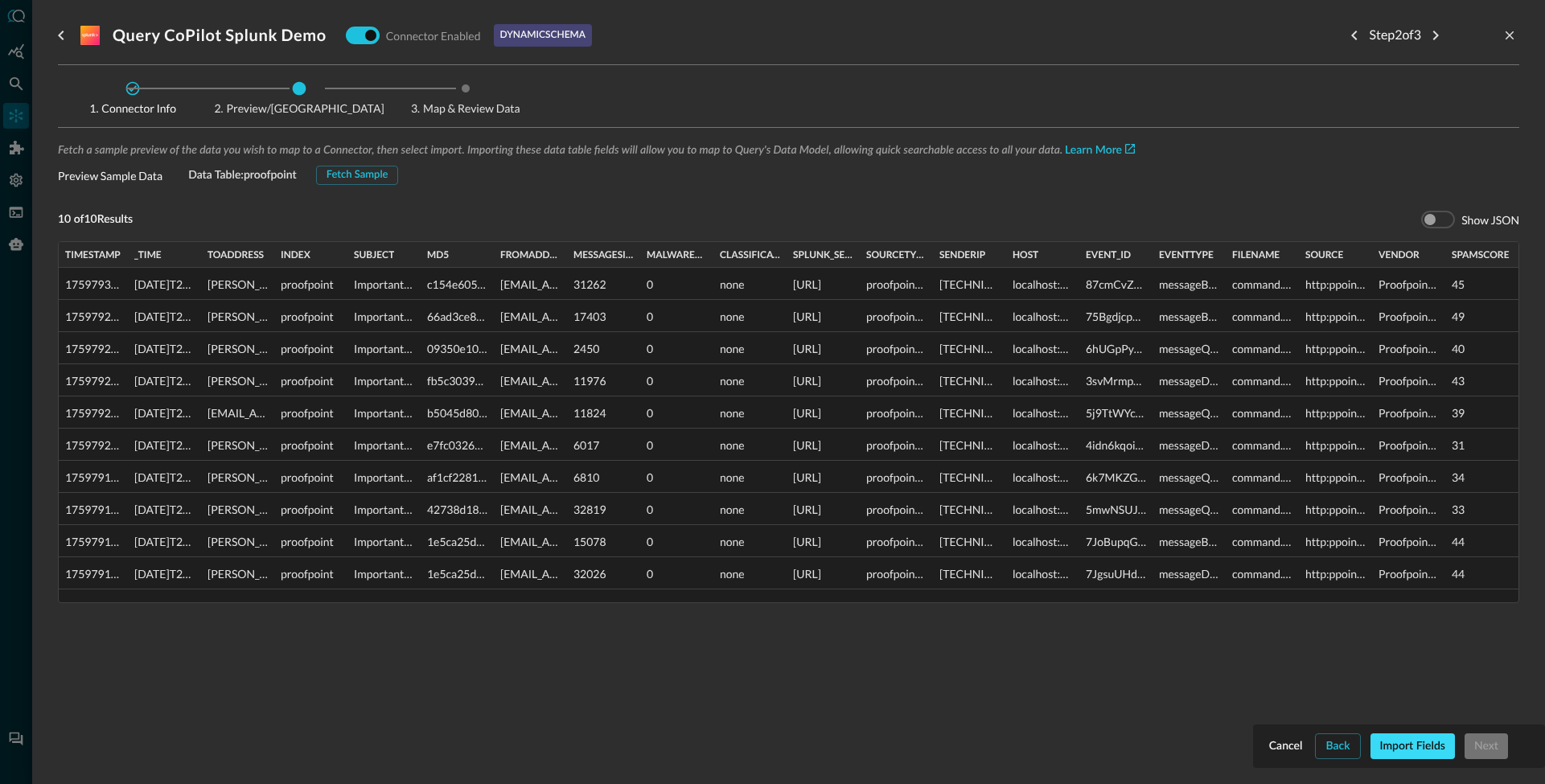
click at [1410, 739] on div "Import Fields" at bounding box center [1412, 747] width 65 height 20
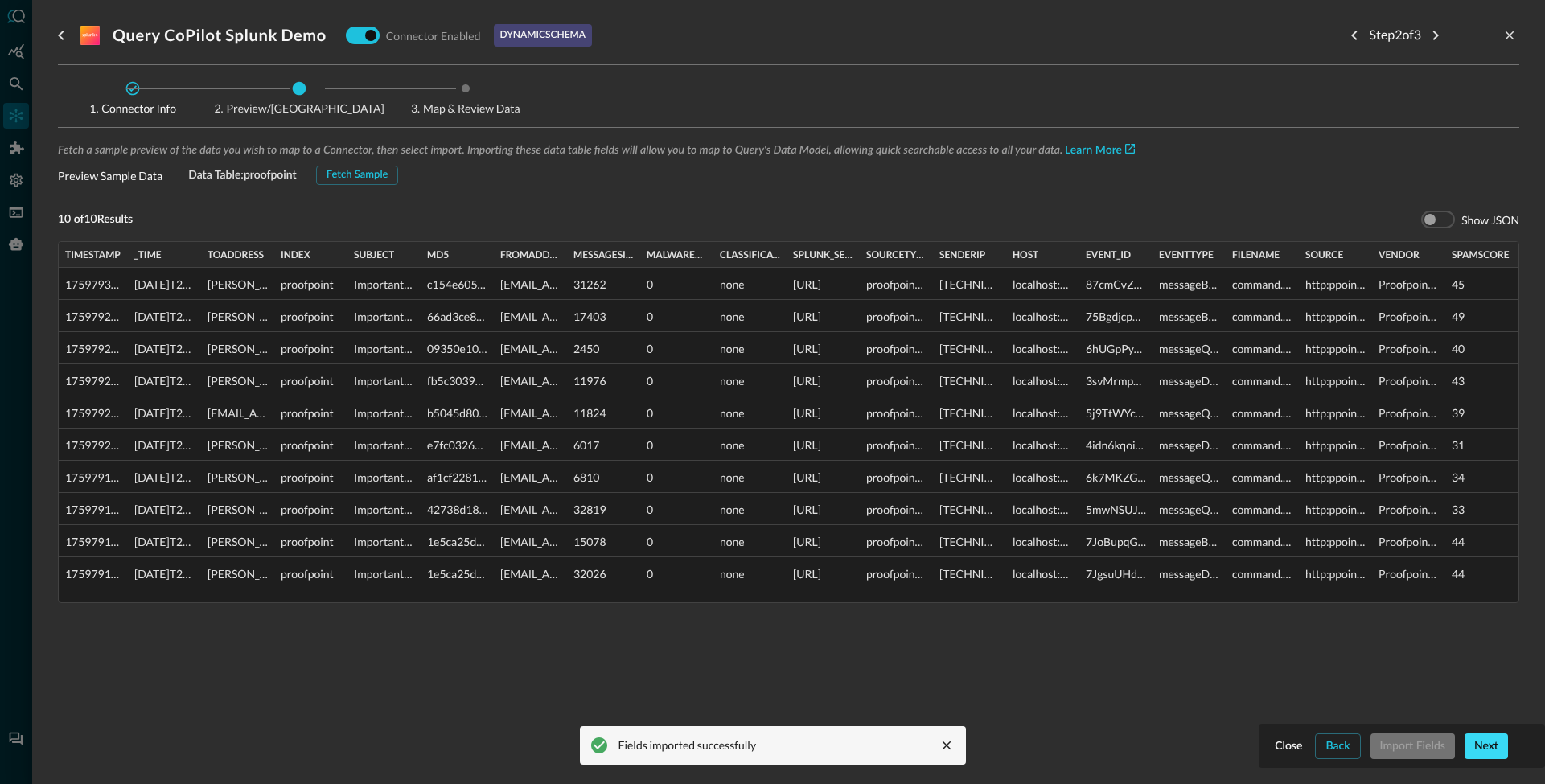
click at [1494, 742] on div "Next" at bounding box center [1485, 747] width 24 height 20
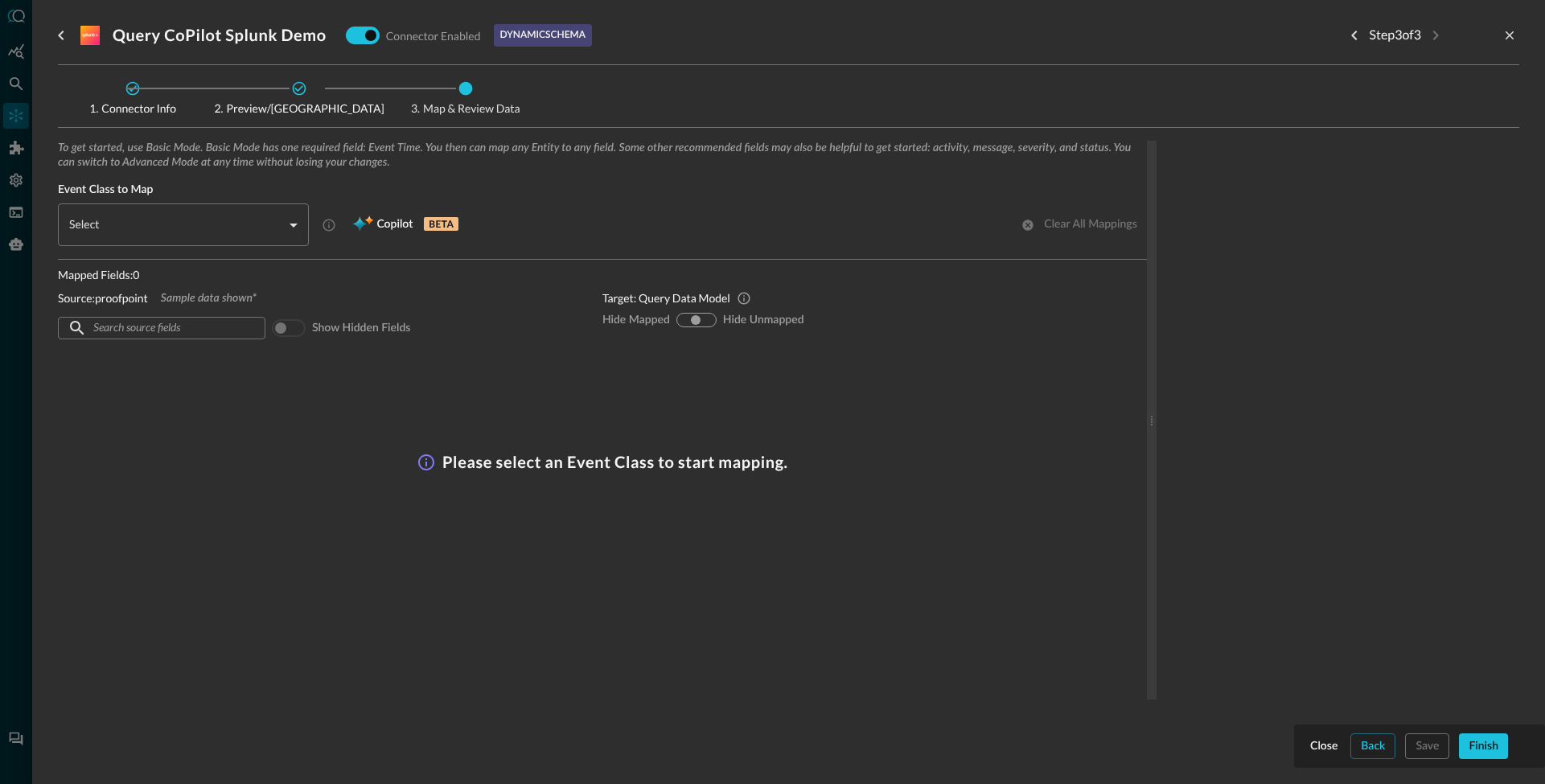
click at [268, 219] on body "Connectors Help Logout NB ​ ​ Add Connector Export Connectors Cloud Infrastruct…" at bounding box center [772, 392] width 1545 height 784
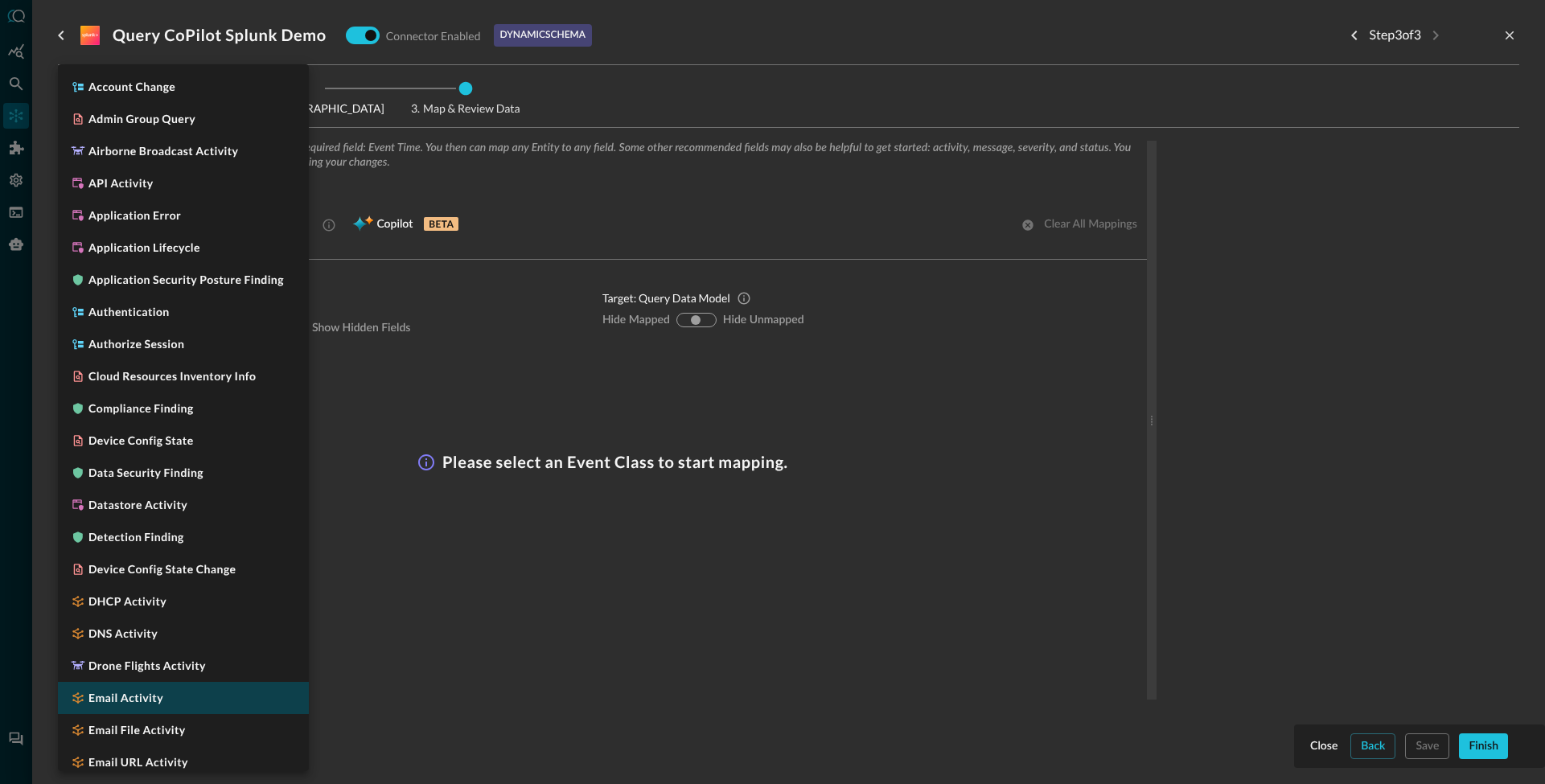
click at [186, 700] on li "Email Activity" at bounding box center [183, 698] width 251 height 32
type input "CLASS_EMAIL_ACTIVITY"
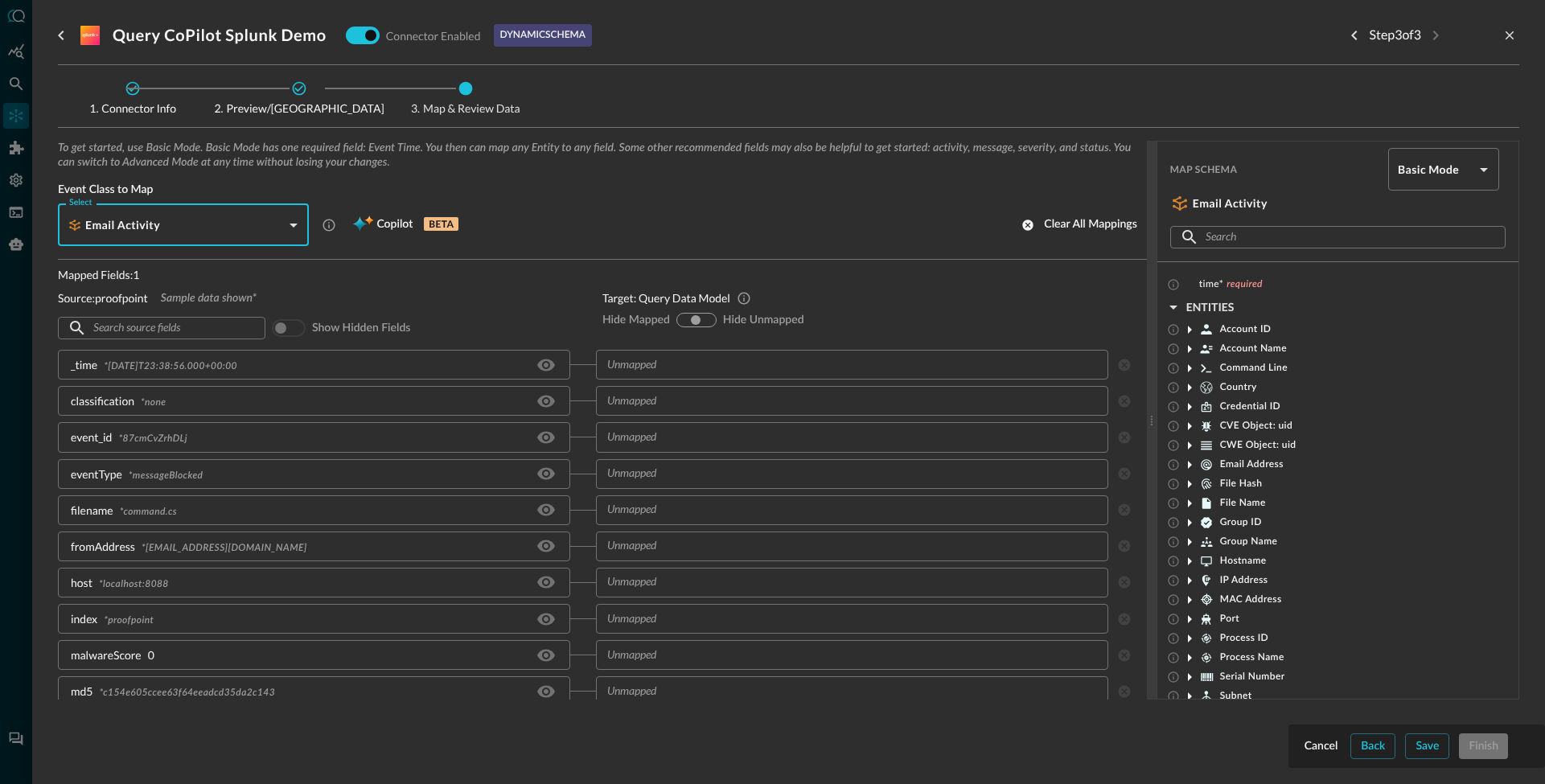
click at [1206, 462] on icon at bounding box center [1207, 465] width 12 height 12
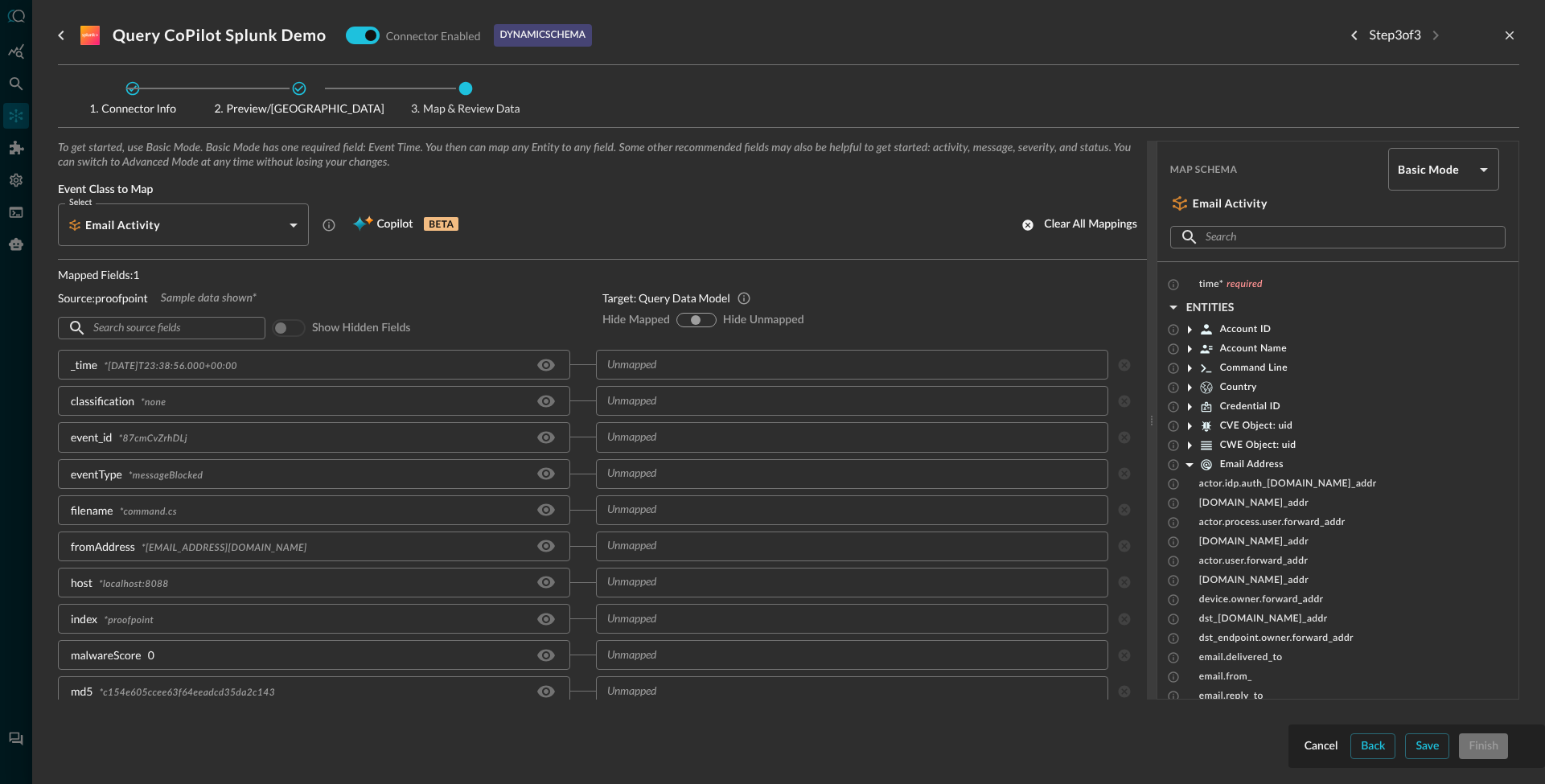
click at [1426, 172] on body "Connectors Help Logout NB ​ ​ Add Connector Export Connectors Cloud Infrastruct…" at bounding box center [772, 392] width 1545 height 784
click at [1408, 208] on li "Advanced Mode" at bounding box center [1431, 212] width 110 height 32
type input "advanced"
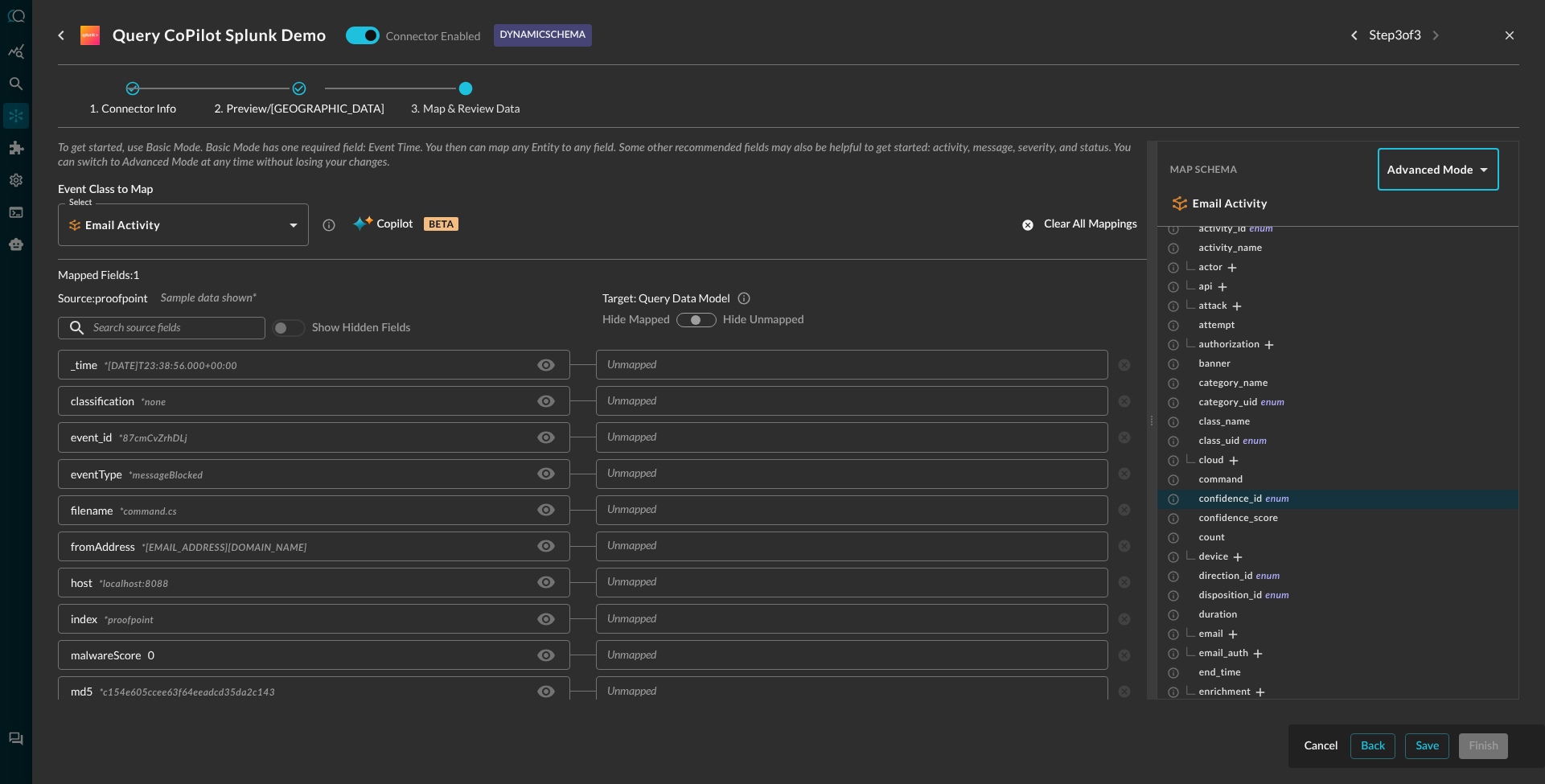
scroll to position [42, 0]
click at [1231, 456] on icon "Expand" at bounding box center [1233, 457] width 14 height 14
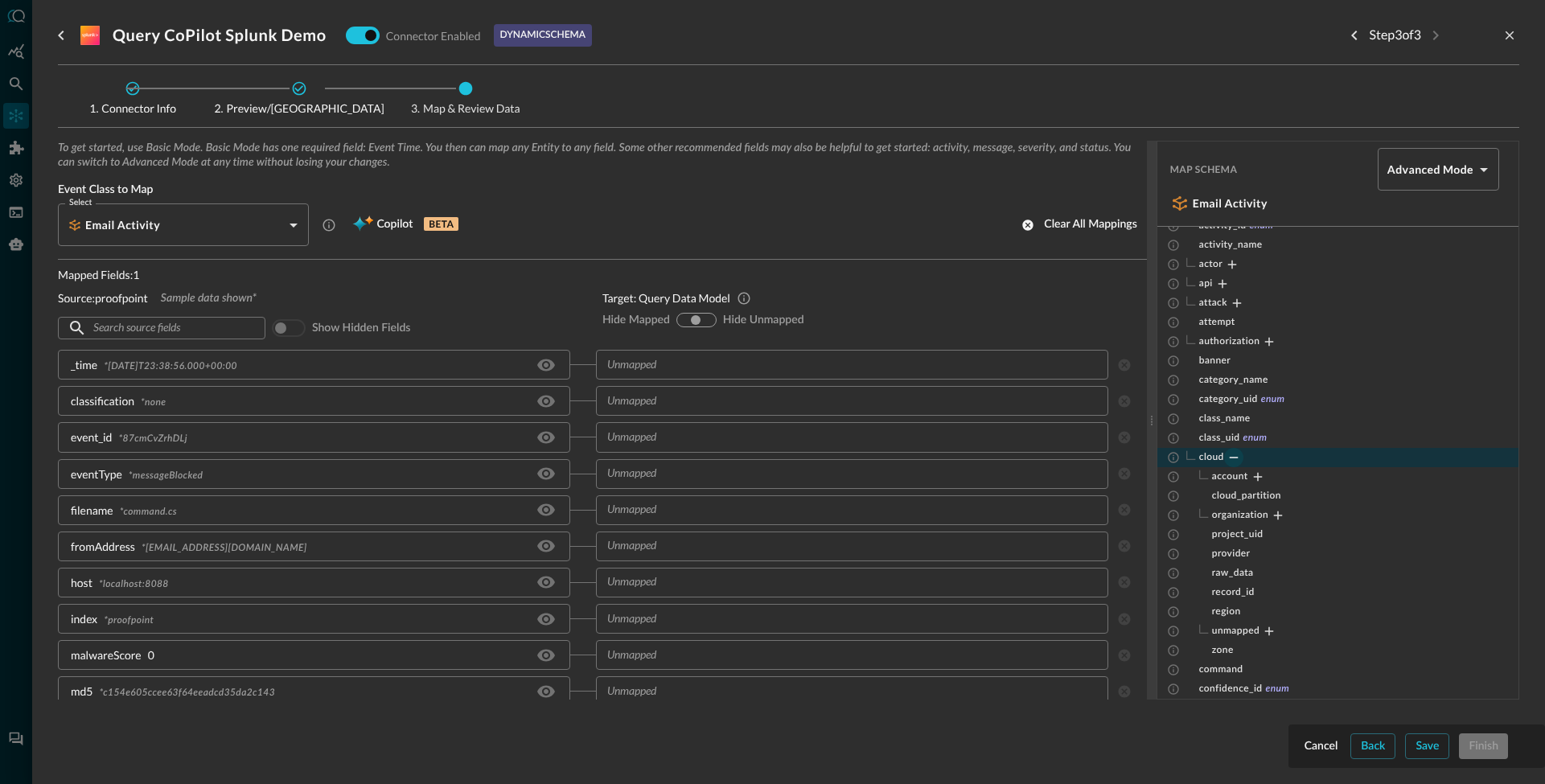
click at [1231, 456] on icon "Collapse" at bounding box center [1233, 457] width 14 height 14
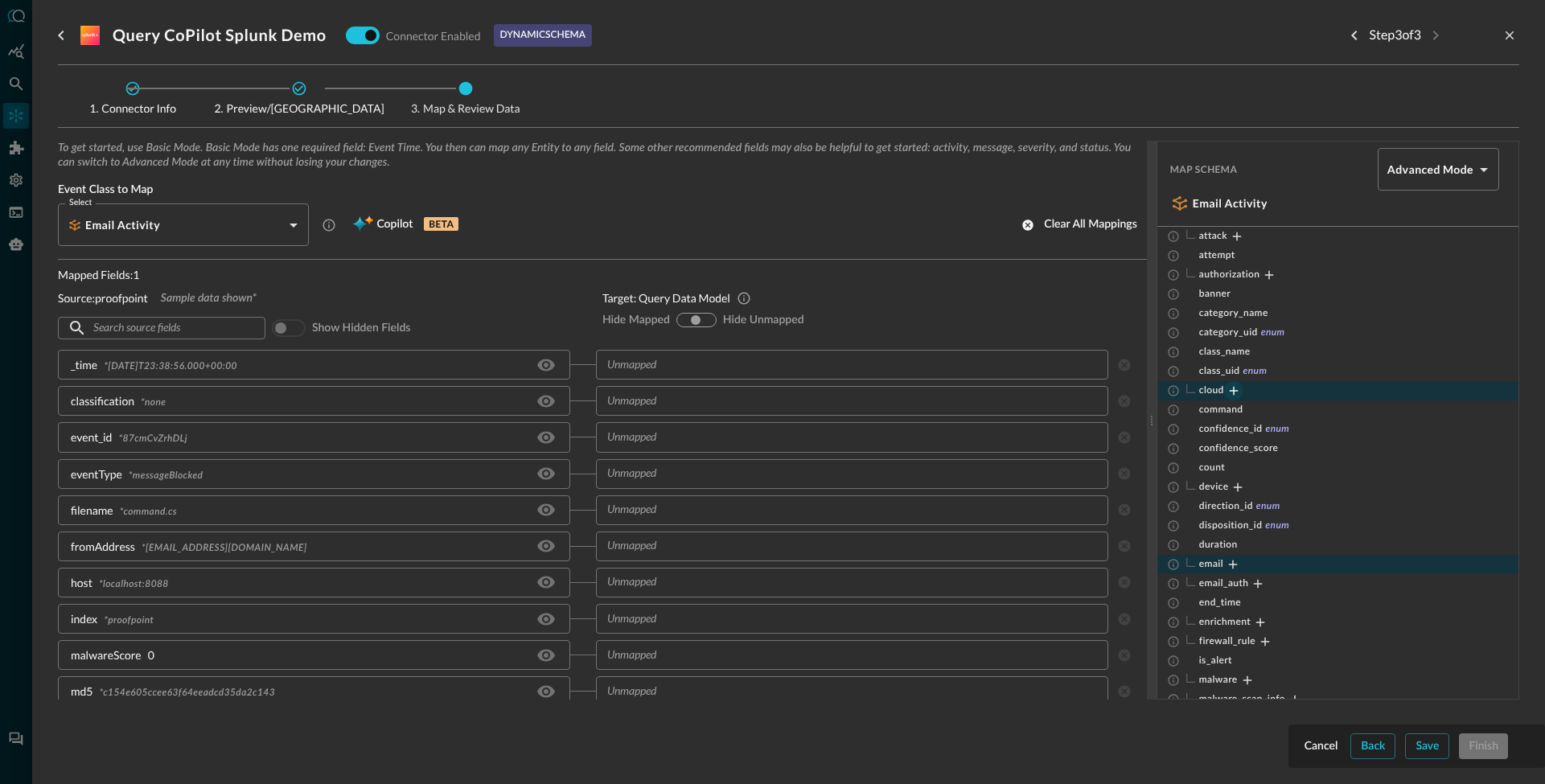
scroll to position [118, 0]
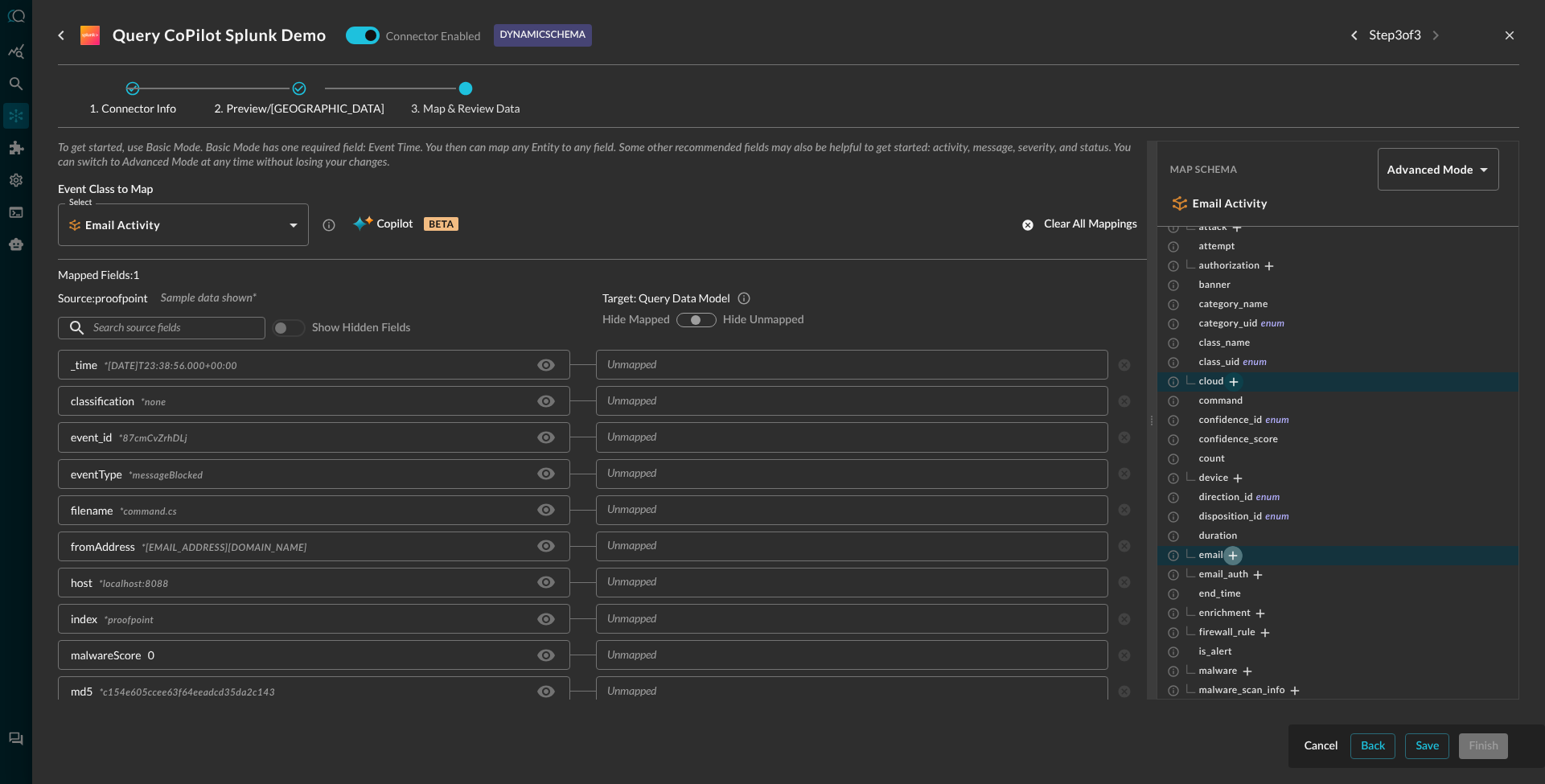
click at [1232, 552] on icon "Expand" at bounding box center [1232, 555] width 14 height 14
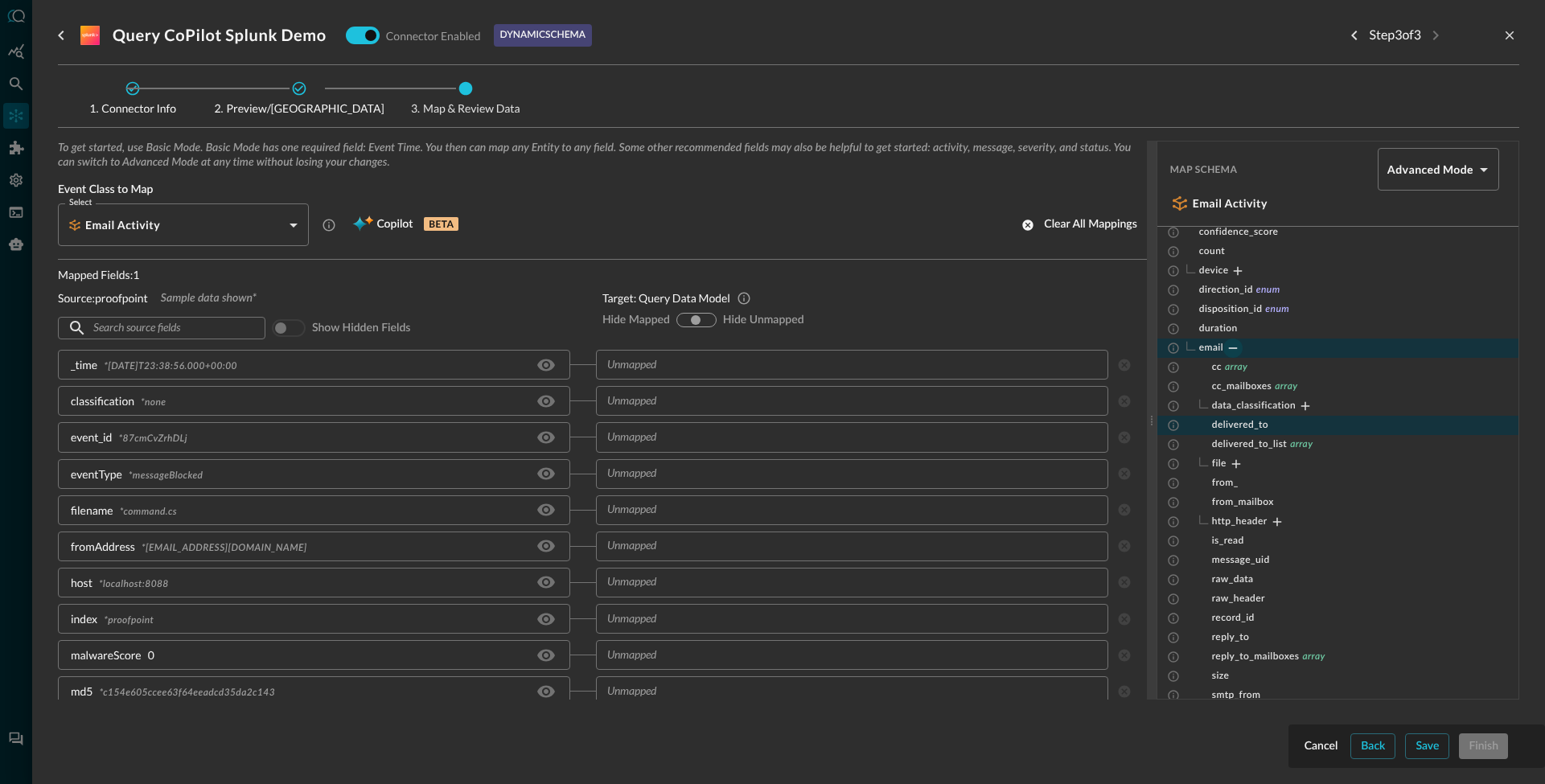
scroll to position [331, 0]
click at [1255, 427] on div "delivered_to" at bounding box center [1337, 421] width 361 height 19
click at [1255, 427] on span "delivered_to" at bounding box center [1239, 420] width 57 height 12
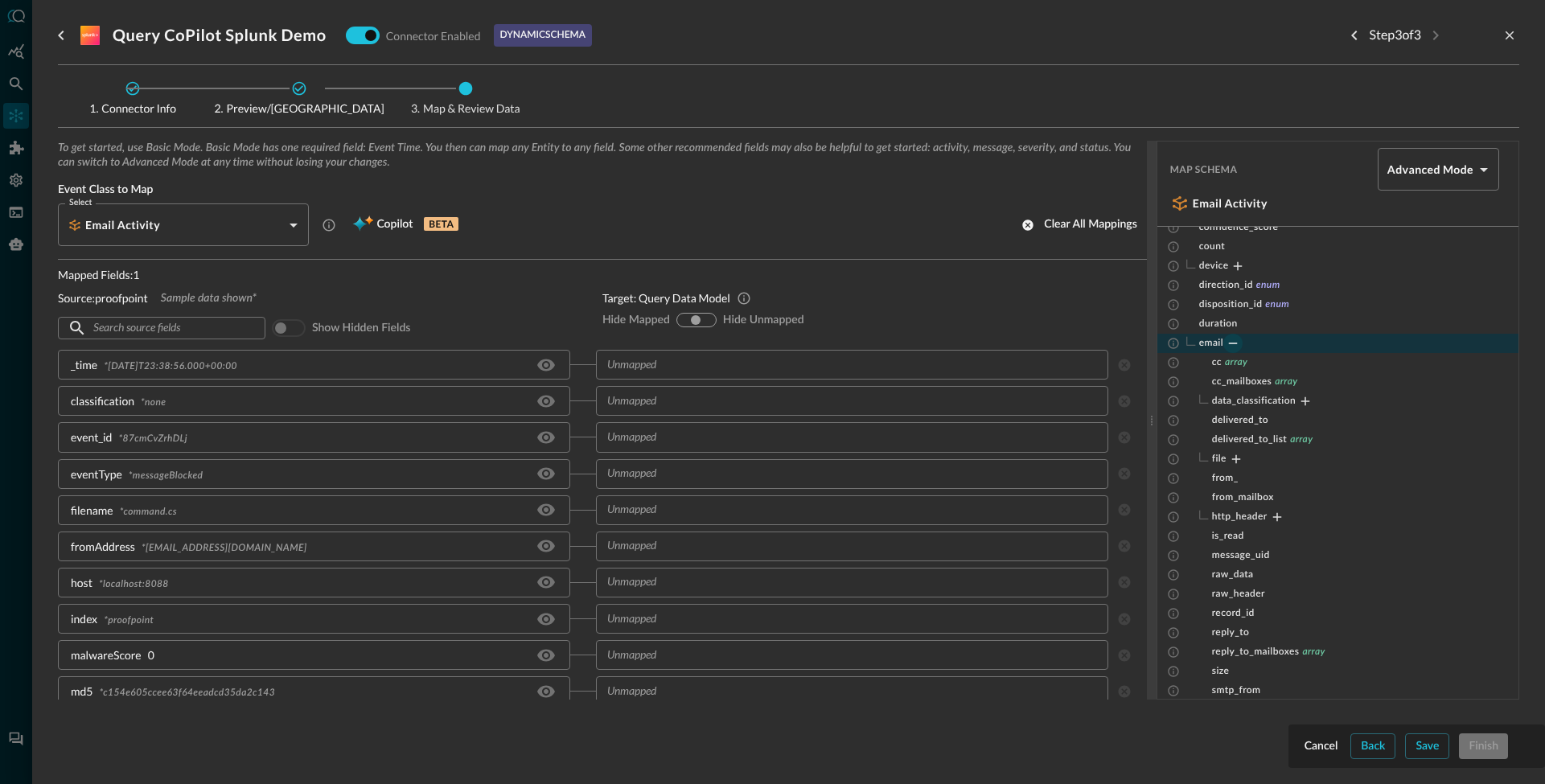
click at [627, 540] on input "text" at bounding box center [850, 546] width 501 height 20
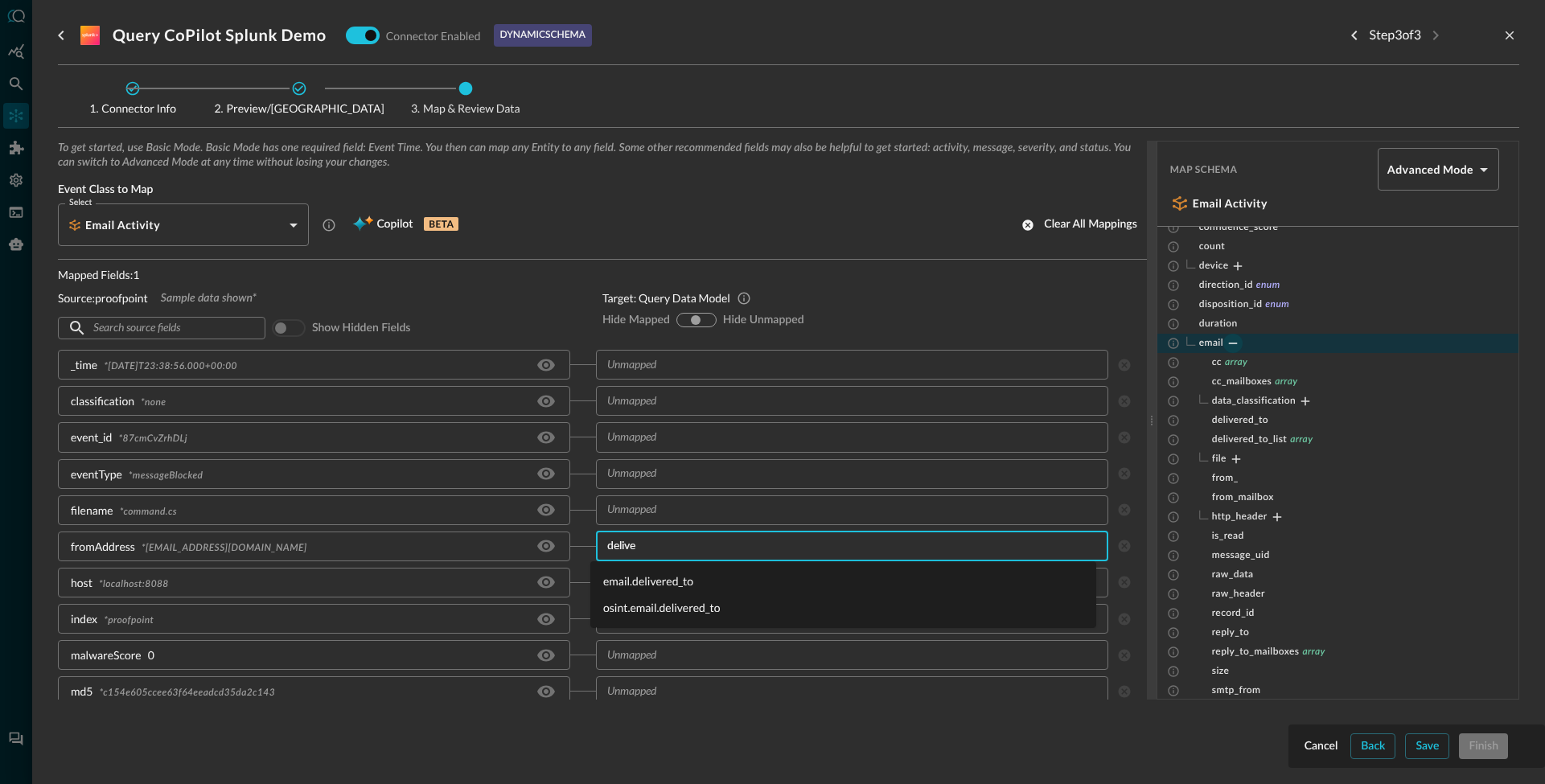
type input "deliver"
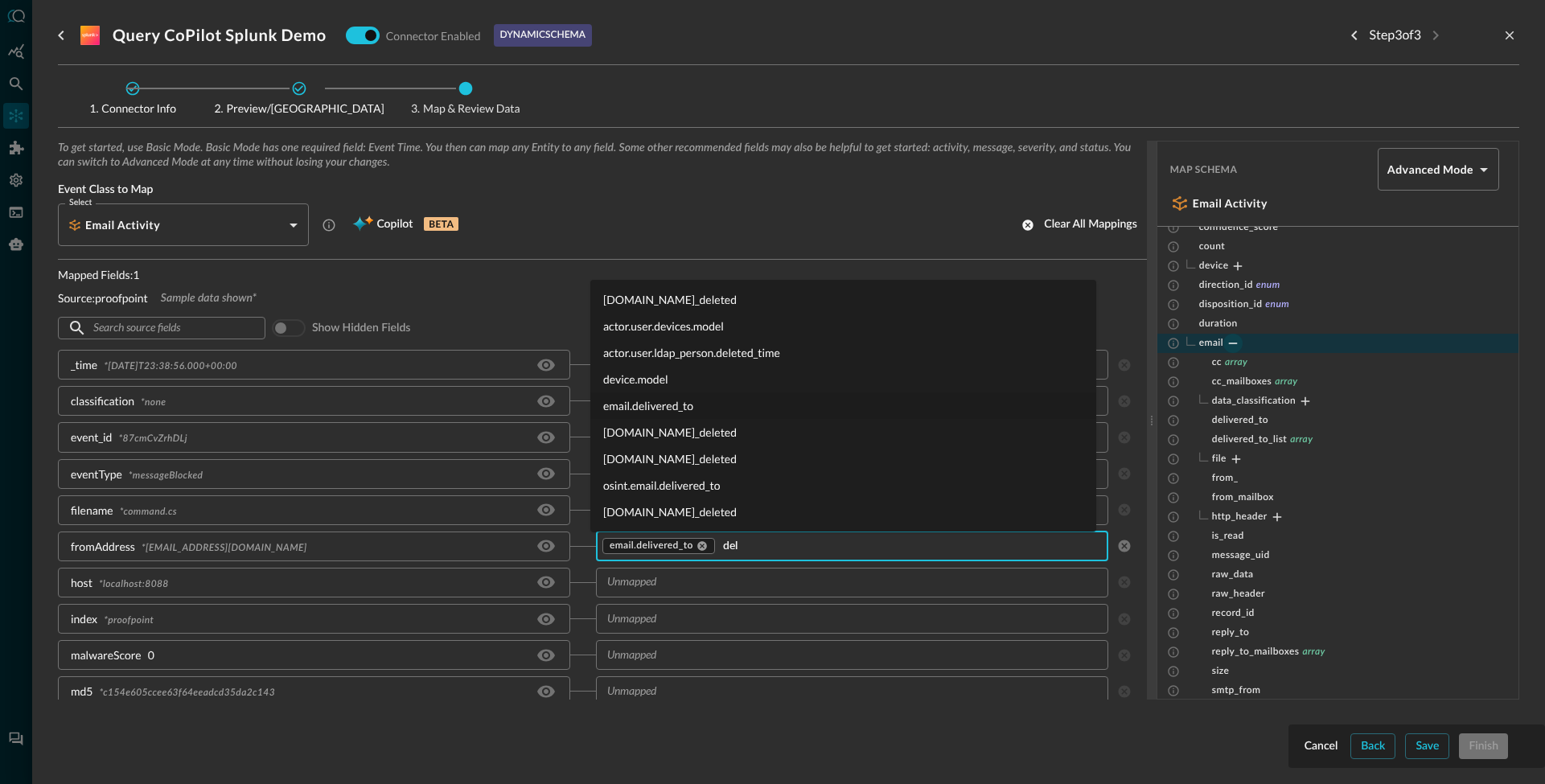
scroll to position [0, 0]
type input "deli"
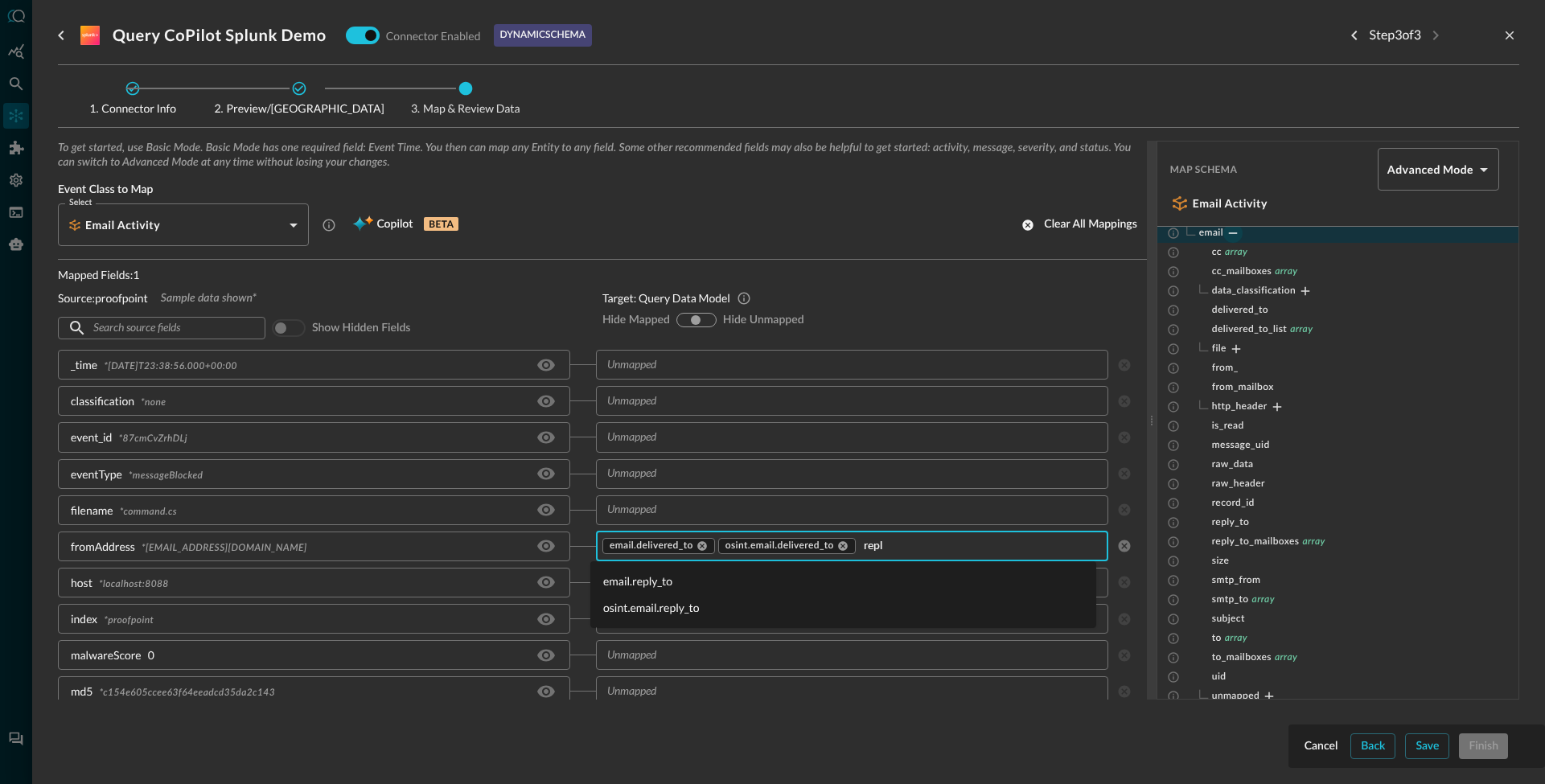
type input "reply"
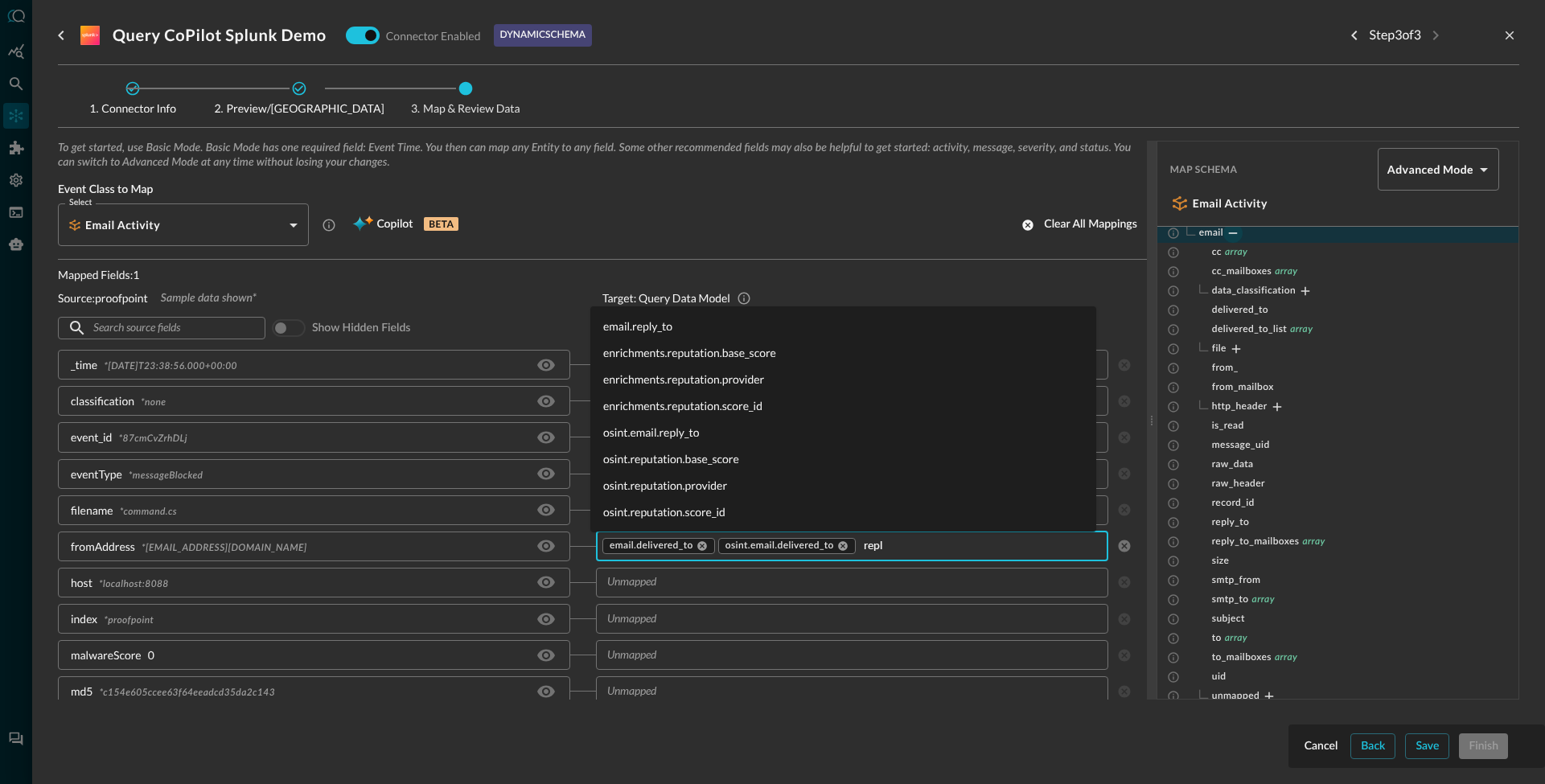
type input "reply"
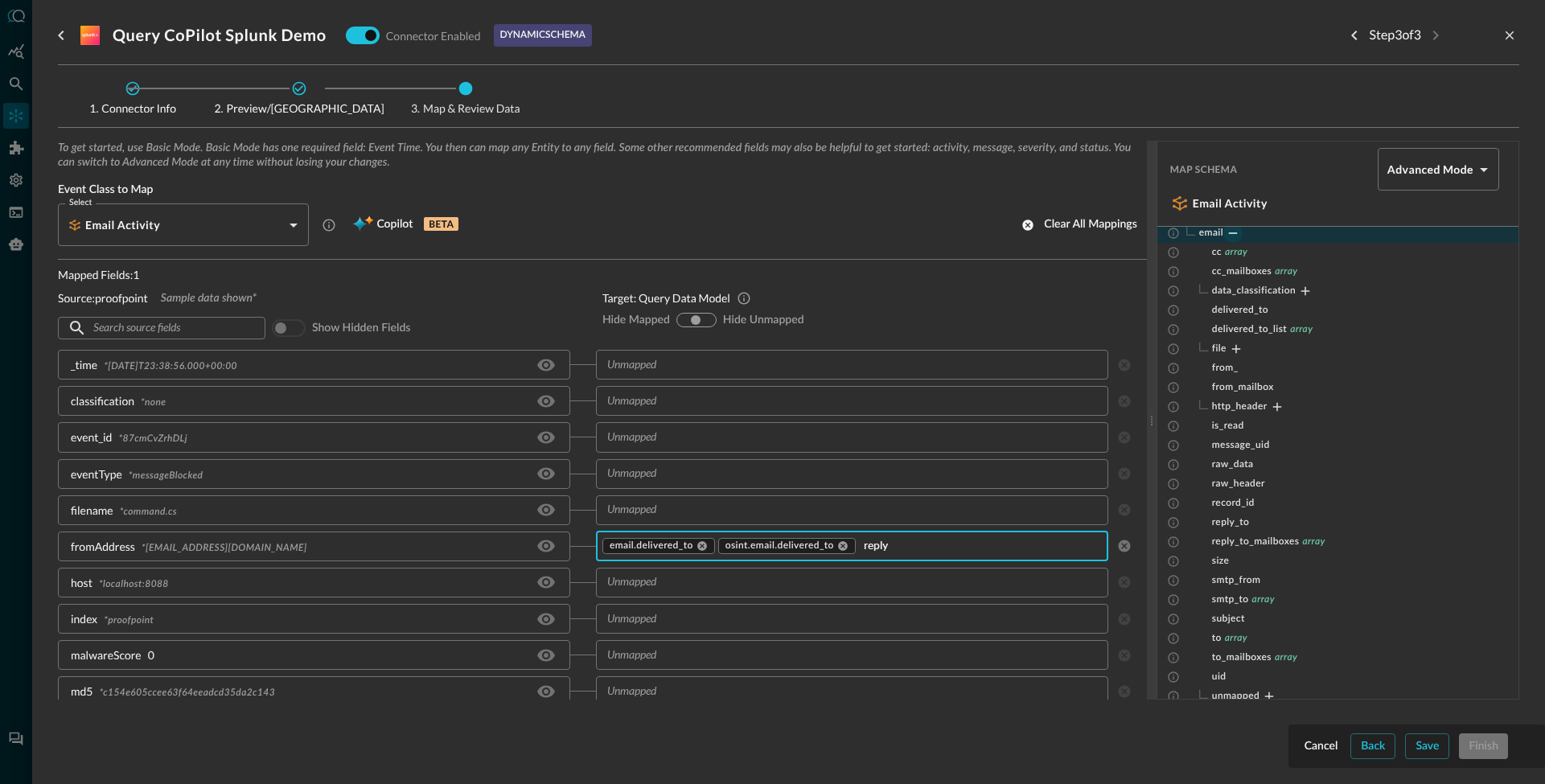
type input "repl"
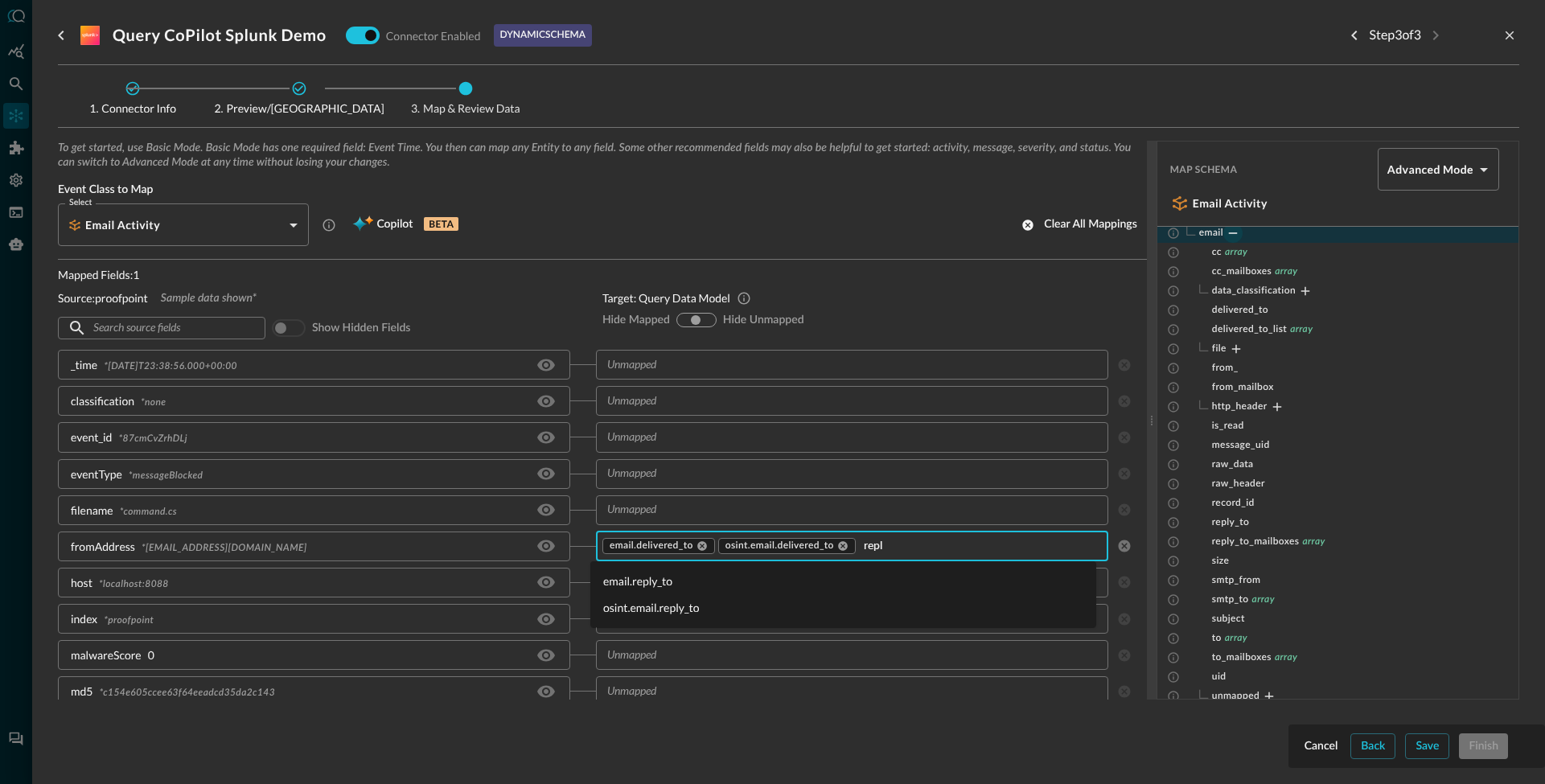
drag, startPoint x: 767, startPoint y: 575, endPoint x: 755, endPoint y: 577, distance: 12.2
click at [759, 576] on li "email.reply_to" at bounding box center [843, 581] width 505 height 27
type input "reply"
click at [699, 609] on li "osint.email.reply_to" at bounding box center [843, 607] width 505 height 27
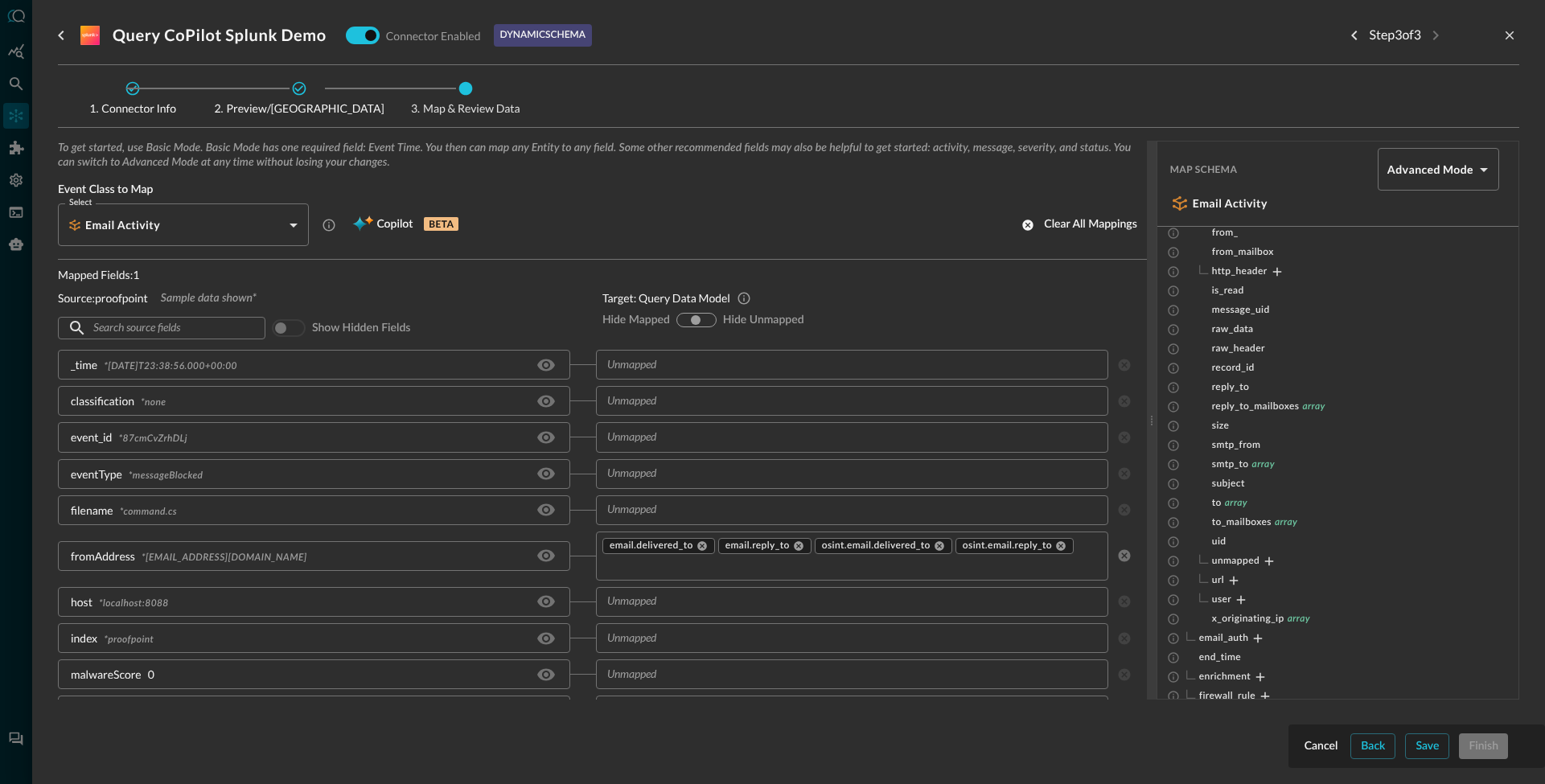
scroll to position [573, 0]
click at [695, 575] on input "text" at bounding box center [850, 565] width 501 height 20
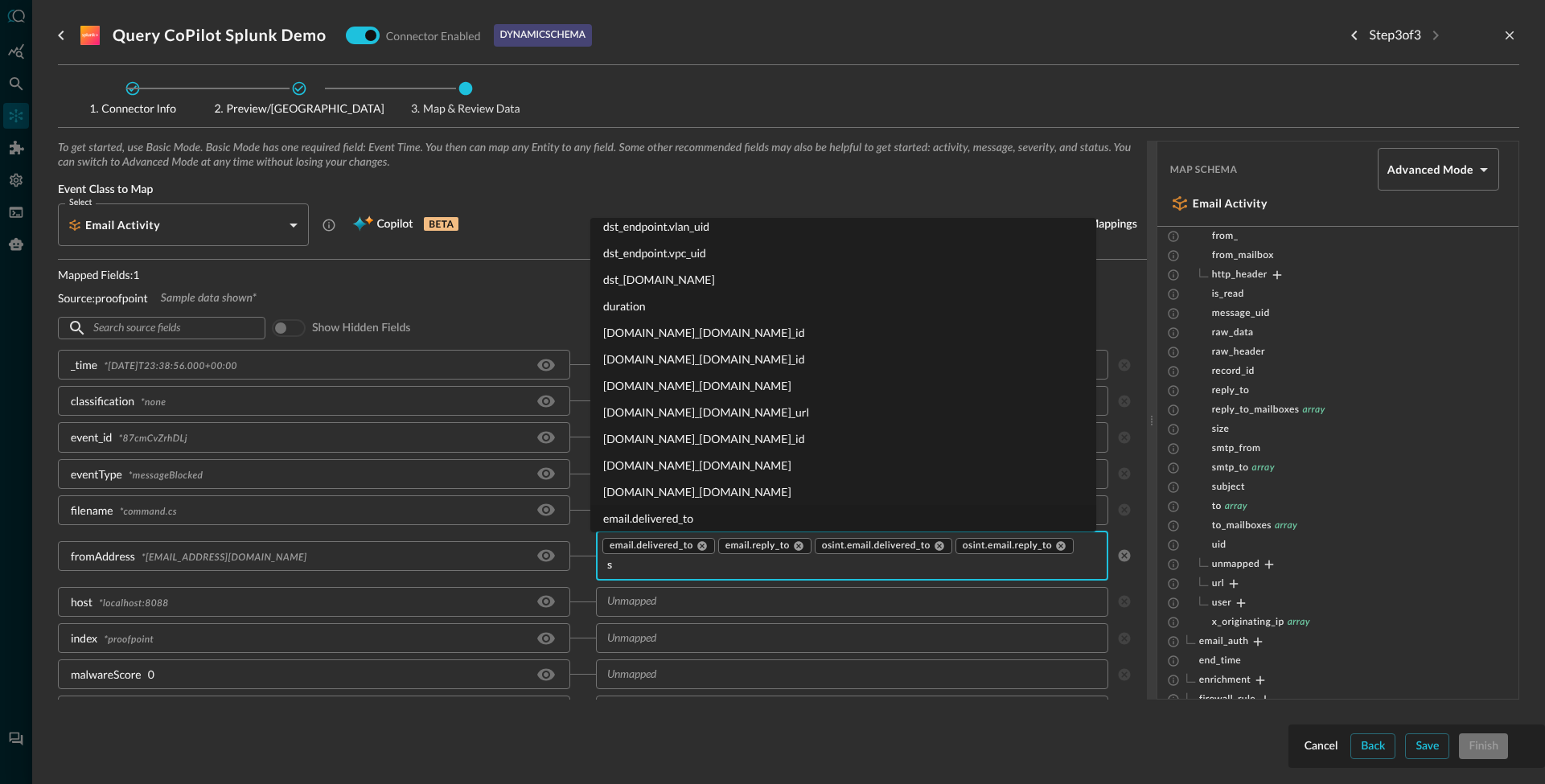
scroll to position [0, 0]
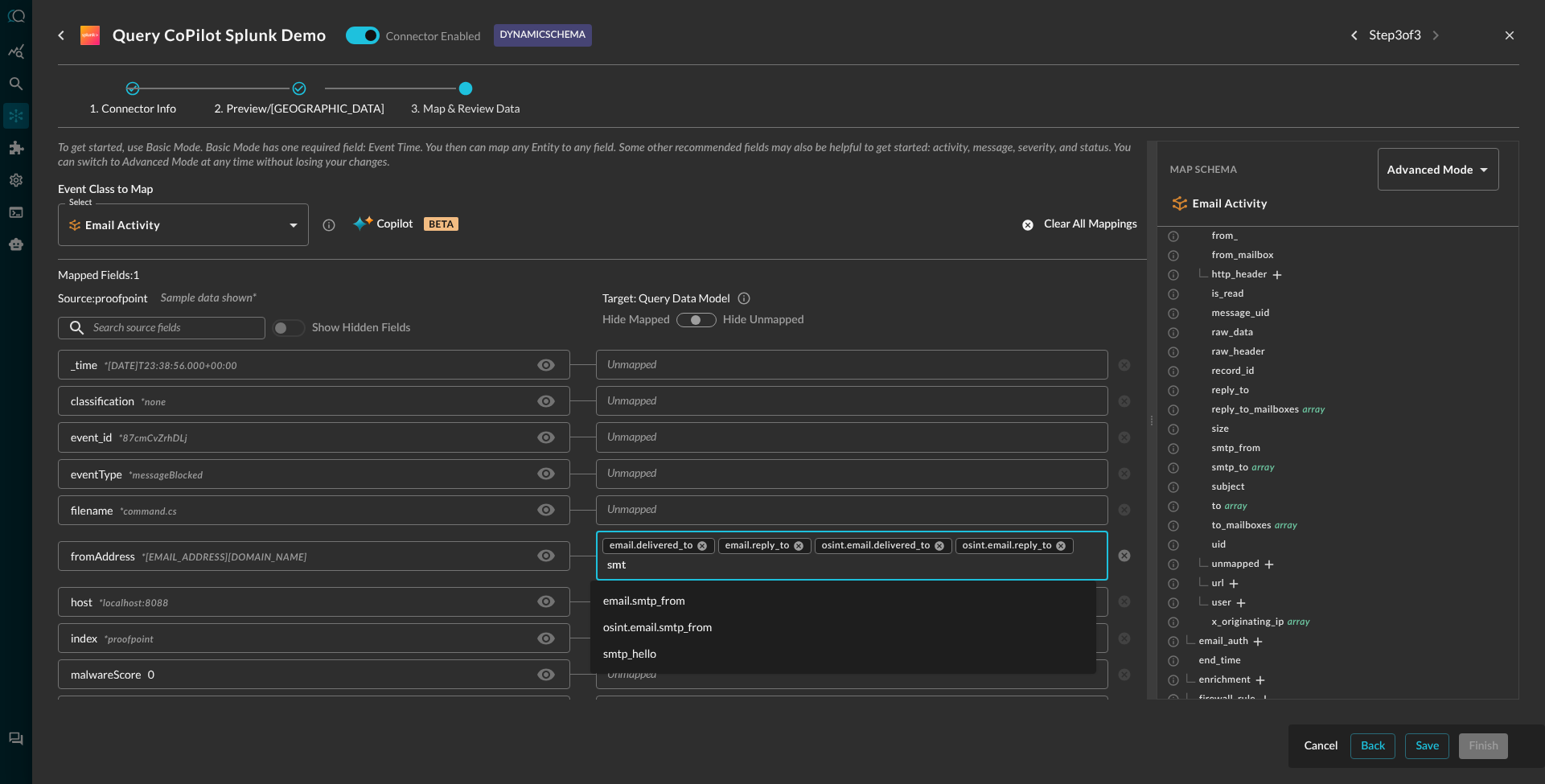
type input "smtp"
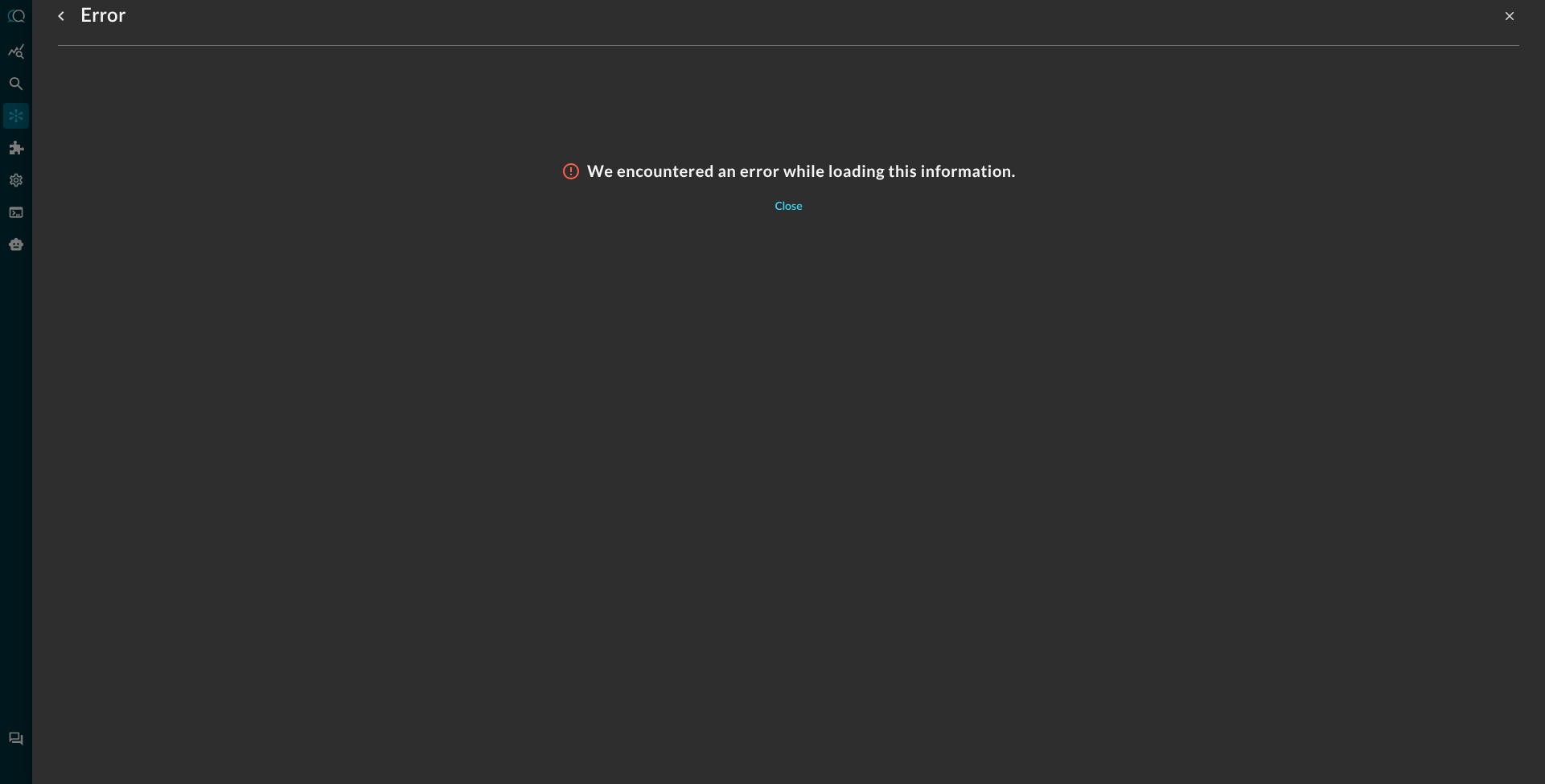
click at [790, 200] on div "Close" at bounding box center [788, 207] width 27 height 20
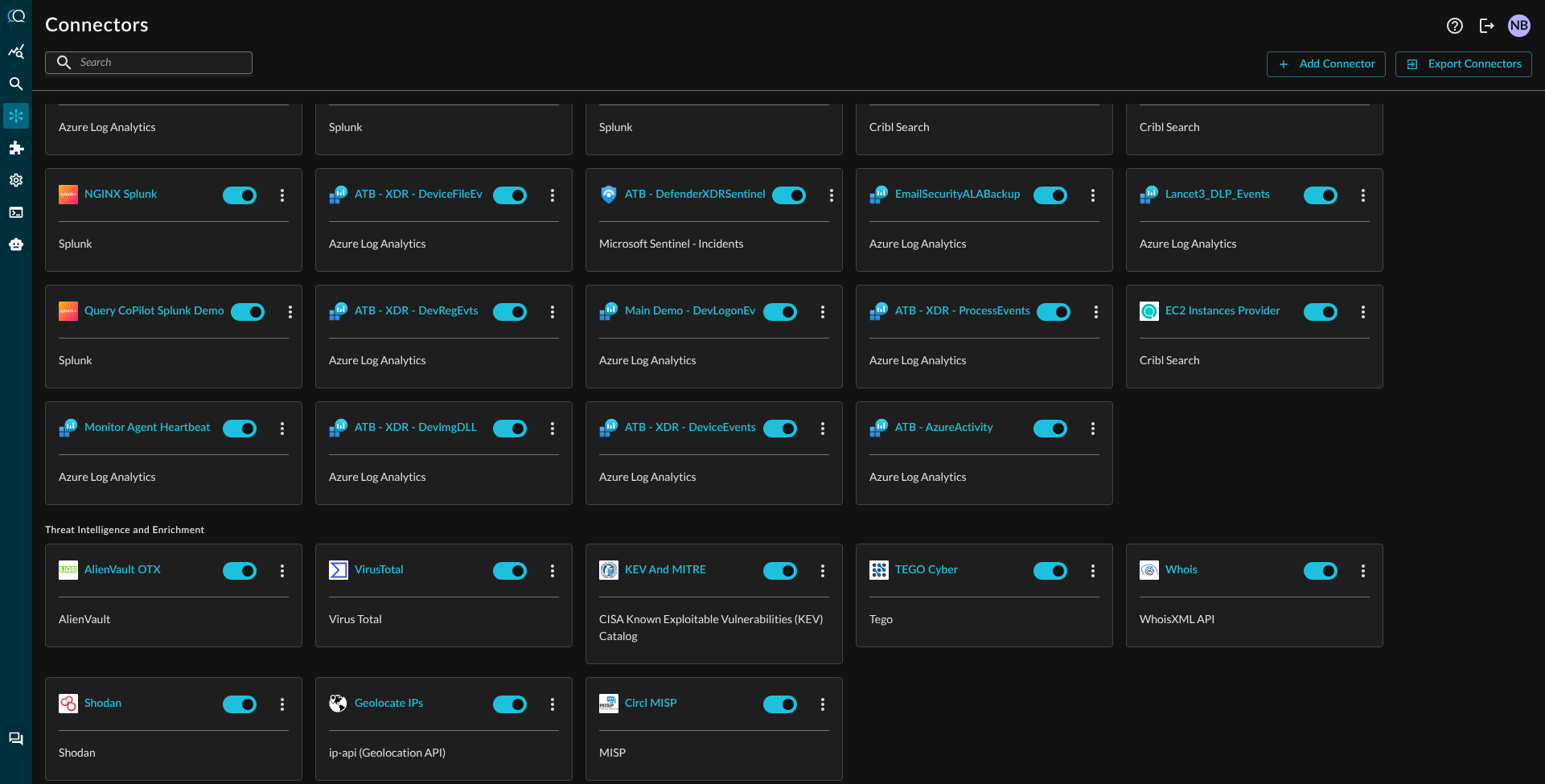
scroll to position [1522, 0]
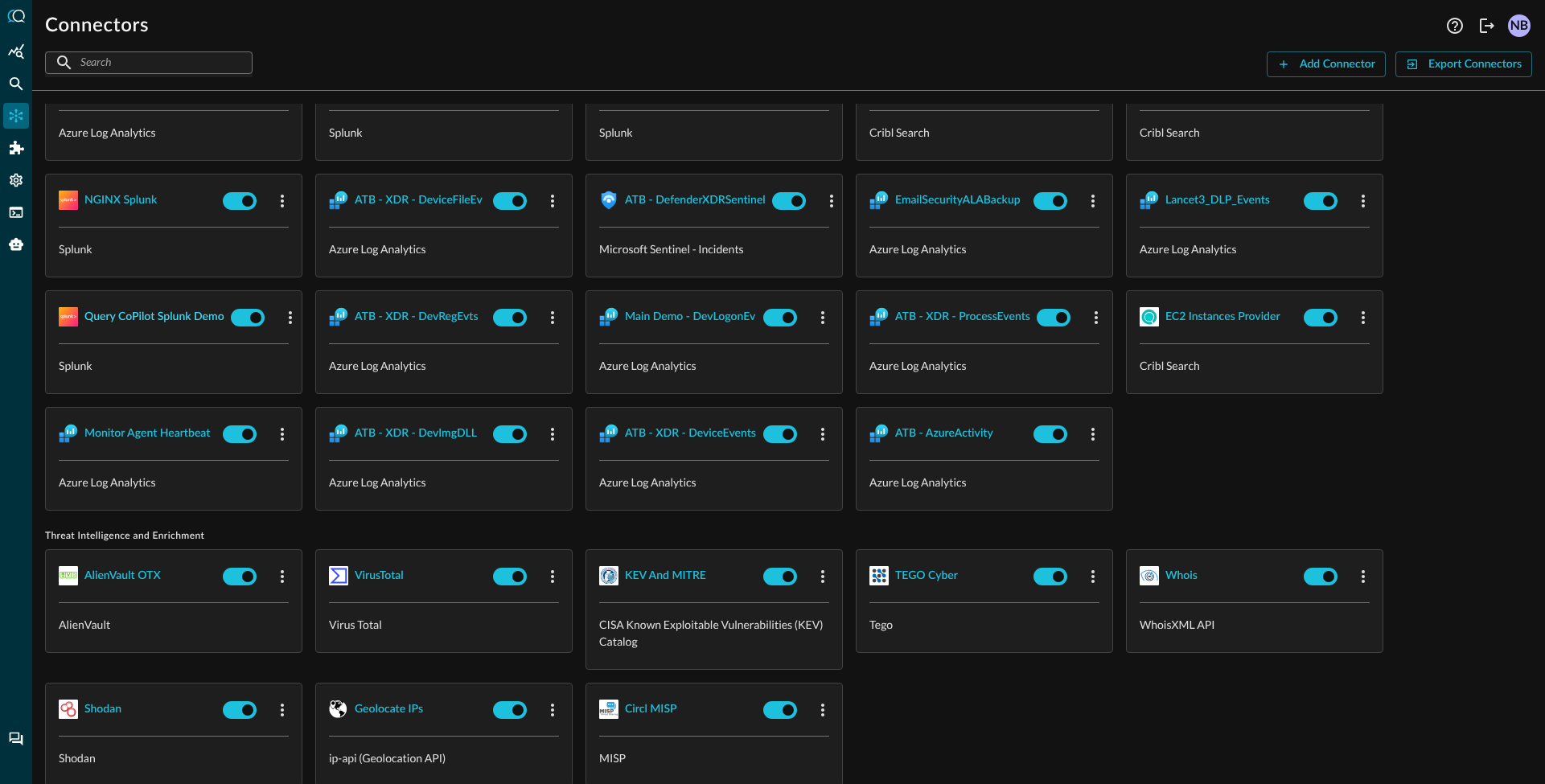
click at [145, 319] on div "Query CoPilot Splunk Demo" at bounding box center [155, 317] width 140 height 20
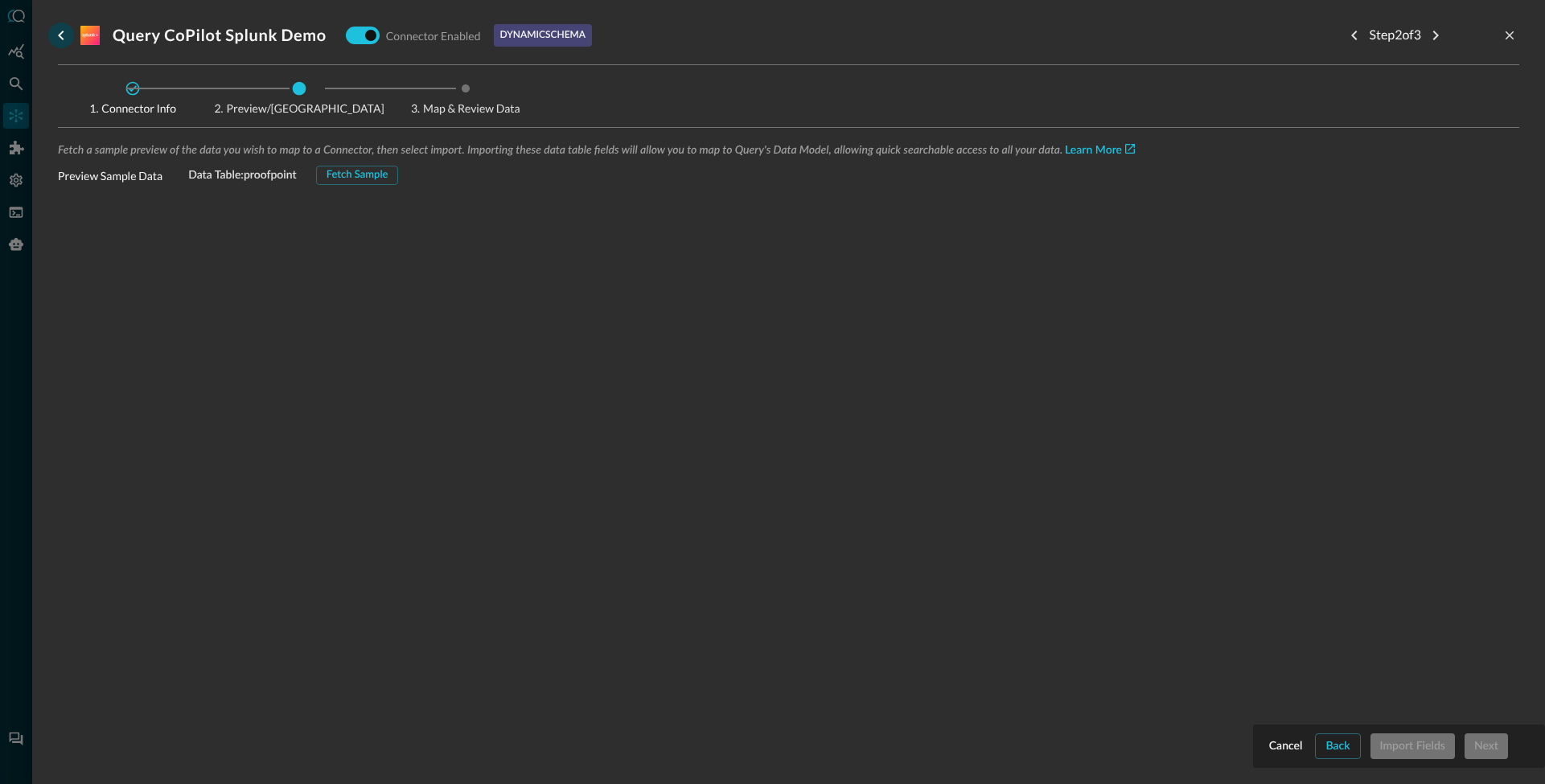
click at [61, 37] on icon "go back" at bounding box center [61, 36] width 6 height 10
